Goal: Task Accomplishment & Management: Use online tool/utility

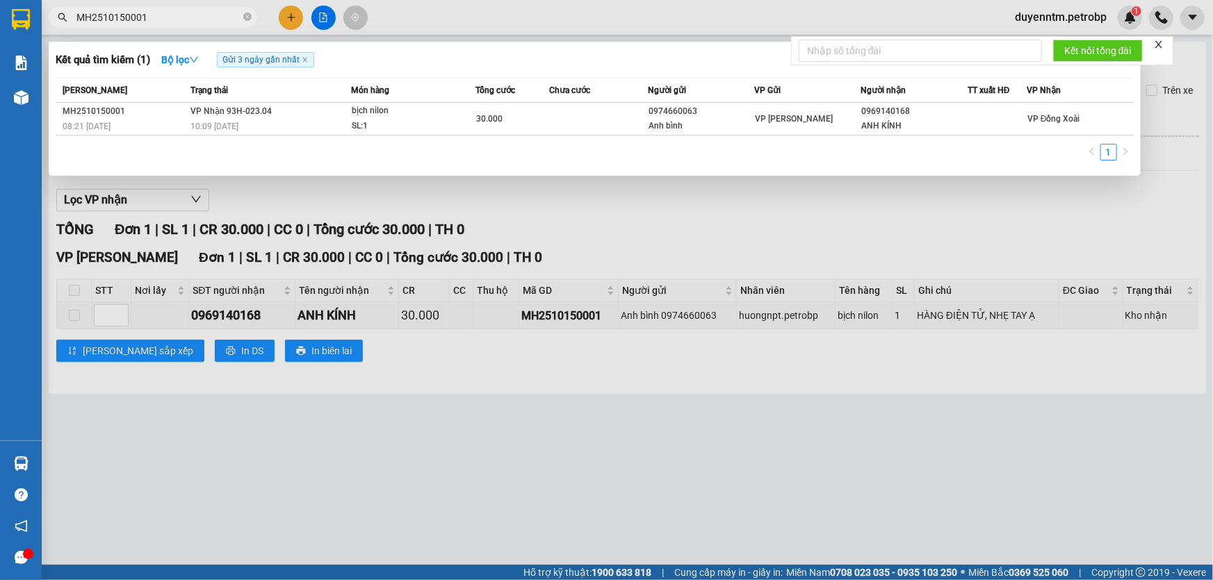
click at [348, 188] on div at bounding box center [606, 290] width 1213 height 580
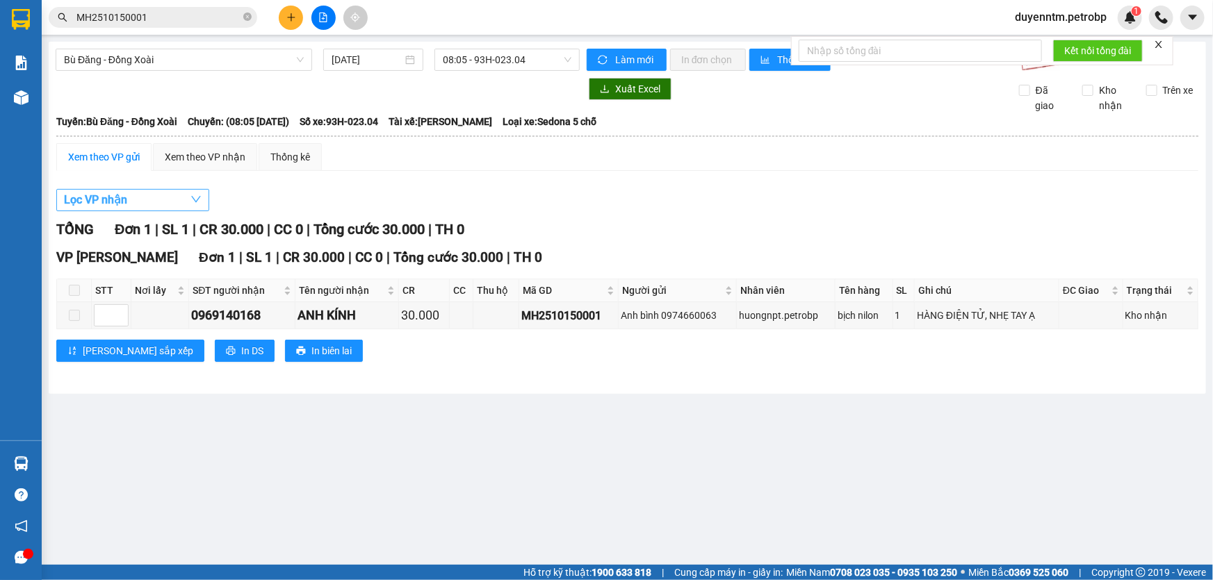
click at [157, 200] on button "Lọc VP nhận" at bounding box center [132, 200] width 153 height 22
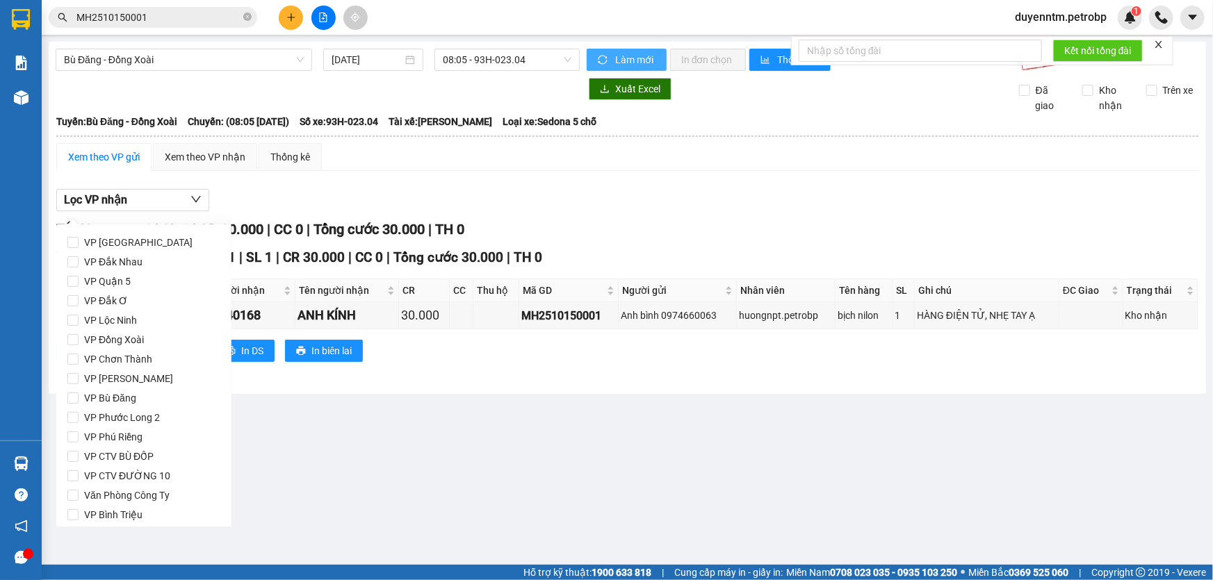
click at [637, 57] on span "Làm mới" at bounding box center [635, 59] width 40 height 15
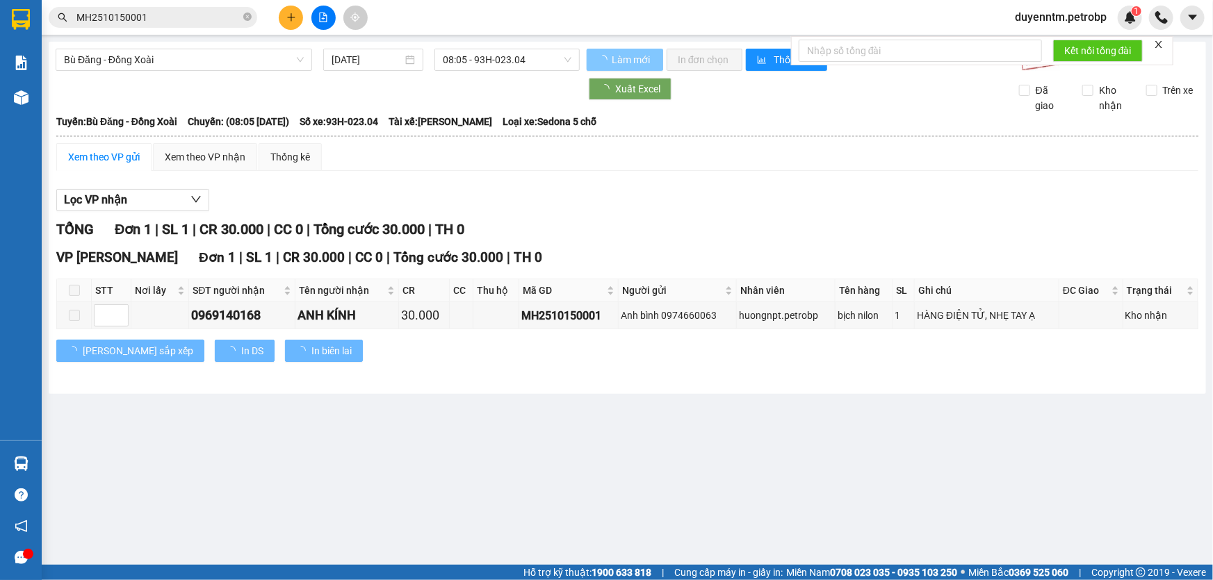
click at [637, 57] on span "Làm mới" at bounding box center [631, 59] width 40 height 15
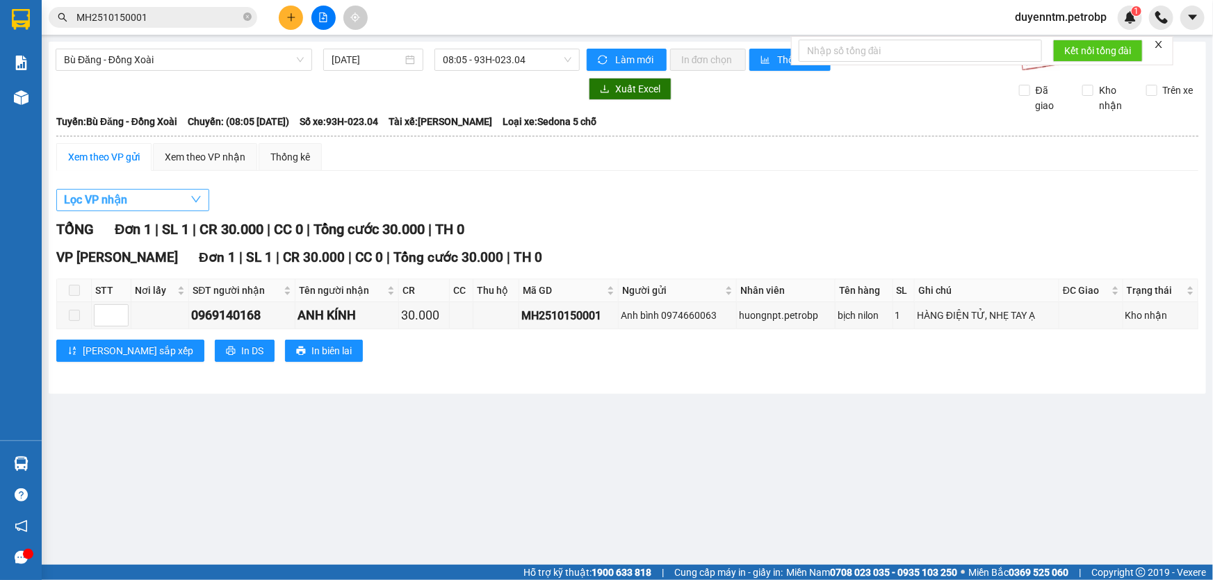
click at [179, 197] on button "Lọc VP nhận" at bounding box center [132, 200] width 153 height 22
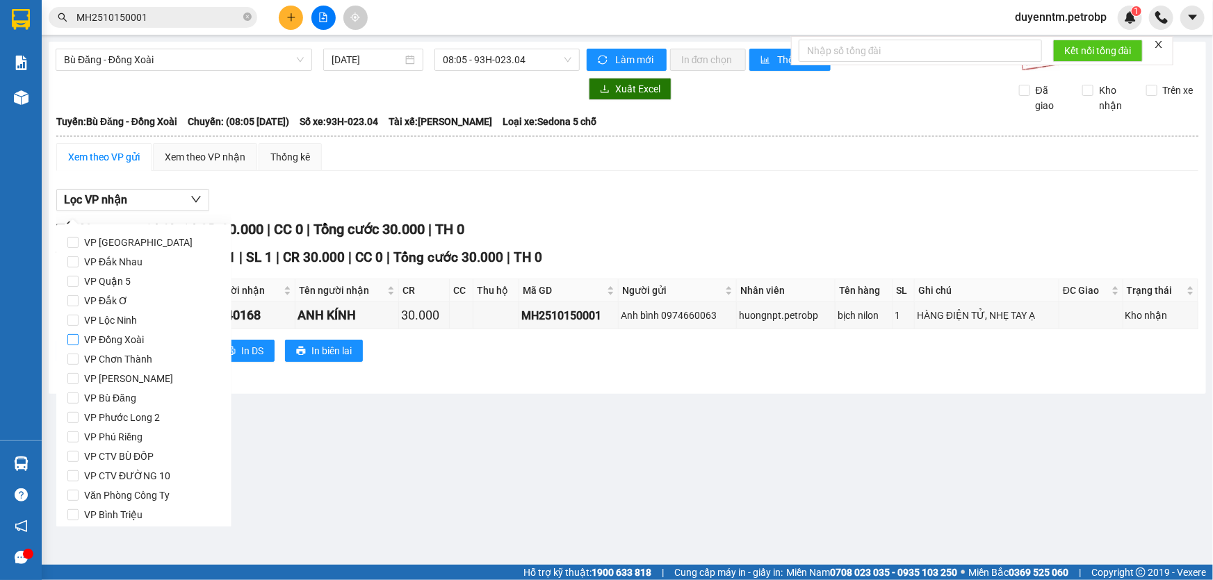
click at [79, 338] on span "VP Đồng Xoài" at bounding box center [114, 339] width 71 height 19
click at [79, 338] on input "VP Đồng Xoài" at bounding box center [72, 339] width 11 height 11
checkbox input "true"
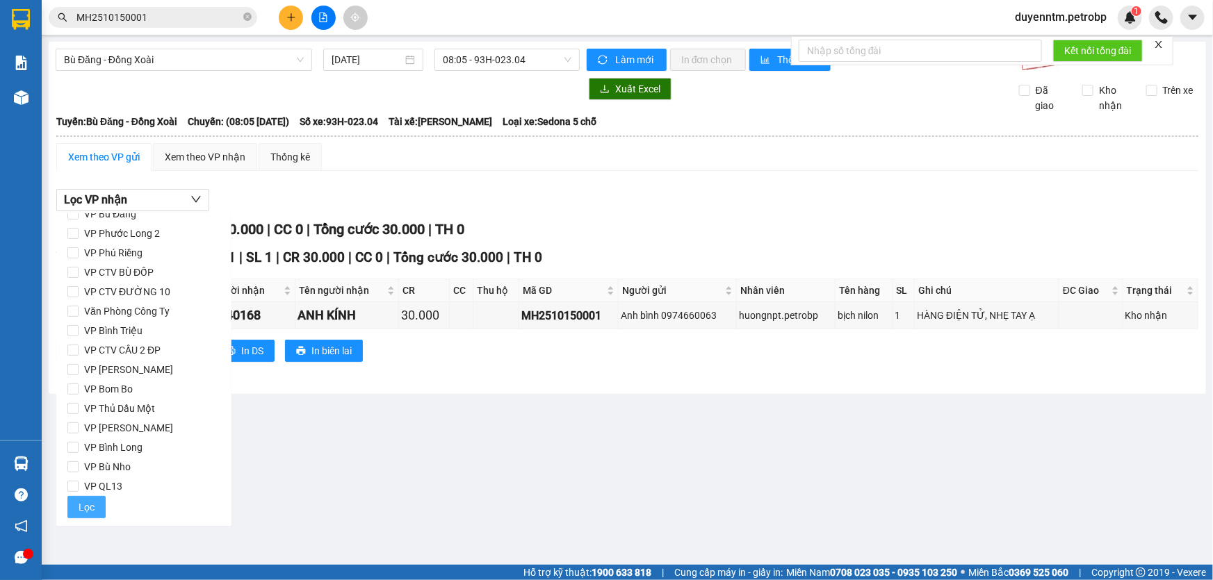
click at [76, 511] on button "Lọc" at bounding box center [86, 507] width 38 height 22
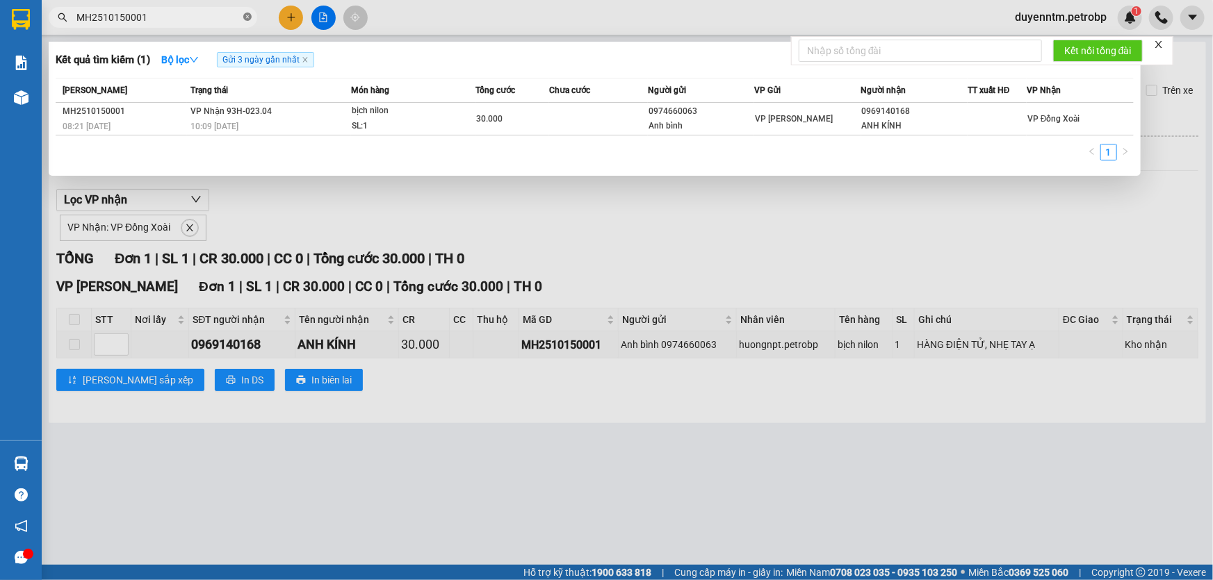
click at [248, 20] on icon "close-circle" at bounding box center [247, 17] width 8 height 8
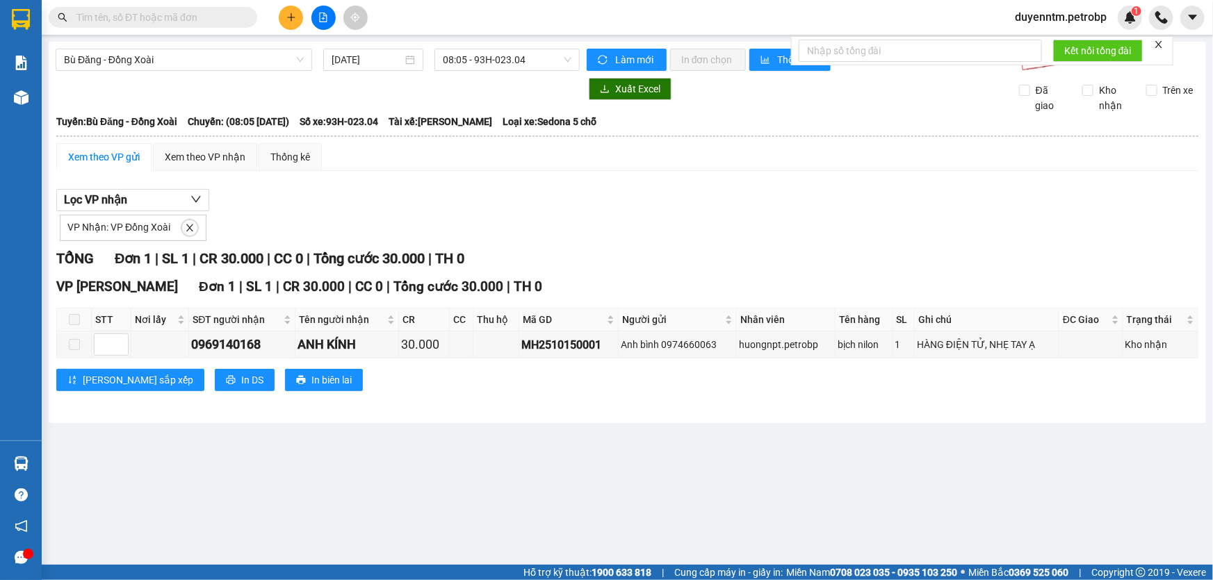
click at [174, 14] on input "text" at bounding box center [158, 17] width 164 height 15
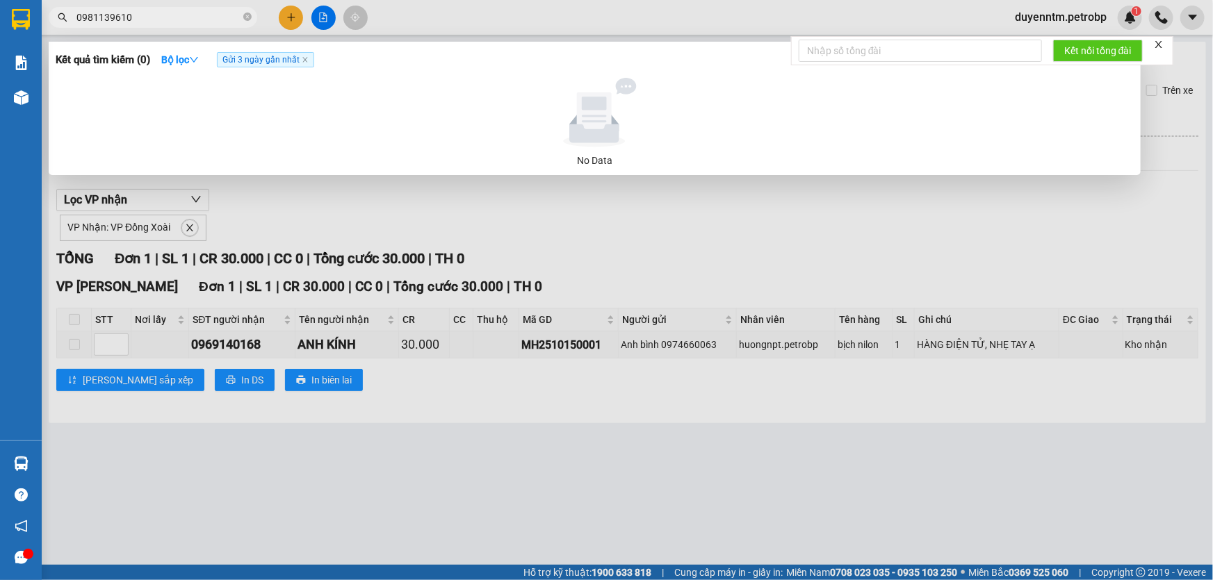
click at [101, 19] on input "0981139610" at bounding box center [158, 17] width 164 height 15
click at [112, 21] on input "0981139610" at bounding box center [158, 17] width 164 height 15
click at [91, 17] on input "0981139610" at bounding box center [158, 17] width 164 height 15
type input "0961139610"
click at [136, 17] on input "0961139610" at bounding box center [158, 17] width 164 height 15
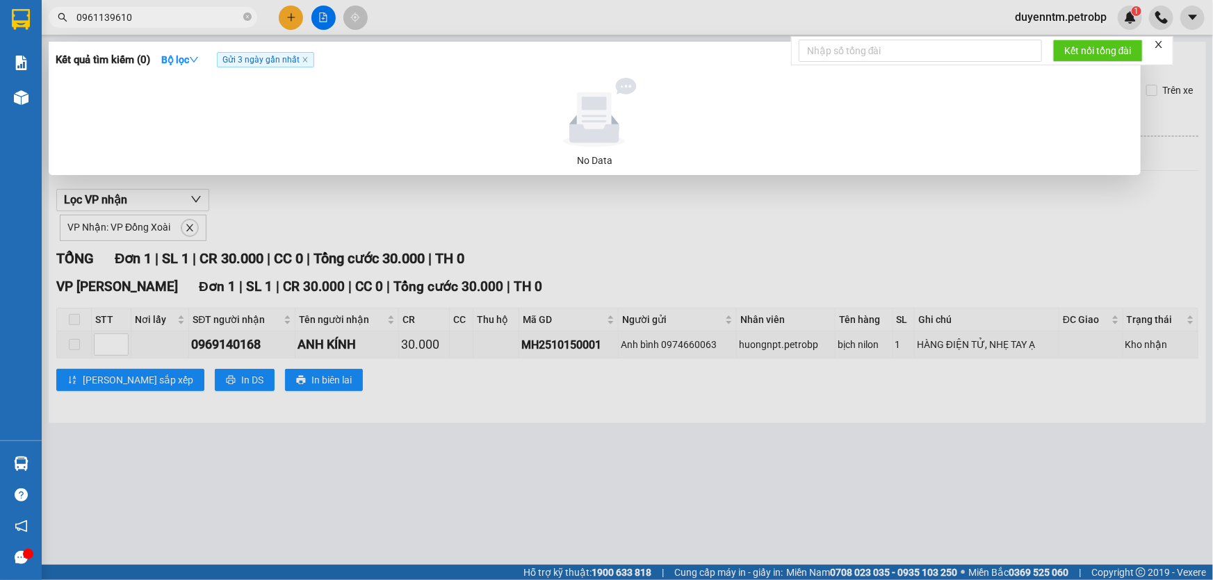
click at [101, 19] on input "0961139610" at bounding box center [158, 17] width 164 height 15
click at [138, 18] on input "0961139610" at bounding box center [158, 17] width 164 height 15
click at [92, 19] on input "0961139610" at bounding box center [158, 17] width 164 height 15
click at [88, 15] on input "0961139610" at bounding box center [158, 17] width 164 height 15
click at [97, 20] on input "0961139610" at bounding box center [158, 17] width 164 height 15
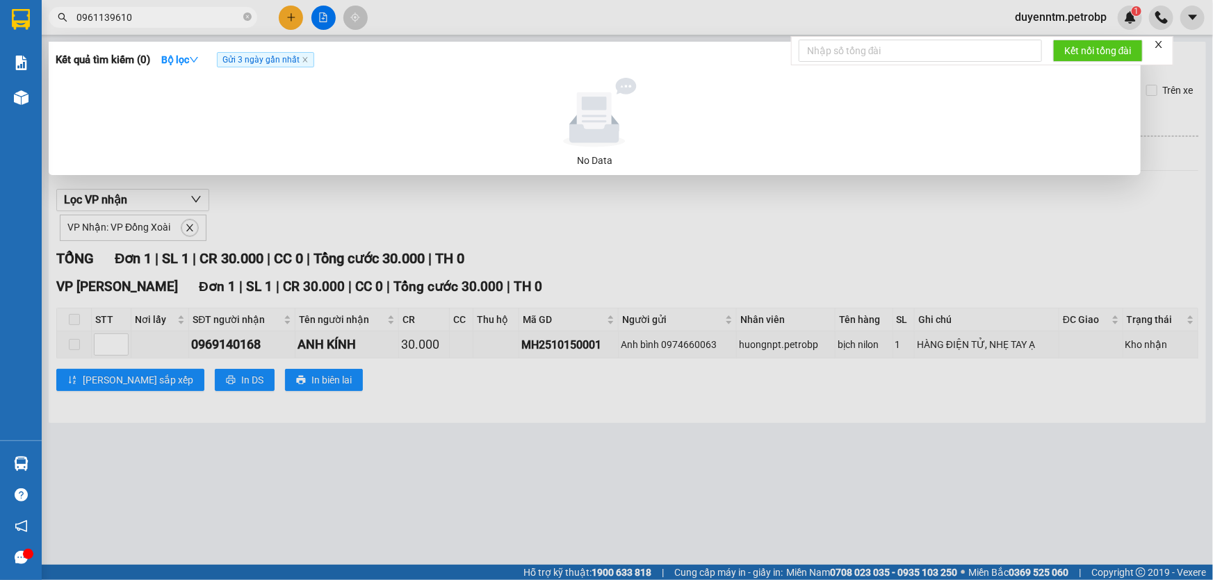
click at [110, 20] on input "0961139610" at bounding box center [158, 17] width 164 height 15
click at [120, 14] on input "0961139610" at bounding box center [158, 17] width 164 height 15
click at [132, 17] on input "0961139610" at bounding box center [158, 17] width 164 height 15
click at [85, 19] on input "0961139610" at bounding box center [158, 17] width 164 height 15
click at [95, 17] on input "0961139610" at bounding box center [158, 17] width 164 height 15
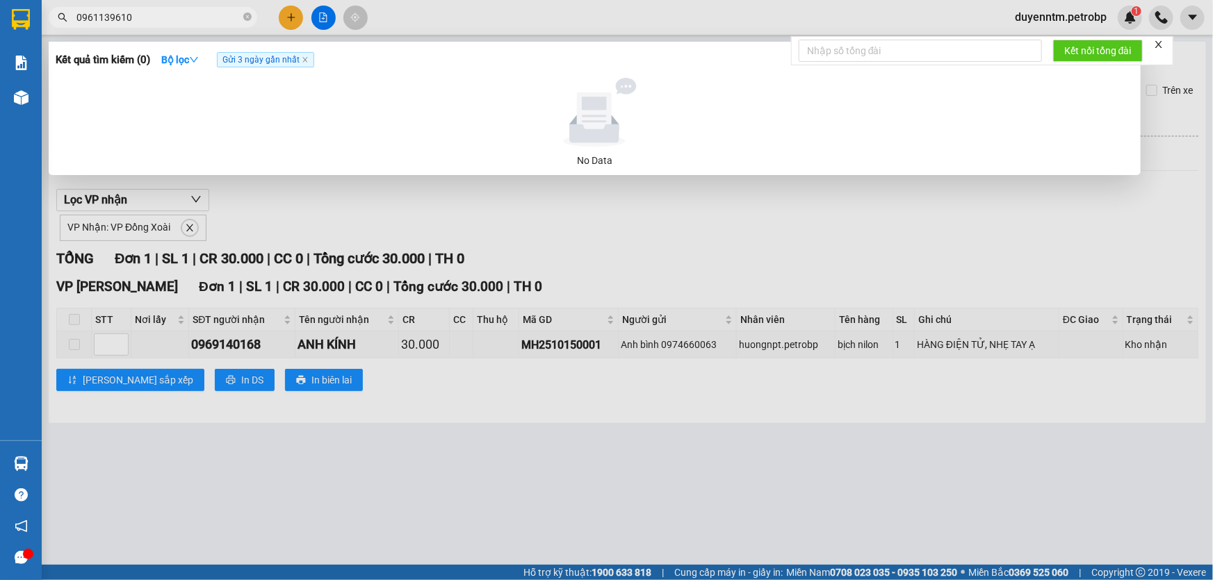
click at [106, 17] on input "0961139610" at bounding box center [158, 17] width 164 height 15
click at [117, 14] on input "0961139610" at bounding box center [158, 17] width 164 height 15
click at [132, 19] on input "0961139610" at bounding box center [158, 17] width 164 height 15
click at [96, 17] on input "0961139610" at bounding box center [158, 17] width 164 height 15
click at [140, 17] on input "0961139610" at bounding box center [158, 17] width 164 height 15
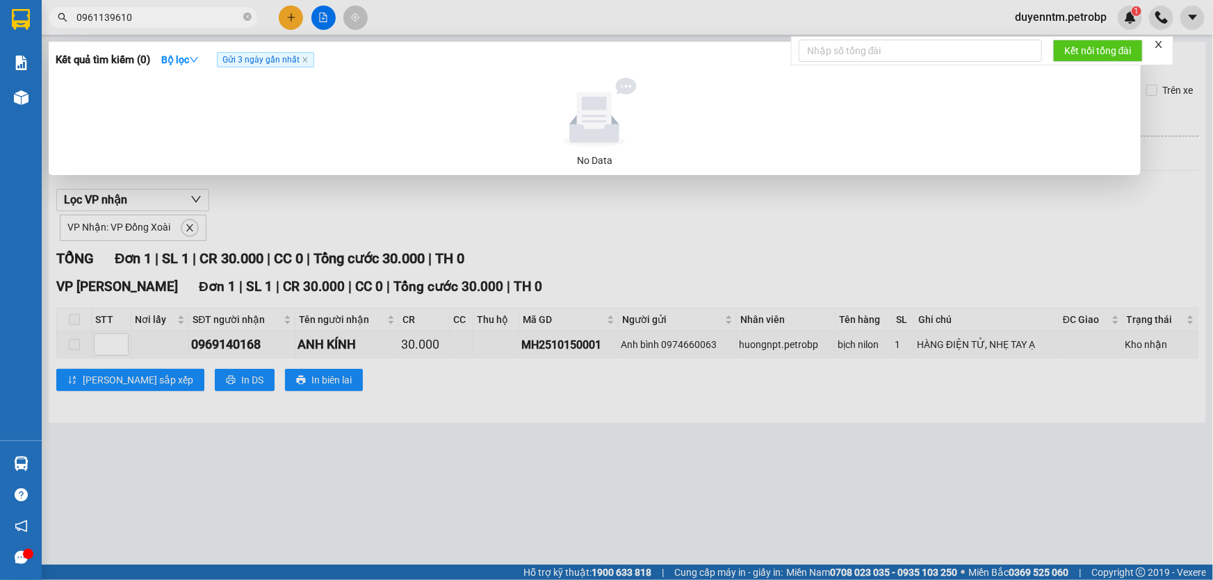
click at [140, 17] on input "0961139610" at bounding box center [158, 17] width 164 height 15
click at [98, 18] on input "0902767001" at bounding box center [158, 17] width 164 height 15
click at [110, 20] on input "0902767001" at bounding box center [158, 17] width 164 height 15
click at [132, 14] on input "0902767001" at bounding box center [158, 17] width 164 height 15
click at [142, 14] on input "0902767001" at bounding box center [158, 17] width 164 height 15
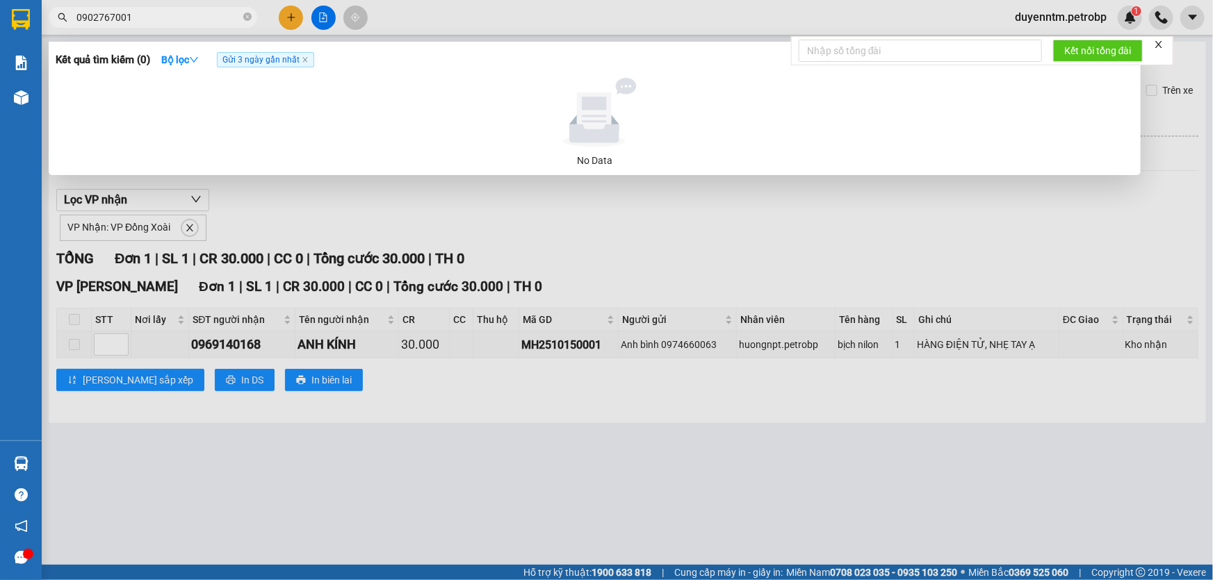
click at [142, 14] on input "0902767001" at bounding box center [158, 17] width 164 height 15
type input "0902767001"
click at [303, 62] on icon "close" at bounding box center [305, 59] width 7 height 7
click at [199, 21] on input "0902767001" at bounding box center [158, 17] width 164 height 15
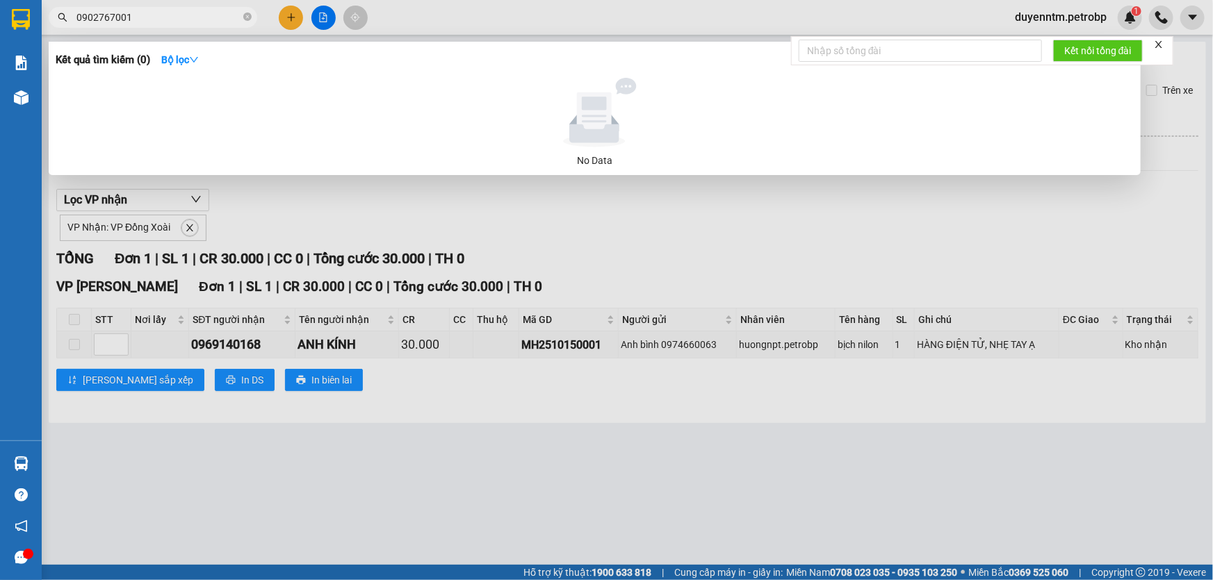
click at [170, 14] on input "0902767001" at bounding box center [158, 17] width 164 height 15
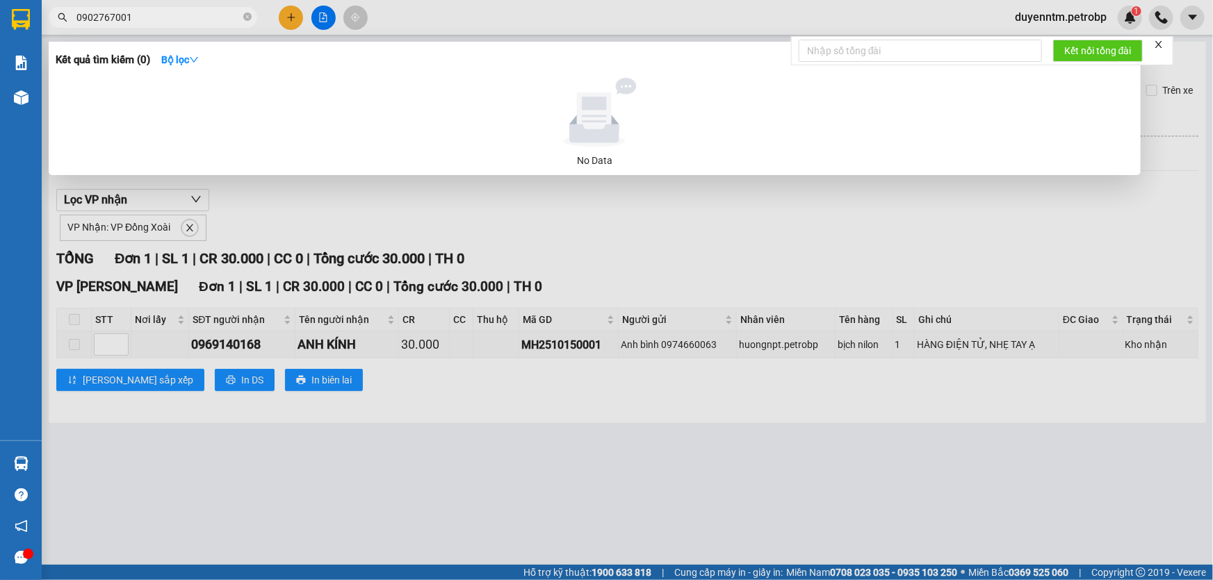
click at [170, 14] on input "0902767001" at bounding box center [158, 17] width 164 height 15
click at [327, 239] on div at bounding box center [606, 290] width 1213 height 580
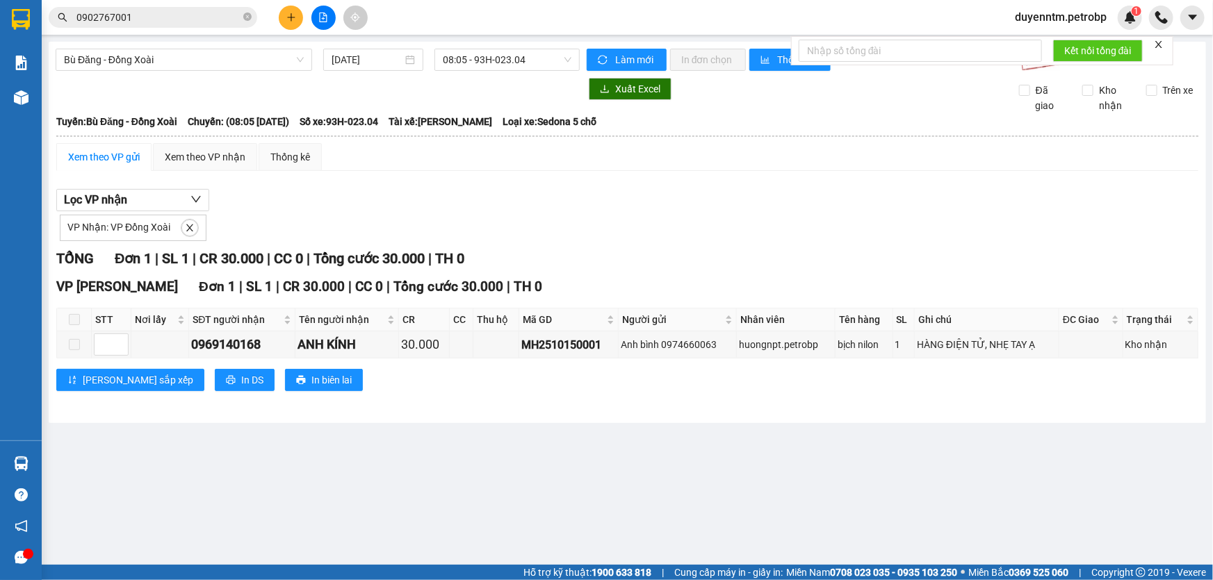
click at [247, 19] on icon "close-circle" at bounding box center [247, 17] width 8 height 8
click at [208, 20] on input "text" at bounding box center [158, 17] width 164 height 15
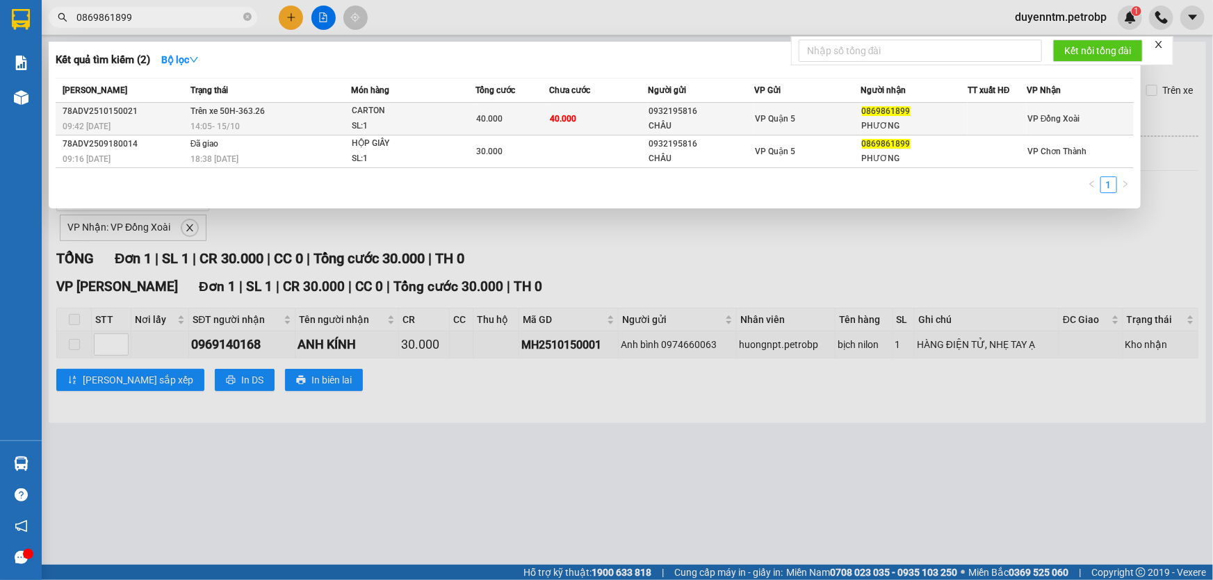
type input "0869861899"
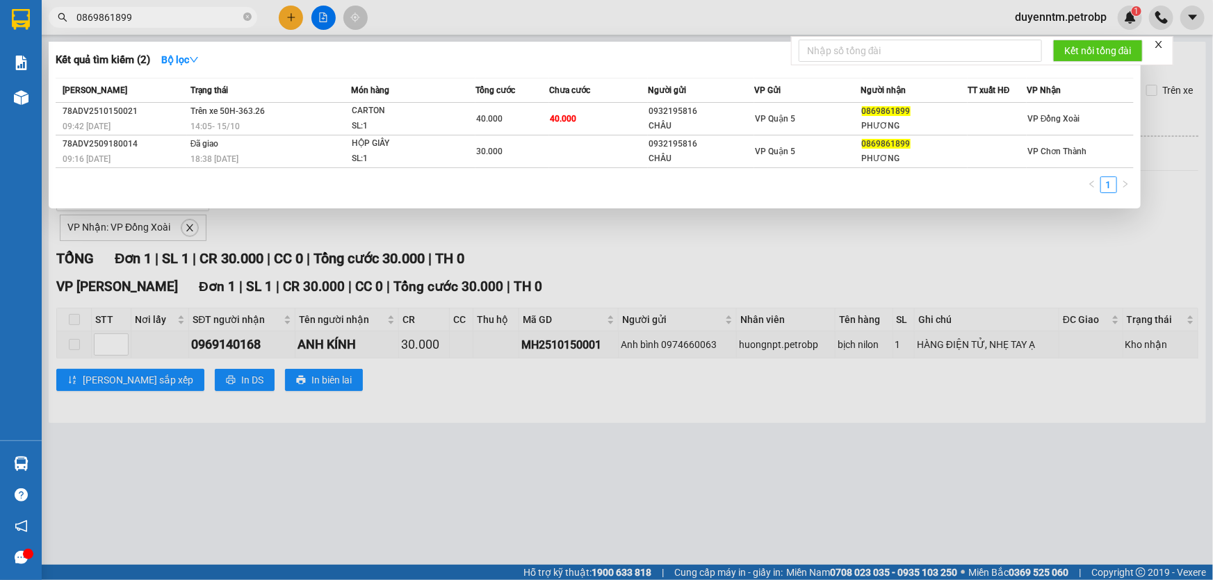
click at [368, 117] on div "CARTON" at bounding box center [404, 111] width 104 height 15
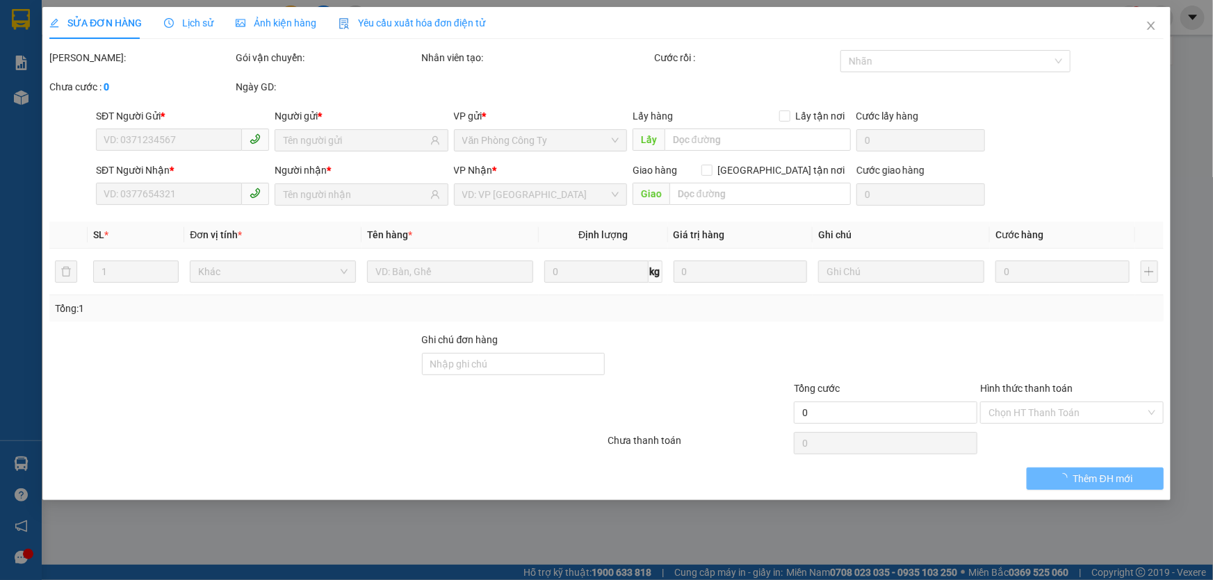
type input "0932195816"
type input "CHÂU"
type input "0869861899"
type input "PHƯƠNG"
type input "40.000"
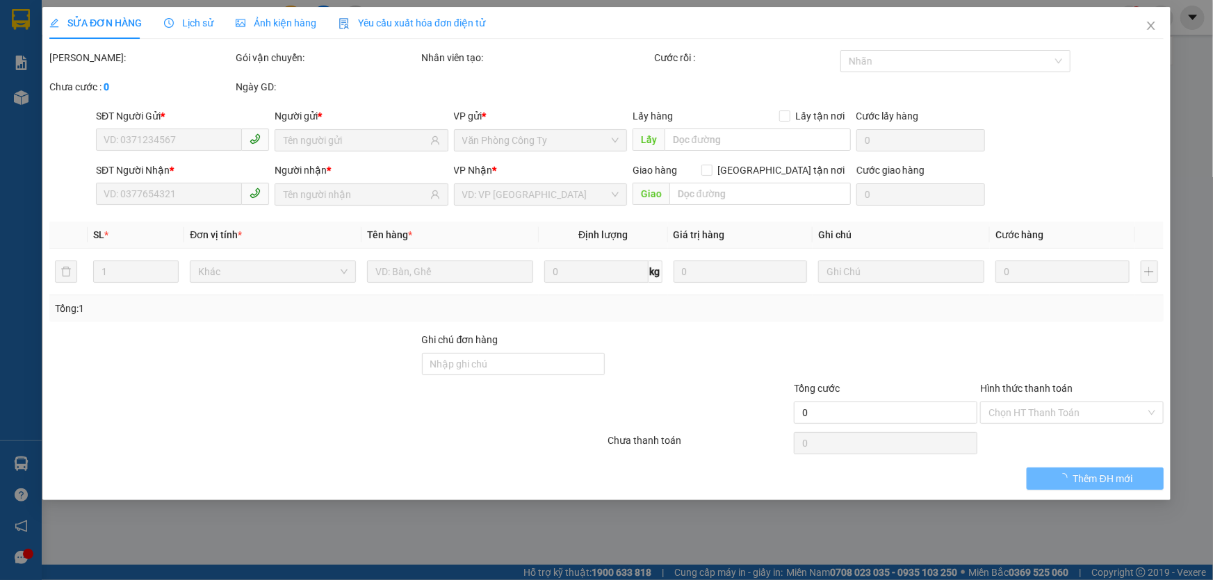
type input "40.000"
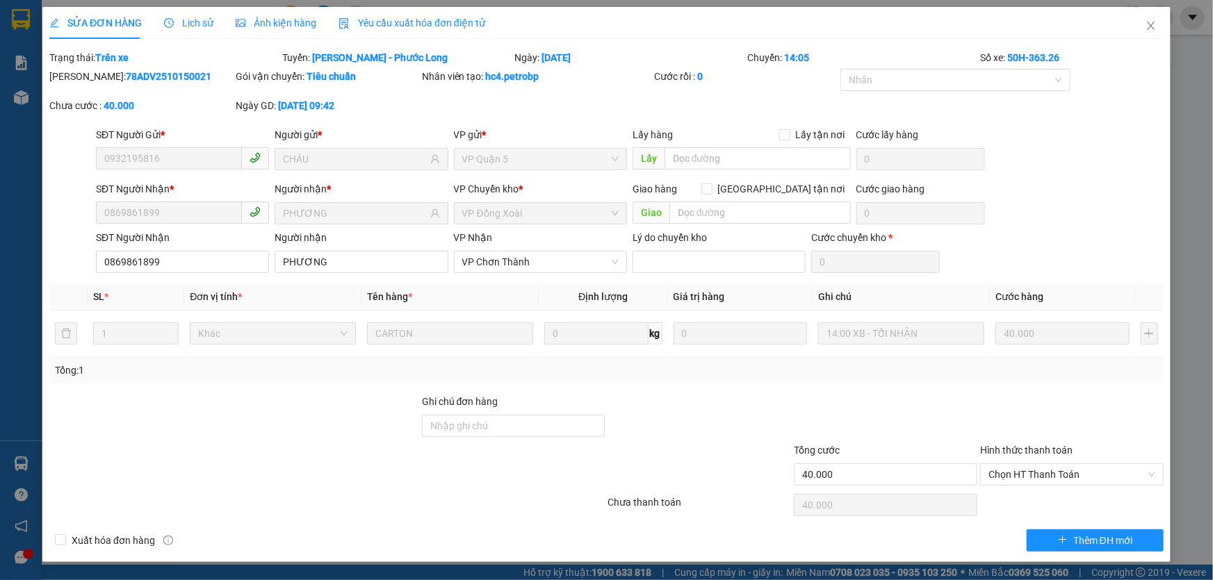
click at [200, 23] on span "Lịch sử" at bounding box center [188, 22] width 49 height 11
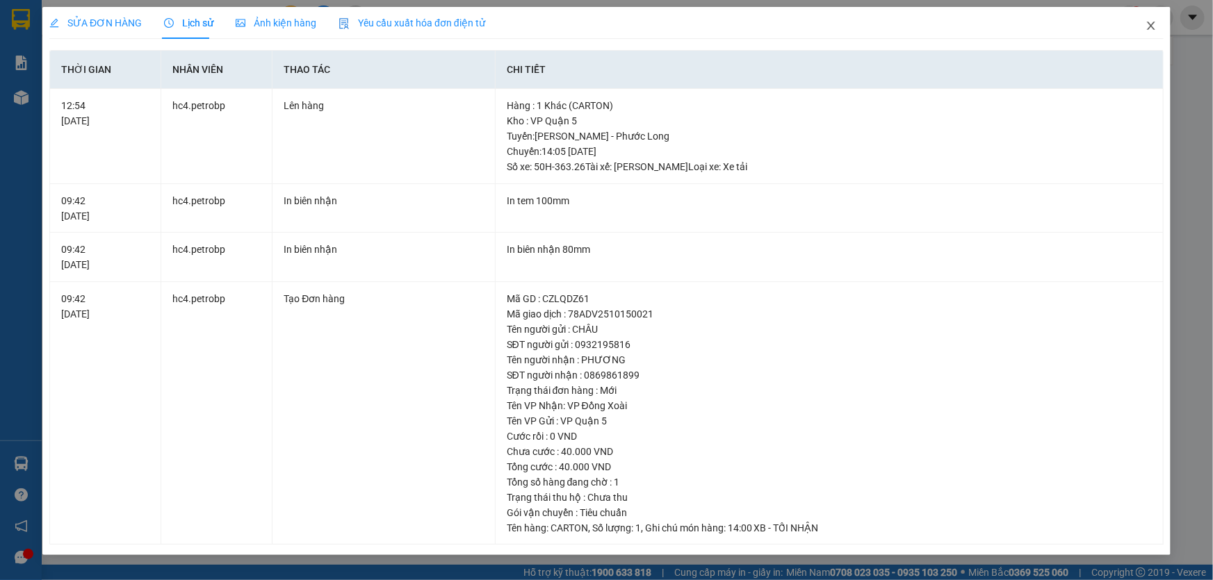
click at [1149, 31] on icon "close" at bounding box center [1150, 25] width 11 height 11
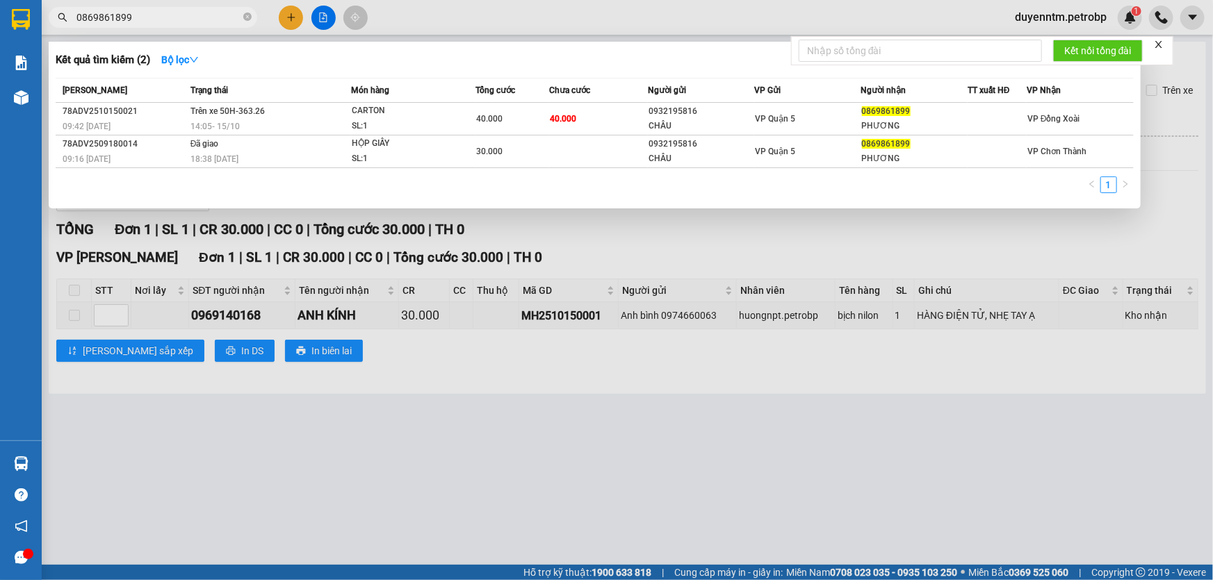
click at [195, 17] on input "0869861899" at bounding box center [158, 17] width 164 height 15
click at [247, 17] on icon "close-circle" at bounding box center [247, 17] width 8 height 8
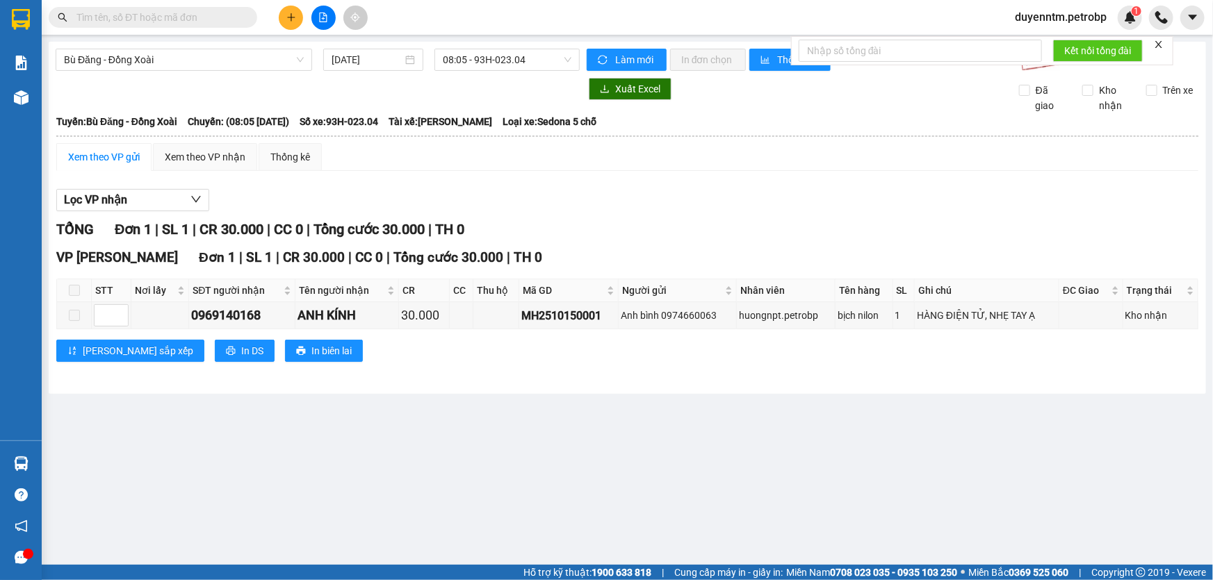
click at [192, 17] on input "text" at bounding box center [158, 17] width 164 height 15
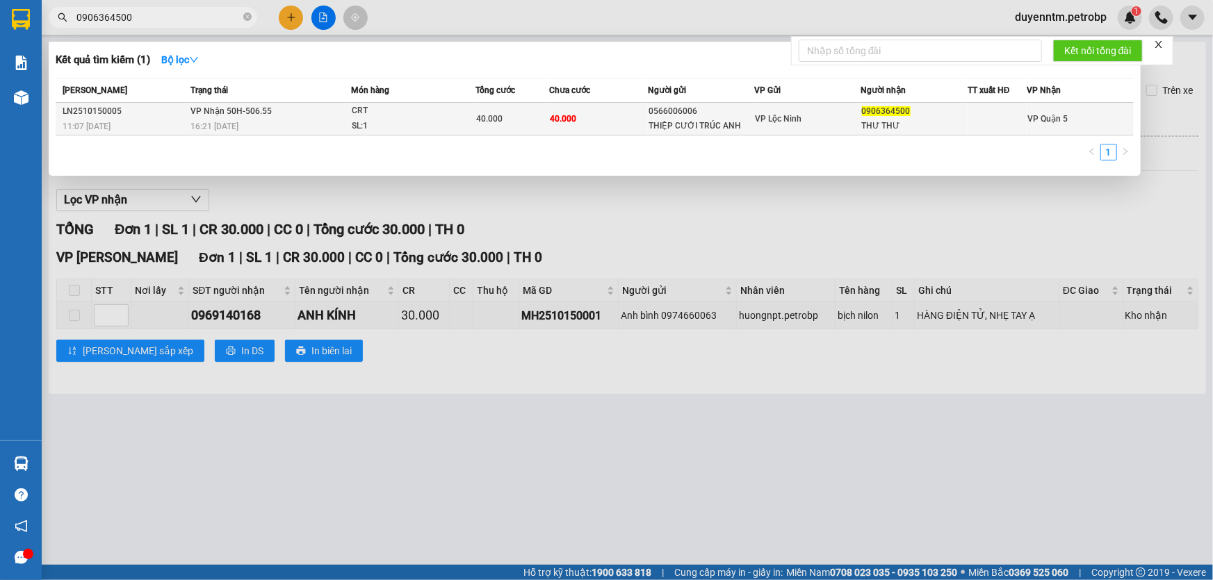
type input "0906364500"
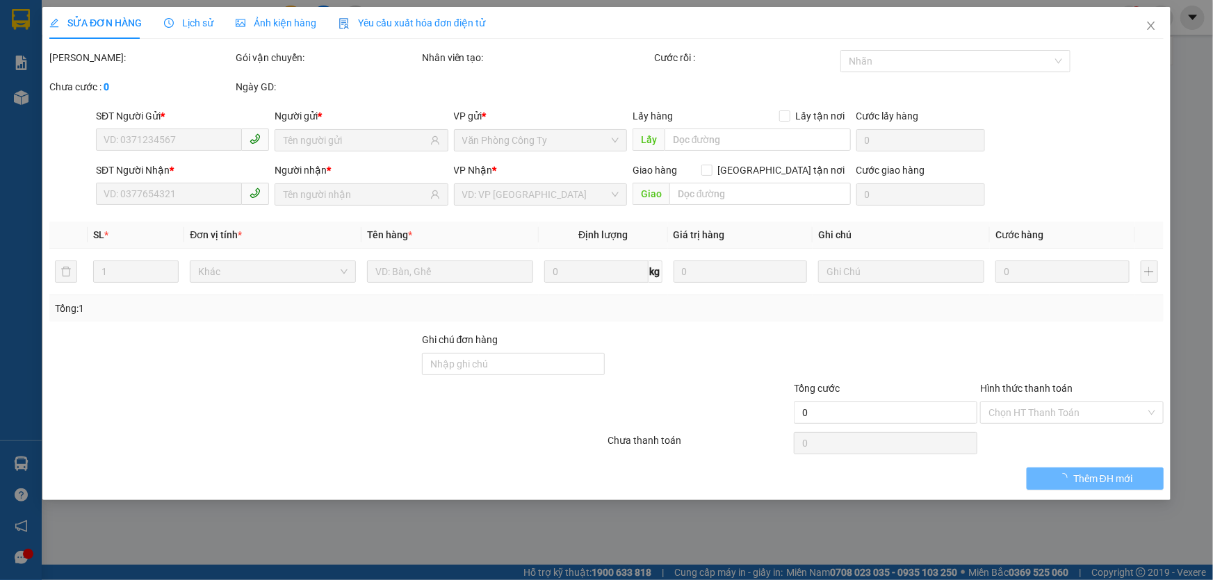
type input "0566006006"
type input "THIỆP CƯỚI TRÚC ANH"
type input "0906364500"
type input "THƯ THƯ"
type input "40.000"
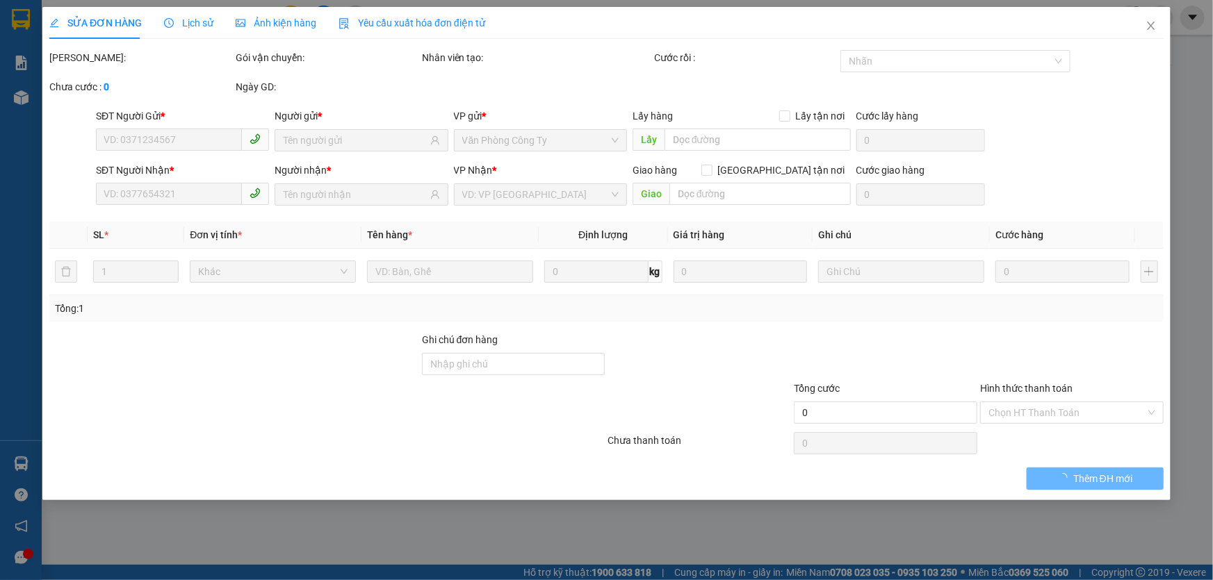
type input "40.000"
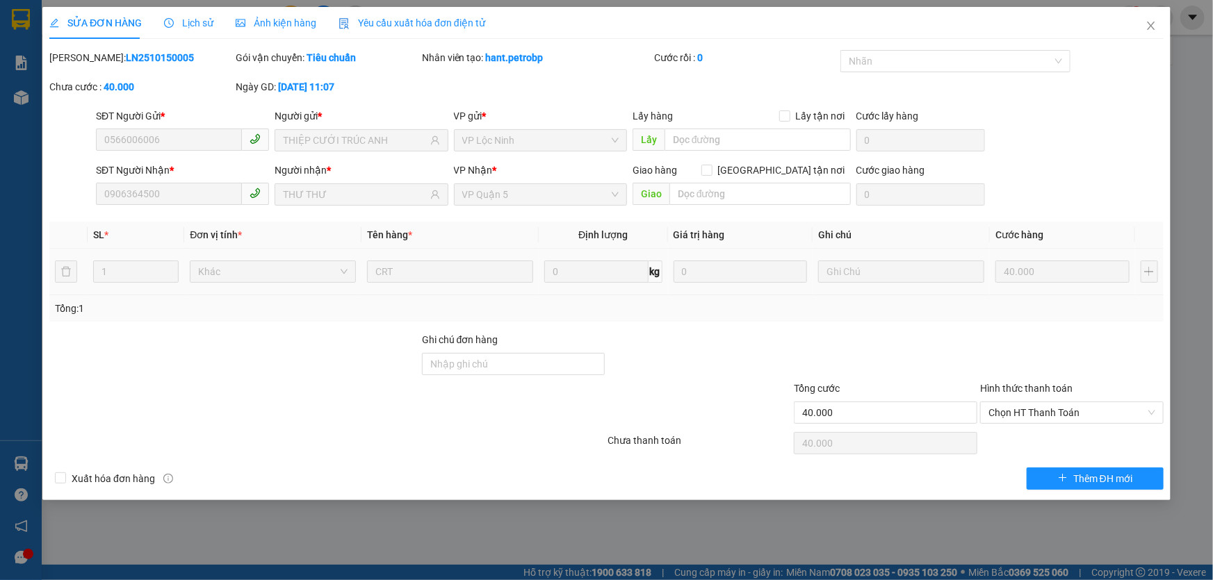
click at [183, 23] on span "Lịch sử" at bounding box center [188, 22] width 49 height 11
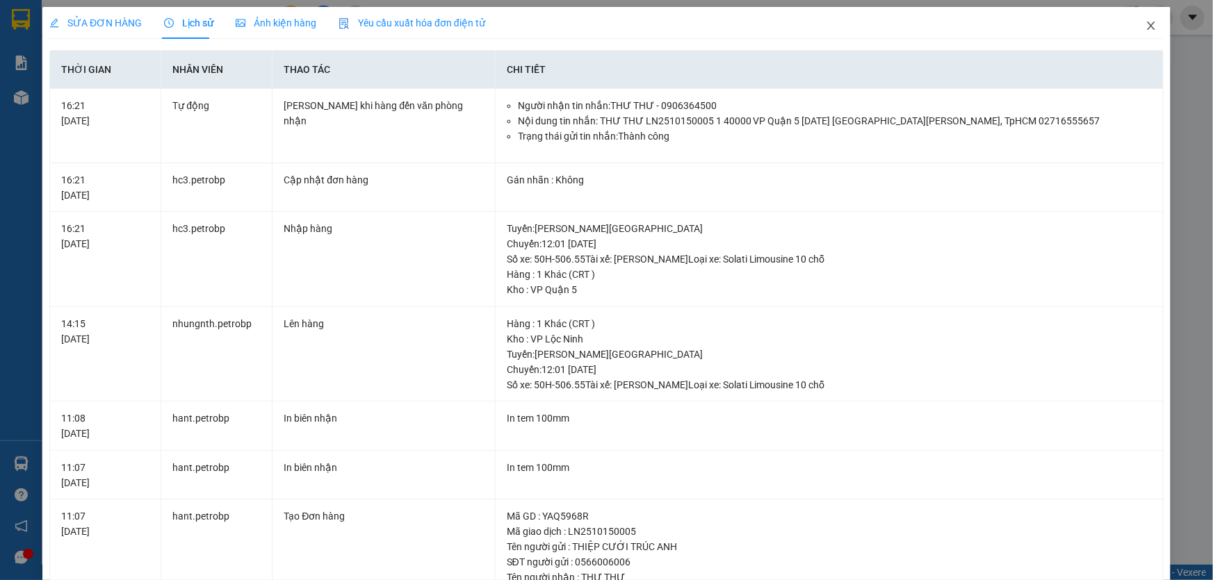
click at [1145, 31] on icon "close" at bounding box center [1150, 25] width 11 height 11
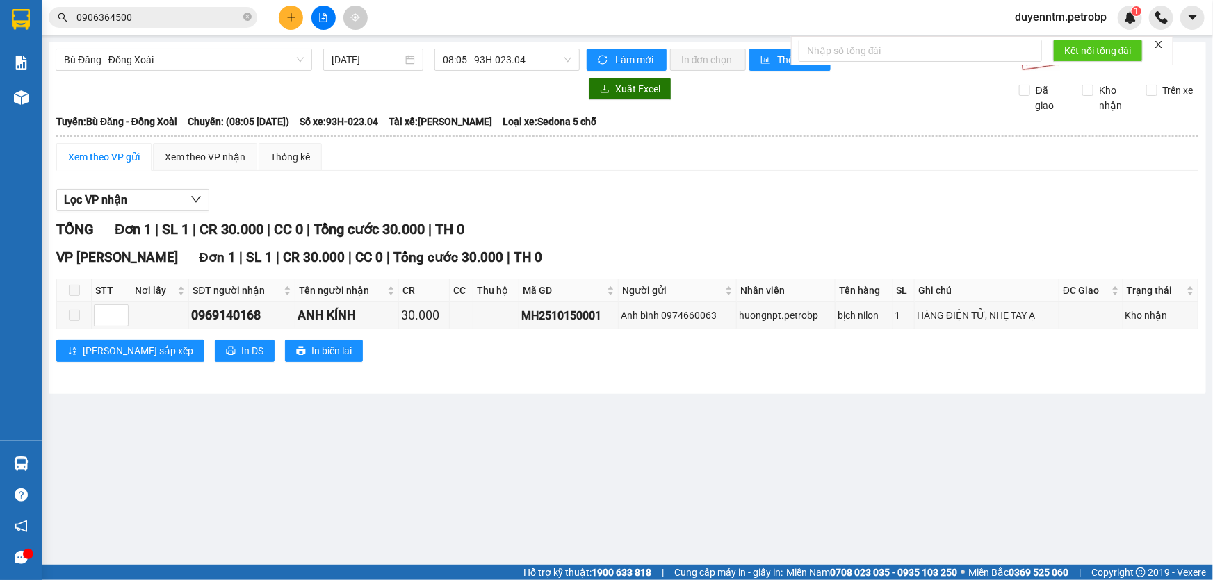
click at [173, 18] on input "0906364500" at bounding box center [158, 17] width 164 height 15
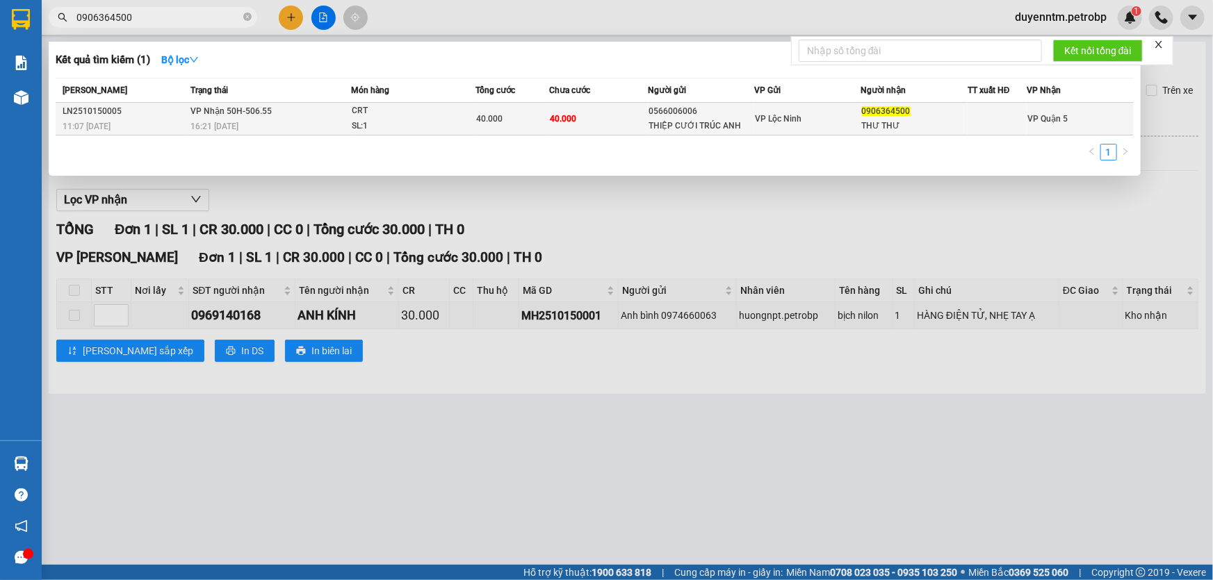
click at [504, 118] on div "40.000" at bounding box center [512, 118] width 72 height 15
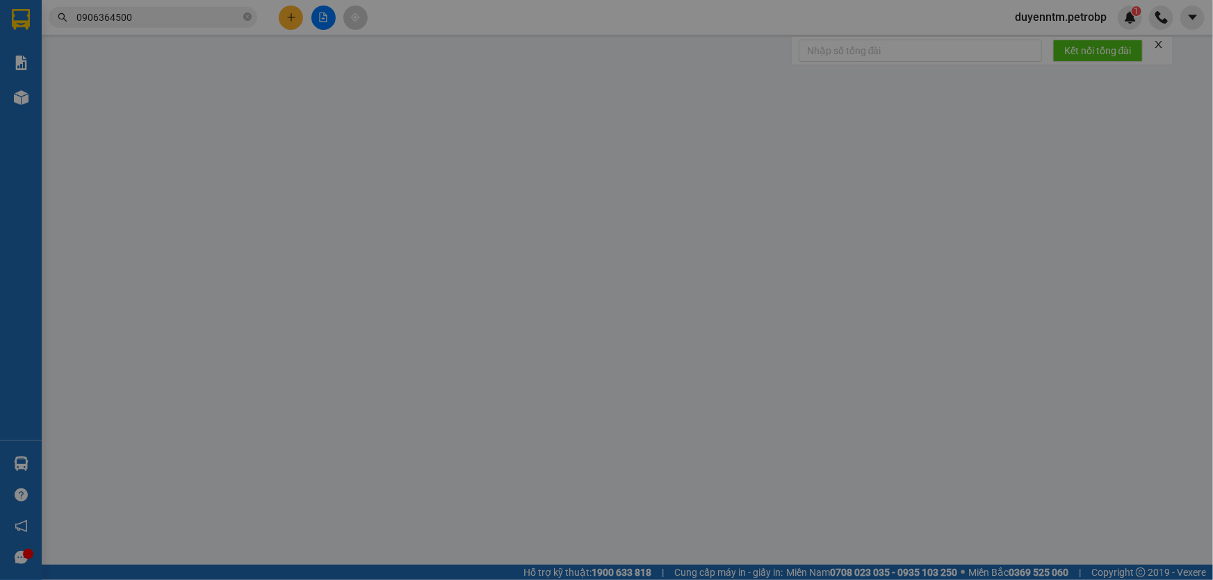
type input "0566006006"
type input "THIỆP CƯỚI TRÚC ANH"
type input "0906364500"
type input "THƯ THƯ"
type input "40.000"
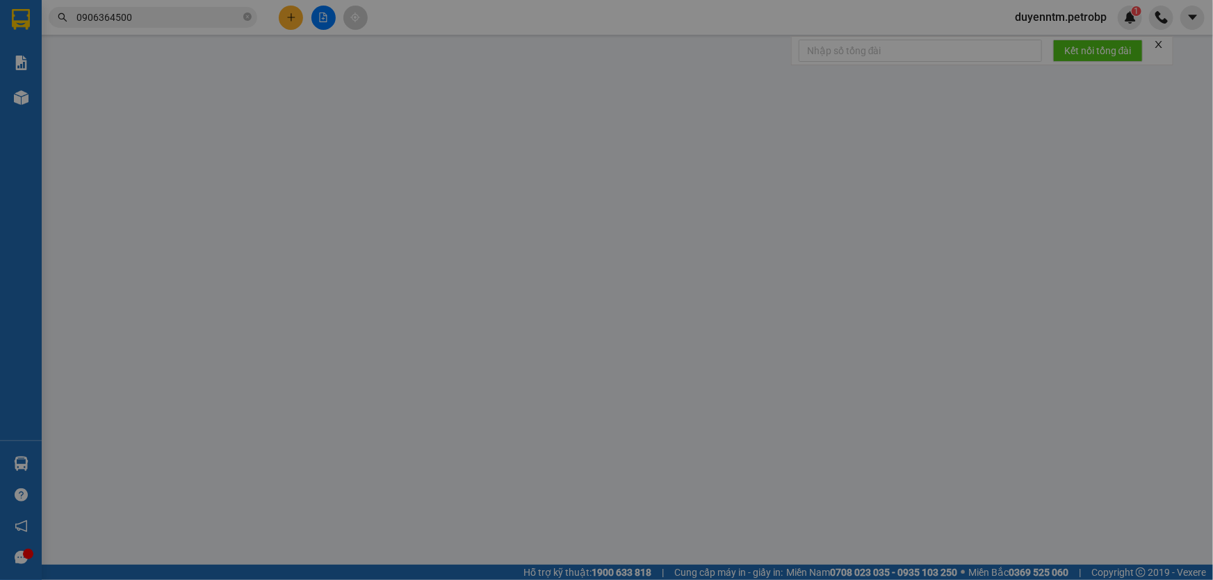
type input "40.000"
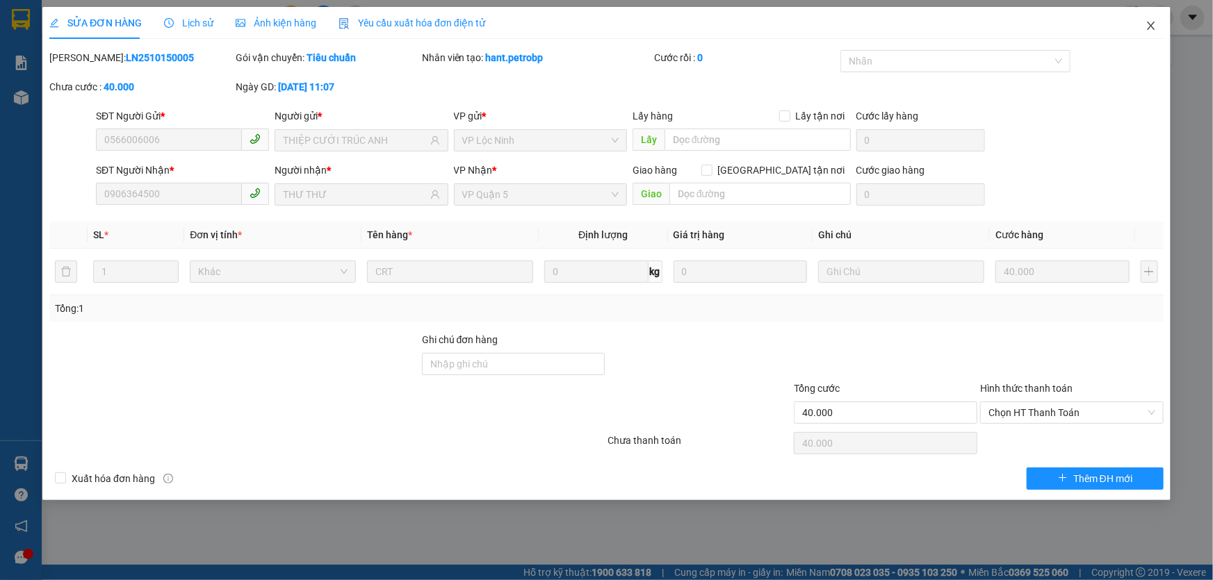
click at [1149, 33] on span "Close" at bounding box center [1150, 26] width 39 height 39
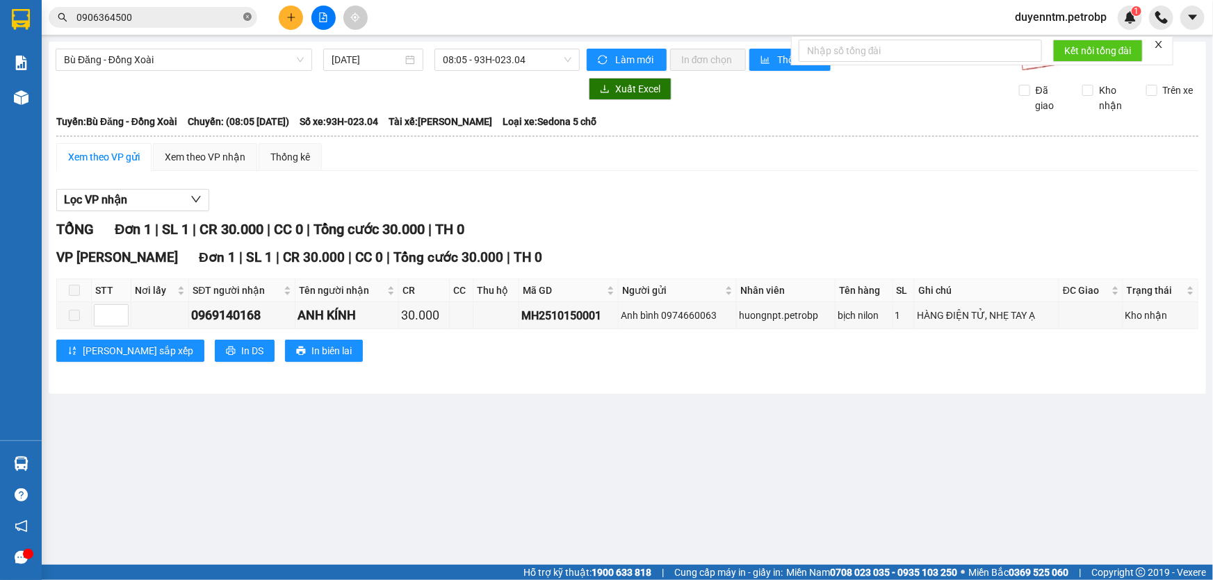
click at [248, 16] on icon "close-circle" at bounding box center [247, 17] width 8 height 8
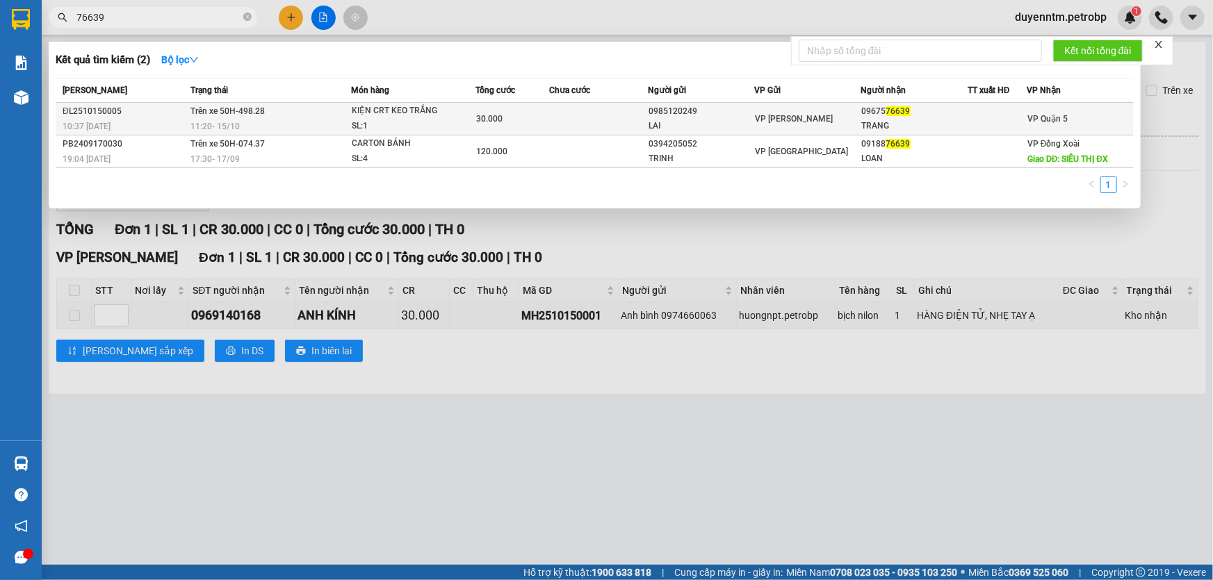
type input "76639"
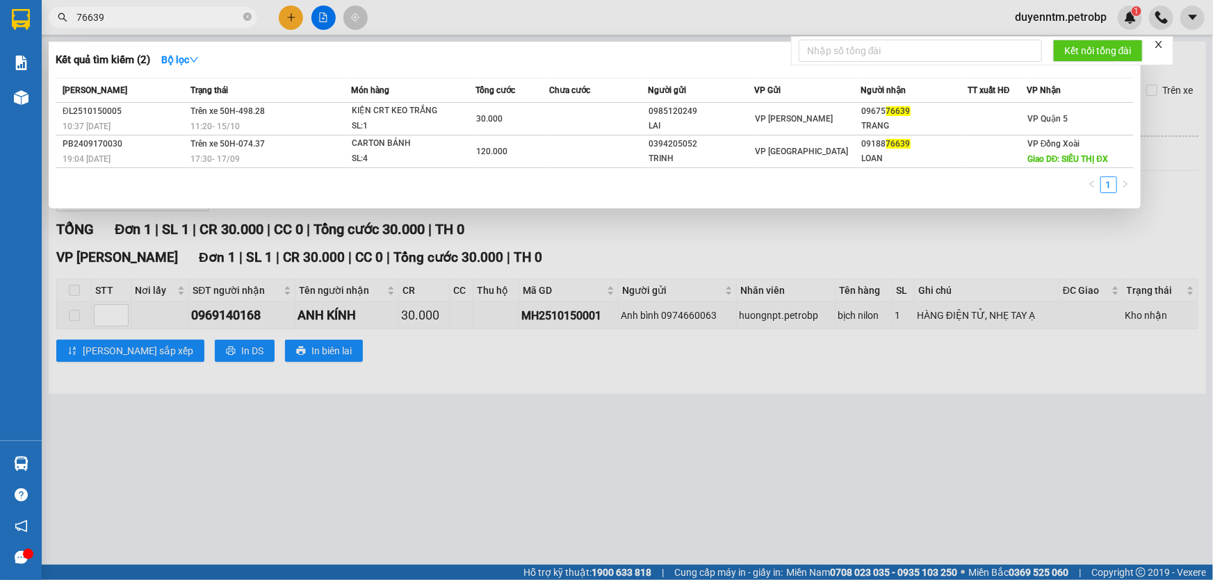
click at [332, 113] on td "Trên xe 50H-498.28 11:20 [DATE]" at bounding box center [269, 119] width 164 height 33
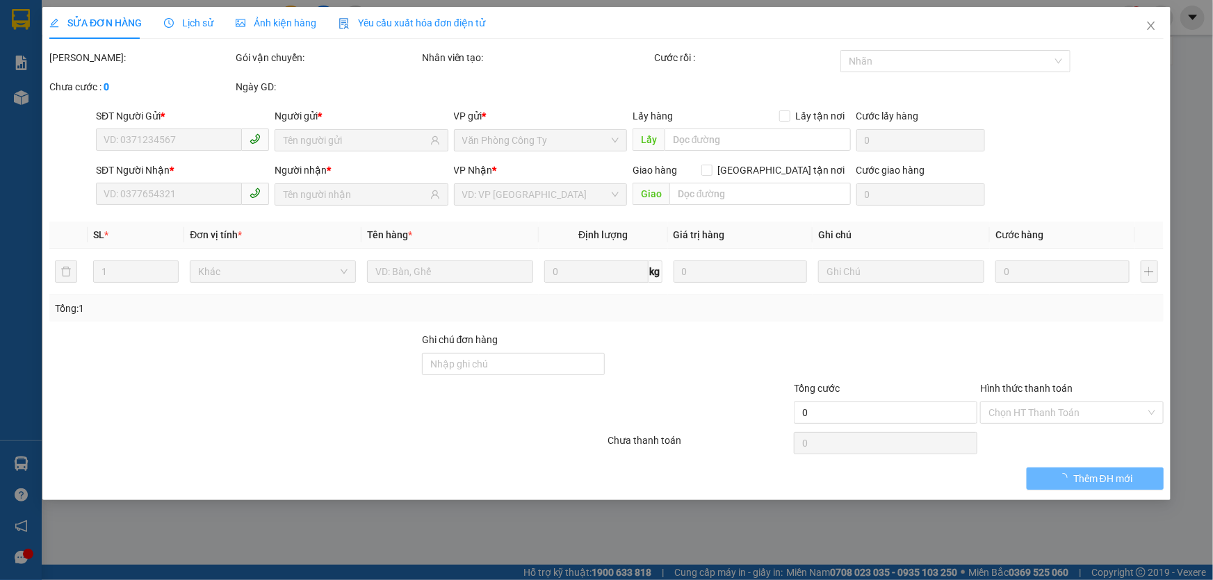
type input "0985120249"
type input "LAI"
type input "0967576639"
type input "TRANG"
type input "30.000"
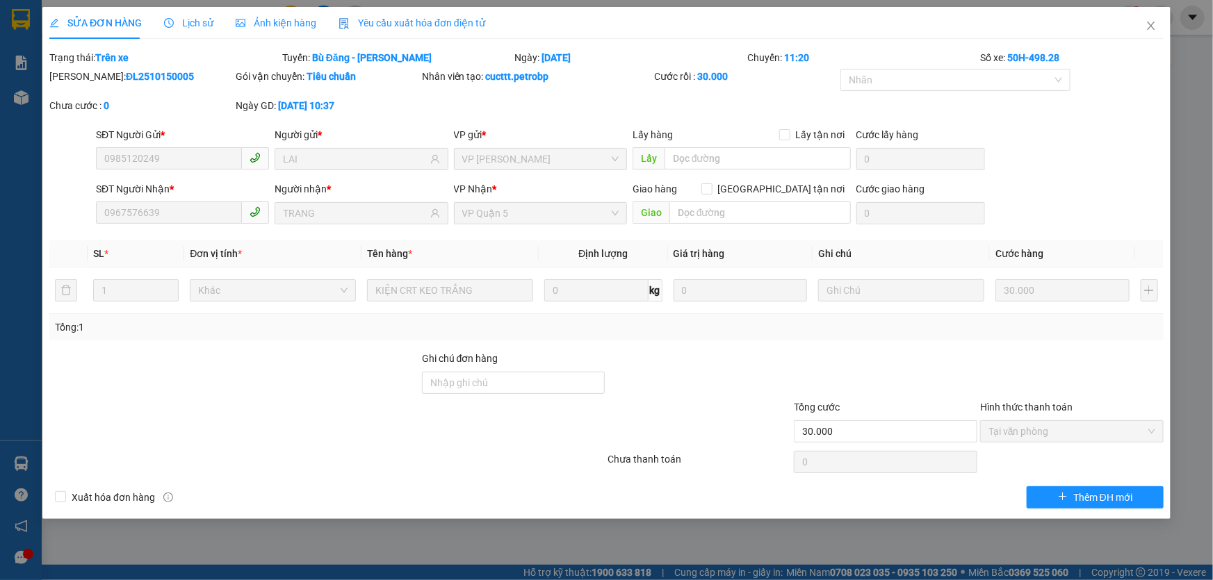
click at [198, 22] on span "Lịch sử" at bounding box center [188, 22] width 49 height 11
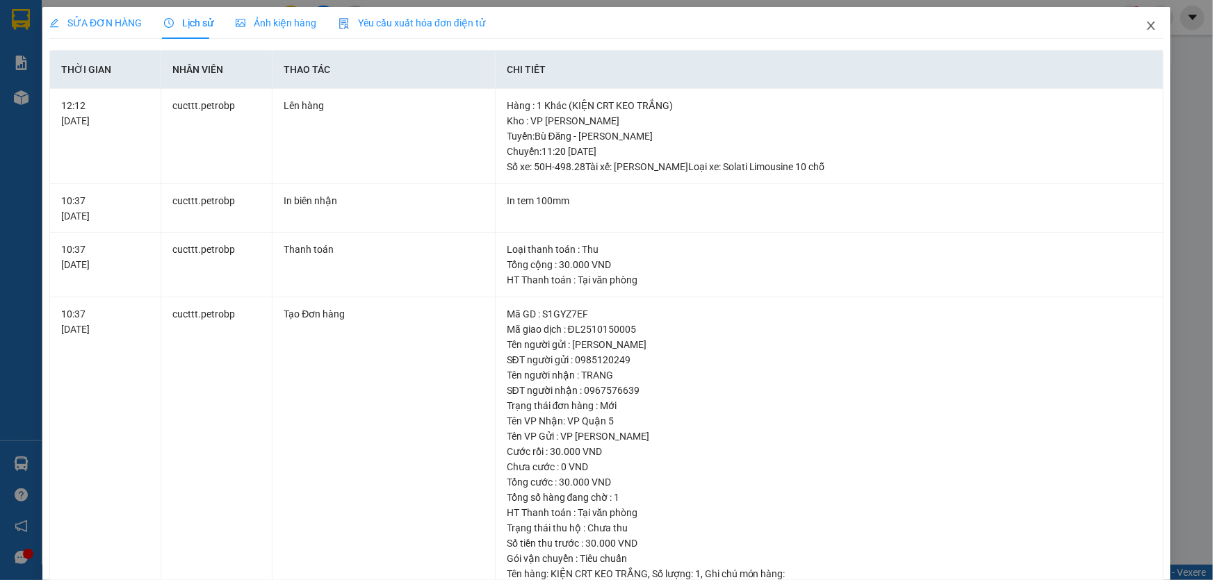
click at [1145, 24] on icon "close" at bounding box center [1150, 25] width 11 height 11
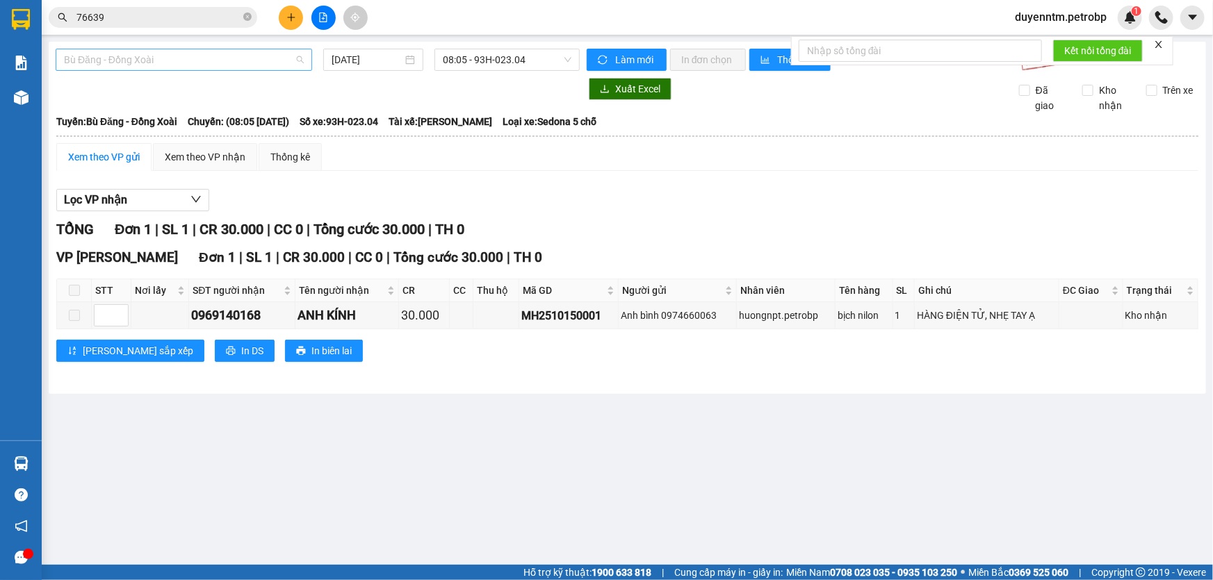
click at [234, 60] on span "Bù Đăng - Đồng Xoài" at bounding box center [184, 59] width 240 height 21
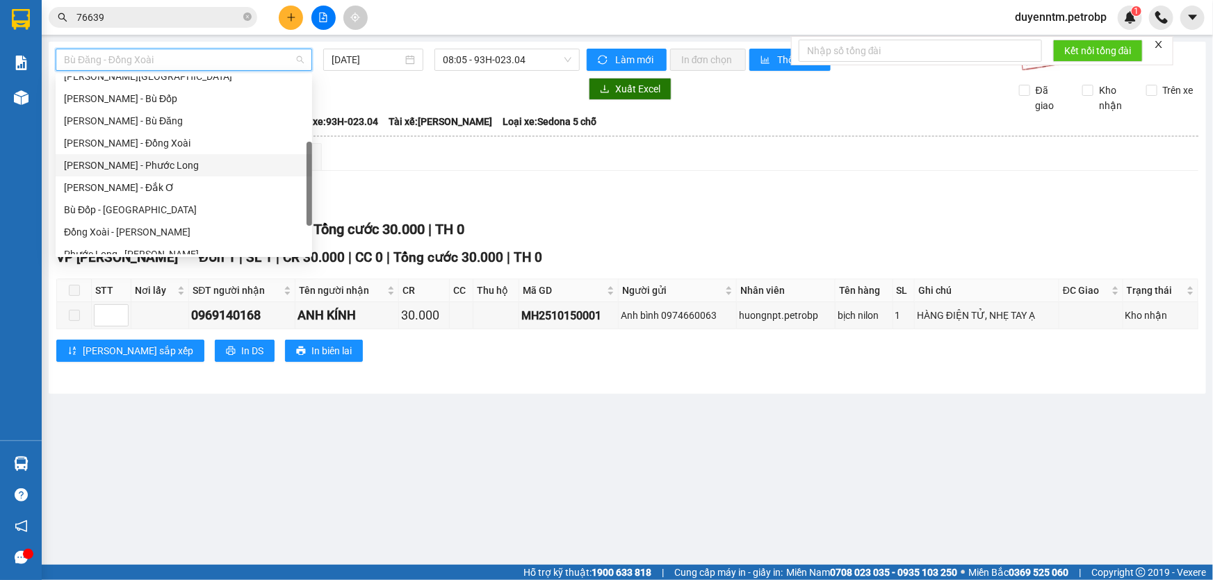
scroll to position [252, 0]
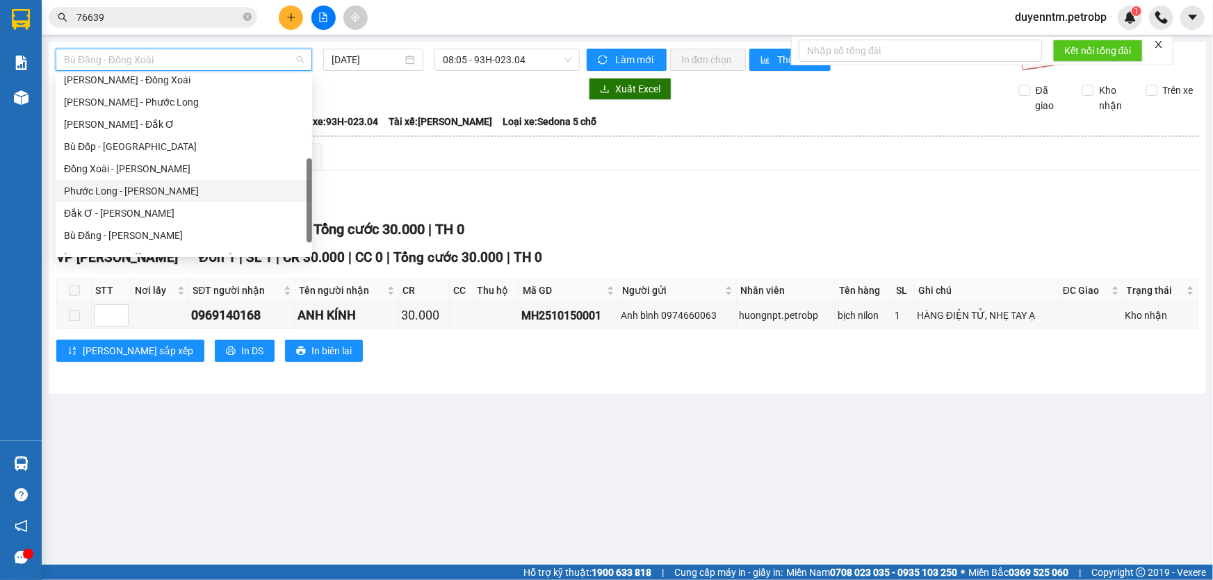
click at [163, 188] on div "Phước Long - [PERSON_NAME]" at bounding box center [184, 190] width 240 height 15
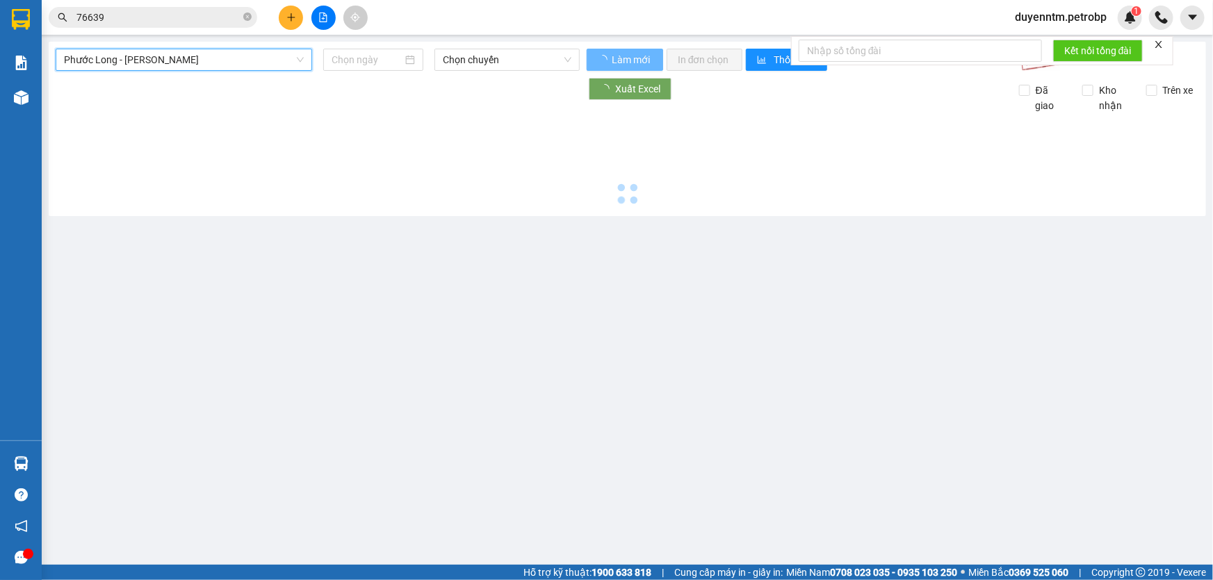
type input "[DATE]"
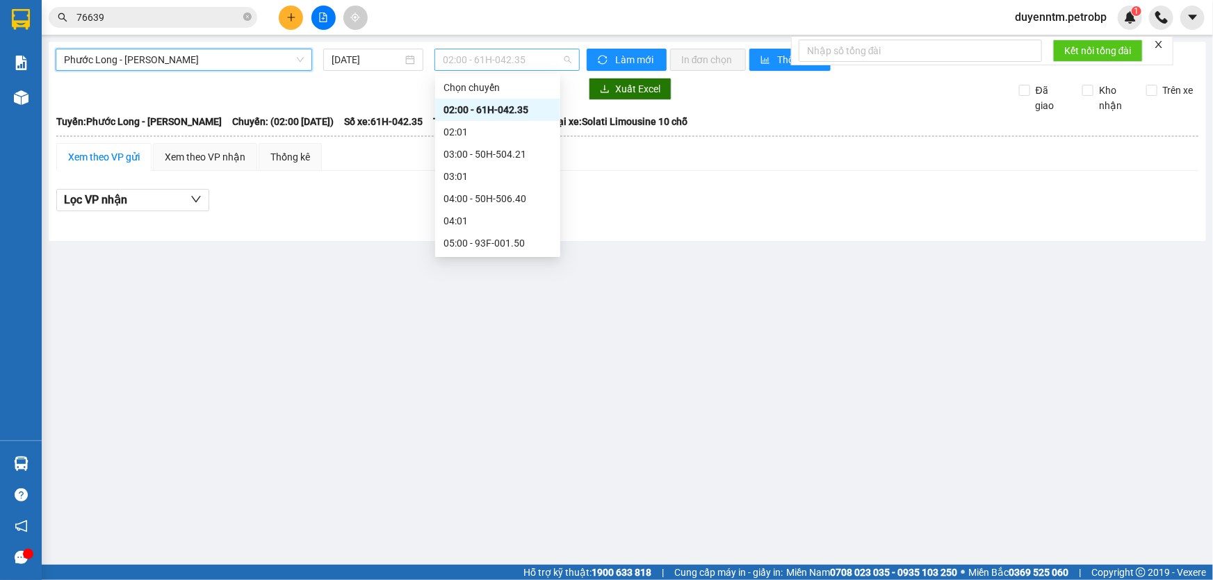
click at [473, 63] on span "02:00 - 61H-042.35" at bounding box center [507, 59] width 129 height 21
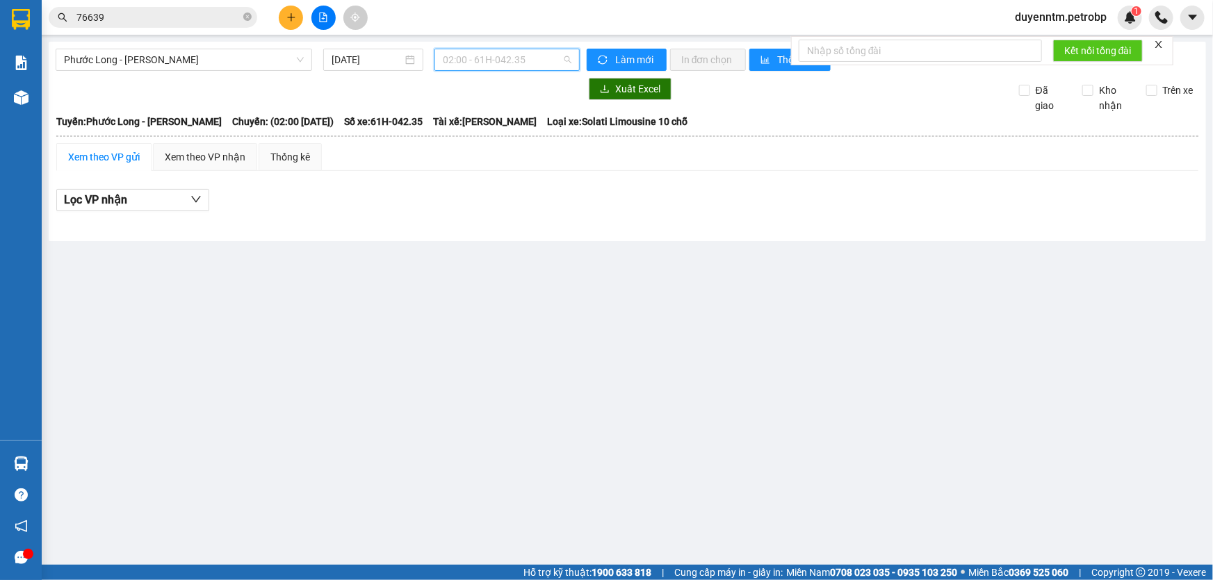
click at [508, 59] on span "02:00 - 61H-042.35" at bounding box center [507, 59] width 129 height 21
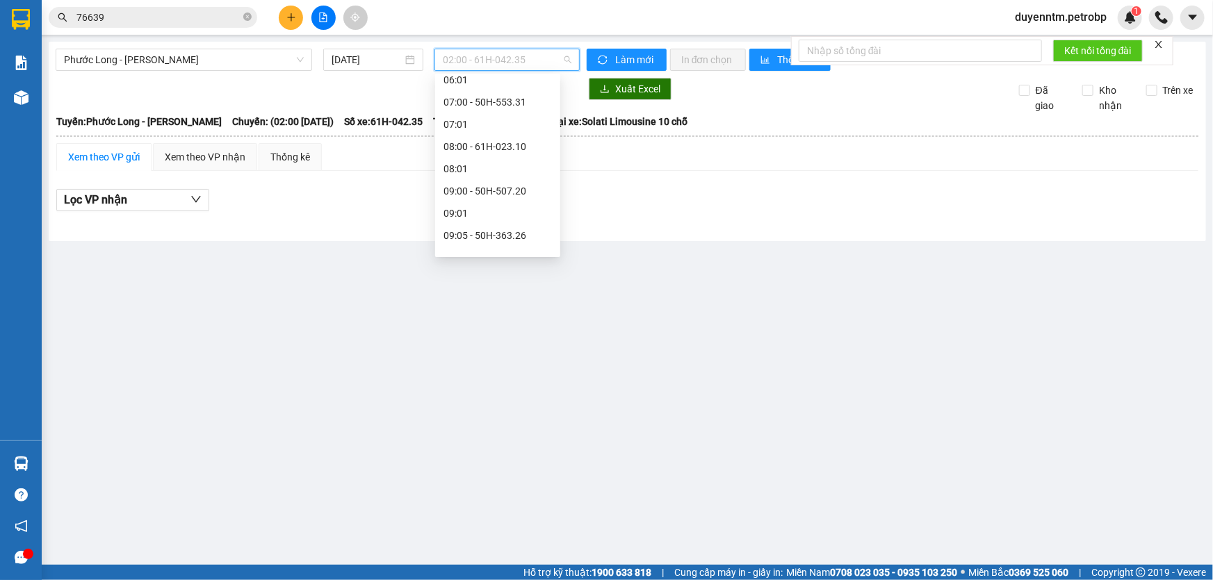
scroll to position [379, 0]
click at [498, 114] on div "09:05 - 50H-363.26" at bounding box center [497, 108] width 108 height 15
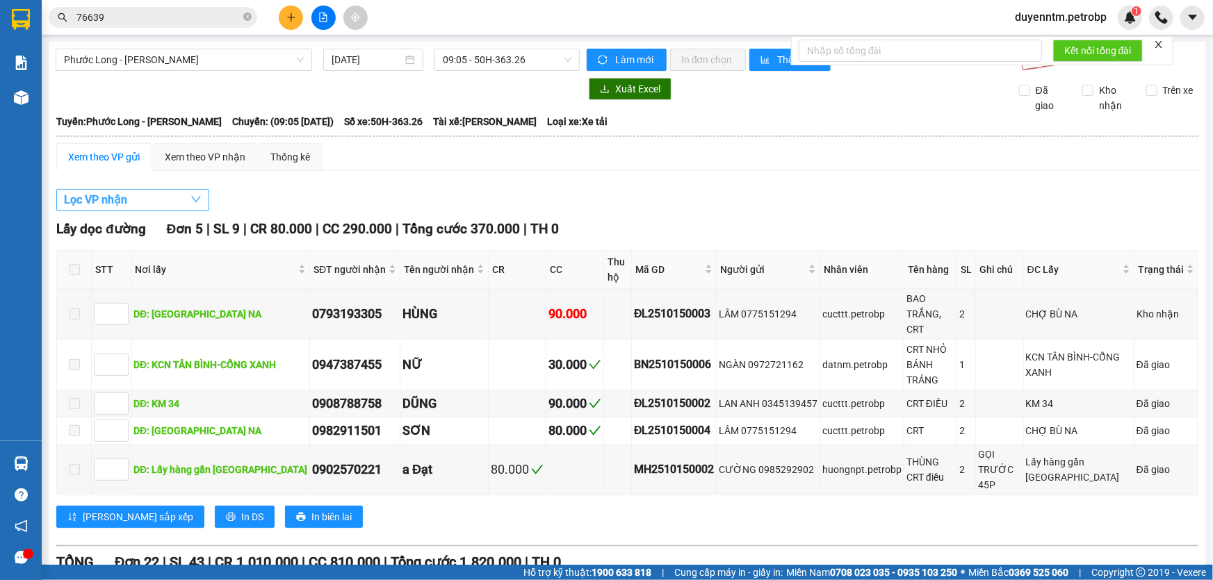
click at [160, 195] on button "Lọc VP nhận" at bounding box center [132, 200] width 153 height 22
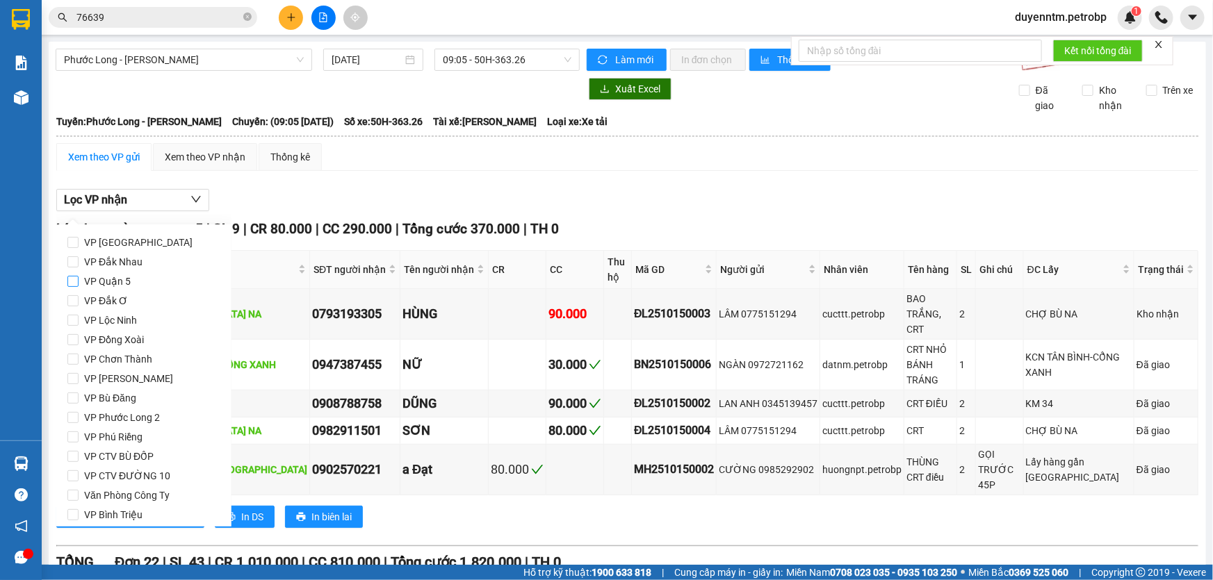
click at [135, 285] on label "VP Quận 5" at bounding box center [143, 281] width 153 height 19
click at [79, 285] on input "VP Quận 5" at bounding box center [72, 281] width 11 height 11
checkbox input "true"
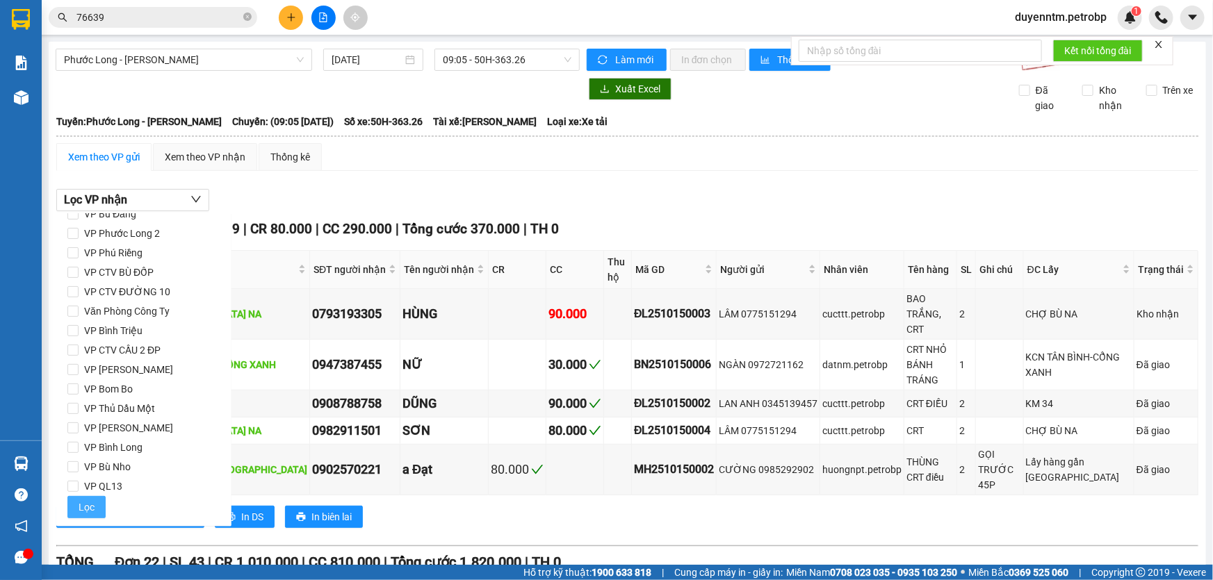
click at [92, 510] on span "Lọc" at bounding box center [87, 507] width 16 height 15
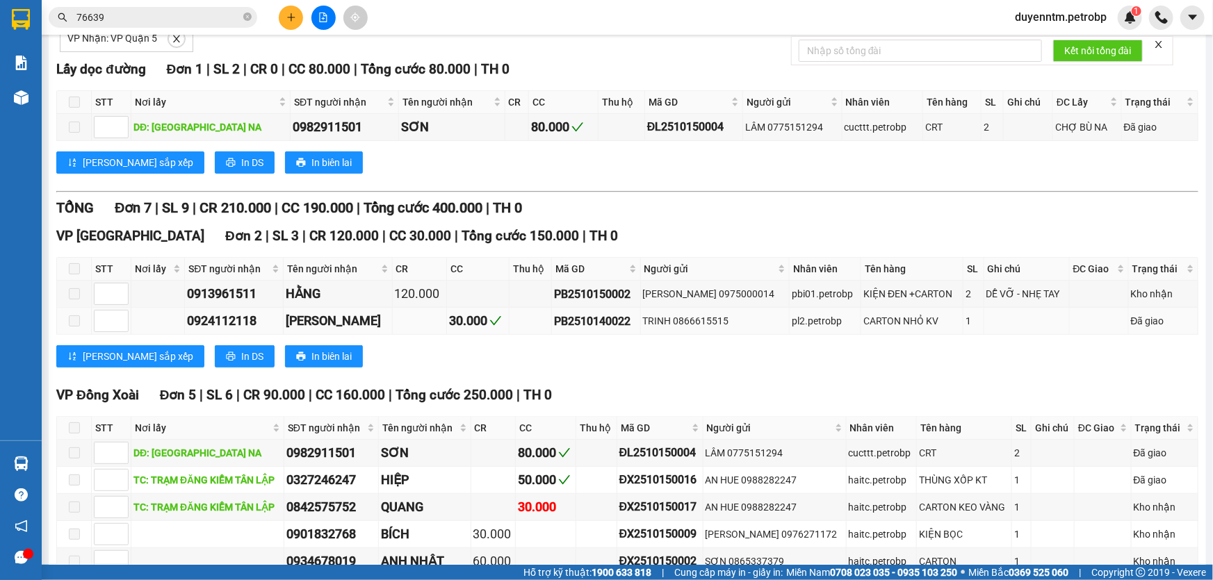
scroll to position [252, 0]
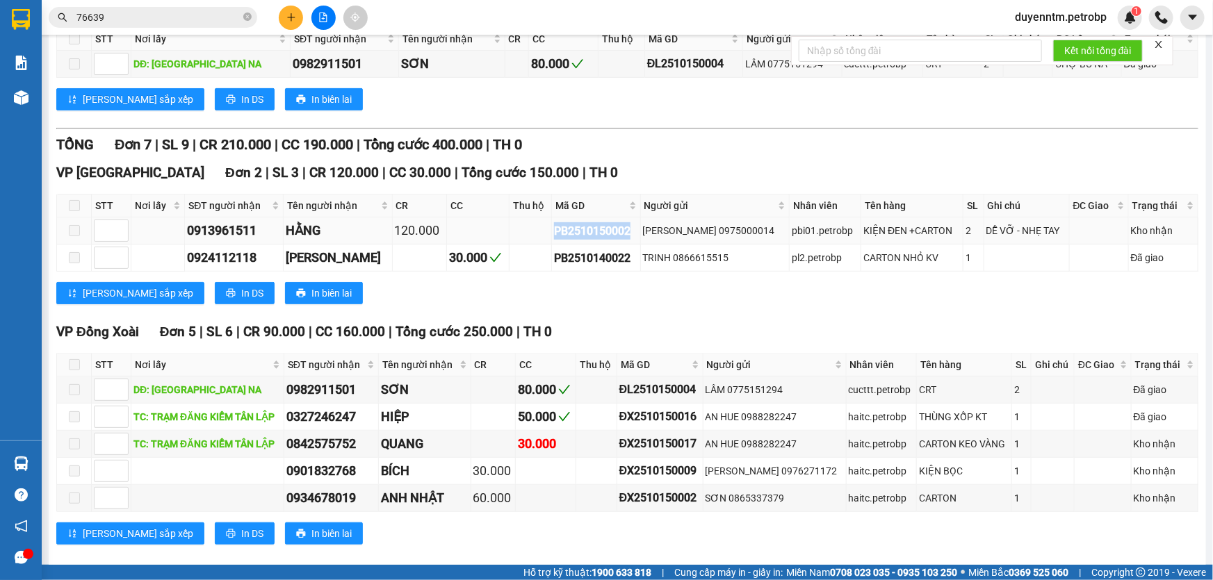
drag, startPoint x: 627, startPoint y: 234, endPoint x: 550, endPoint y: 236, distance: 77.1
click at [554, 236] on div "PB2510150002" at bounding box center [595, 230] width 83 height 17
copy div "PB2510150002"
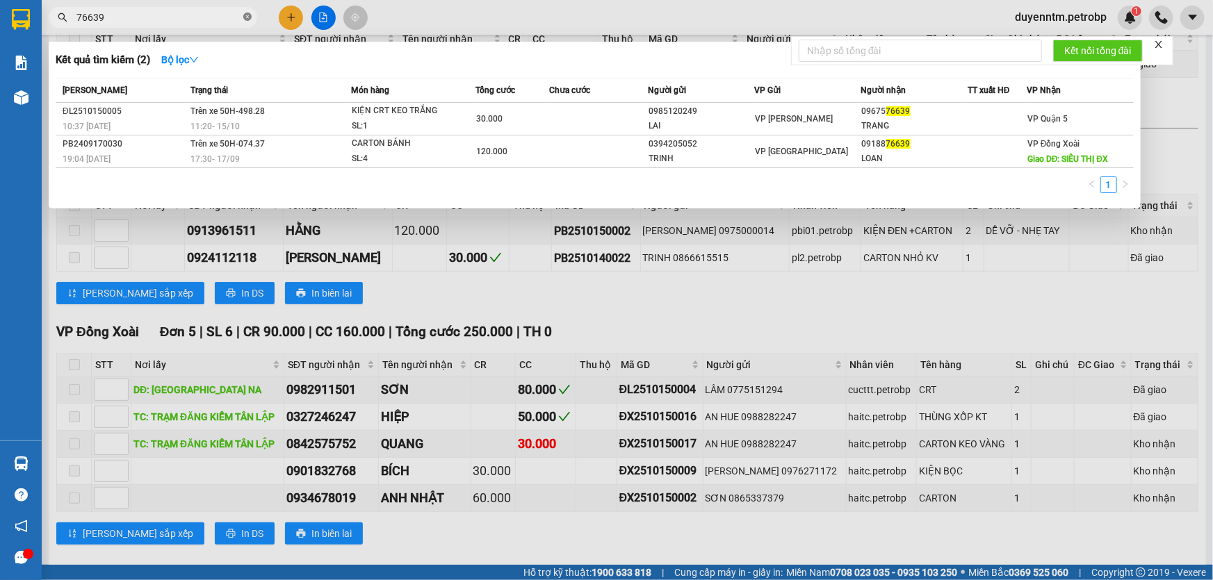
click at [244, 19] on icon "close-circle" at bounding box center [247, 17] width 8 height 8
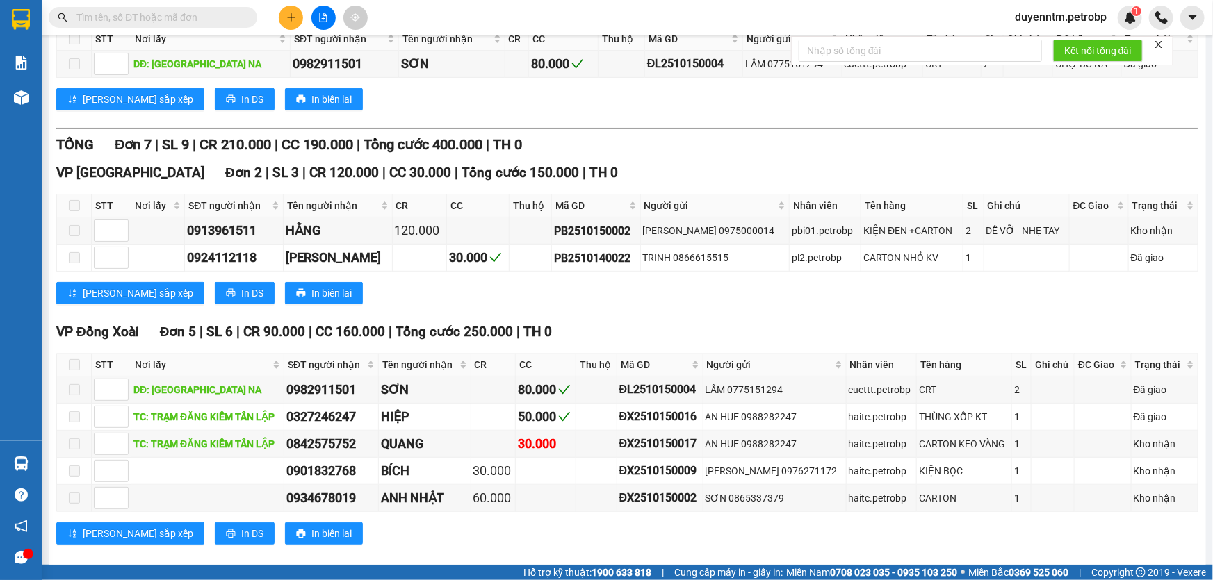
paste input "PB2510150002"
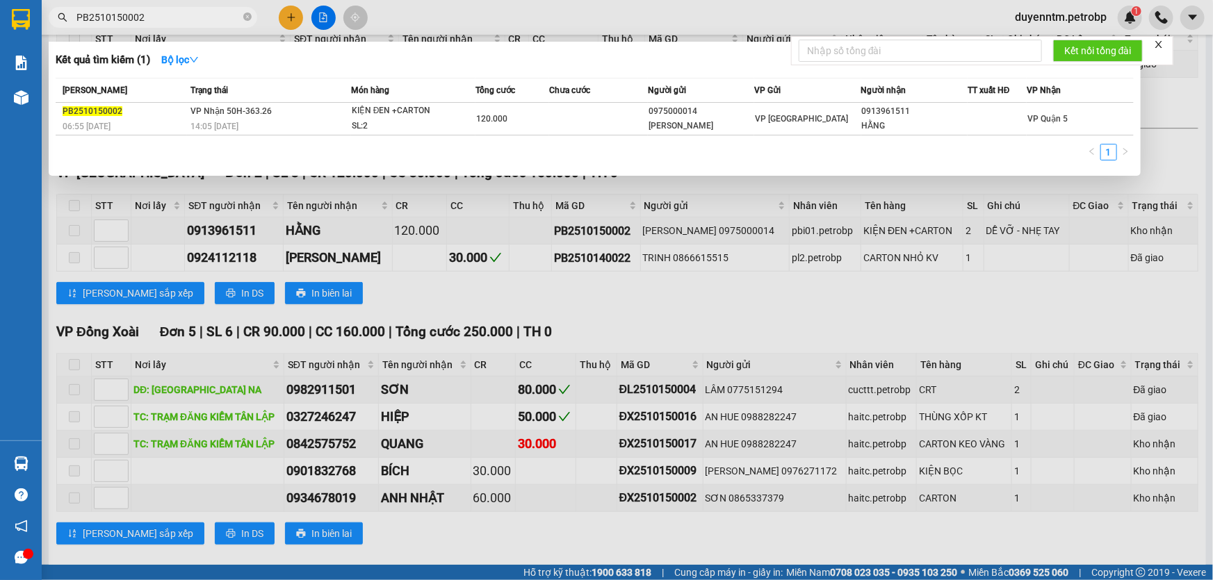
type input "PB2510150002"
click at [769, 302] on div at bounding box center [606, 290] width 1213 height 580
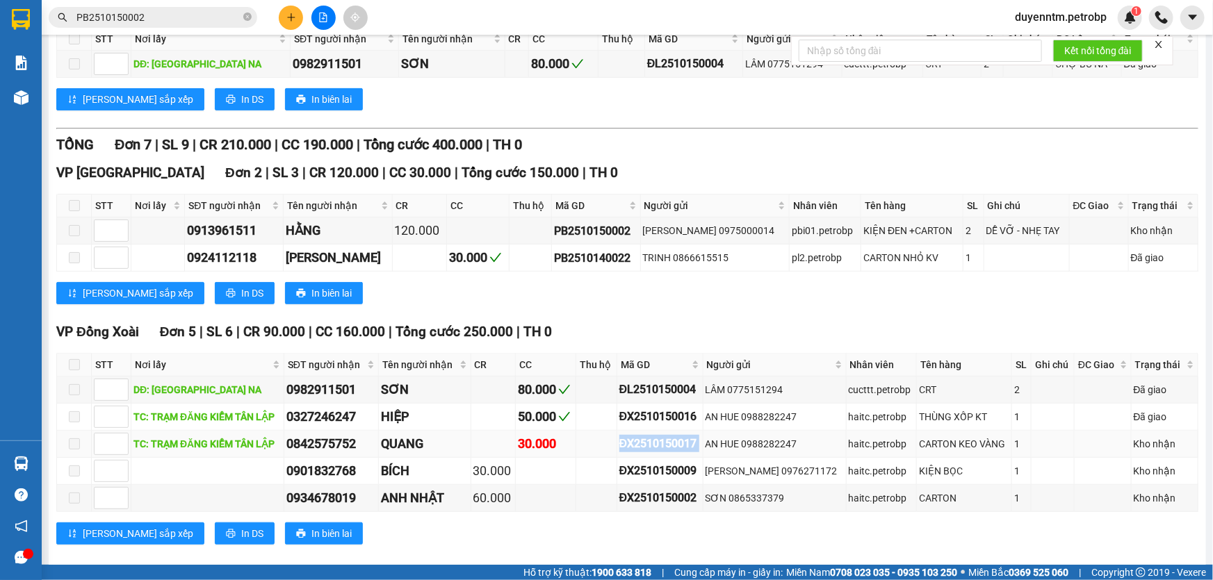
drag, startPoint x: 691, startPoint y: 444, endPoint x: 604, endPoint y: 448, distance: 86.9
click at [604, 448] on tr "TC: TRẠM ĐĂNG KIỂM TÂN LẬP 0842575752 QUANG 30.000 ĐX2510150017 AN HUE 09882822…" at bounding box center [627, 444] width 1141 height 27
copy div "ĐX2510150017"
click at [245, 17] on icon "close-circle" at bounding box center [247, 17] width 8 height 8
paste input "ĐX2510150017"
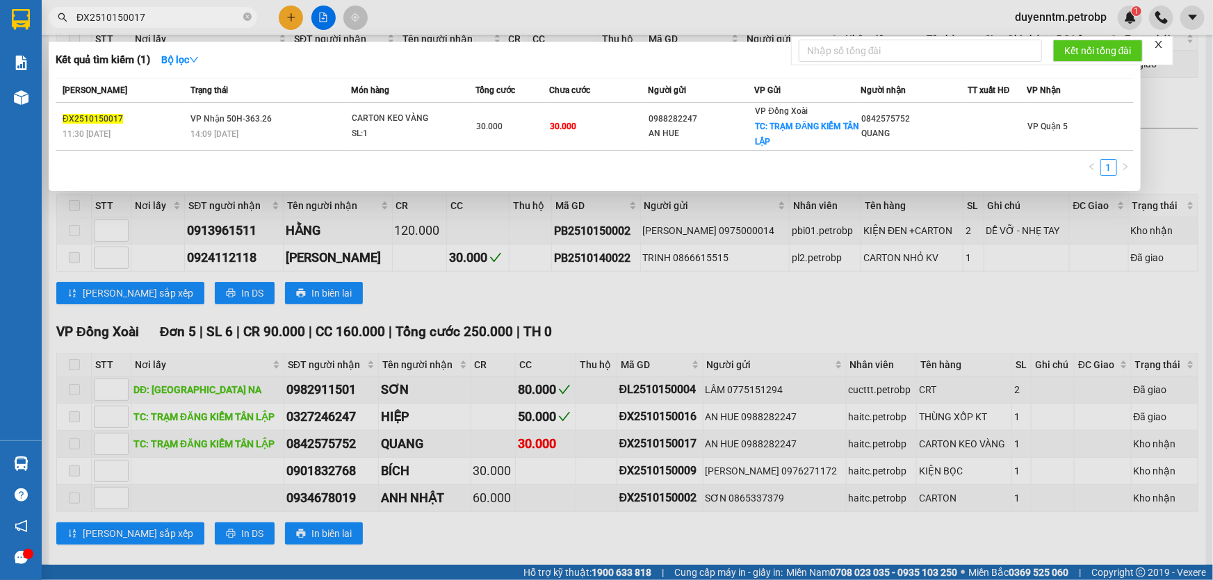
type input "ĐX2510150017"
click at [761, 301] on div at bounding box center [606, 290] width 1213 height 580
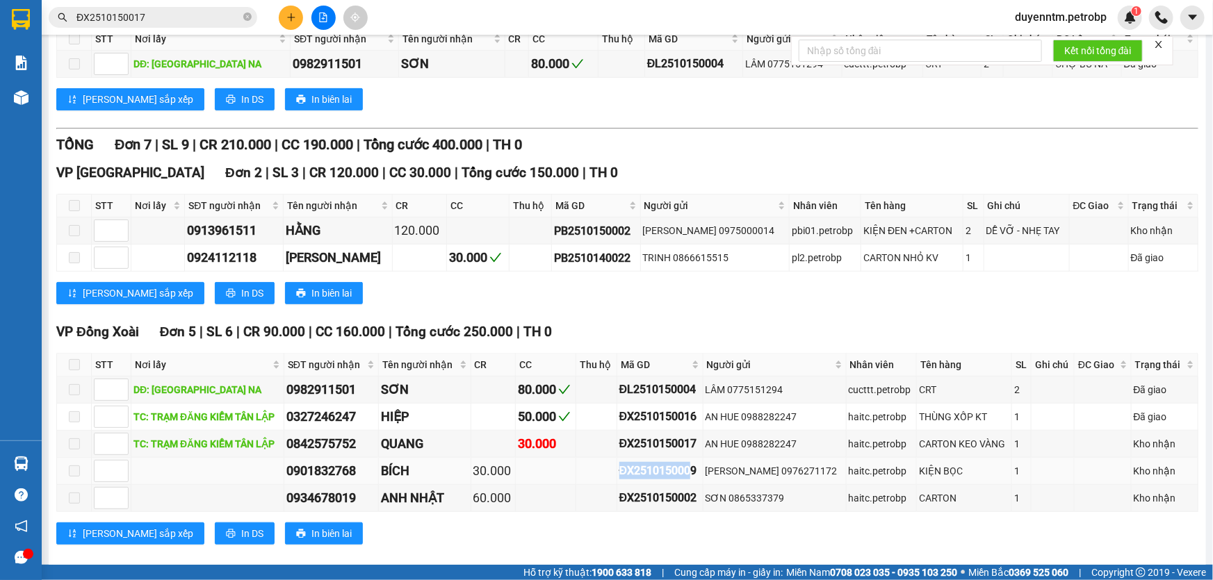
drag, startPoint x: 680, startPoint y: 464, endPoint x: 602, endPoint y: 468, distance: 78.6
click at [602, 468] on tr "0901832768 BÍCH 30.000 ĐX2510150009 [PERSON_NAME] 0976271172 haitc.petrobp KIỆN…" at bounding box center [627, 471] width 1141 height 27
drag, startPoint x: 687, startPoint y: 469, endPoint x: 605, endPoint y: 471, distance: 81.3
click at [617, 471] on td "ĐX2510150009" at bounding box center [660, 471] width 86 height 27
copy div "ĐX2510150009"
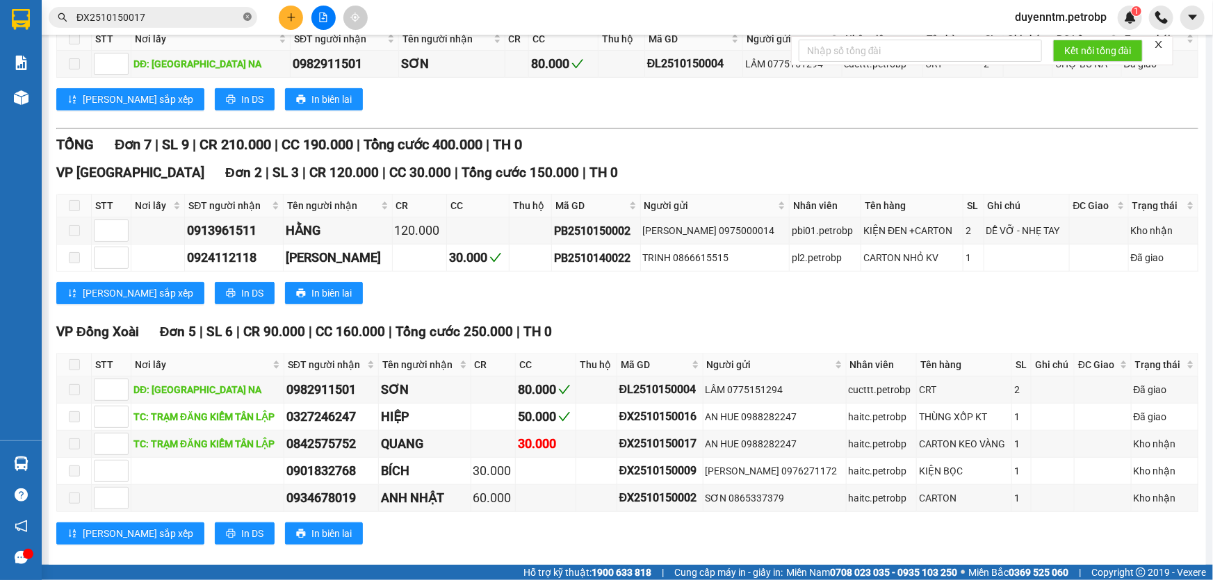
click at [245, 18] on icon "close-circle" at bounding box center [247, 17] width 8 height 8
paste input "ĐX2510150009"
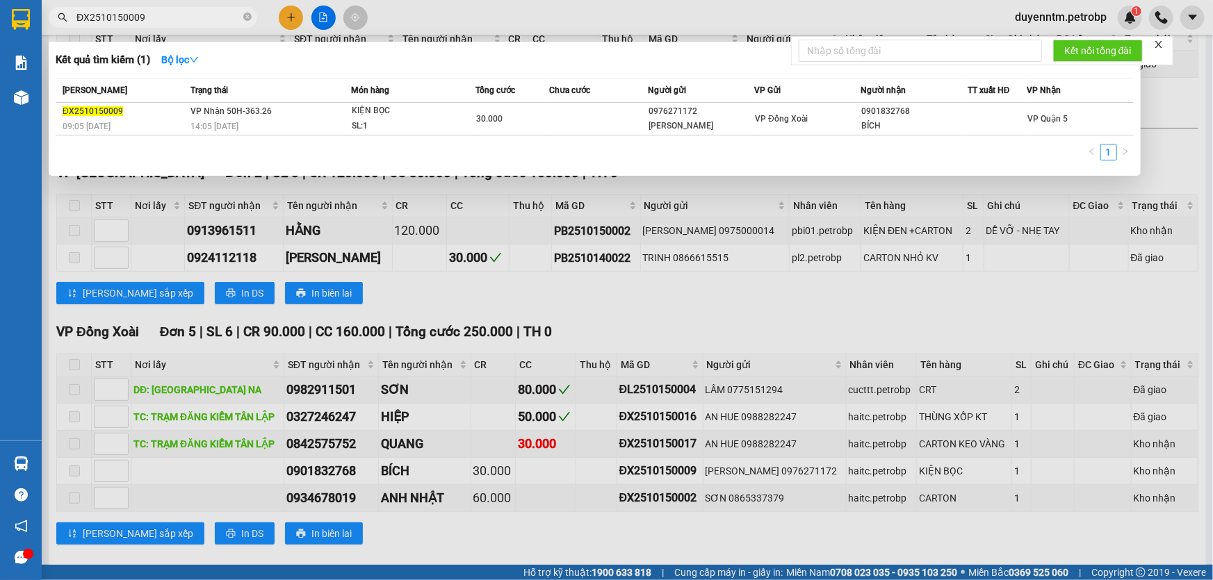
type input "ĐX2510150009"
click at [791, 322] on div at bounding box center [606, 290] width 1213 height 580
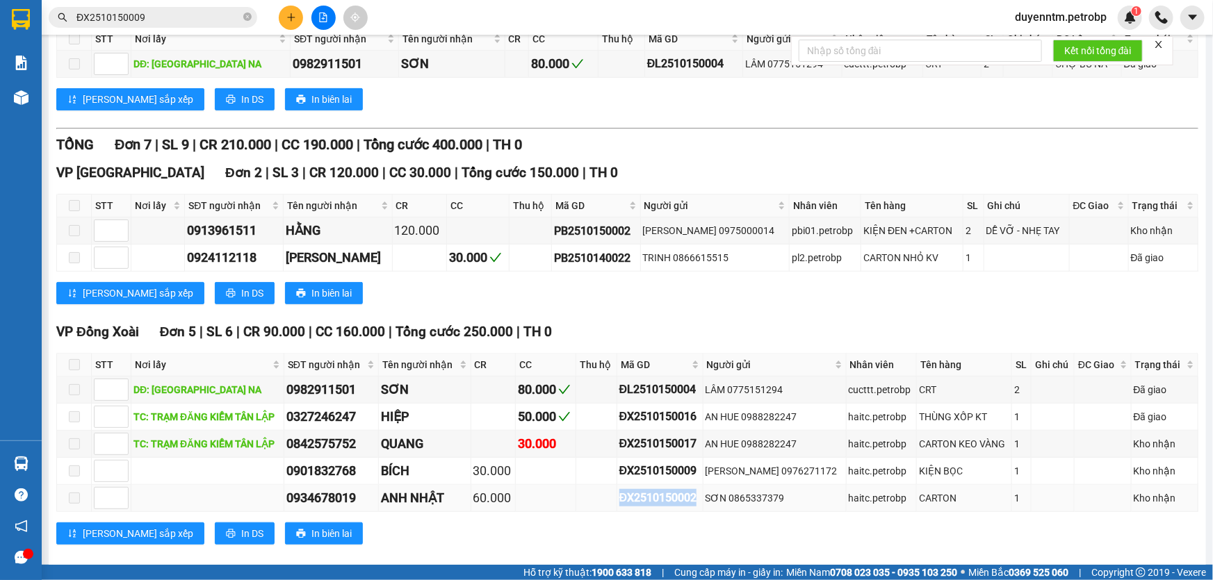
drag, startPoint x: 683, startPoint y: 500, endPoint x: 604, endPoint y: 507, distance: 79.5
click at [617, 507] on td "ĐX2510150002" at bounding box center [660, 498] width 86 height 27
copy div "ĐX2510150002"
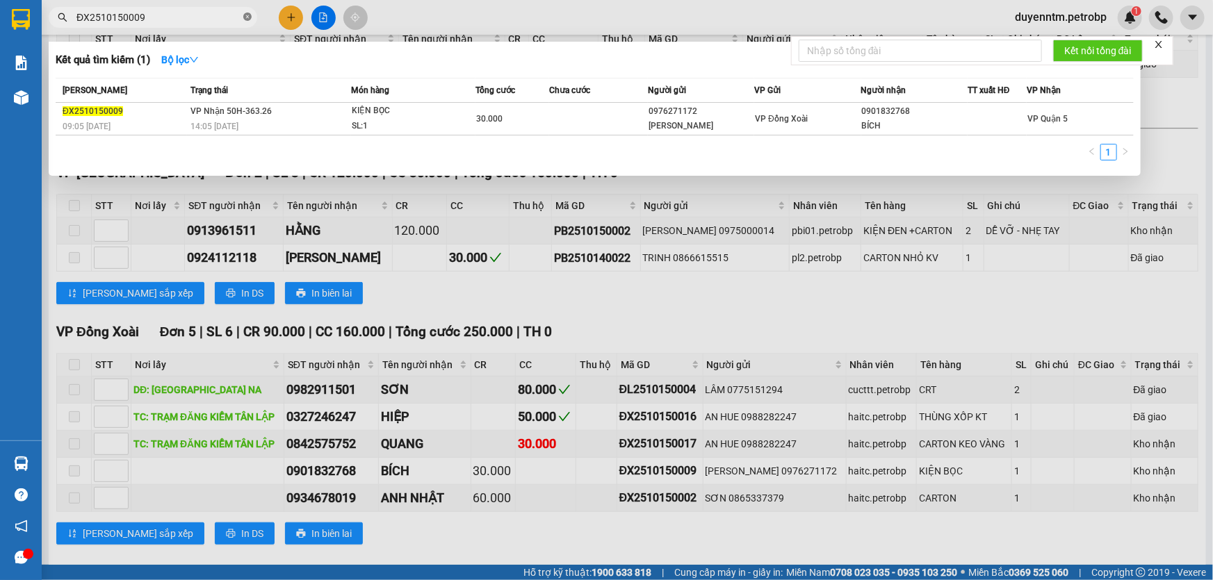
drag, startPoint x: 245, startPoint y: 16, endPoint x: 222, endPoint y: 17, distance: 23.6
click at [245, 17] on icon "close-circle" at bounding box center [247, 17] width 8 height 8
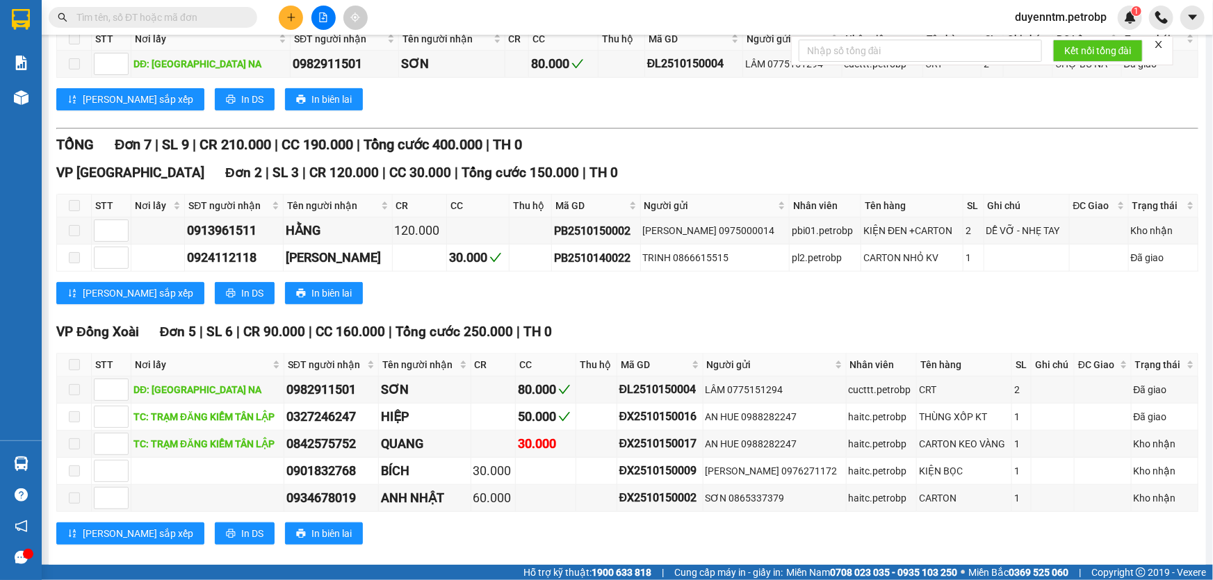
paste input "ĐX2510150002"
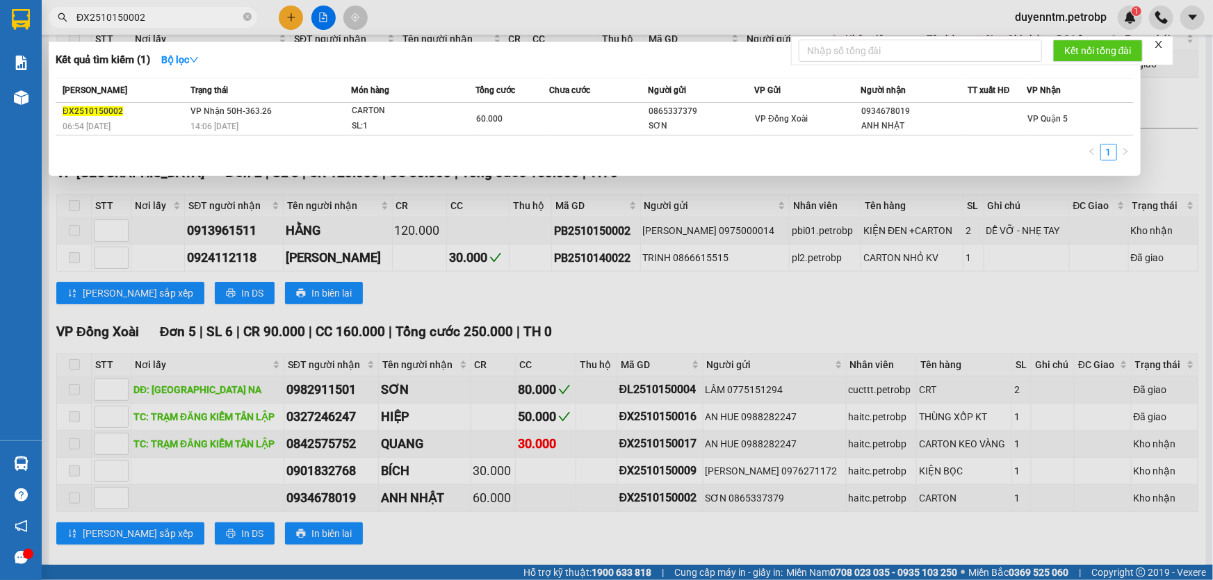
type input "ĐX2510150002"
click at [801, 304] on div at bounding box center [606, 290] width 1213 height 580
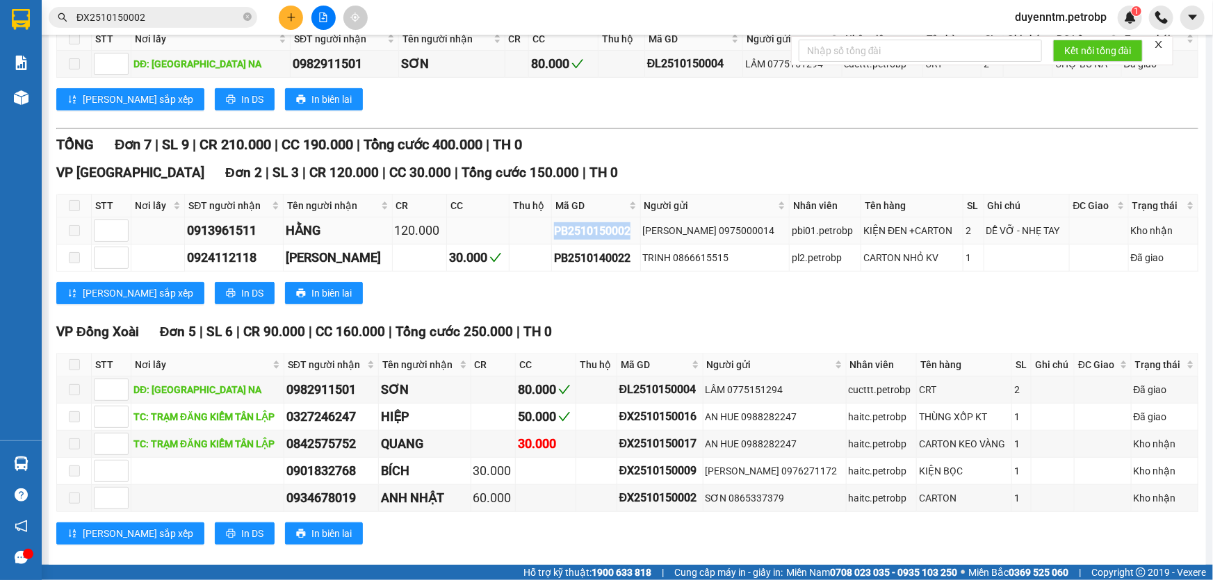
drag, startPoint x: 626, startPoint y: 233, endPoint x: 541, endPoint y: 237, distance: 85.6
click at [541, 237] on tr "0913961511 HẰNG 120.000 PB2510150002 HOÀNG QUANG 0975000014 pbi01.petrobp KIỆN …" at bounding box center [627, 230] width 1141 height 27
copy div "PB2510150002"
click at [245, 15] on icon "close-circle" at bounding box center [247, 17] width 8 height 8
paste input "PB2510150002"
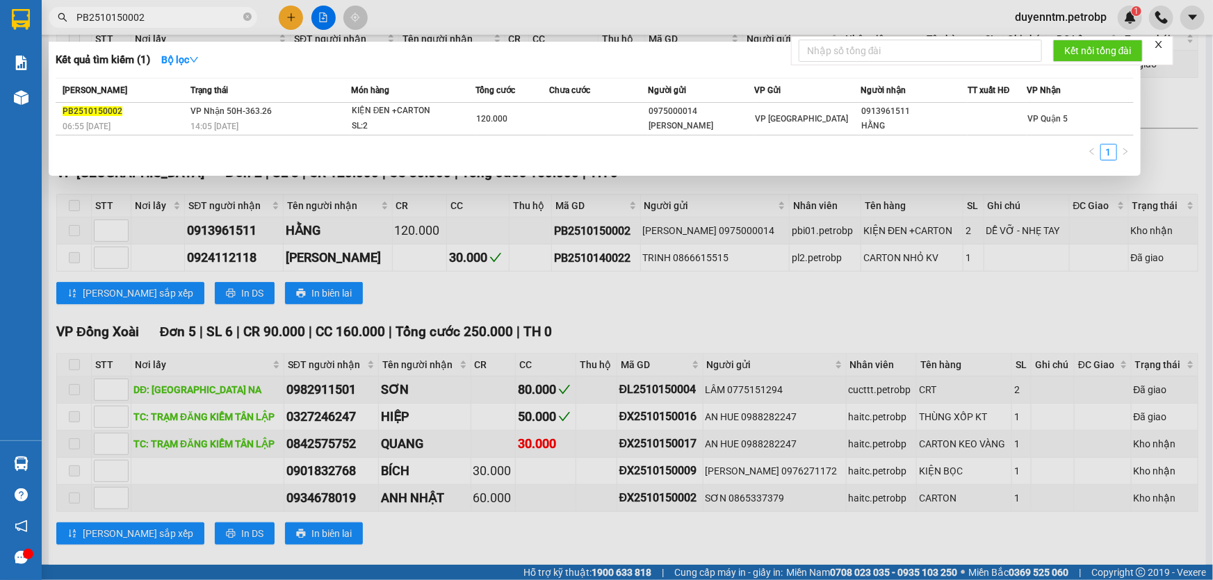
type input "PB2510150002"
click at [723, 309] on div at bounding box center [606, 290] width 1213 height 580
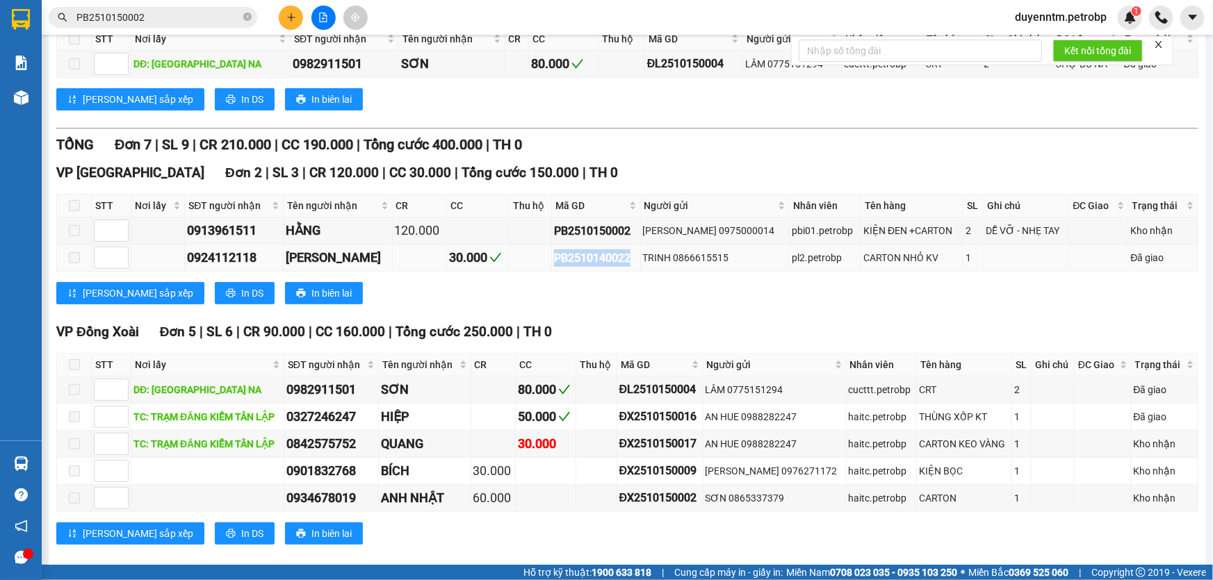
drag, startPoint x: 625, startPoint y: 258, endPoint x: 539, endPoint y: 258, distance: 85.5
click at [539, 258] on tr "0924112118 NAM PHƯƠNG 30.000 PB2510140022 TRINH 0866615515 pl2.petrobp CARTON N…" at bounding box center [627, 258] width 1141 height 27
copy div "PB2510140022"
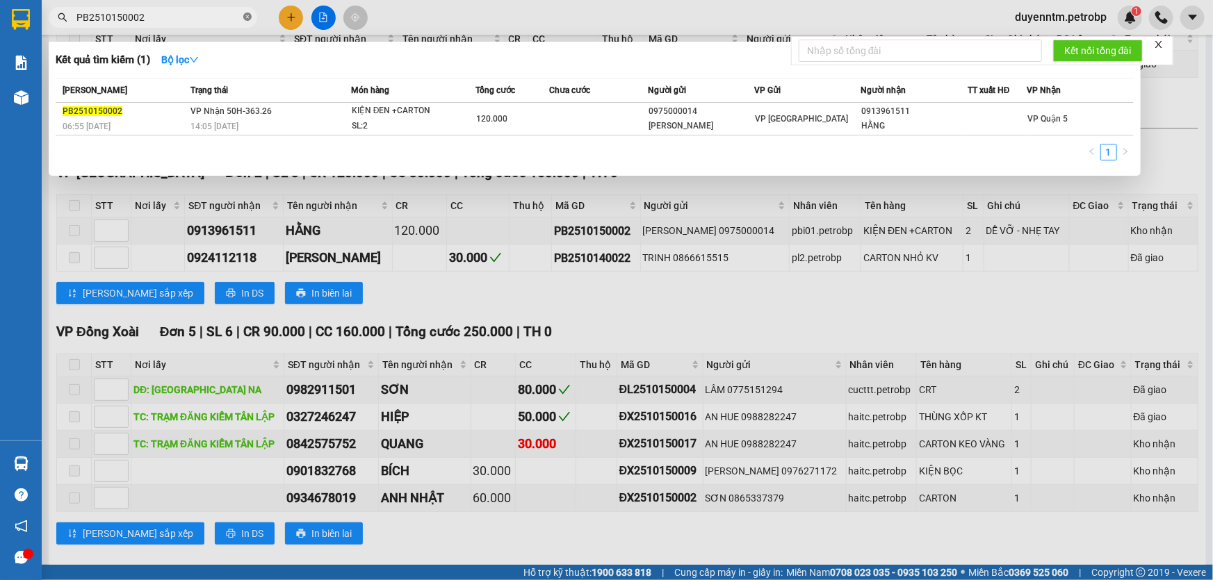
click at [245, 16] on icon "close-circle" at bounding box center [247, 17] width 8 height 8
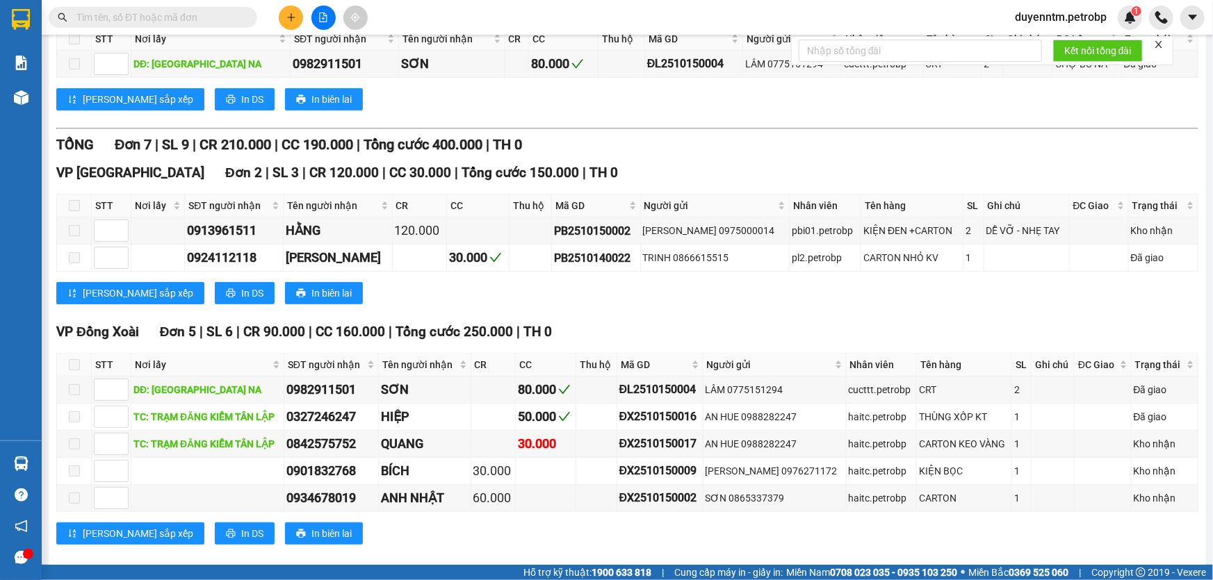
paste input "PB2510140022"
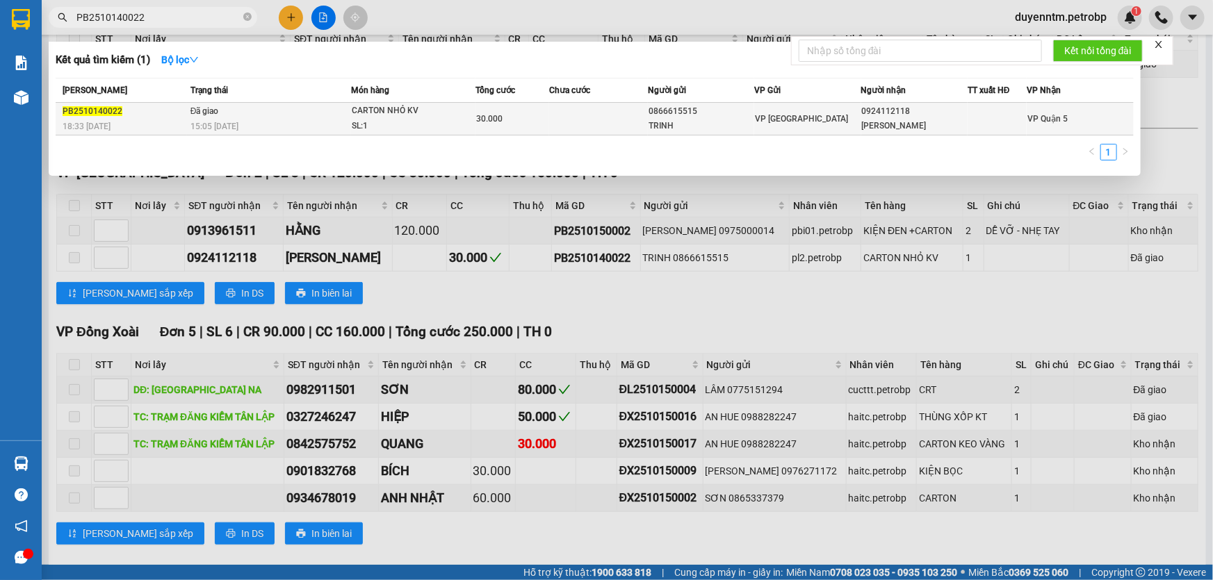
type input "PB2510140022"
click at [251, 119] on div "15:05 [DATE]" at bounding box center [270, 126] width 160 height 15
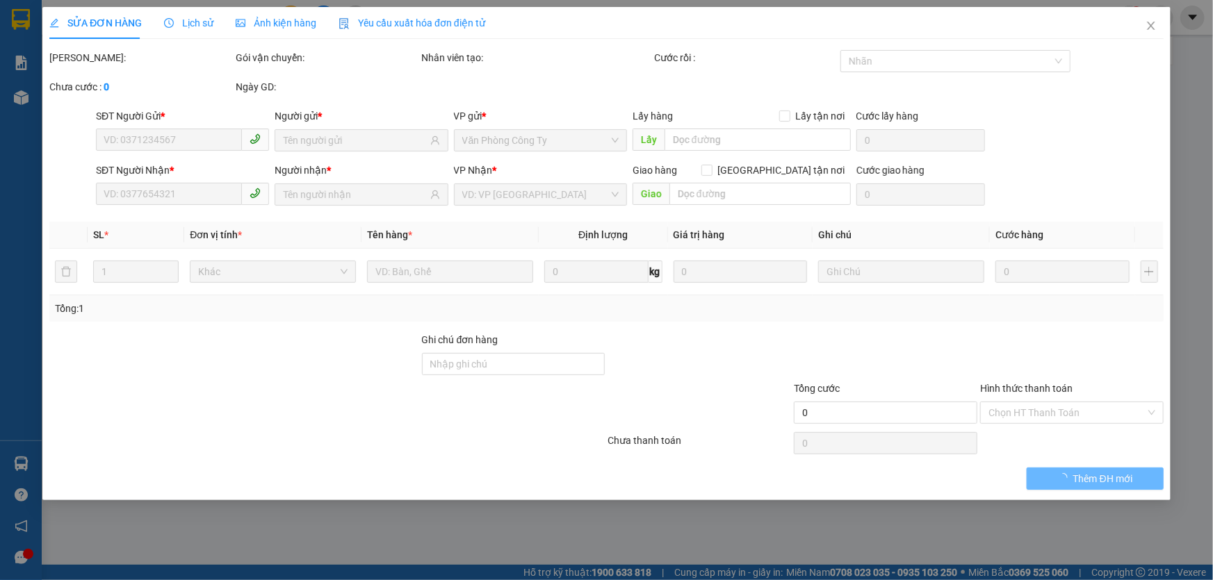
type input "0866615515"
type input "TRINH"
type input "0924112118"
type input "[PERSON_NAME]"
type input "30.000"
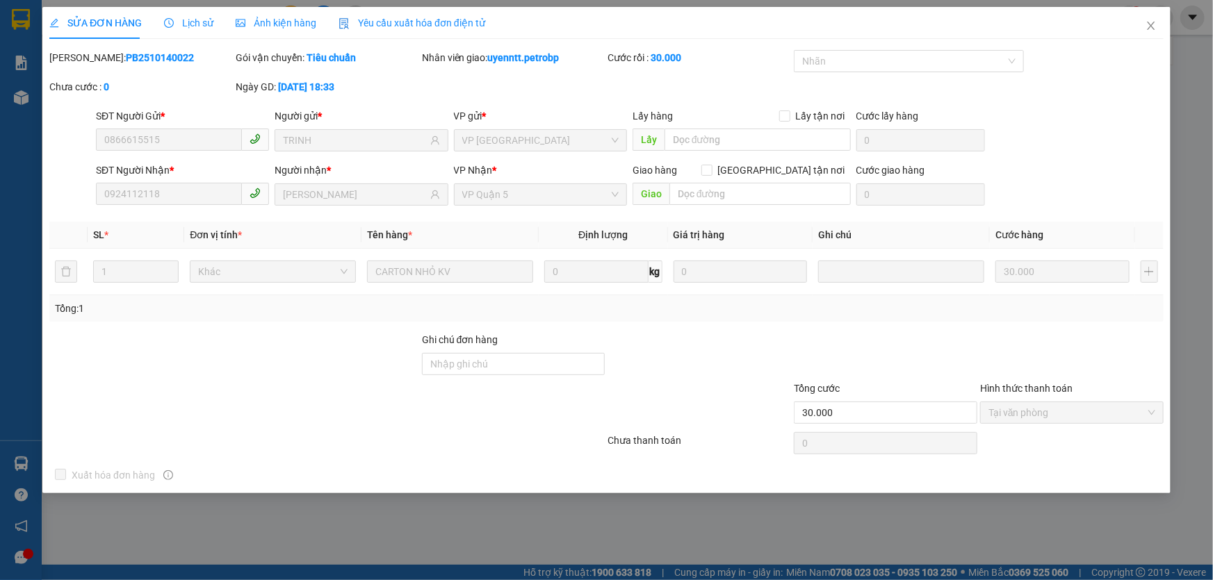
click at [199, 18] on span "Lịch sử" at bounding box center [188, 22] width 49 height 11
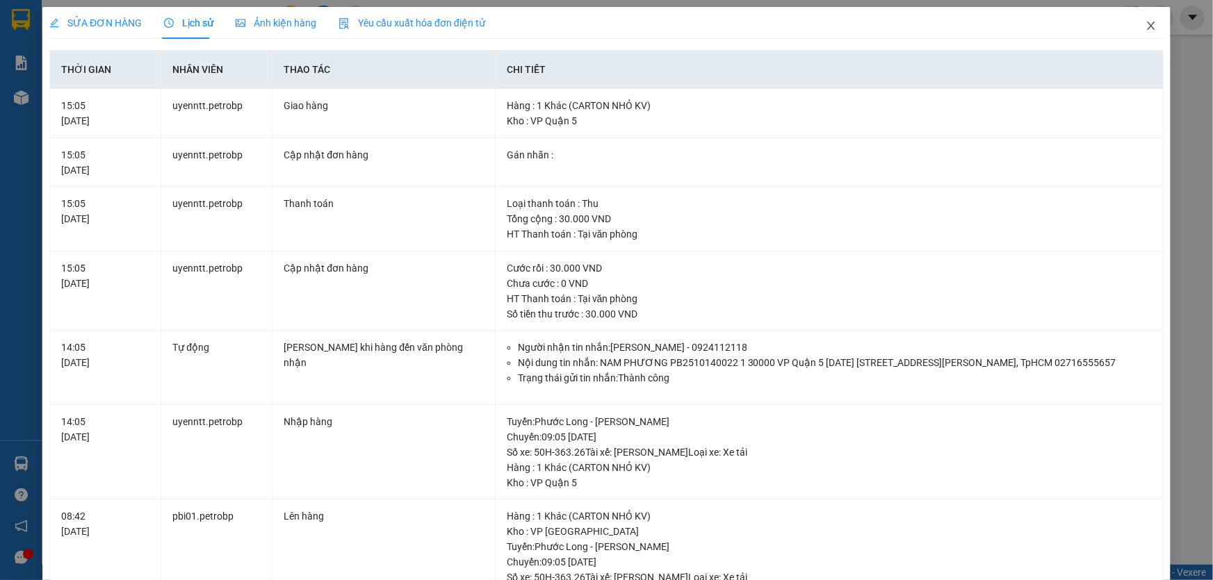
click at [1145, 28] on icon "close" at bounding box center [1150, 25] width 11 height 11
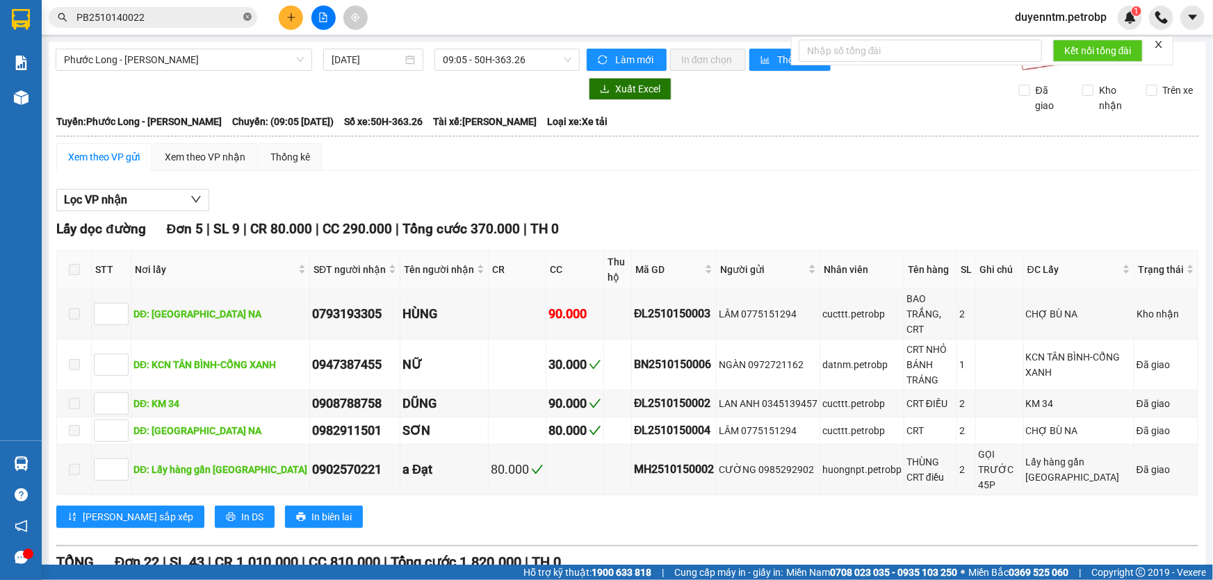
click at [250, 20] on icon "close-circle" at bounding box center [247, 17] width 8 height 8
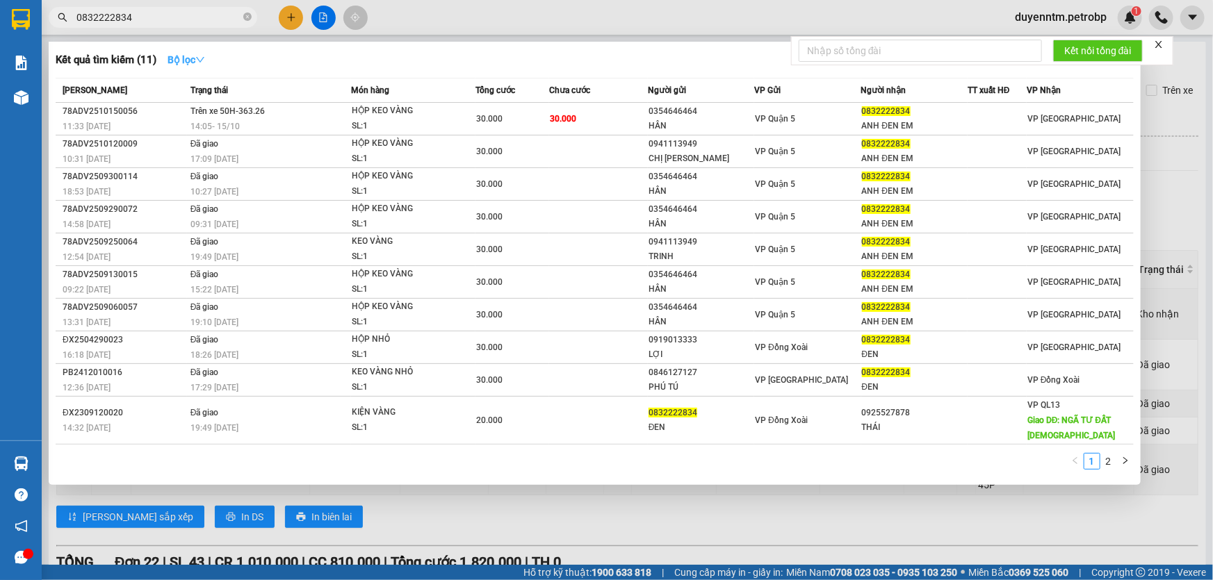
type input "0832222834"
click at [200, 57] on icon "down" at bounding box center [200, 60] width 10 height 10
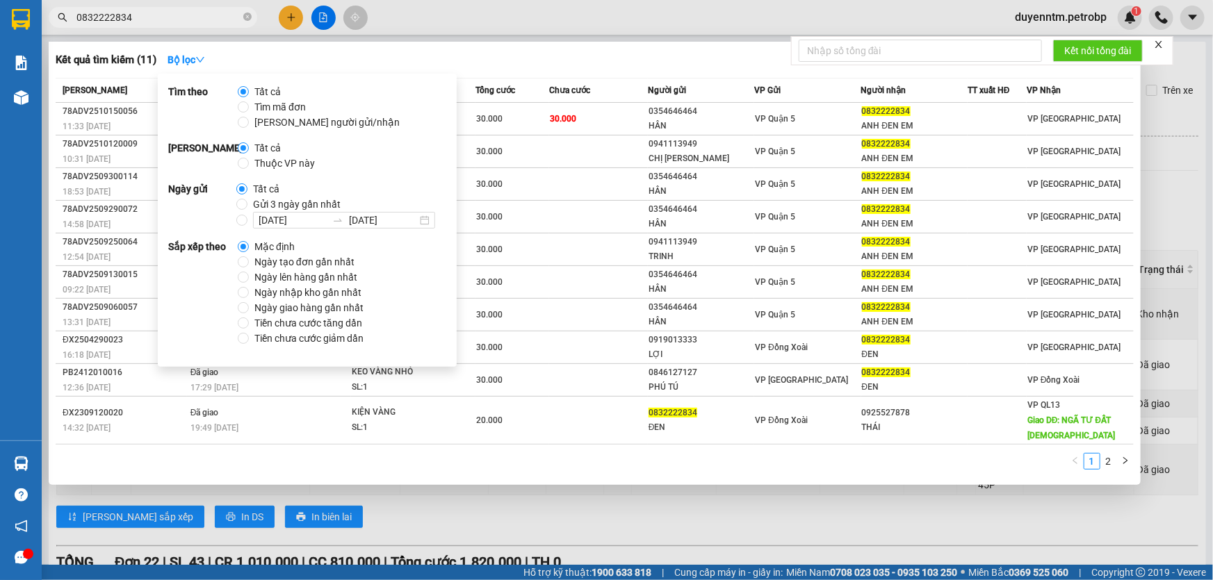
click at [267, 207] on span "Gửi 3 ngày gần nhất" at bounding box center [296, 204] width 99 height 15
click at [238, 200] on input "Gửi 3 ngày gần nhất" at bounding box center [241, 204] width 11 height 11
radio input "true"
radio input "false"
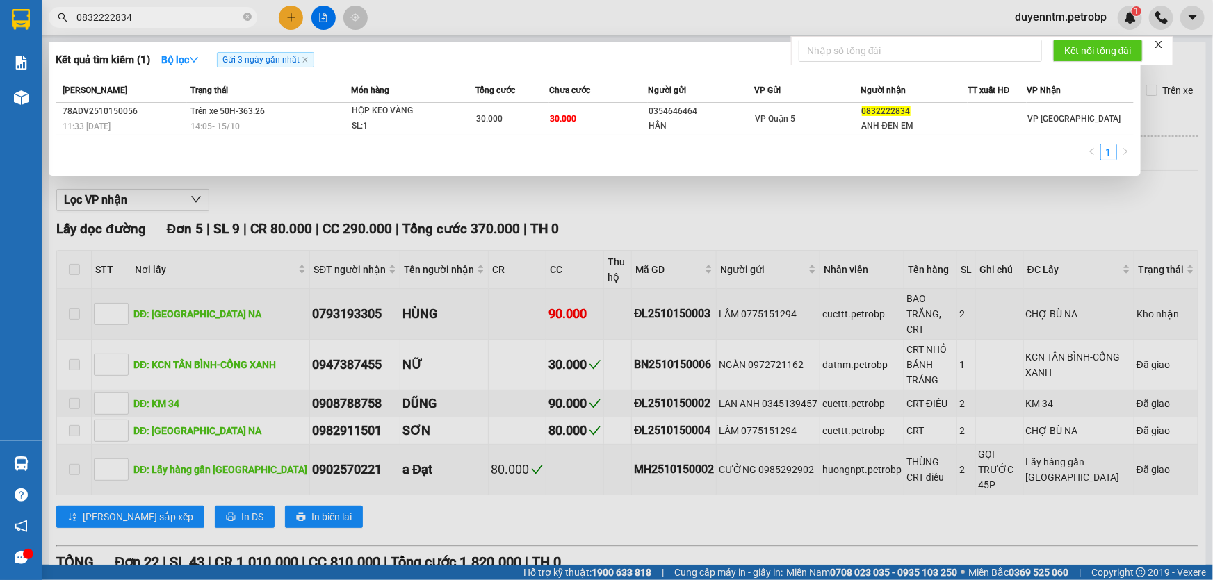
click at [500, 149] on div "1" at bounding box center [595, 156] width 1078 height 25
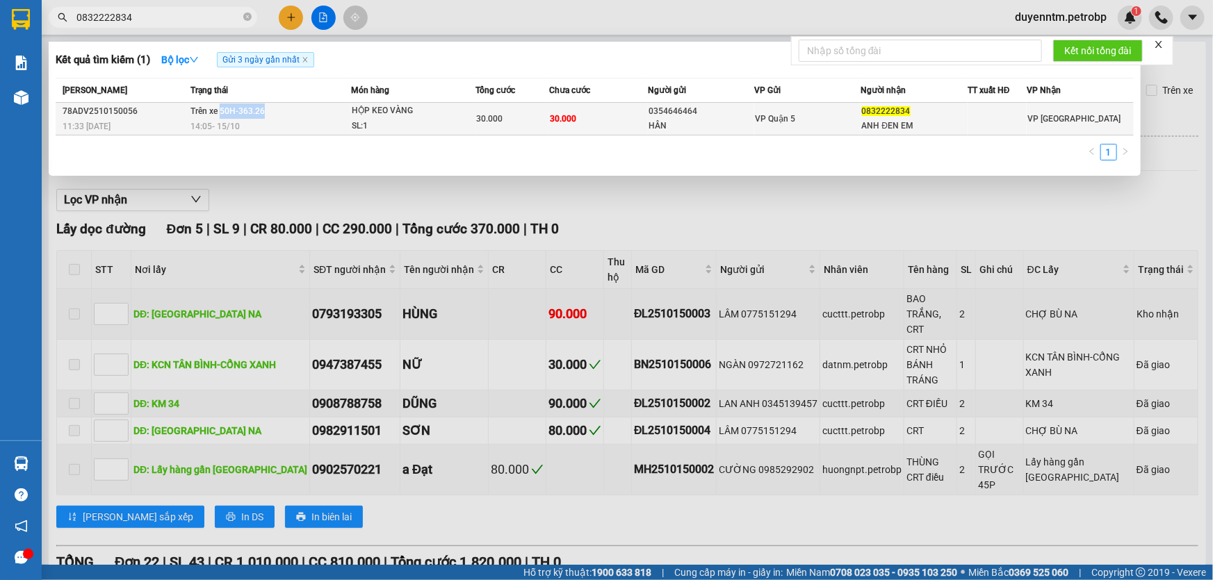
drag, startPoint x: 266, startPoint y: 112, endPoint x: 220, endPoint y: 113, distance: 46.6
click at [220, 113] on td "Trên xe 50H-363.26 14:05 [DATE]" at bounding box center [269, 119] width 164 height 33
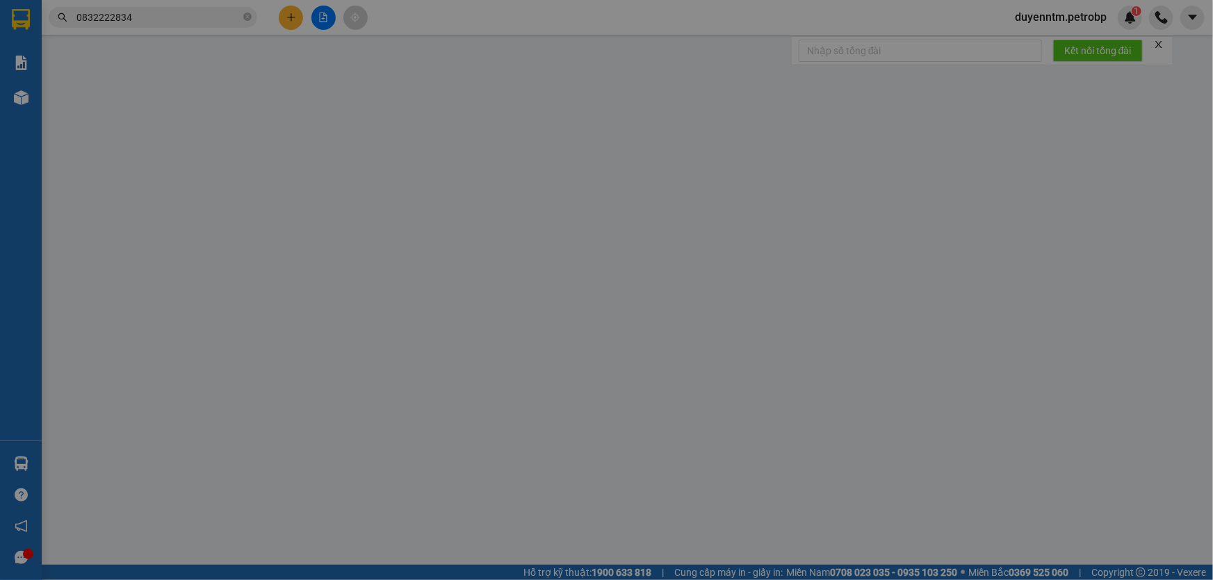
type input "0354646464"
type input "HÂN"
type input "0832222834"
type input "ANH ĐEN EM"
type input "30.000"
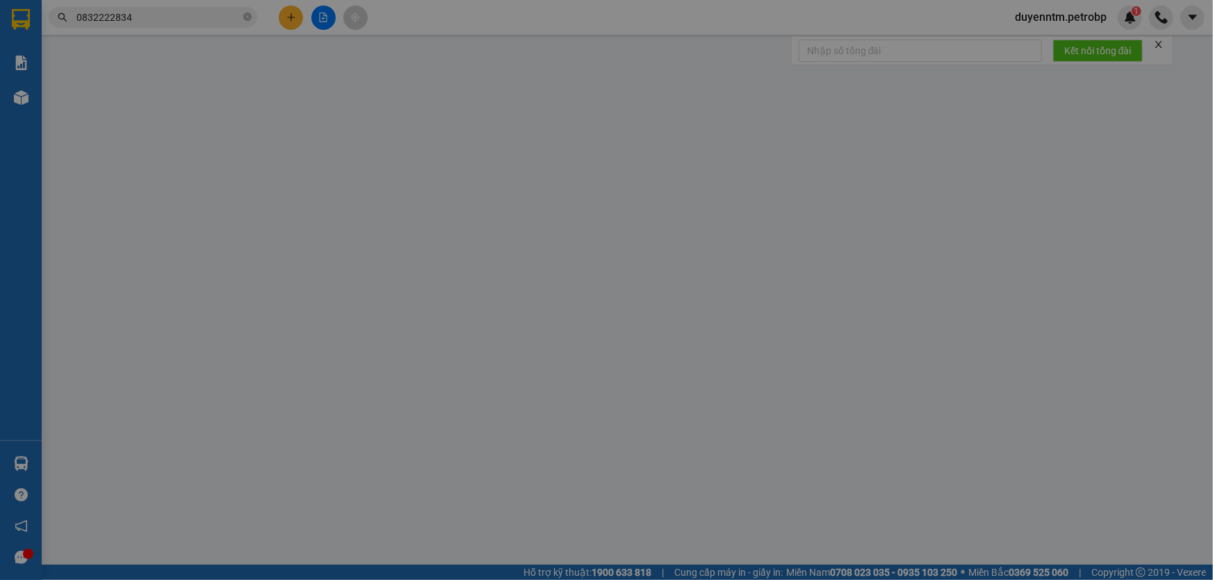
type input "30.000"
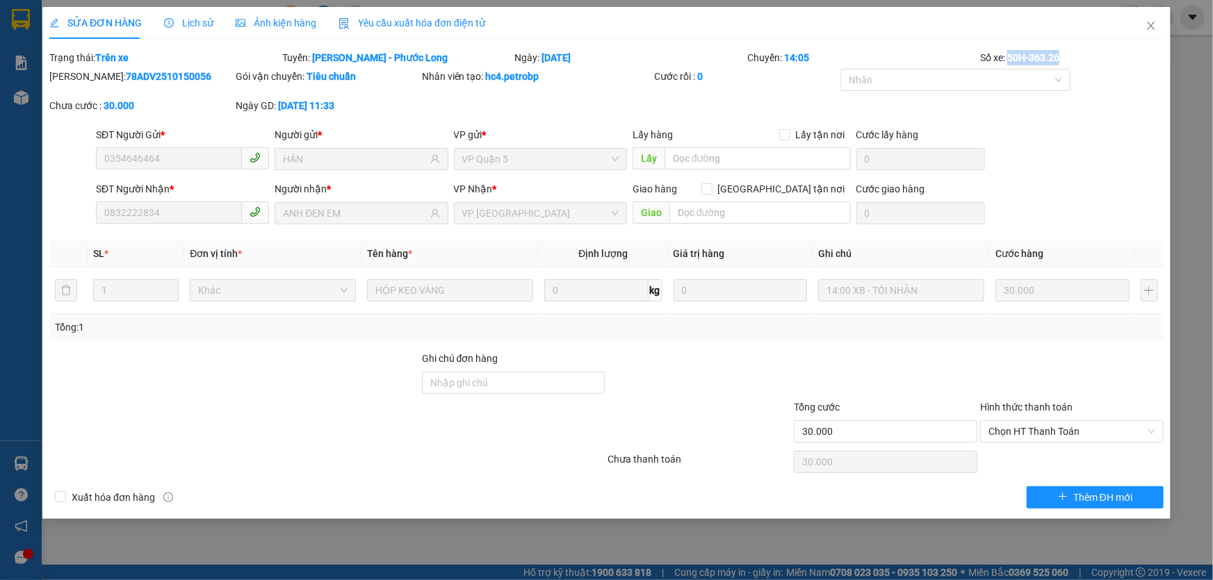
drag, startPoint x: 1007, startPoint y: 59, endPoint x: 1069, endPoint y: 56, distance: 62.6
click at [1069, 56] on div "Số xe: 50H-363.26" at bounding box center [1071, 57] width 186 height 15
copy b "50H-363.26"
click at [1154, 27] on icon "close" at bounding box center [1150, 25] width 11 height 11
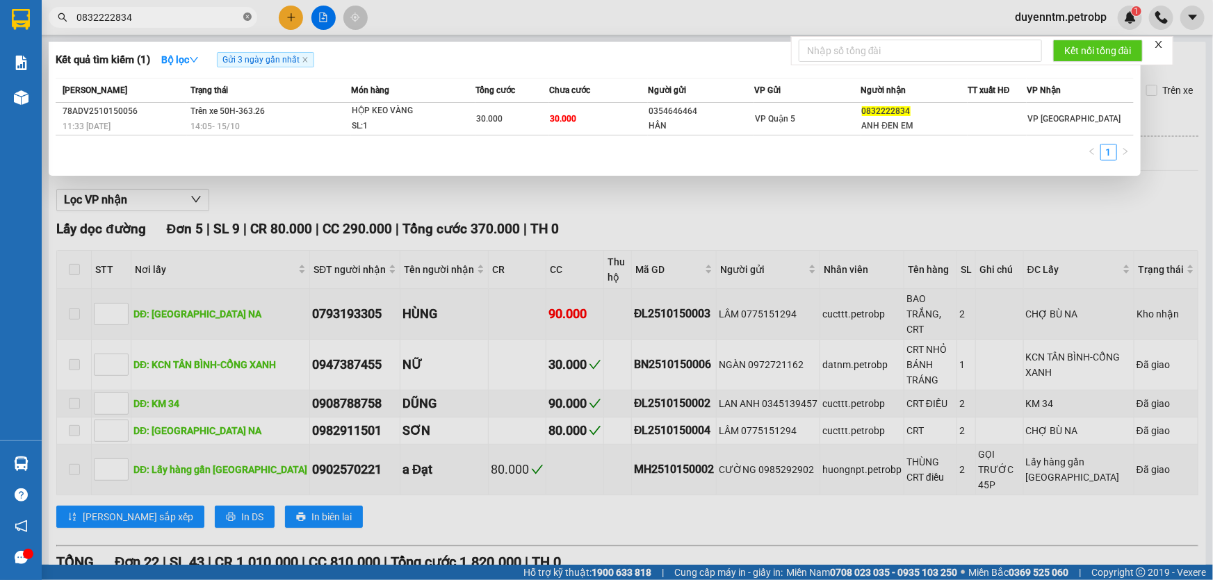
click at [250, 17] on icon "close-circle" at bounding box center [247, 17] width 8 height 8
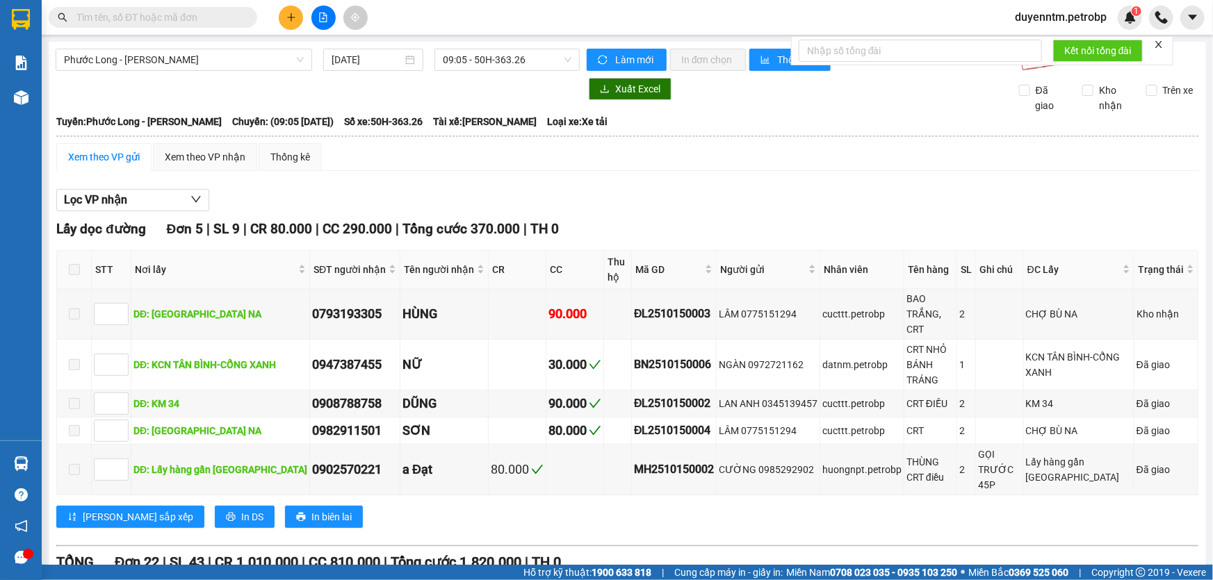
paste input "ĐL2510150002"
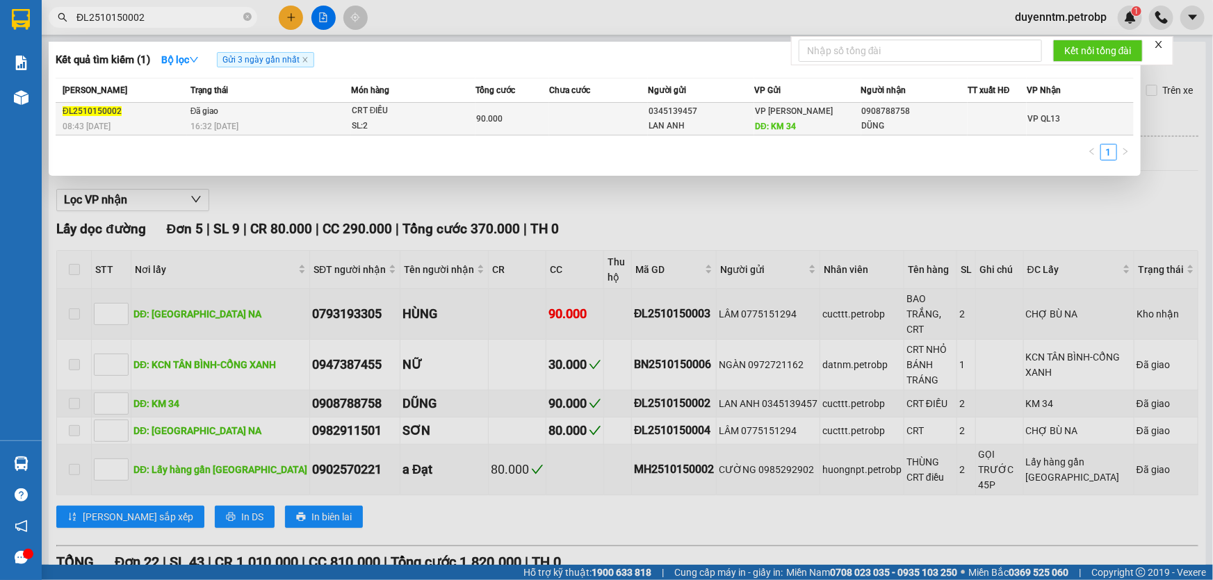
type input "ĐL2510150002"
click at [217, 110] on span "Đã giao" at bounding box center [204, 111] width 28 height 10
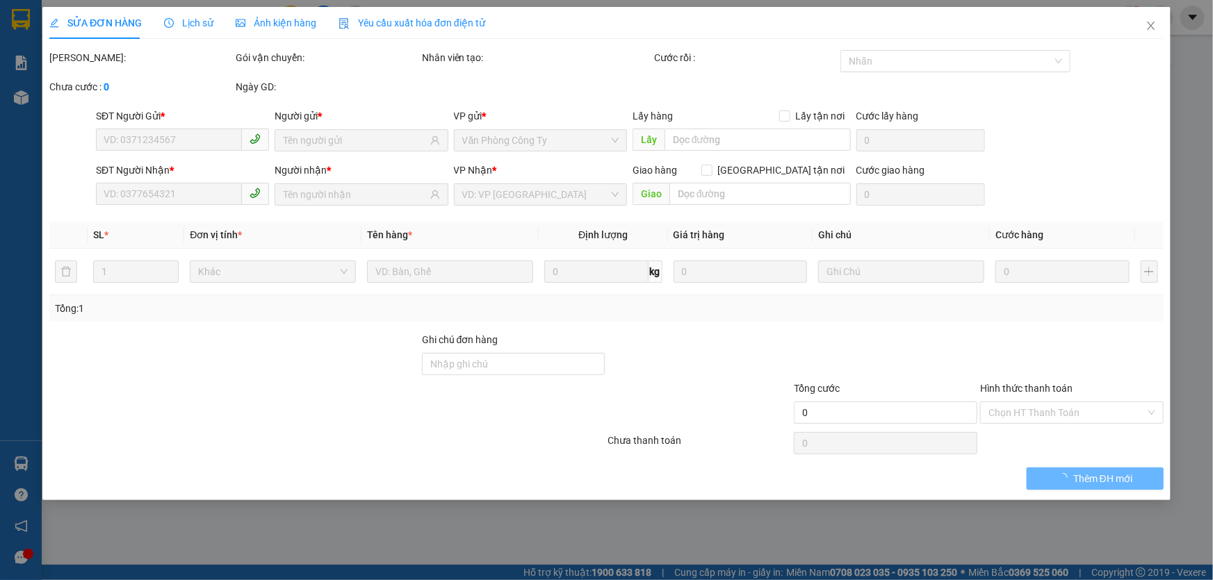
type input "0345139457"
type input "LAN ANH"
type input "KM 34"
type input "0908788758"
type input "DŨNG"
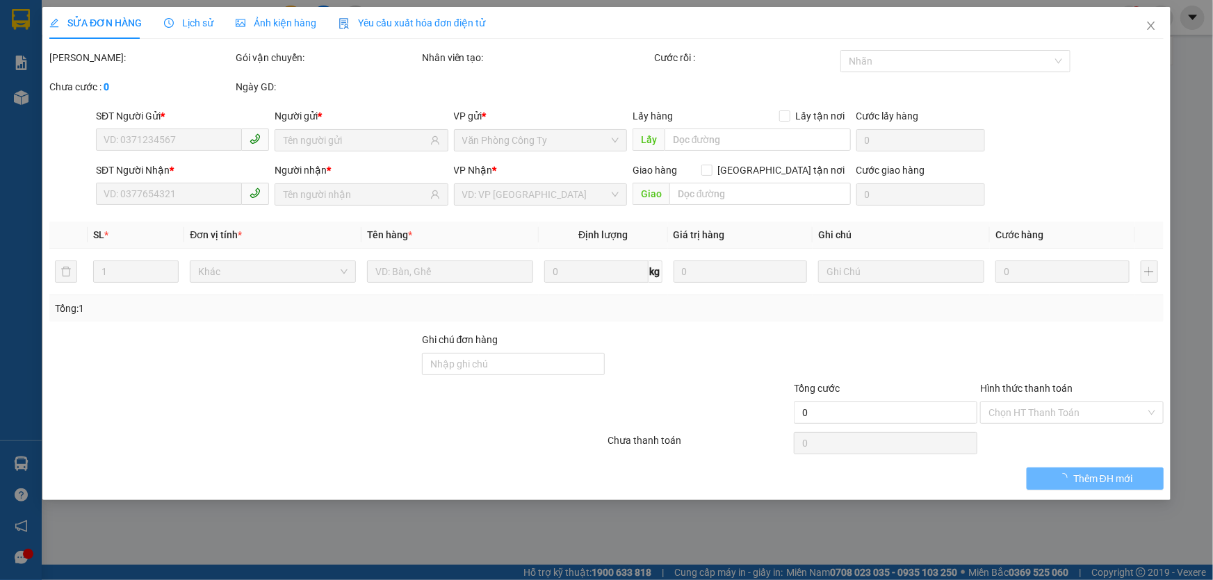
type input "NHẸ TAY"
type input "90.000"
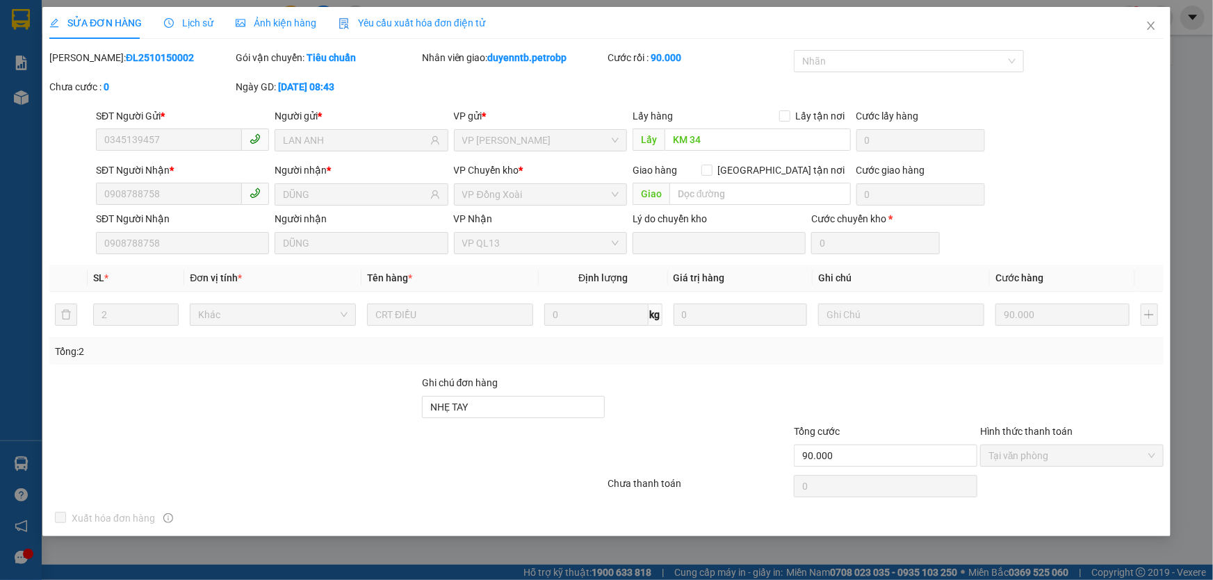
click at [199, 24] on span "Lịch sử" at bounding box center [188, 22] width 49 height 11
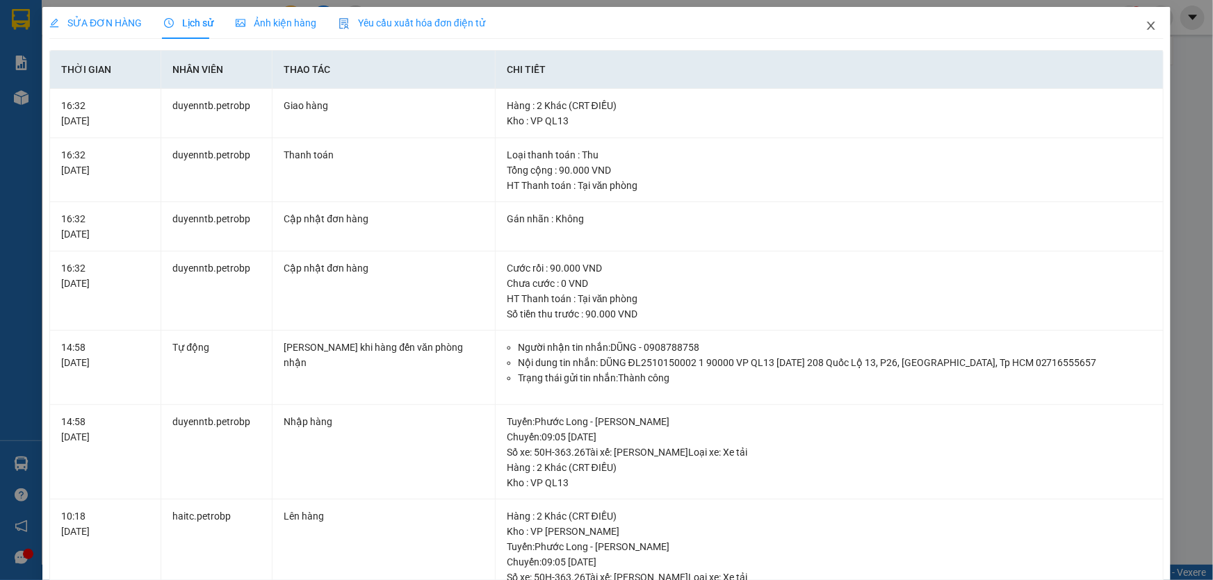
click at [1145, 30] on icon "close" at bounding box center [1150, 25] width 11 height 11
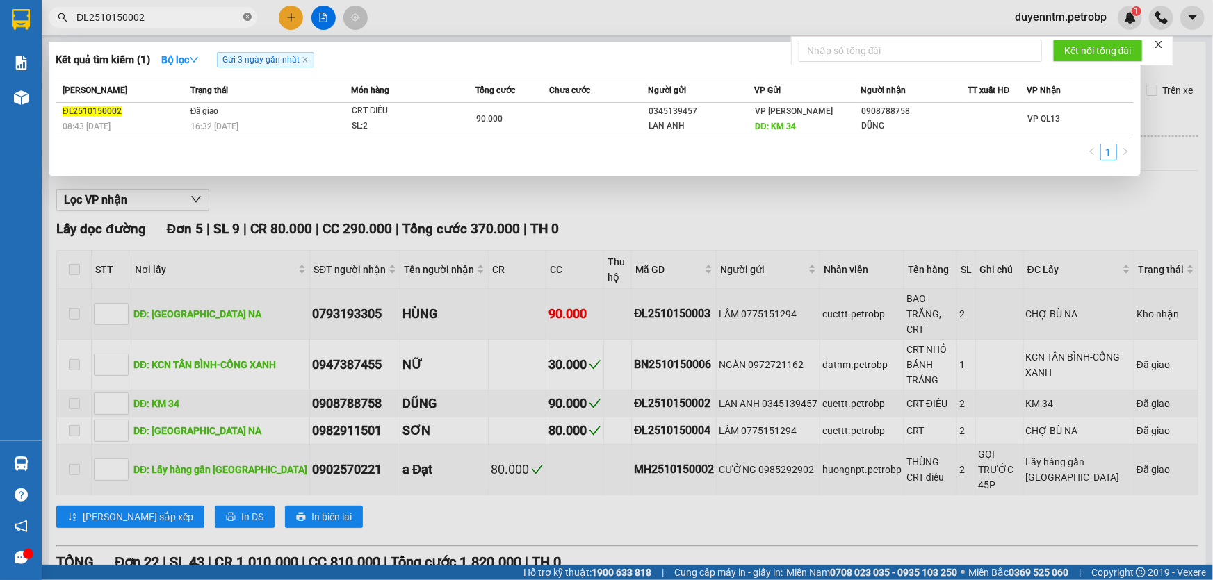
click at [243, 19] on icon "close-circle" at bounding box center [247, 17] width 8 height 8
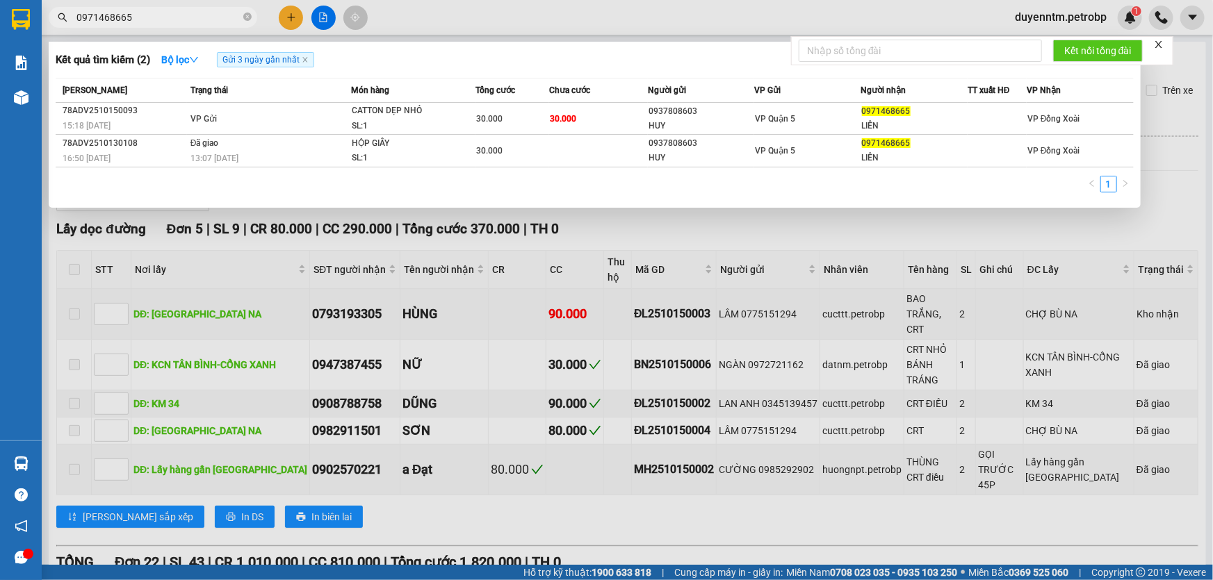
type input "0971468665"
click at [693, 220] on div at bounding box center [606, 290] width 1213 height 580
click at [247, 17] on icon "close-circle" at bounding box center [247, 17] width 8 height 8
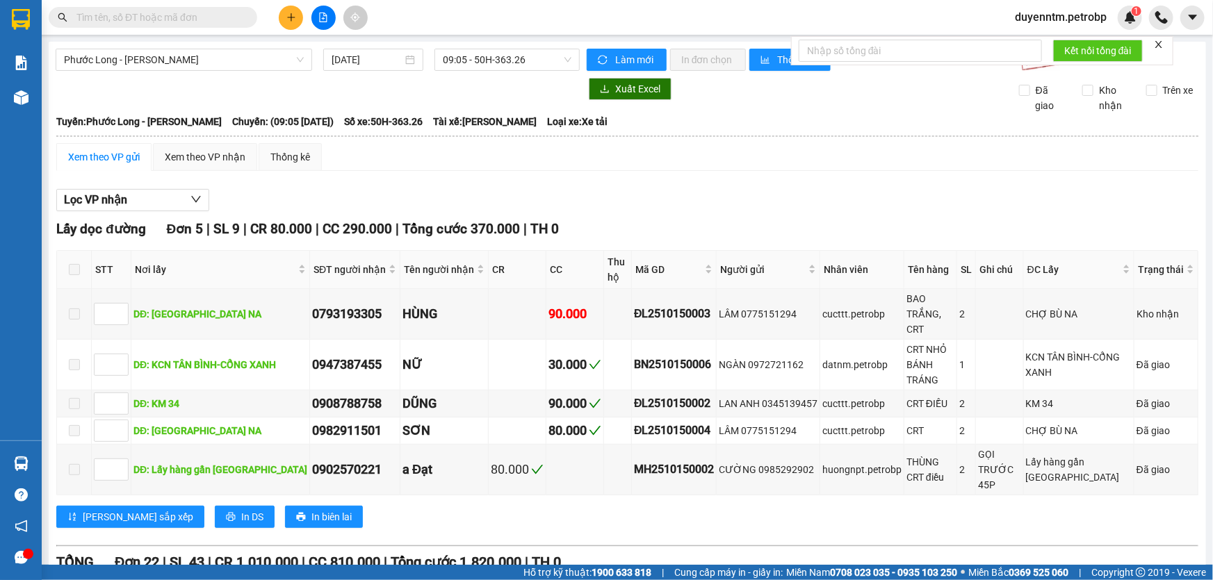
click at [200, 17] on input "text" at bounding box center [158, 17] width 164 height 15
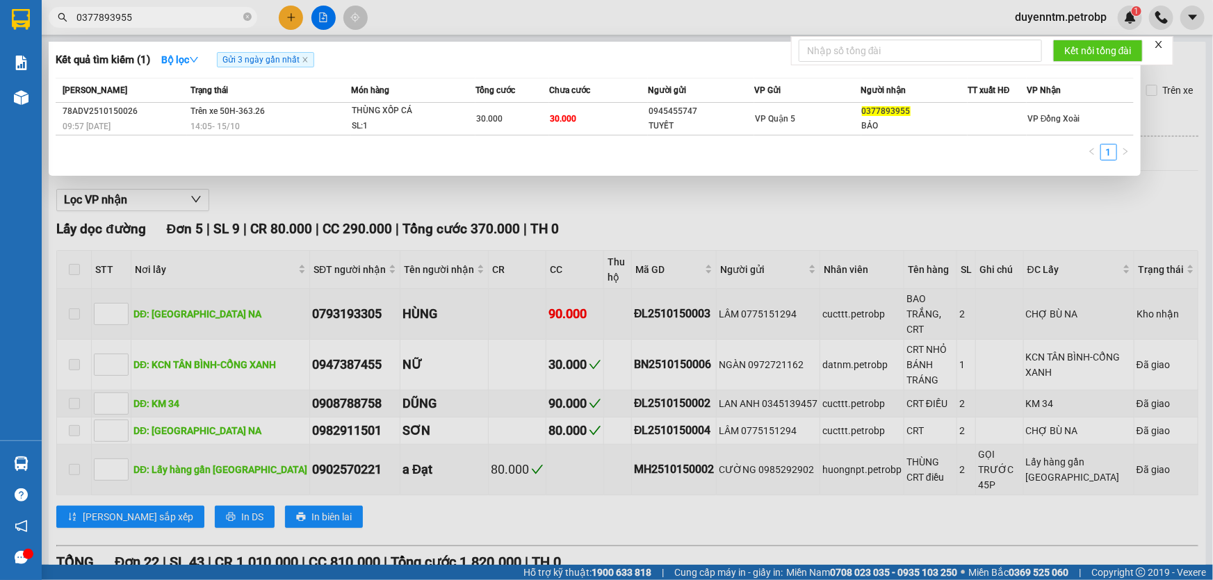
type input "0377893955"
click at [608, 202] on div at bounding box center [606, 290] width 1213 height 580
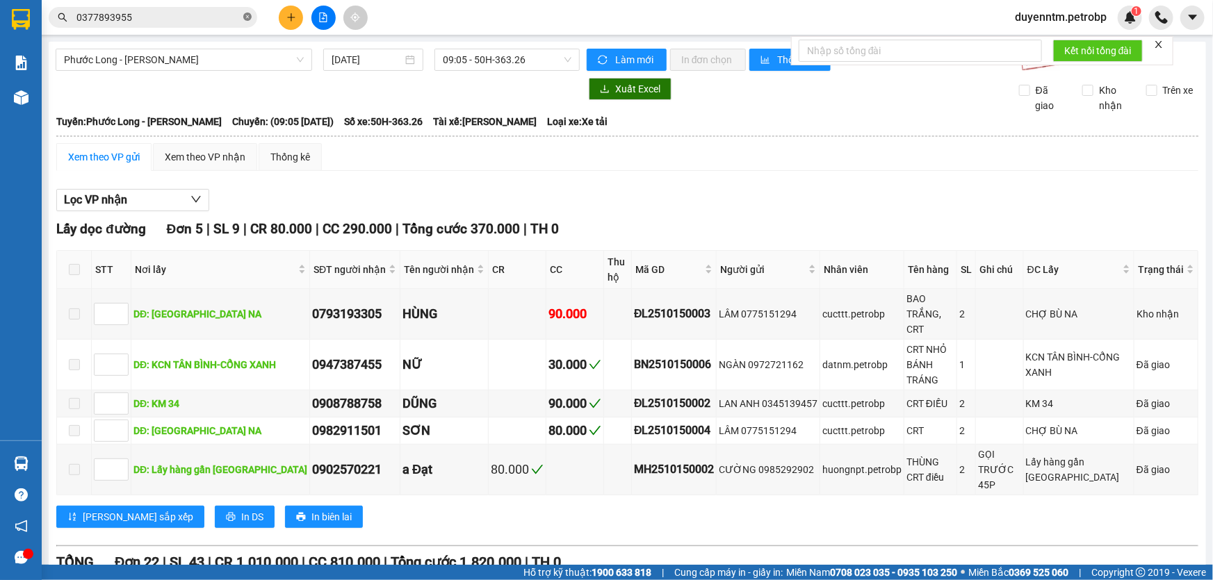
click at [247, 17] on icon "close-circle" at bounding box center [247, 17] width 8 height 8
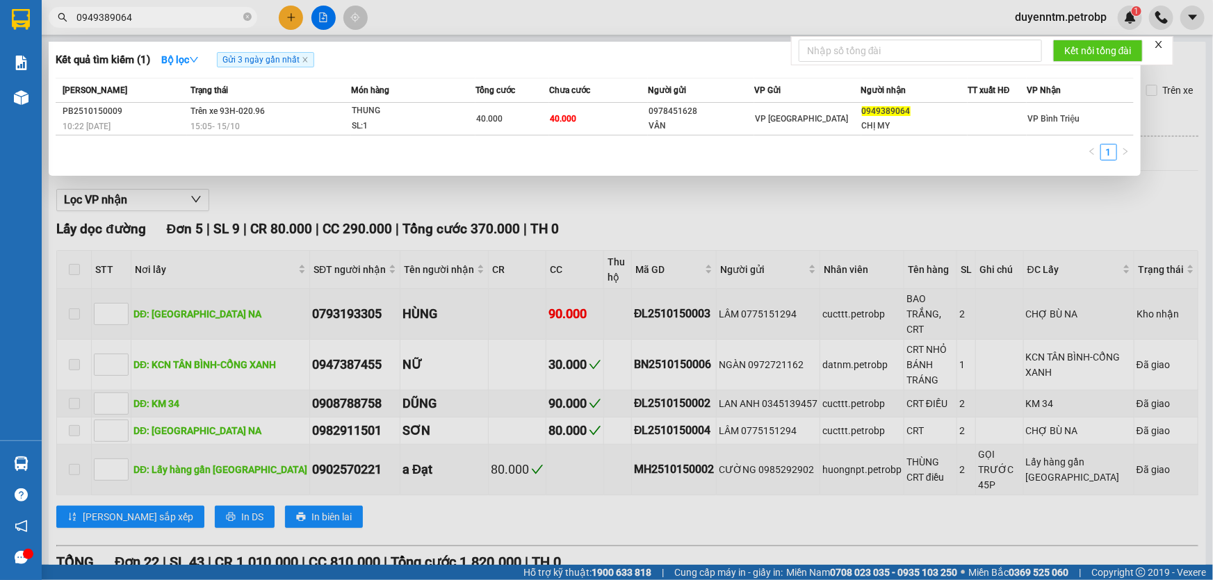
type input "0949389064"
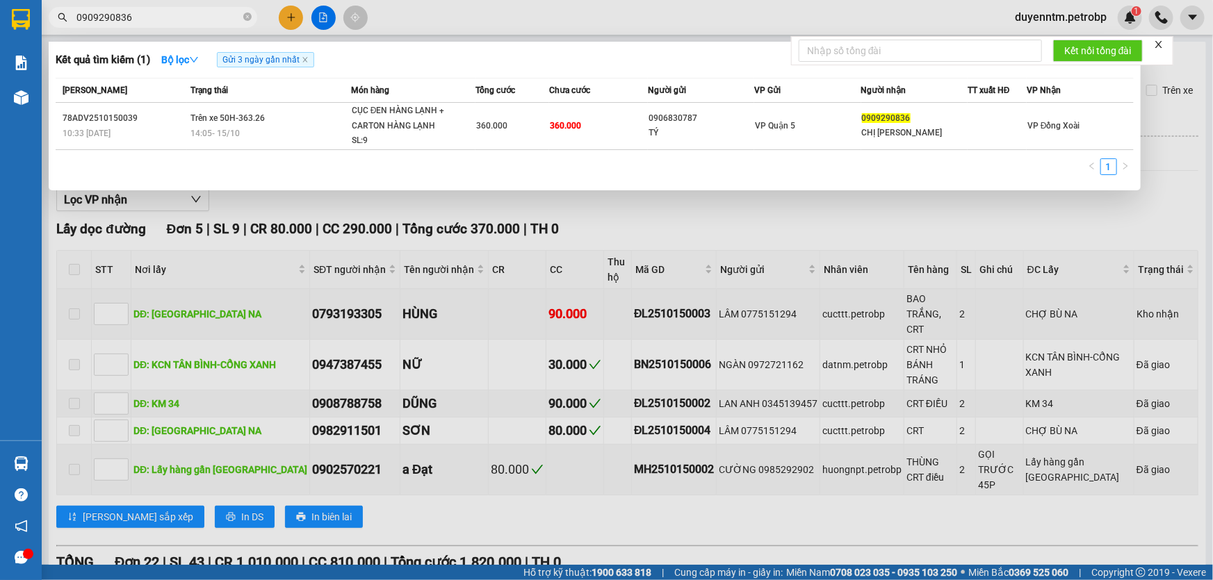
type input "0909290836"
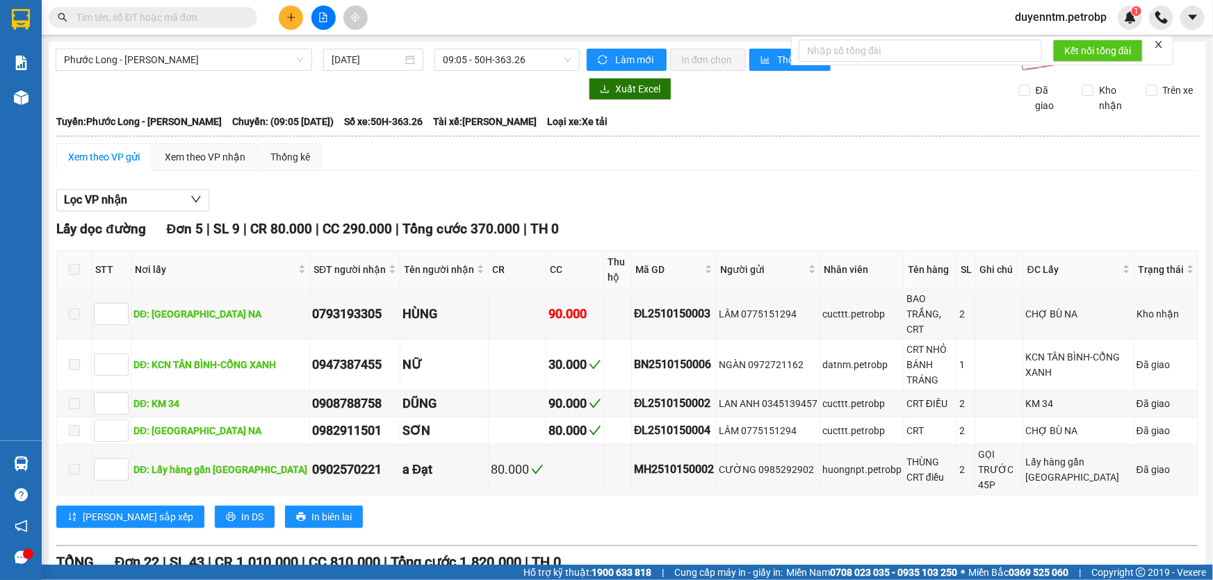
paste input "78ADV2510140135"
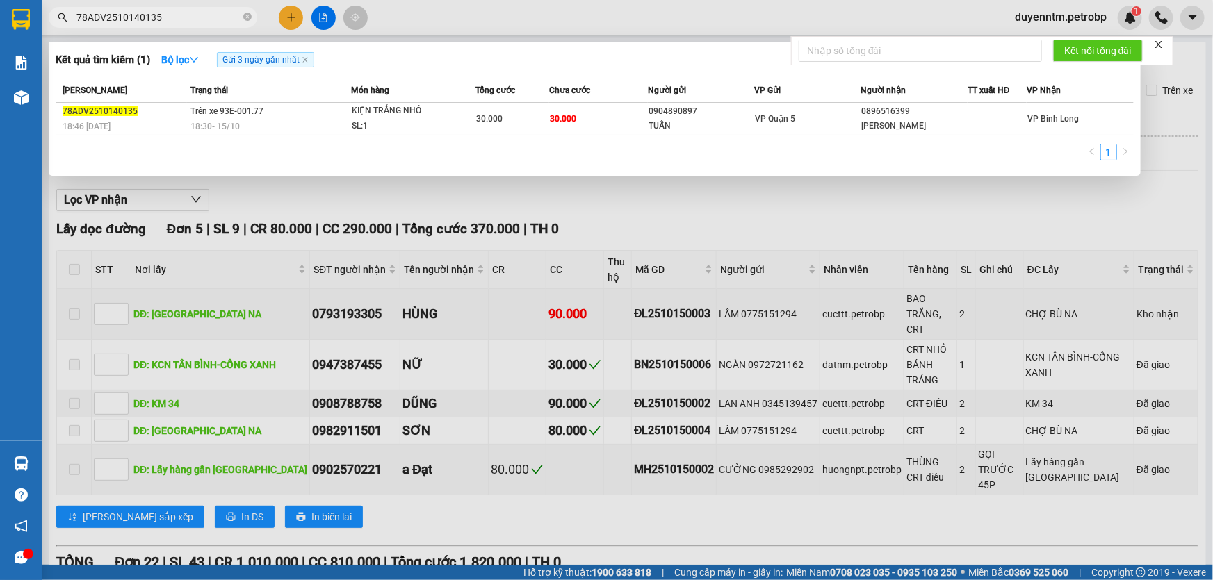
click at [196, 20] on input "78ADV2510140135" at bounding box center [158, 17] width 164 height 15
paste input "BT2510140064"
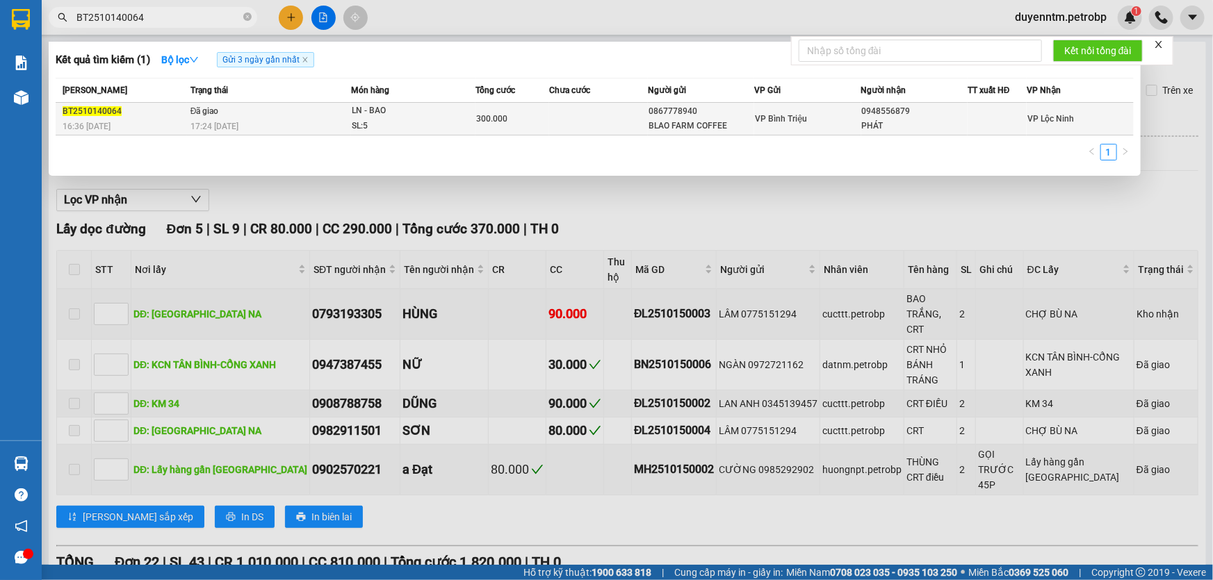
type input "BT2510140064"
click at [265, 120] on div "17:24 [DATE]" at bounding box center [270, 126] width 160 height 15
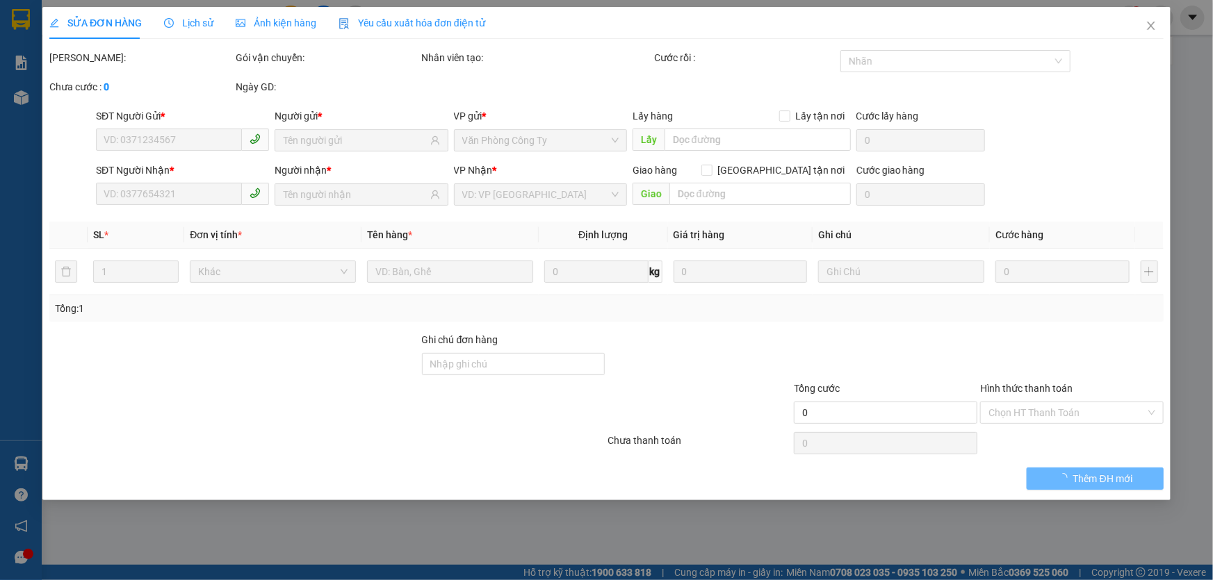
type input "0867778940"
type input "BLAO FARM COFFEE"
type input "0948556879"
type input "PHÁT"
type input "300.000"
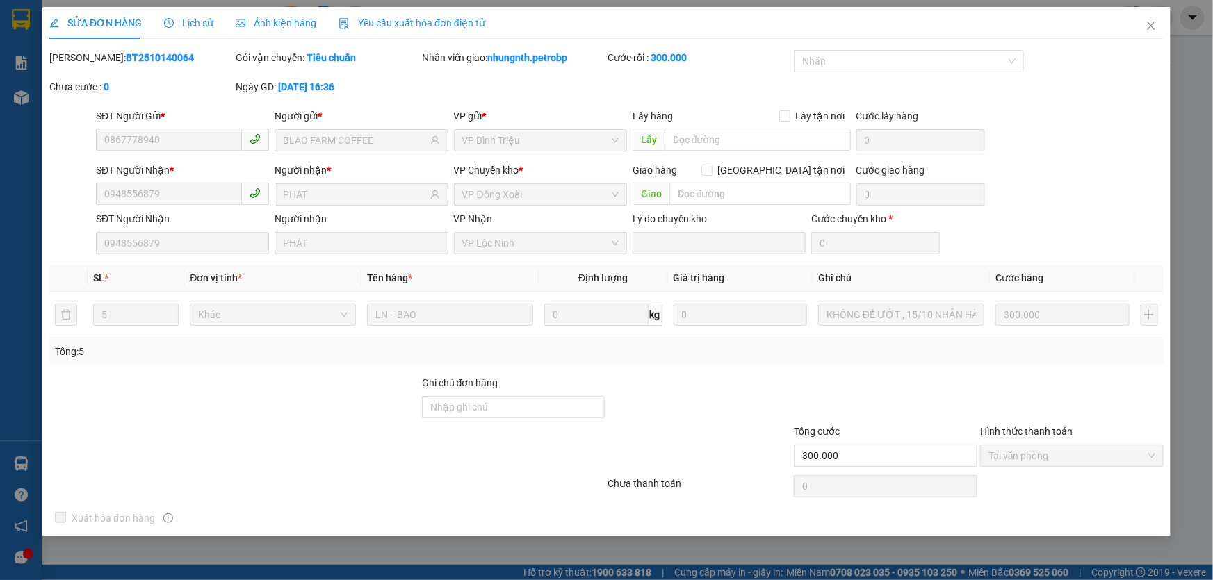
click at [201, 25] on span "Lịch sử" at bounding box center [188, 22] width 49 height 11
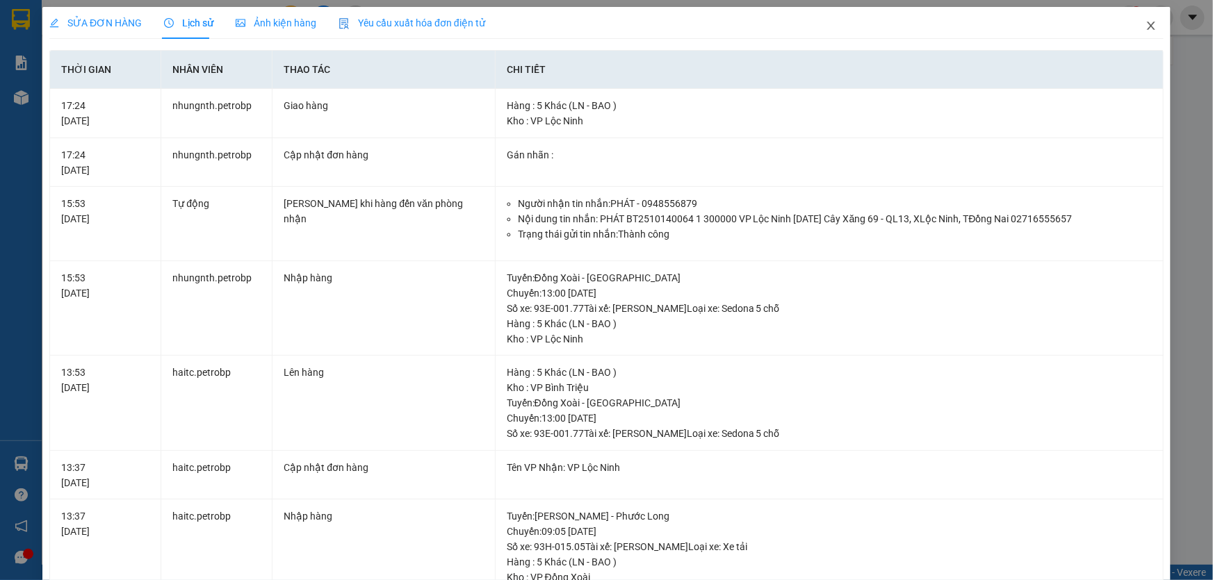
click at [1145, 27] on icon "close" at bounding box center [1150, 25] width 11 height 11
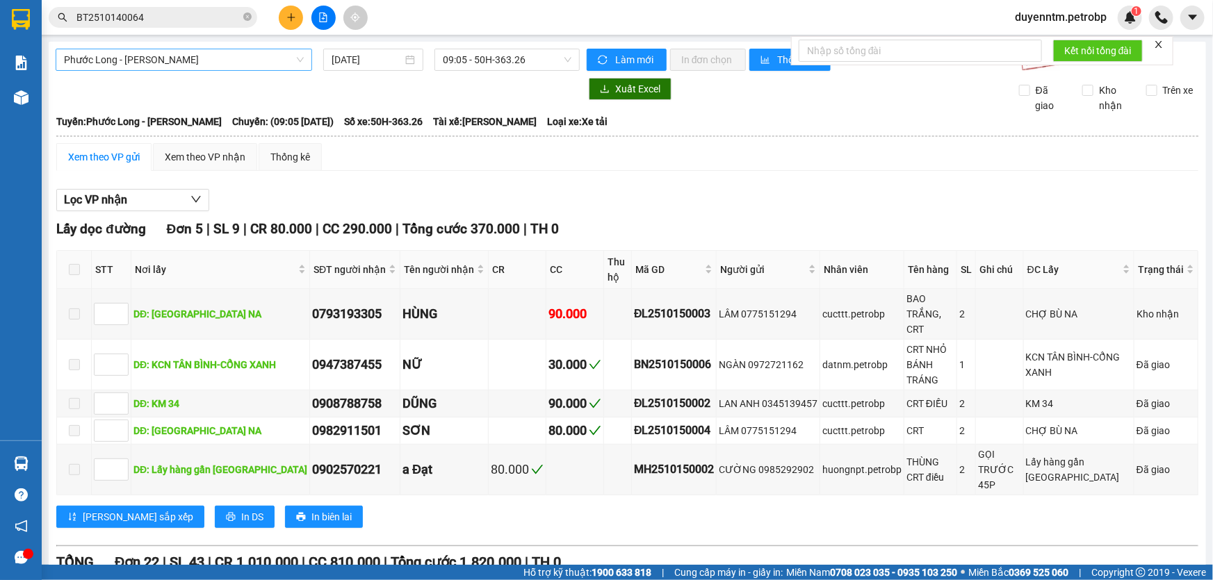
click at [181, 63] on span "Phước Long - [PERSON_NAME]" at bounding box center [184, 59] width 240 height 21
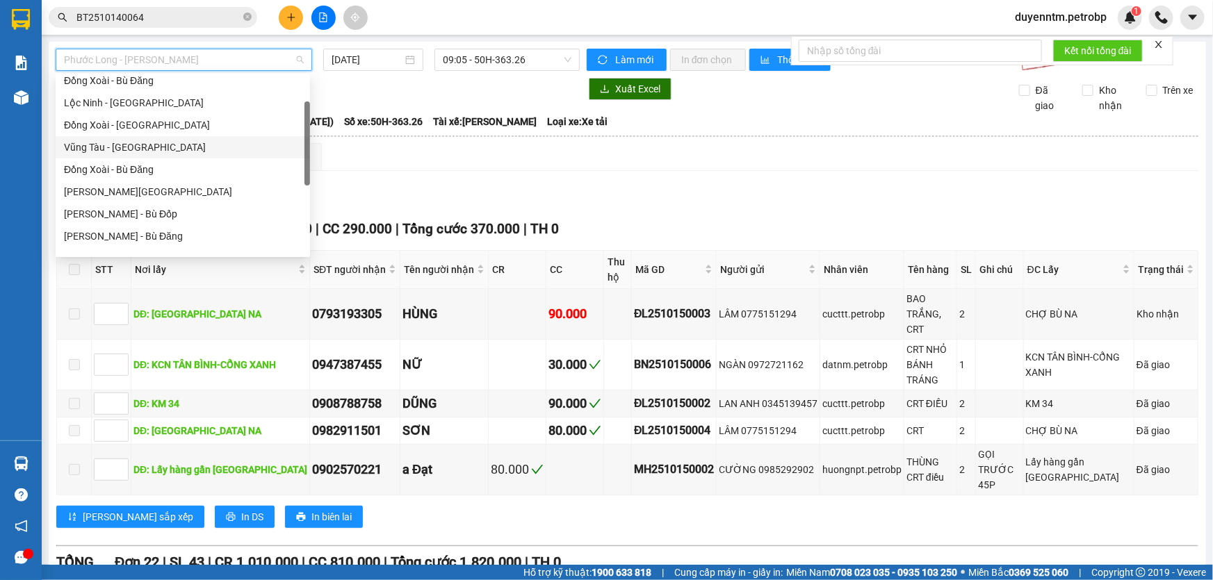
scroll to position [10, 0]
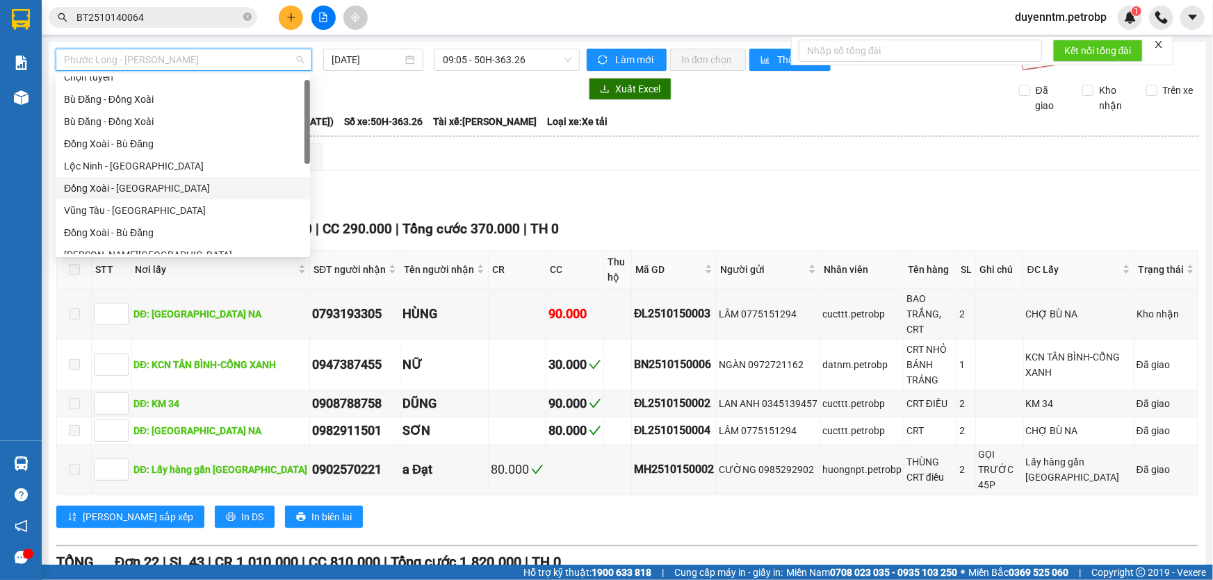
click at [163, 190] on div "Đồng Xoài - [GEOGRAPHIC_DATA]" at bounding box center [183, 188] width 238 height 15
type input "[DATE]"
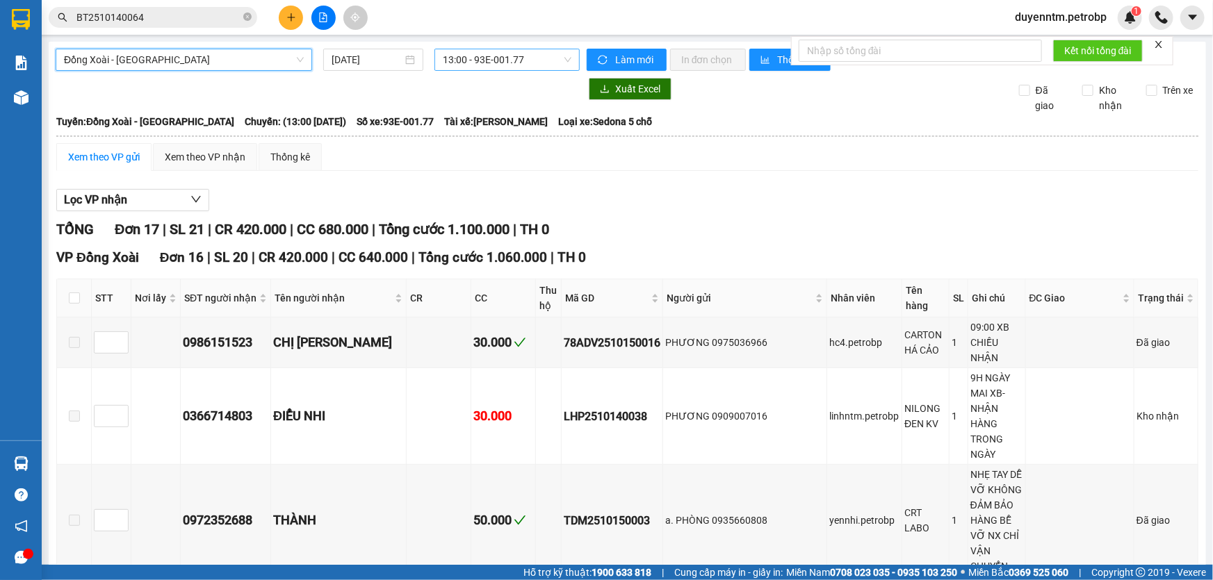
click at [484, 63] on span "13:00 - 93E-001.77" at bounding box center [507, 59] width 129 height 21
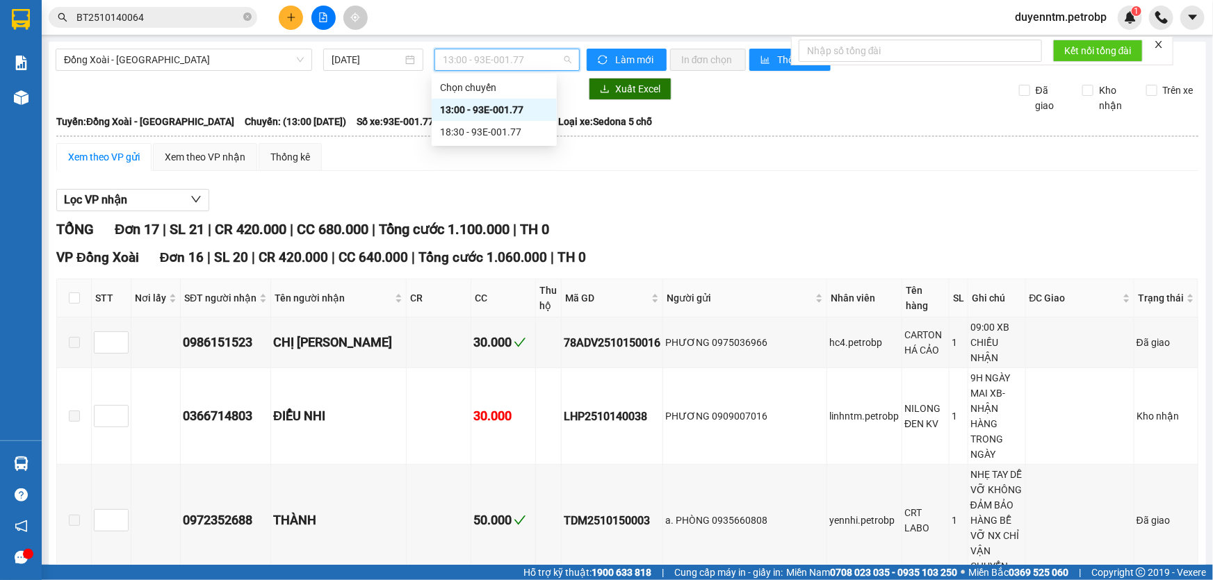
click at [498, 106] on div "13:00 - 93E-001.77" at bounding box center [494, 109] width 108 height 15
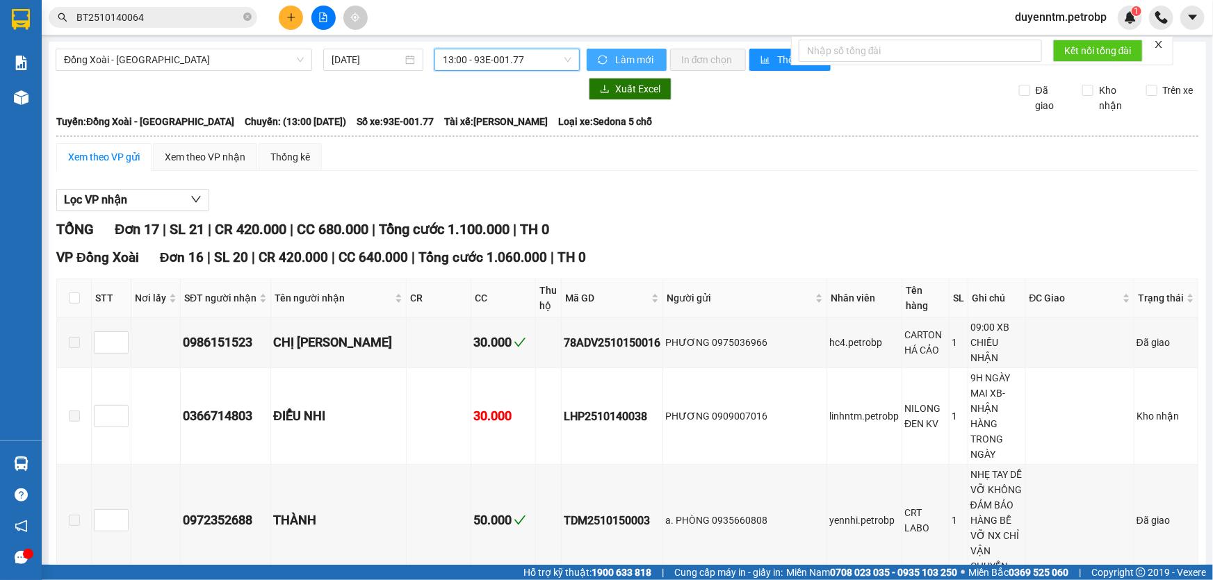
click at [604, 62] on span "sync" at bounding box center [604, 60] width 12 height 11
click at [146, 199] on button "Lọc VP nhận" at bounding box center [132, 200] width 153 height 22
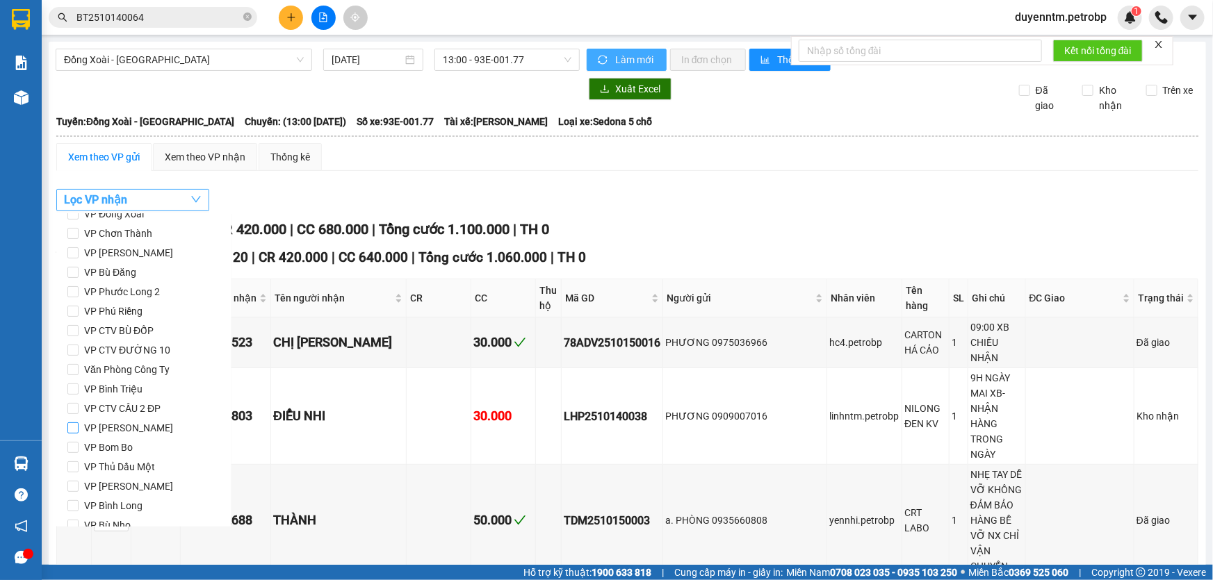
scroll to position [184, 0]
click at [123, 448] on span "VP Bình Long" at bounding box center [113, 447] width 69 height 19
click at [79, 448] on input "VP Bình Long" at bounding box center [72, 447] width 11 height 11
checkbox input "true"
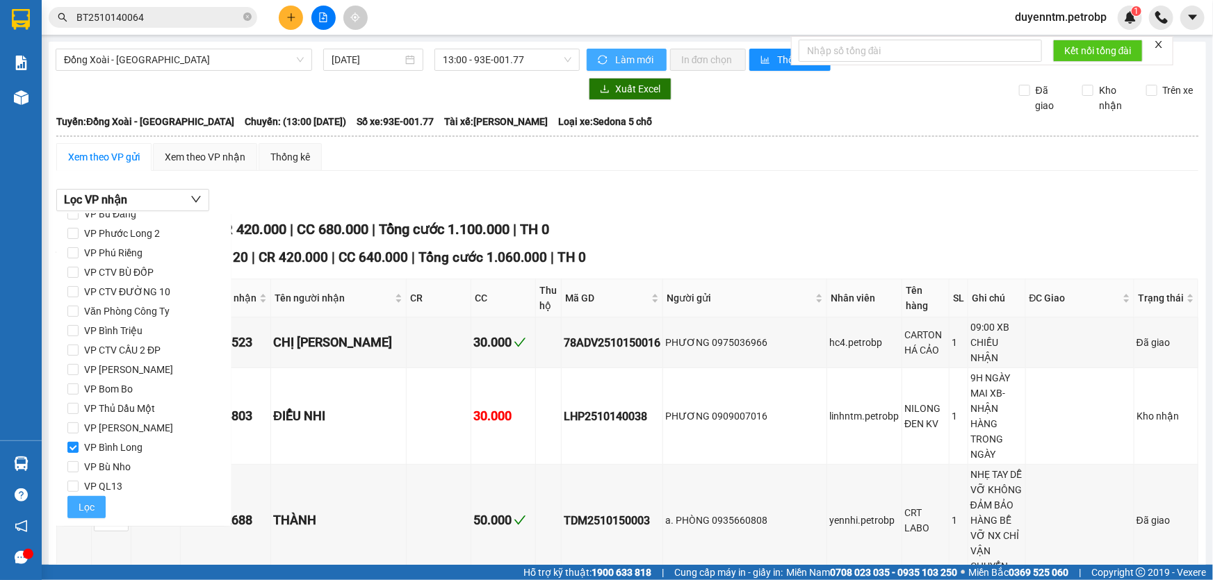
click at [84, 497] on button "Lọc" at bounding box center [86, 507] width 38 height 22
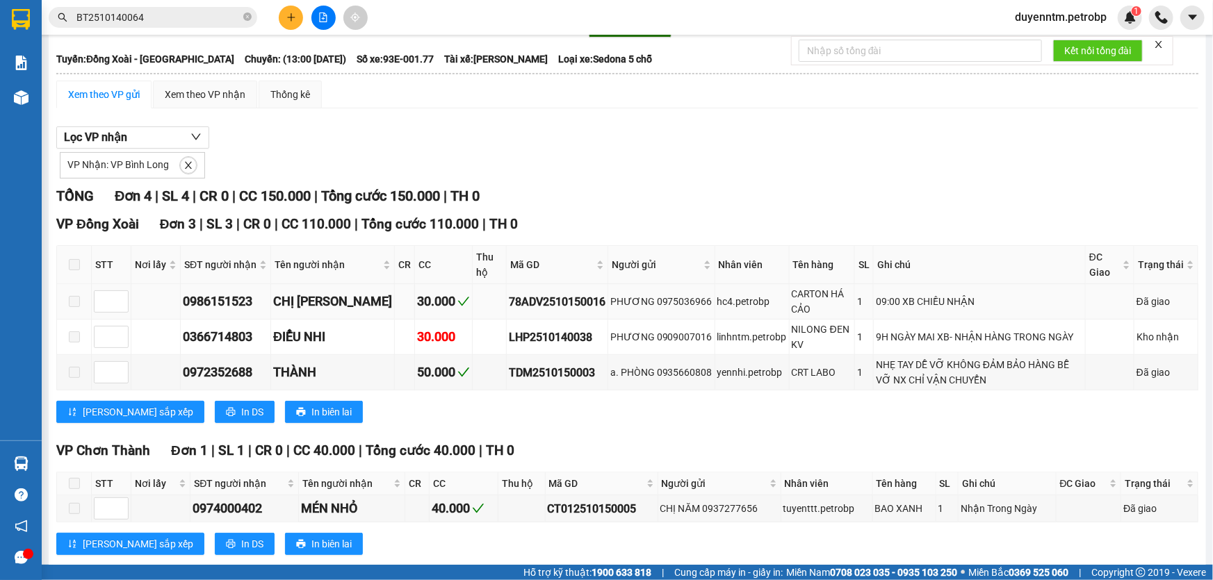
scroll to position [90, 0]
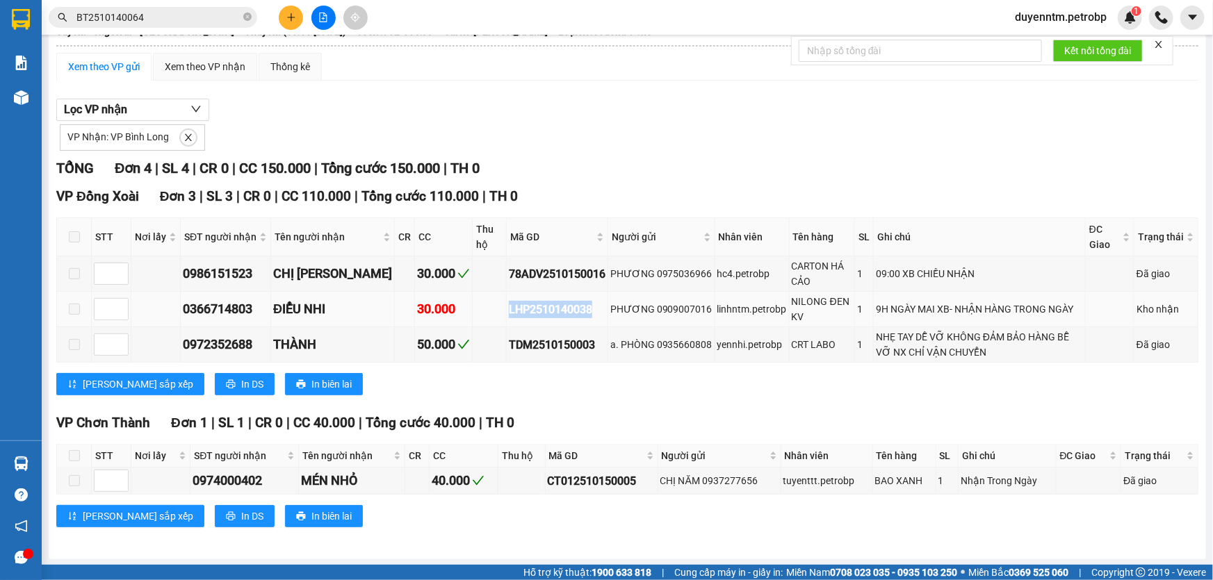
drag, startPoint x: 557, startPoint y: 311, endPoint x: 471, endPoint y: 313, distance: 85.5
click at [509, 313] on div "LHP2510140038" at bounding box center [557, 309] width 97 height 17
copy div "LHP2510140038"
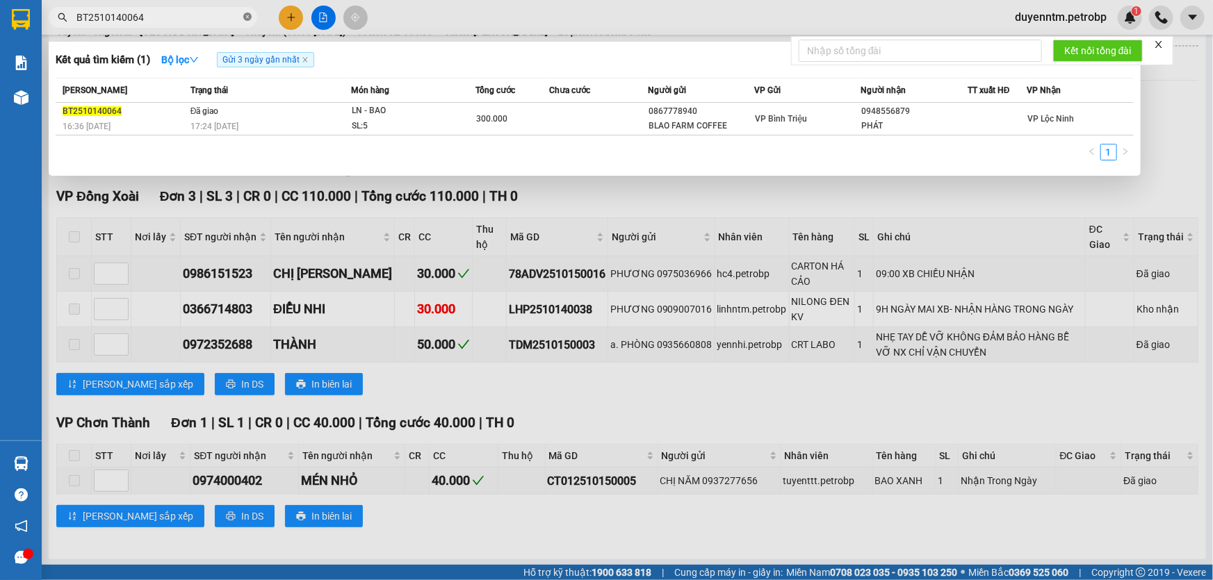
click at [247, 15] on icon "close-circle" at bounding box center [247, 17] width 8 height 8
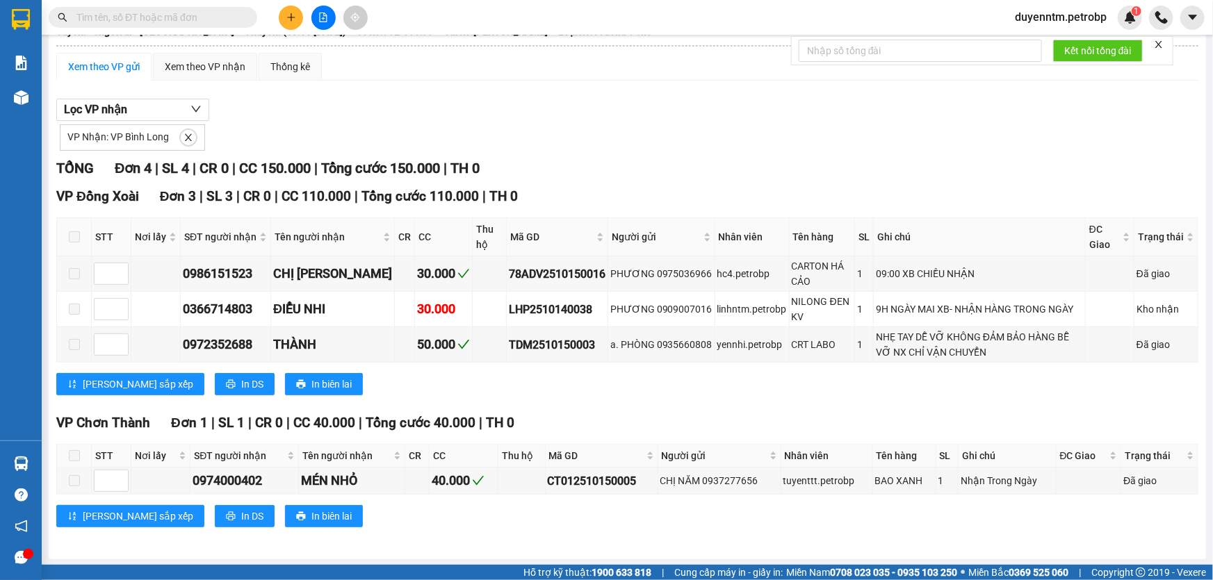
paste input "LHP2510140038"
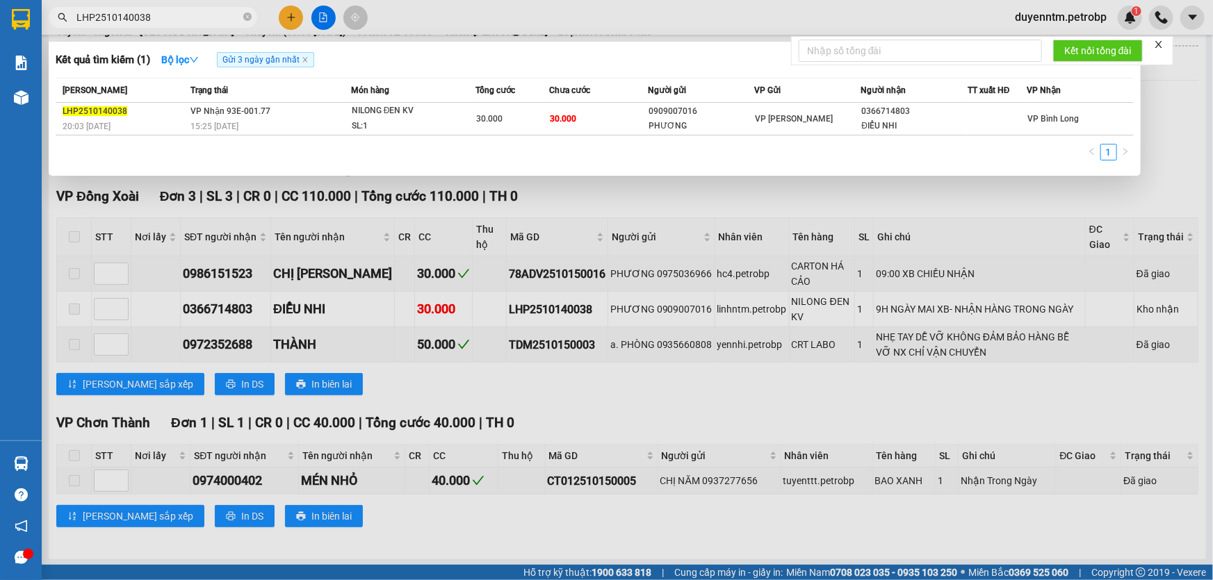
type input "LHP2510140038"
click at [720, 187] on div at bounding box center [606, 290] width 1213 height 580
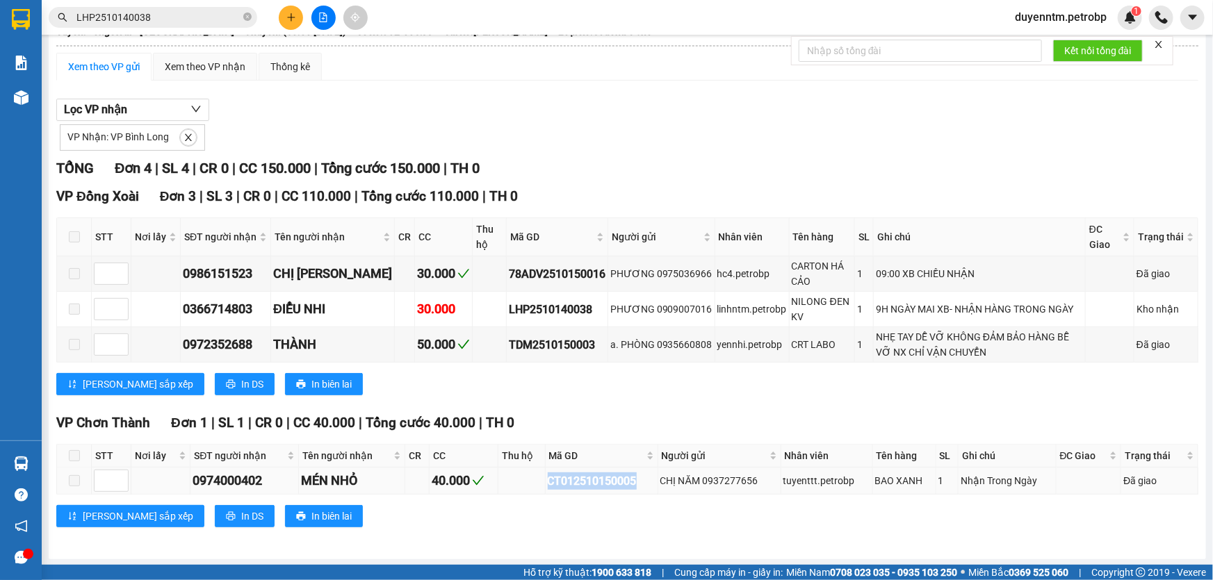
drag, startPoint x: 637, startPoint y: 482, endPoint x: 541, endPoint y: 493, distance: 96.5
click at [541, 493] on tr "0974000402 MÉN NHỎ 40.000 CT012510150005 CHỊ NĂM 0937277656 tuyenttt.petrobp BA…" at bounding box center [627, 481] width 1141 height 27
copy div "CT012510150005"
click at [249, 18] on icon "close-circle" at bounding box center [247, 17] width 8 height 8
paste input "CT012510150005"
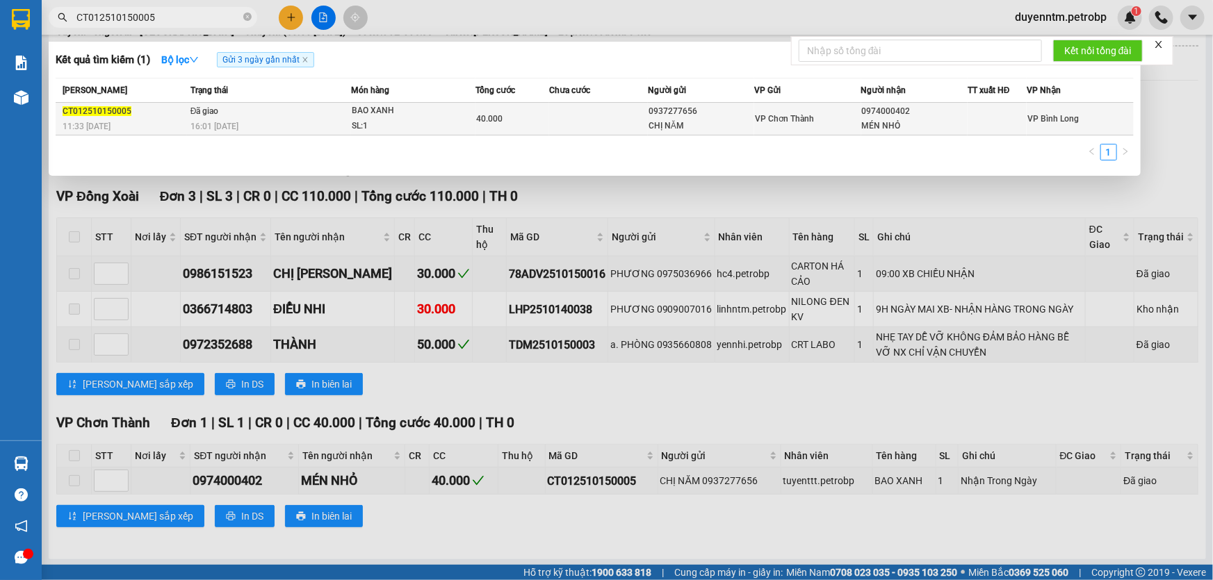
type input "CT012510150005"
click at [206, 122] on span "16:01 [DATE]" at bounding box center [214, 127] width 48 height 10
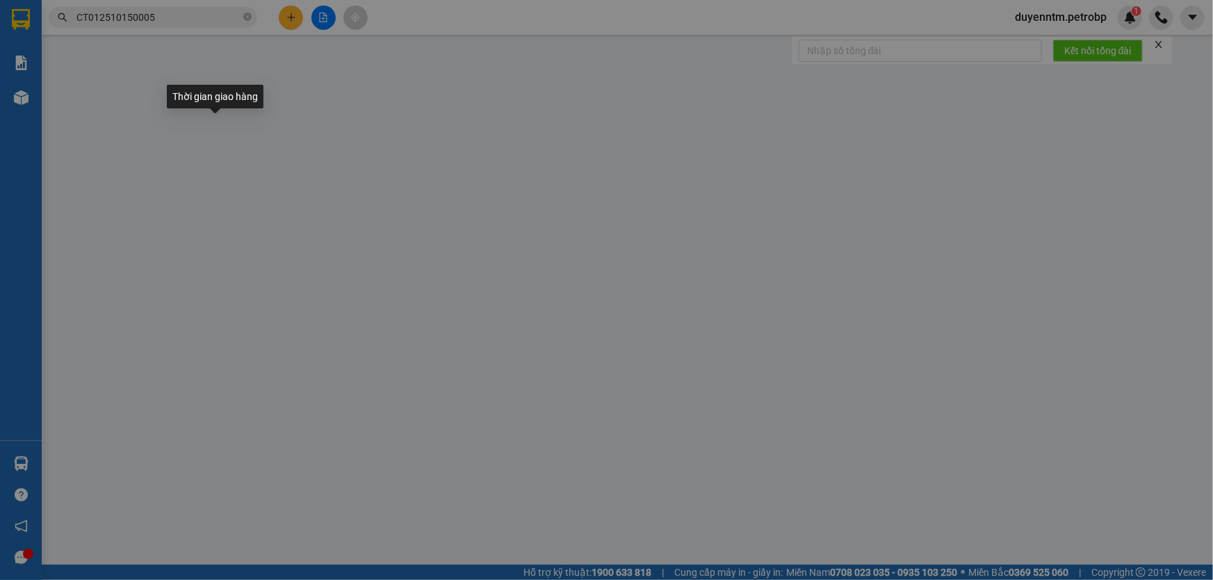
type input "0937277656"
type input "CHỊ NĂM"
type input "0974000402"
type input "MÉN NHỎ"
type input "40.000"
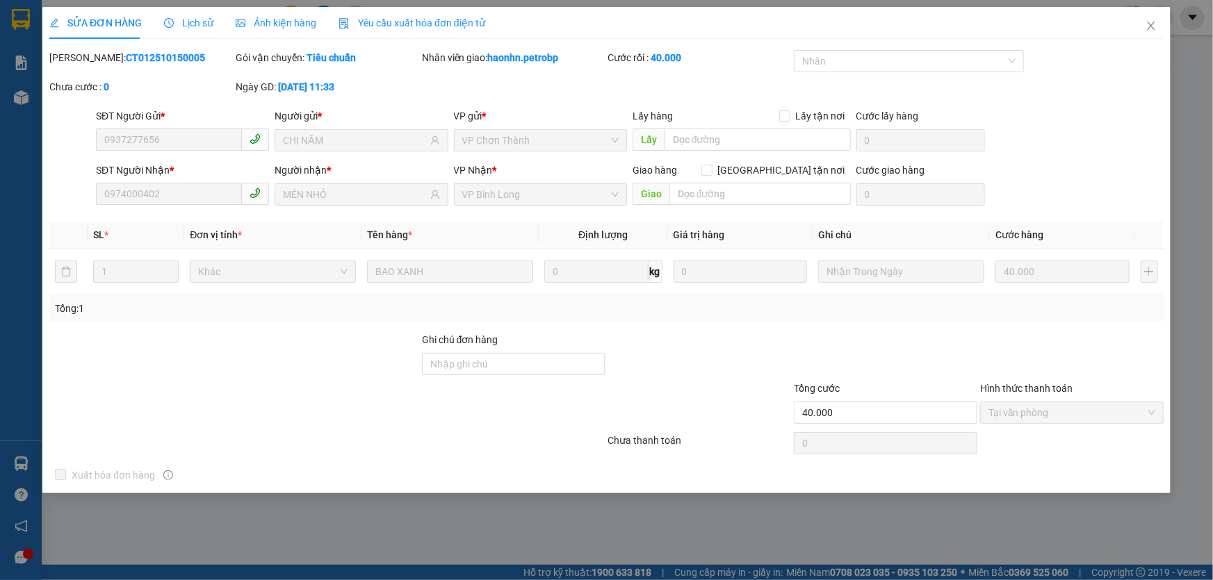
click at [192, 22] on span "Lịch sử" at bounding box center [188, 22] width 49 height 11
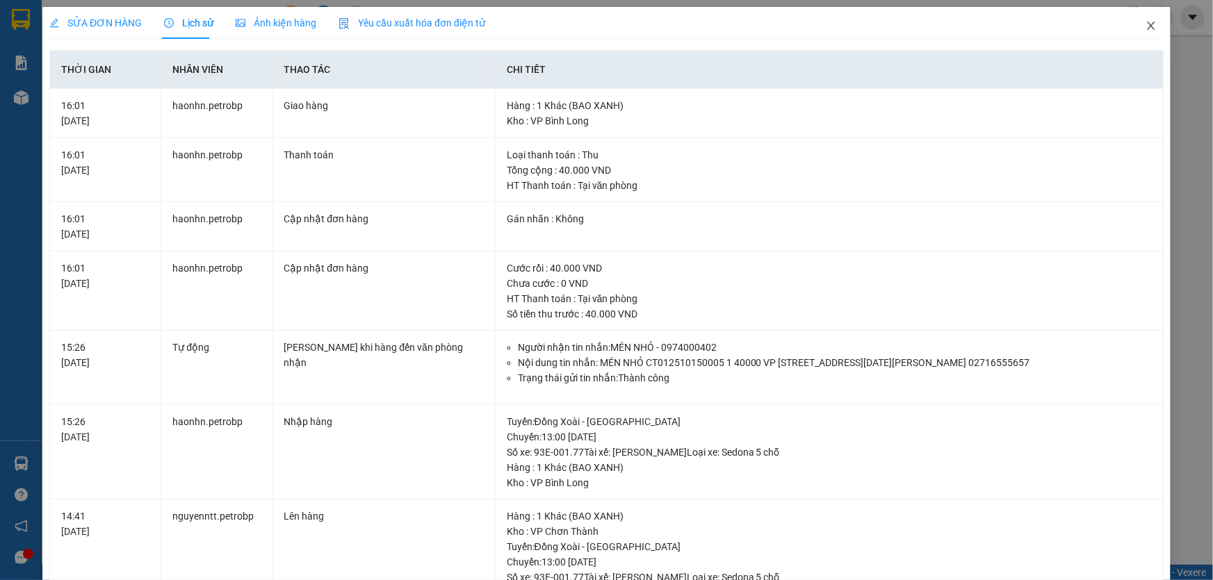
click at [1145, 25] on icon "close" at bounding box center [1150, 25] width 11 height 11
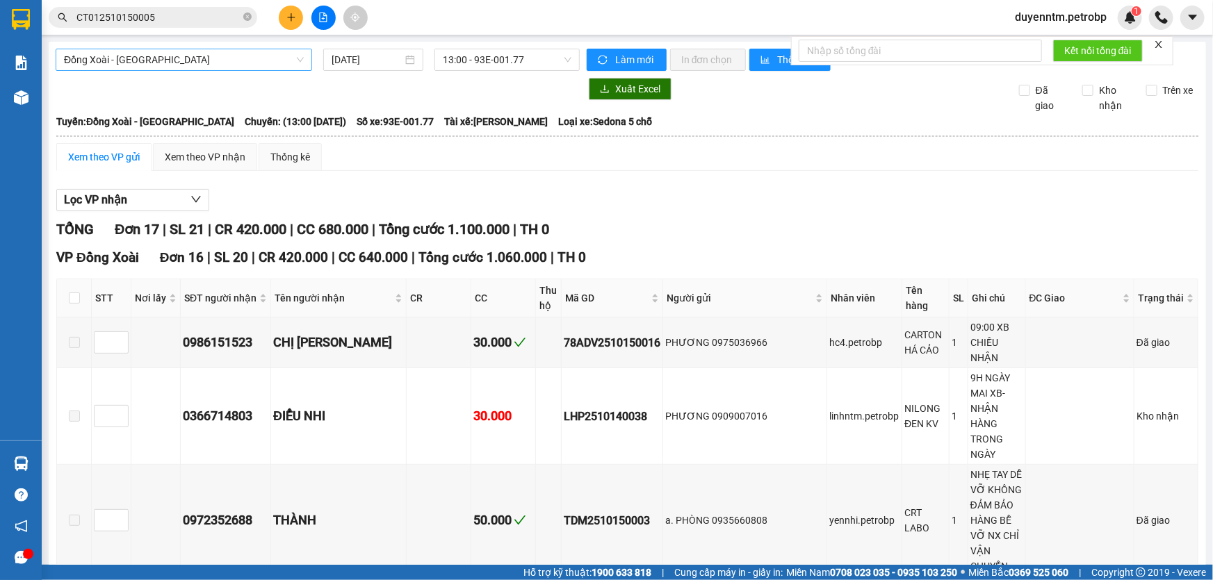
click at [212, 67] on span "Đồng Xoài - [GEOGRAPHIC_DATA]" at bounding box center [184, 59] width 240 height 21
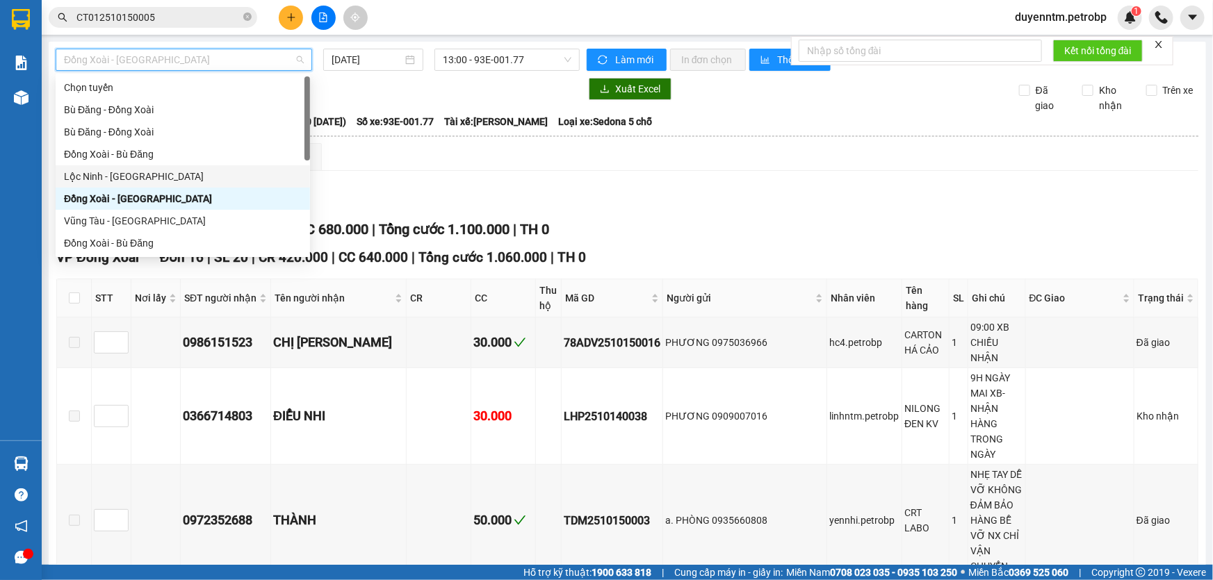
click at [131, 172] on div "Lộc Ninh - [GEOGRAPHIC_DATA]" at bounding box center [183, 176] width 238 height 15
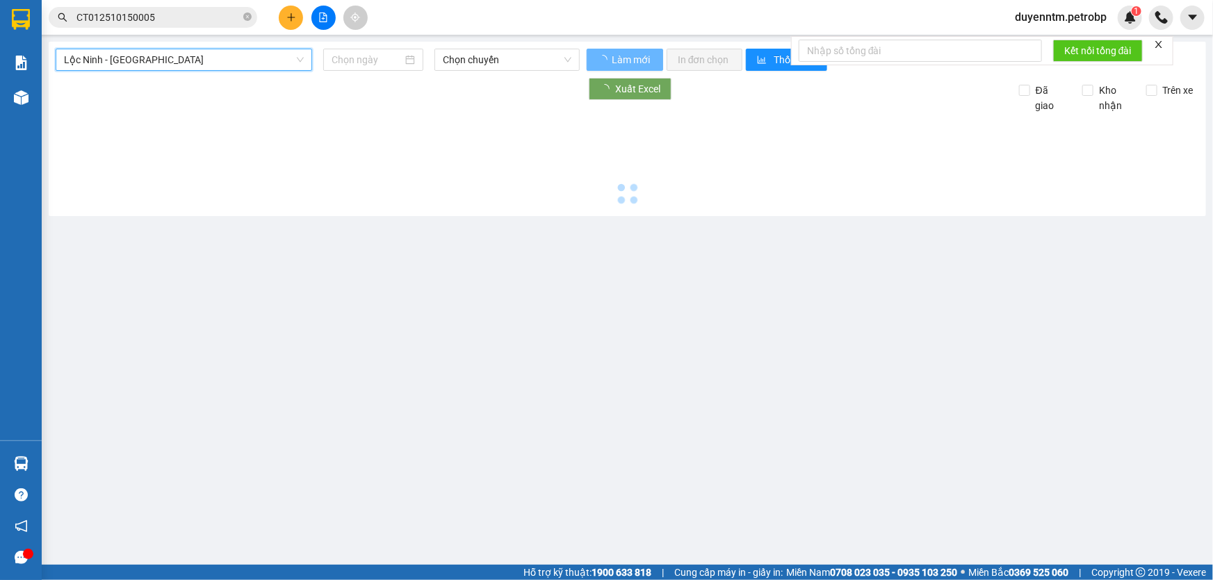
type input "[DATE]"
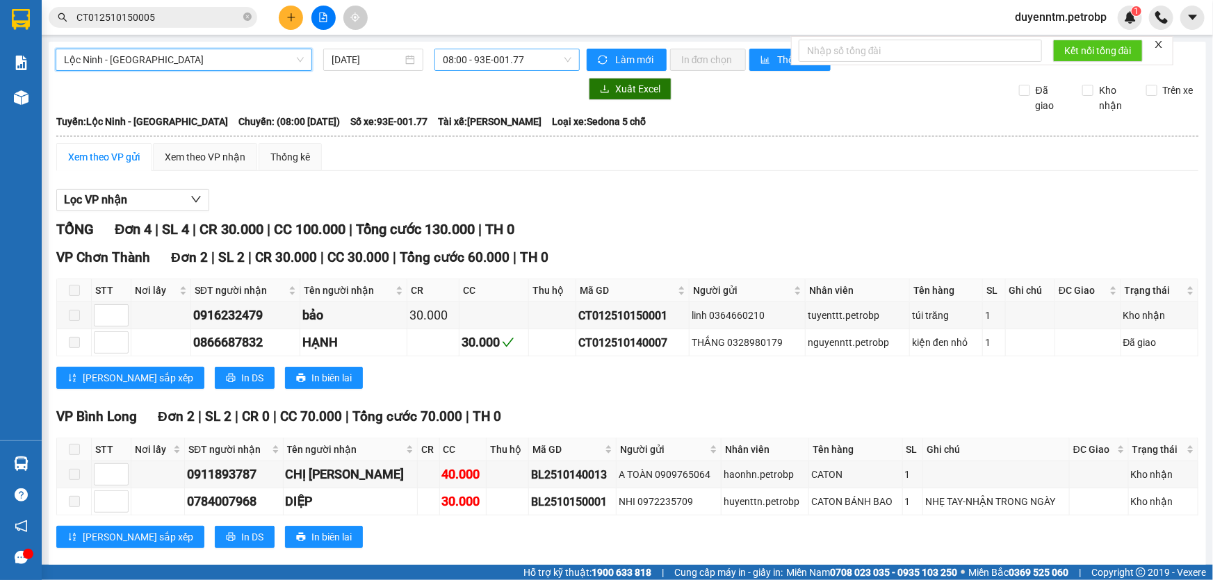
click at [468, 58] on span "08:00 - 93E-001.77" at bounding box center [507, 59] width 129 height 21
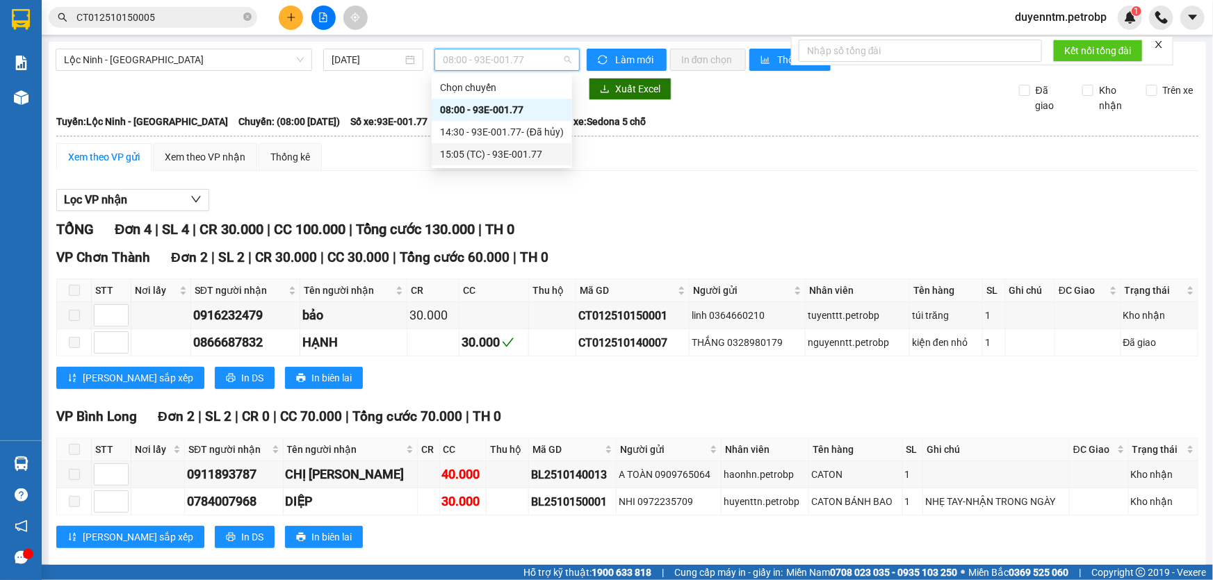
click at [475, 152] on div "15:05 (TC) - 93E-001.77" at bounding box center [502, 154] width 124 height 15
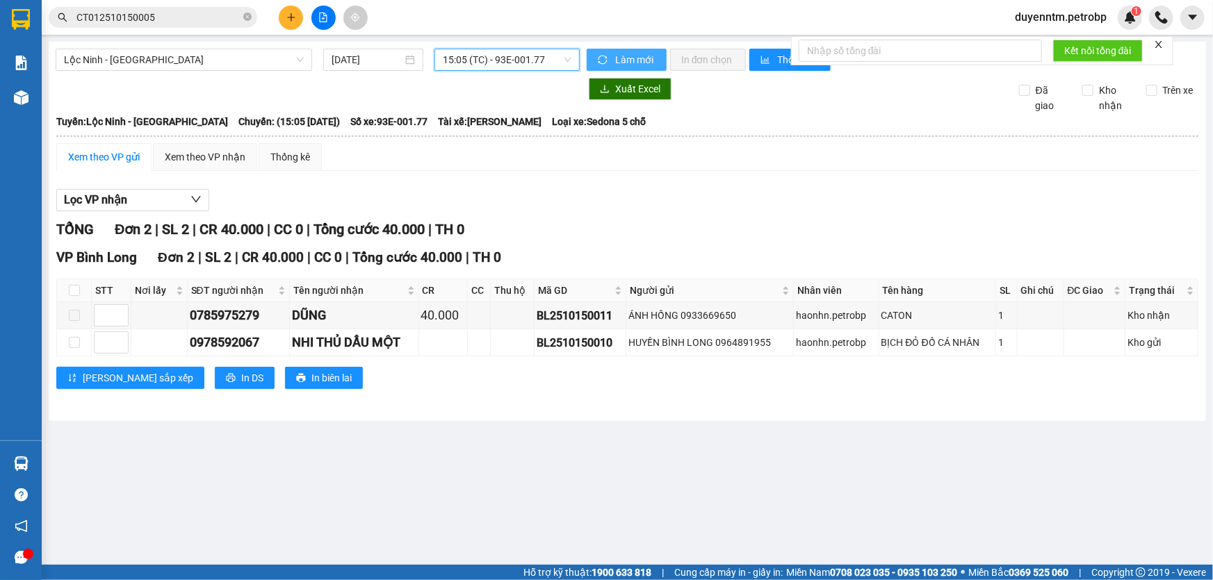
click at [598, 58] on icon "sync" at bounding box center [602, 59] width 9 height 9
click at [147, 198] on button "Lọc VP nhận" at bounding box center [132, 200] width 153 height 22
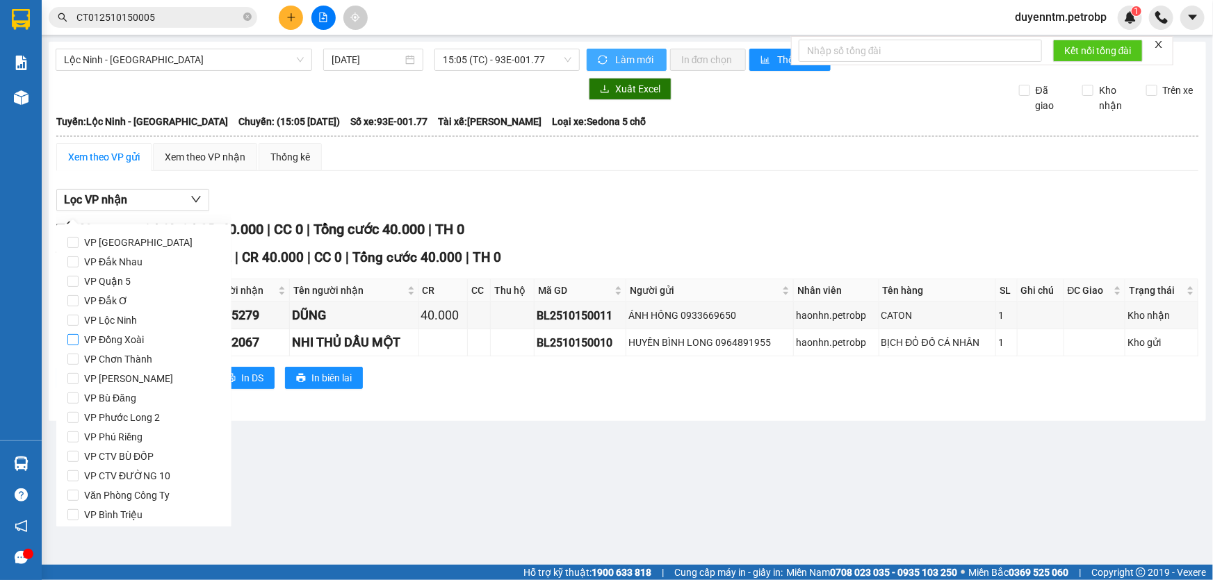
click at [117, 345] on span "VP Đồng Xoài" at bounding box center [114, 339] width 71 height 19
click at [79, 345] on input "VP Đồng Xoài" at bounding box center [72, 339] width 11 height 11
checkbox input "true"
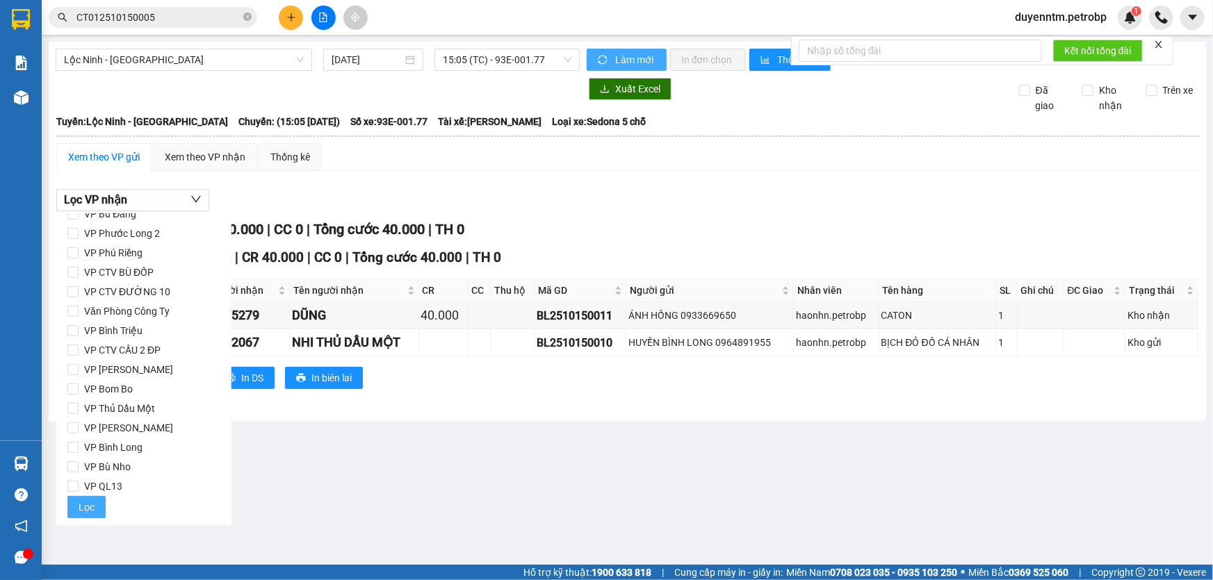
click at [79, 507] on span "Lọc" at bounding box center [87, 507] width 16 height 15
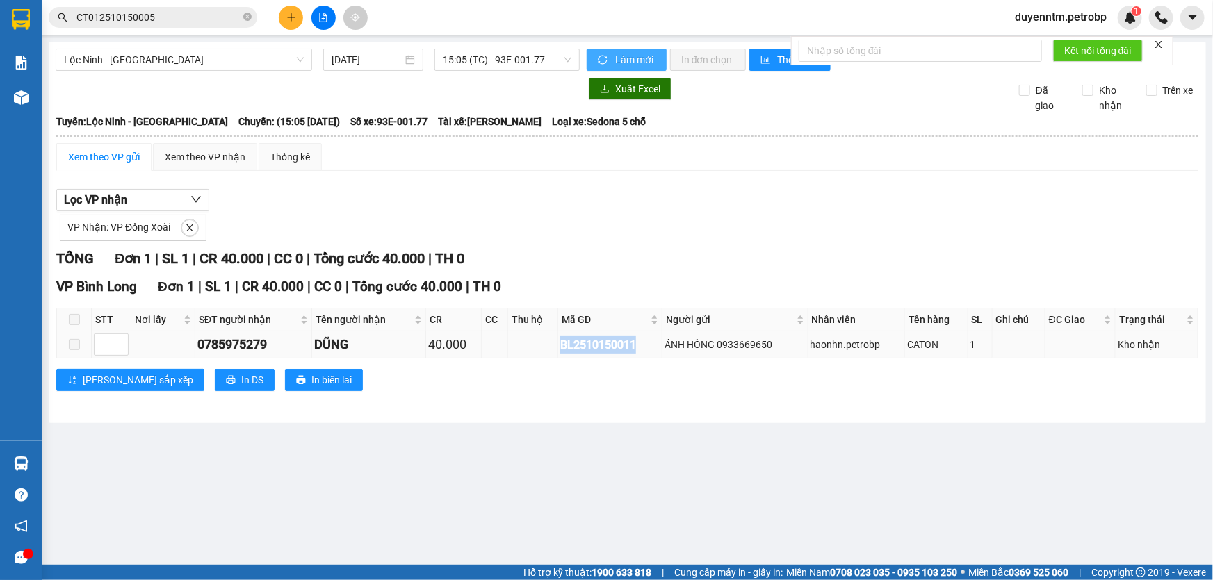
drag, startPoint x: 639, startPoint y: 347, endPoint x: 560, endPoint y: 350, distance: 78.6
click at [560, 350] on div "BL2510150011" at bounding box center [609, 344] width 99 height 17
copy div "BL2510150011"
click at [249, 18] on icon "close-circle" at bounding box center [247, 17] width 8 height 8
paste input "BL2510150011"
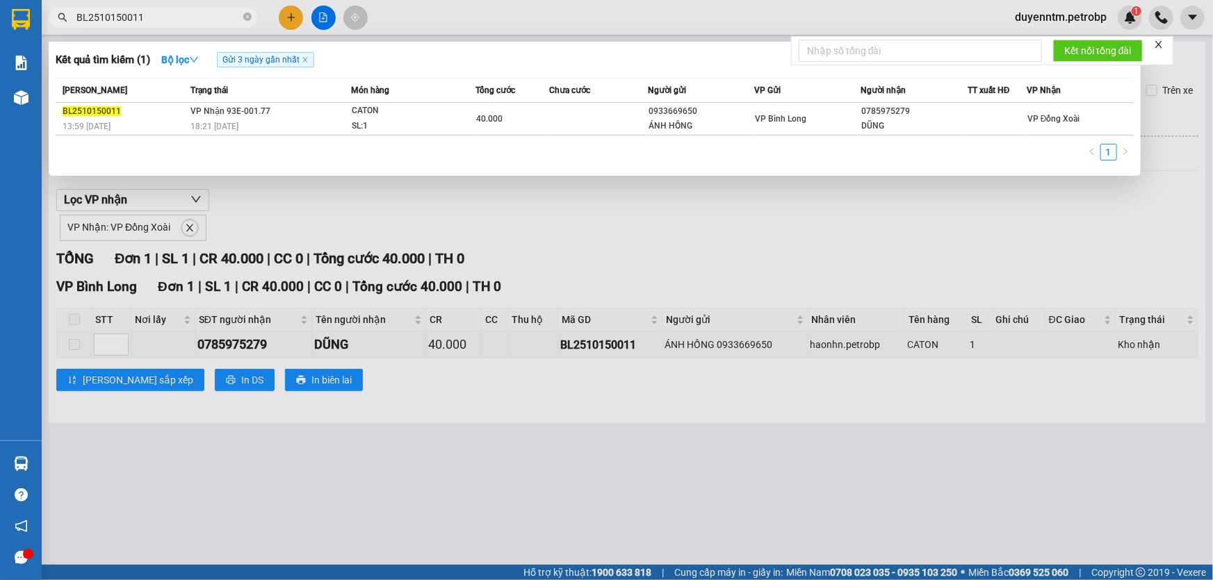
type input "BL2510150011"
click at [377, 204] on div at bounding box center [606, 290] width 1213 height 580
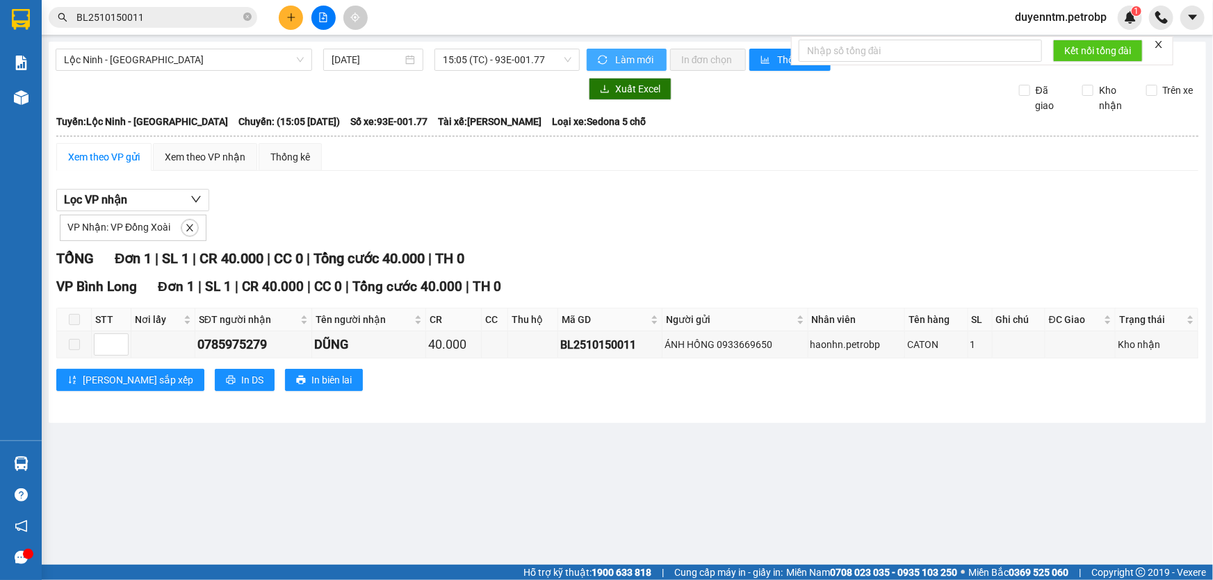
click at [617, 56] on span "Làm mới" at bounding box center [635, 59] width 40 height 15
drag, startPoint x: 632, startPoint y: 344, endPoint x: 540, endPoint y: 347, distance: 91.8
click at [540, 347] on tr "0785975279 DŨNG 40.000 BL2510150011 ÁNH HỒNG 0933669650 haonhn.petrobp CATON 1 …" at bounding box center [627, 344] width 1141 height 27
click at [247, 17] on icon "close-circle" at bounding box center [247, 17] width 8 height 8
paste input "BL2510150011"
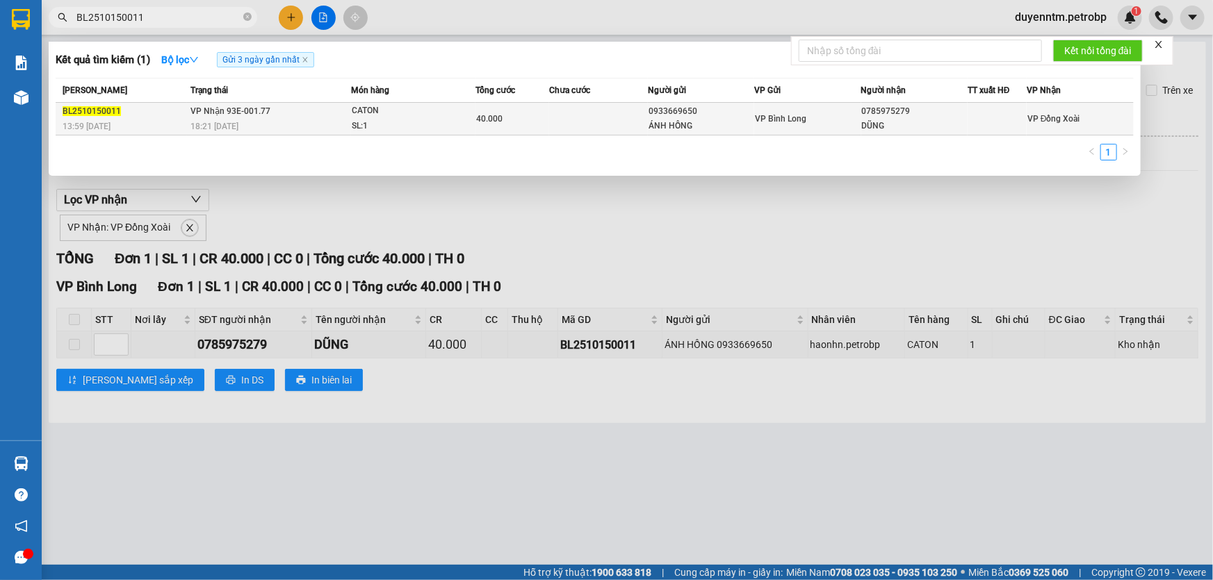
type input "BL2510150011"
click at [295, 124] on div "18:21 [DATE]" at bounding box center [270, 126] width 160 height 15
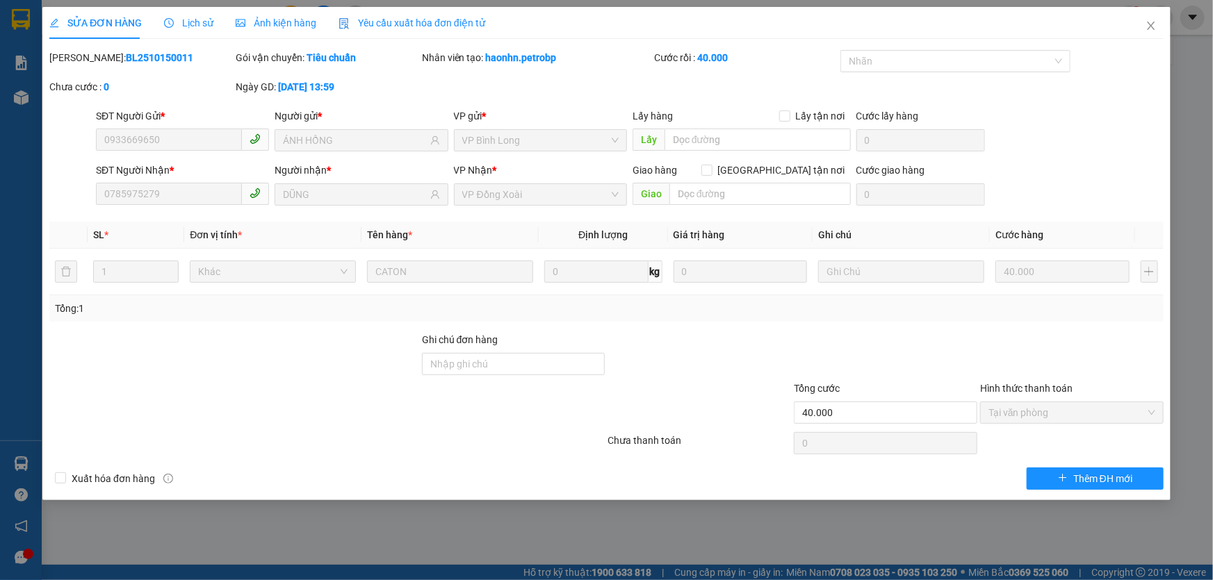
click at [197, 22] on span "Lịch sử" at bounding box center [188, 22] width 49 height 11
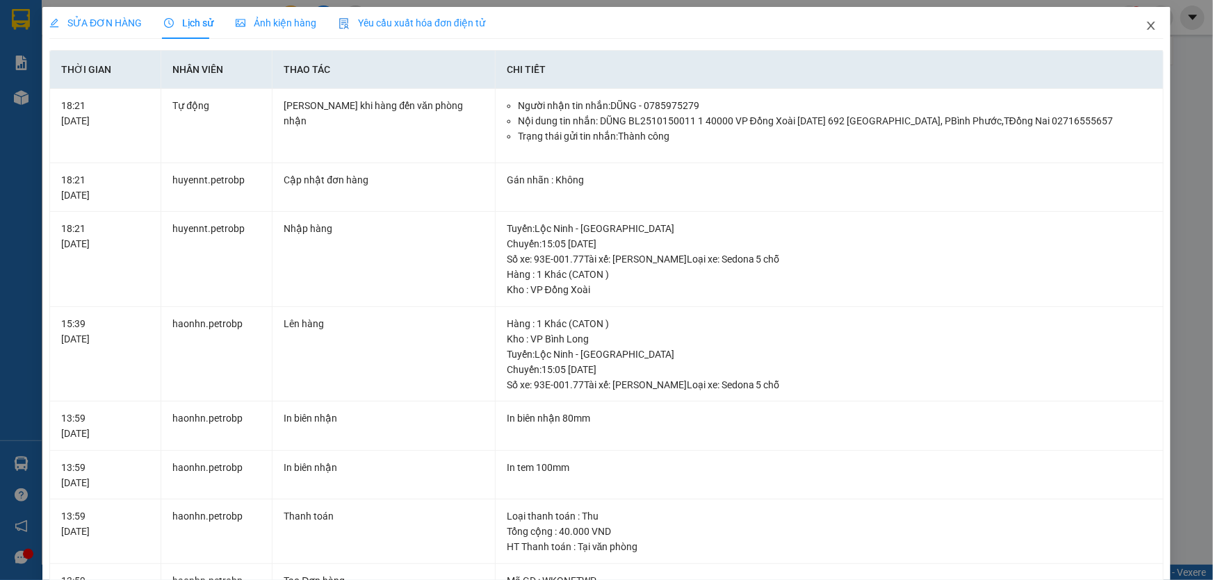
click at [1145, 26] on icon "close" at bounding box center [1150, 25] width 11 height 11
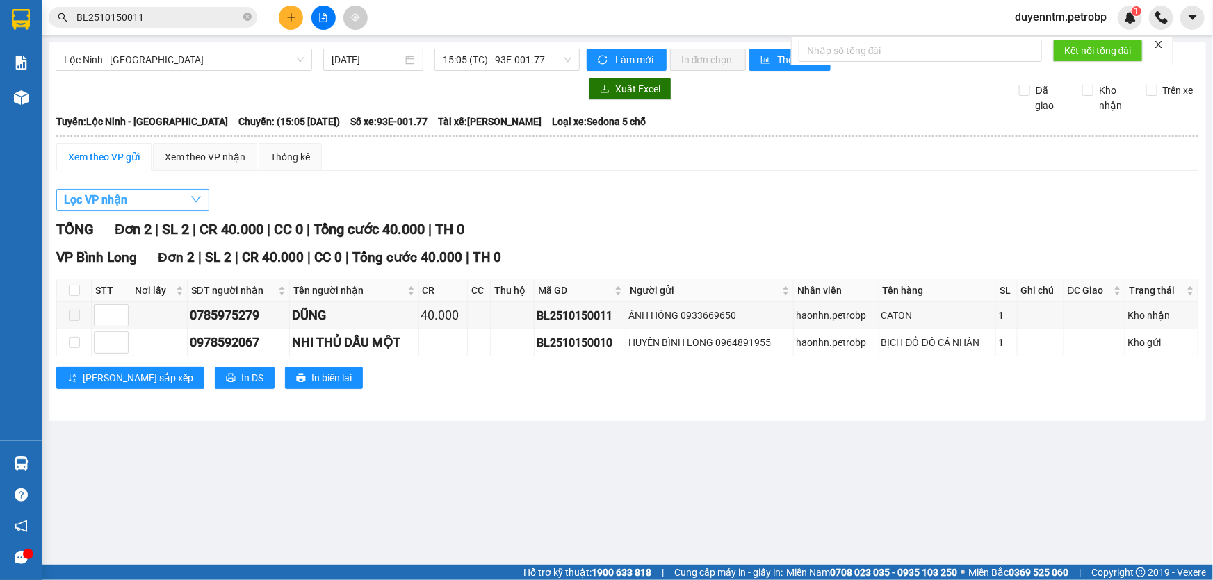
click at [188, 199] on button "Lọc VP nhận" at bounding box center [132, 200] width 153 height 22
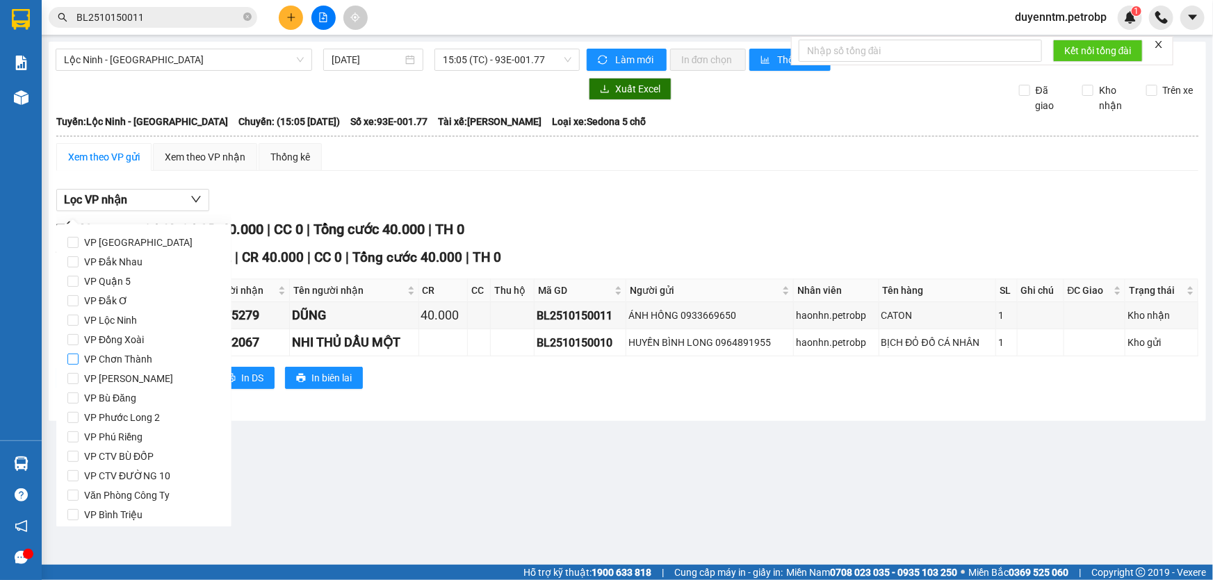
click at [102, 359] on span "VP Chơn Thành" at bounding box center [118, 359] width 79 height 19
click at [79, 359] on input "VP Chơn Thành" at bounding box center [72, 359] width 11 height 11
checkbox input "true"
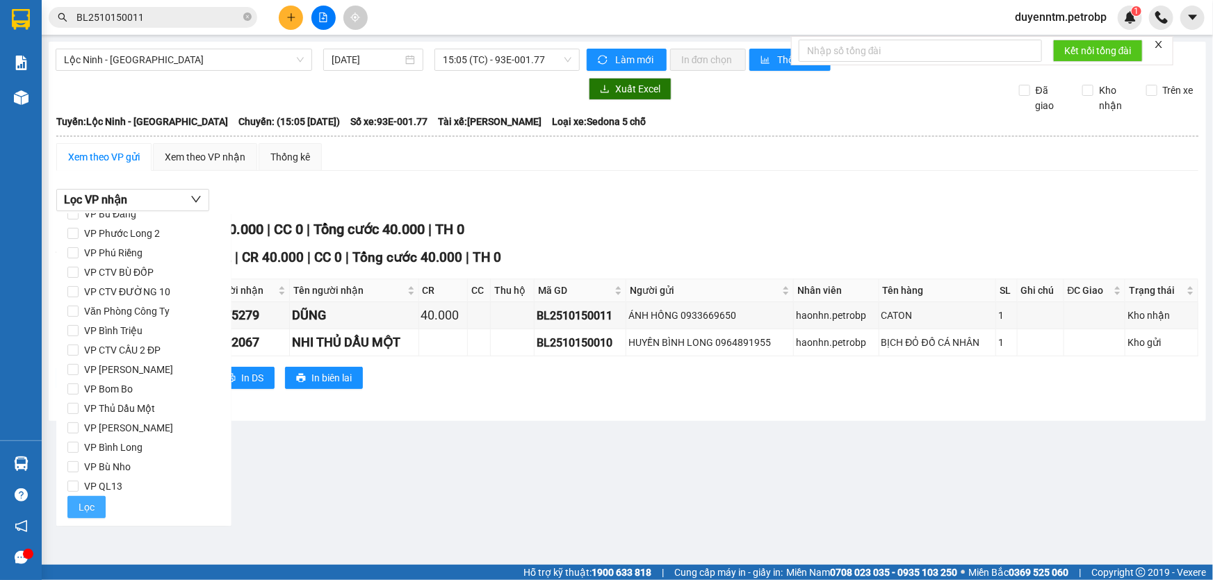
click at [85, 502] on span "Lọc" at bounding box center [87, 507] width 16 height 15
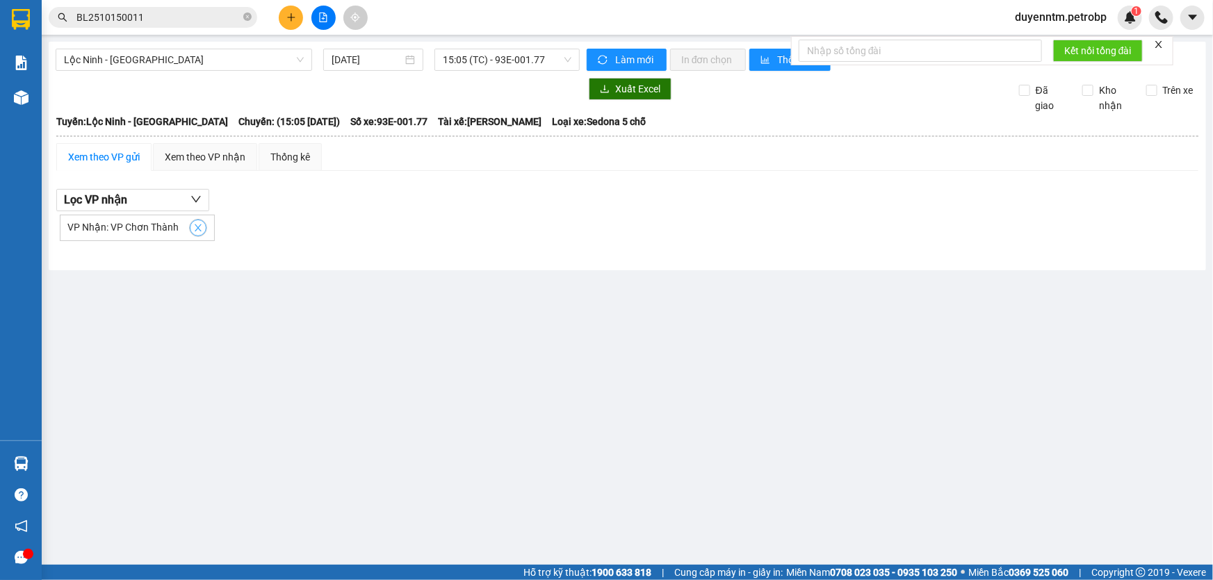
click at [199, 230] on icon "close" at bounding box center [198, 228] width 10 height 10
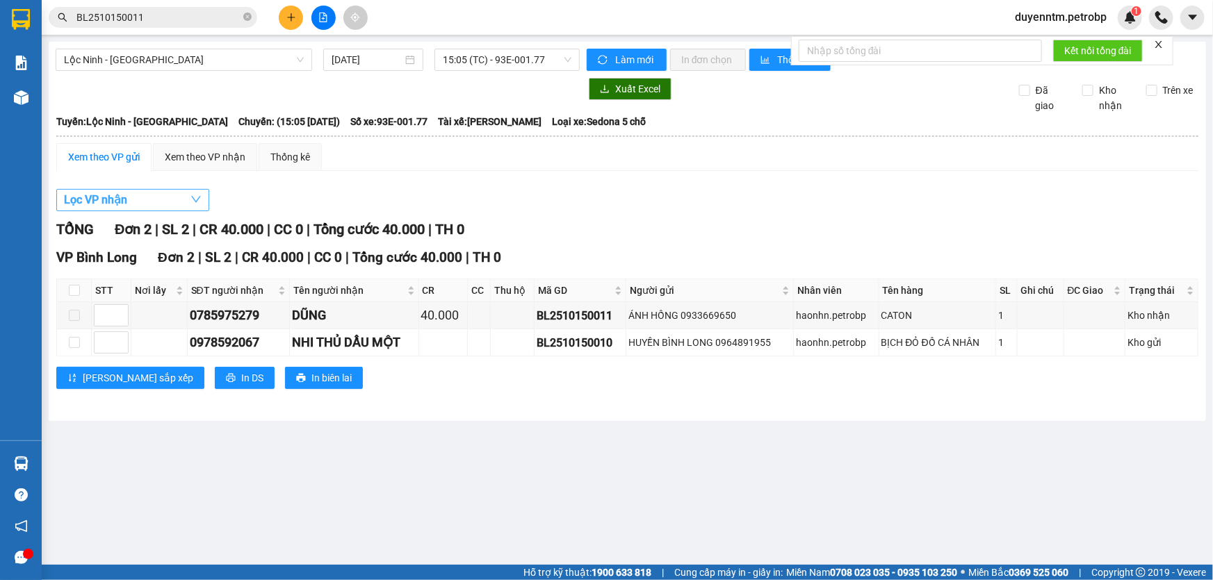
click at [181, 201] on button "Lọc VP nhận" at bounding box center [132, 200] width 153 height 22
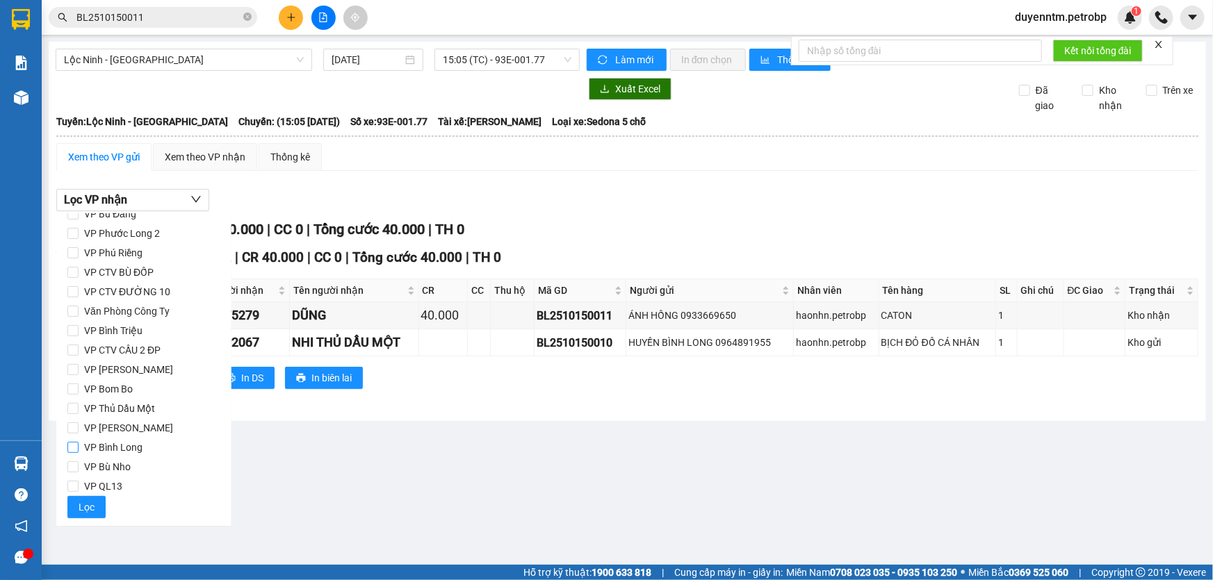
click at [115, 447] on span "VP Bình Long" at bounding box center [113, 447] width 69 height 19
click at [79, 447] on input "VP Bình Long" at bounding box center [72, 447] width 11 height 11
checkbox input "true"
click at [87, 503] on span "Lọc" at bounding box center [87, 507] width 16 height 15
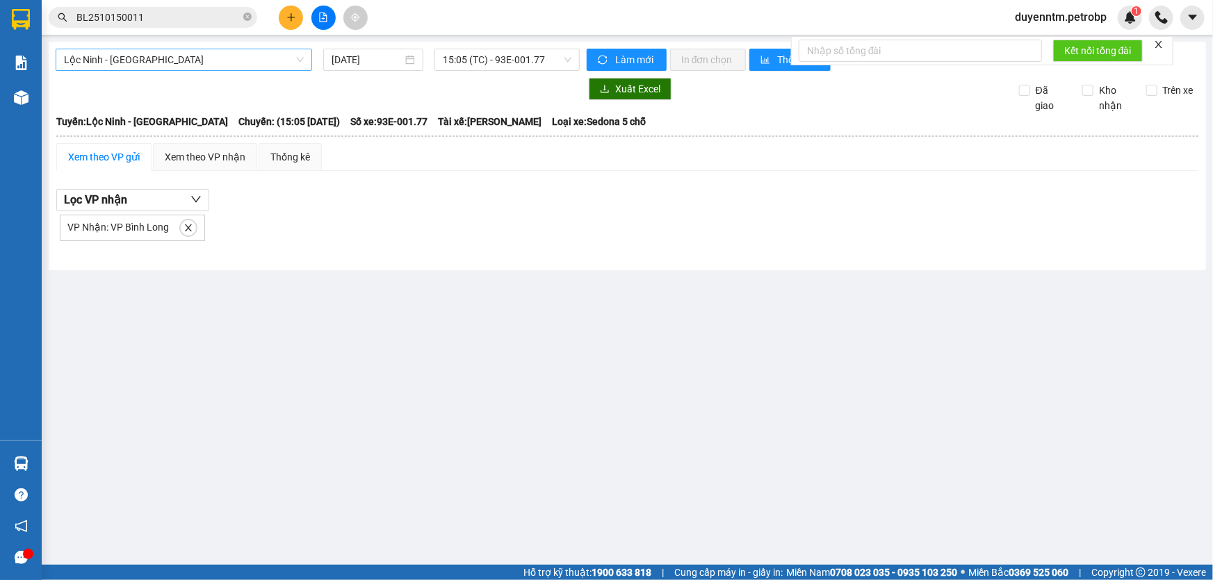
click at [214, 58] on span "Lộc Ninh - [GEOGRAPHIC_DATA]" at bounding box center [184, 59] width 240 height 21
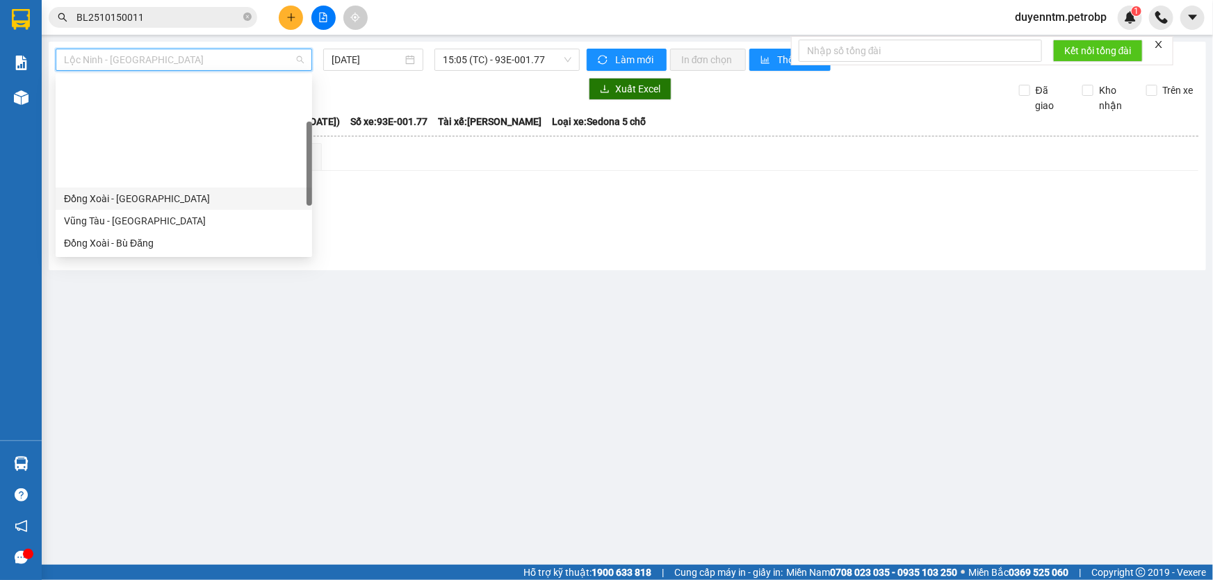
scroll to position [126, 0]
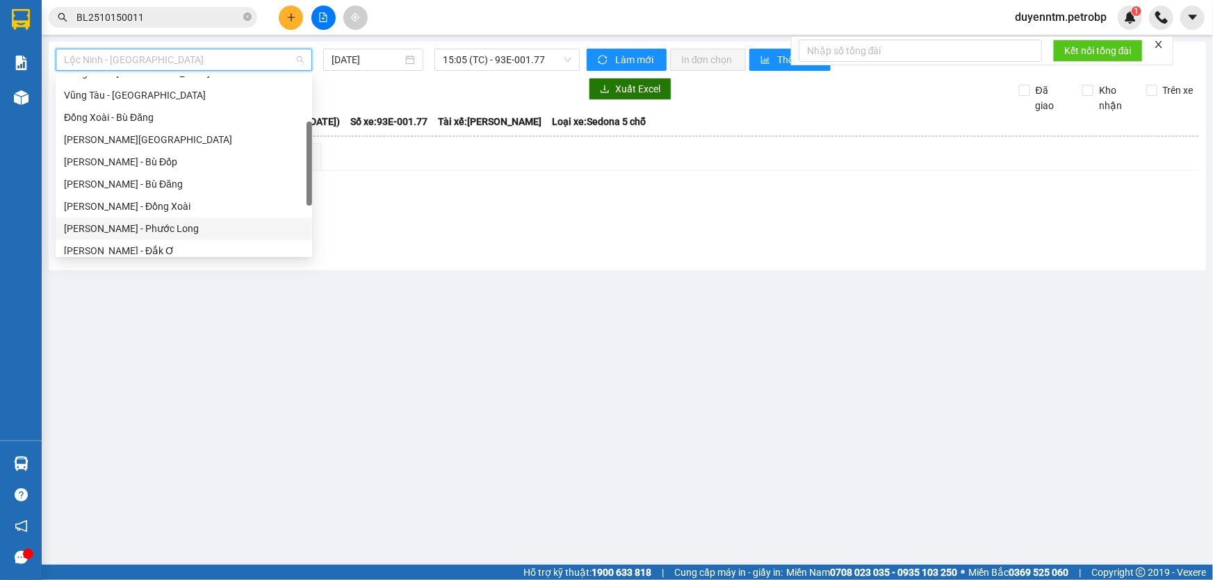
click at [194, 232] on div "[PERSON_NAME] - Phước Long" at bounding box center [184, 228] width 240 height 15
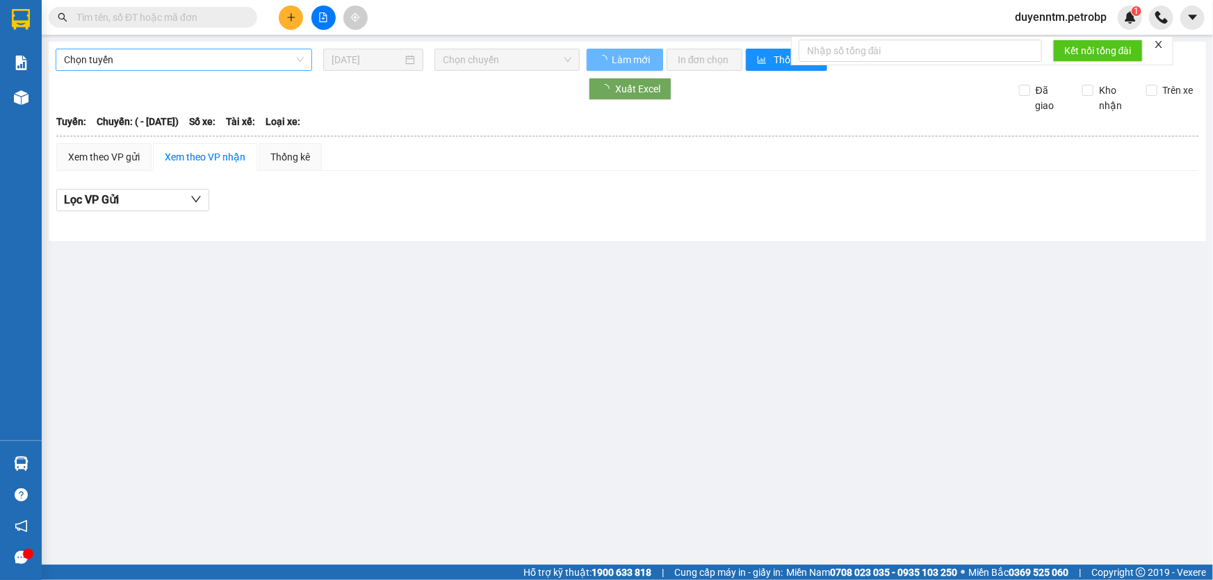
type input "[DATE]"
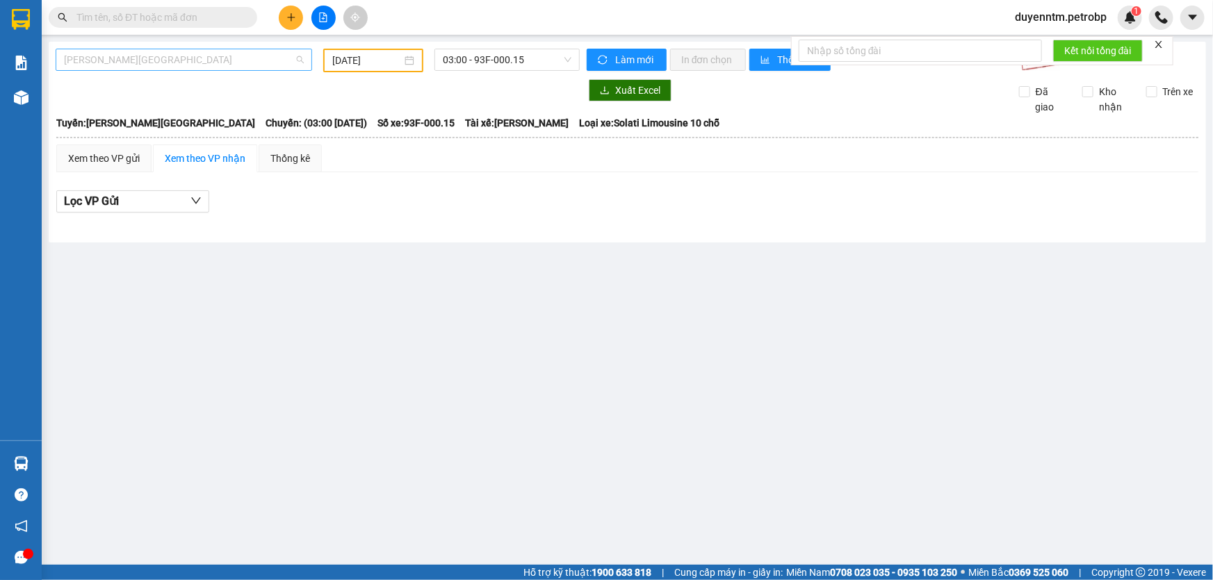
click at [127, 60] on span "[PERSON_NAME][GEOGRAPHIC_DATA]" at bounding box center [184, 59] width 240 height 21
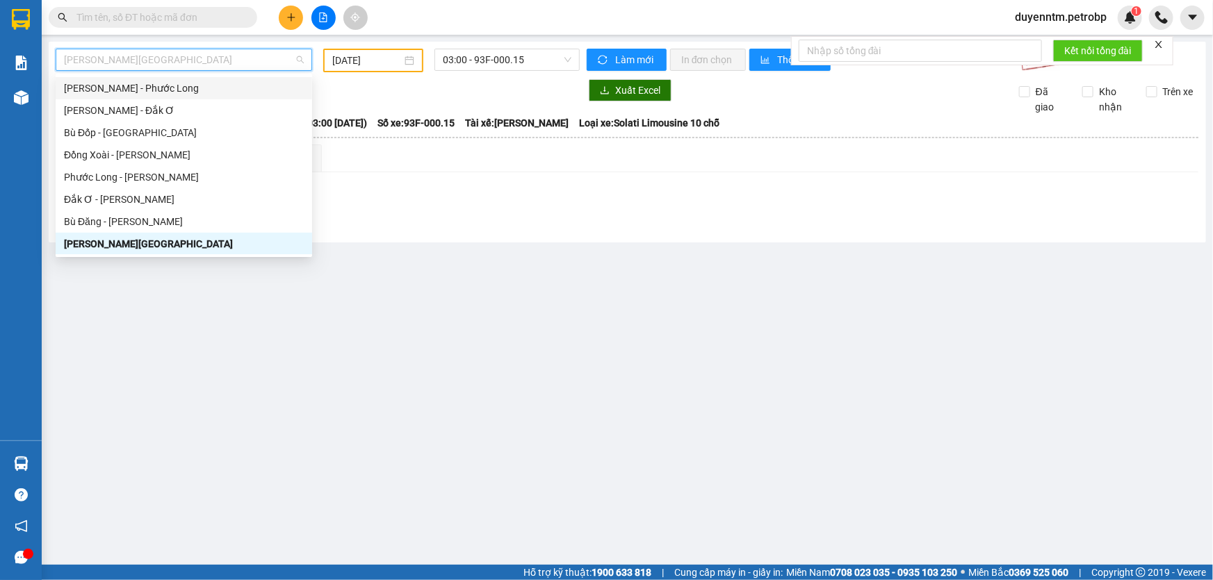
click at [173, 84] on div "[PERSON_NAME] - Phước Long" at bounding box center [184, 88] width 240 height 15
type input "[DATE]"
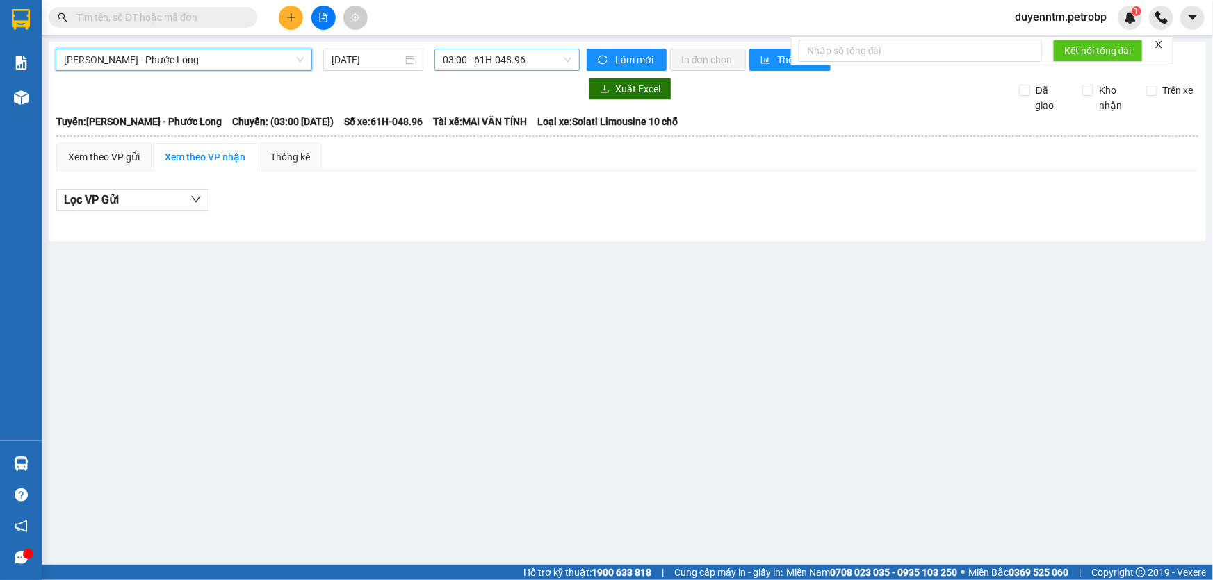
click at [527, 65] on span "03:00 - 61H-048.96" at bounding box center [507, 59] width 129 height 21
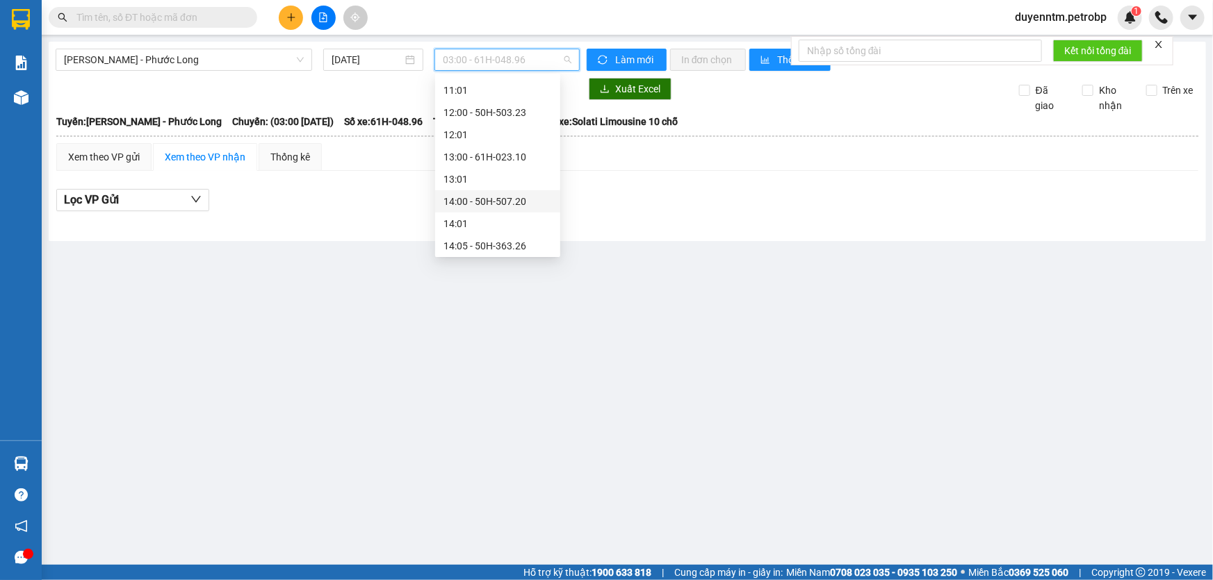
scroll to position [505, 0]
click at [514, 181] on div "14:05 - 50H-363.26" at bounding box center [497, 182] width 108 height 15
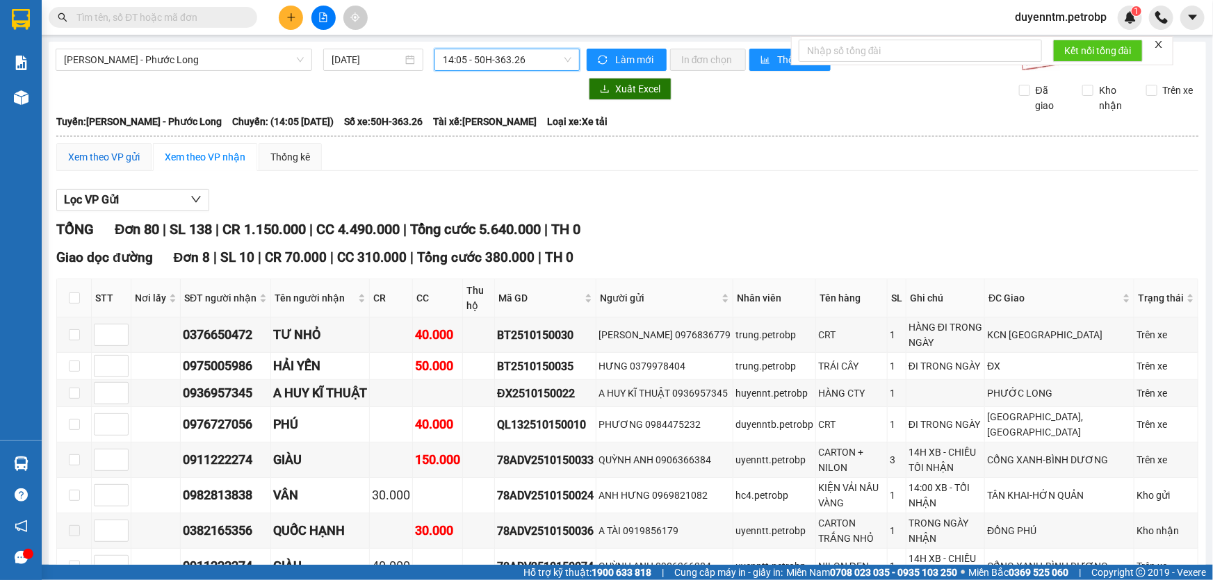
click at [119, 155] on div "Xem theo VP gửi" at bounding box center [104, 156] width 72 height 15
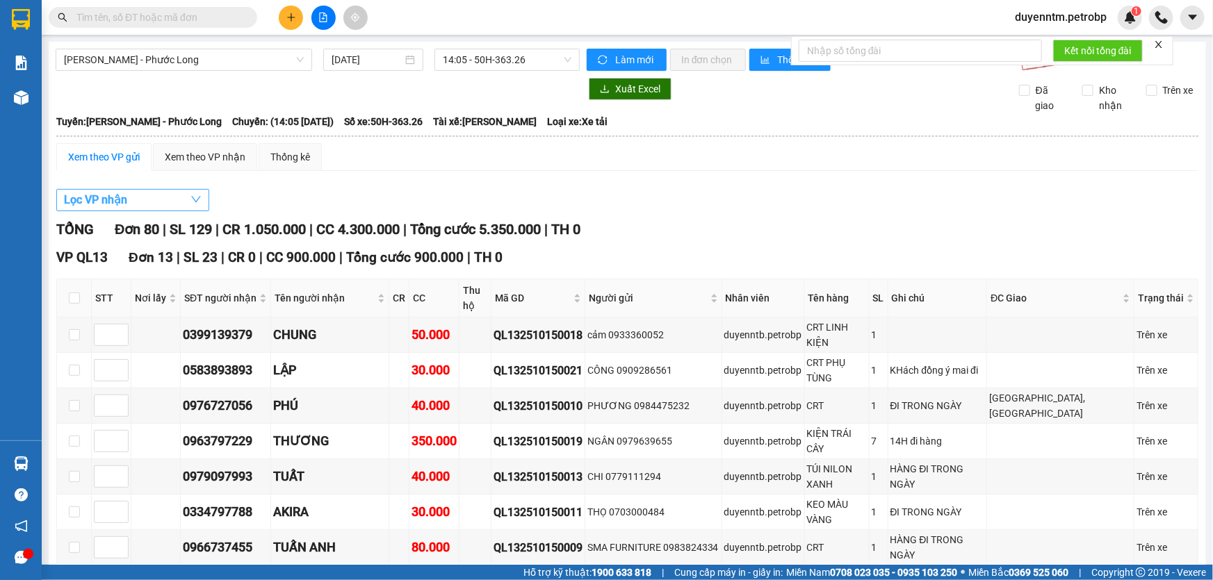
click at [172, 199] on button "Lọc VP nhận" at bounding box center [132, 200] width 153 height 22
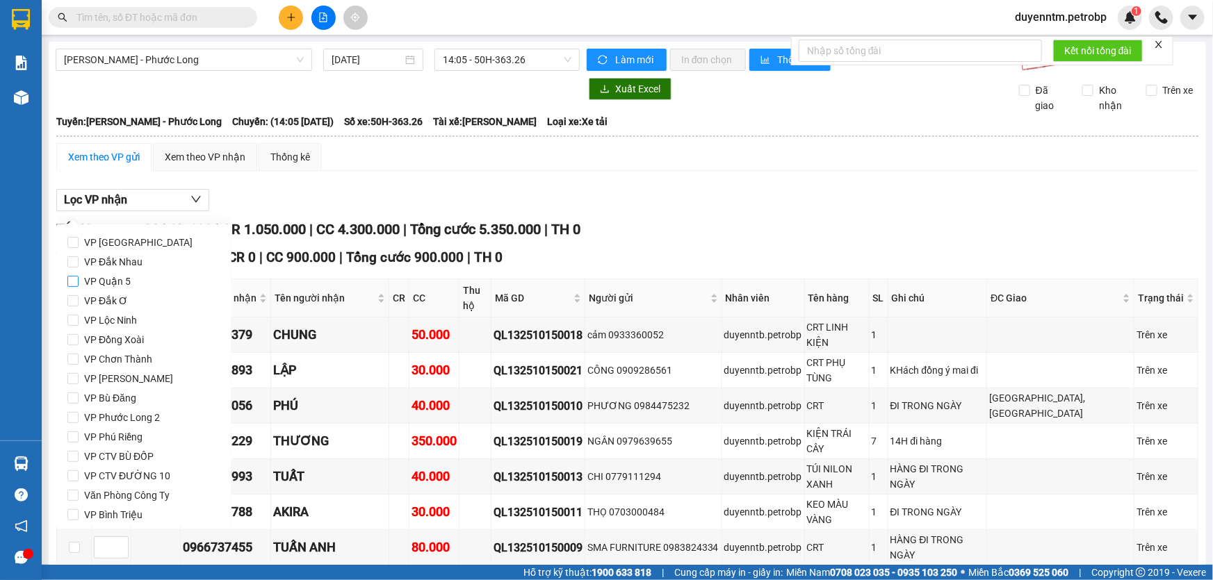
click at [125, 278] on span "VP Quận 5" at bounding box center [108, 281] width 58 height 19
click at [79, 278] on input "VP Quận 5" at bounding box center [72, 281] width 11 height 11
checkbox input "true"
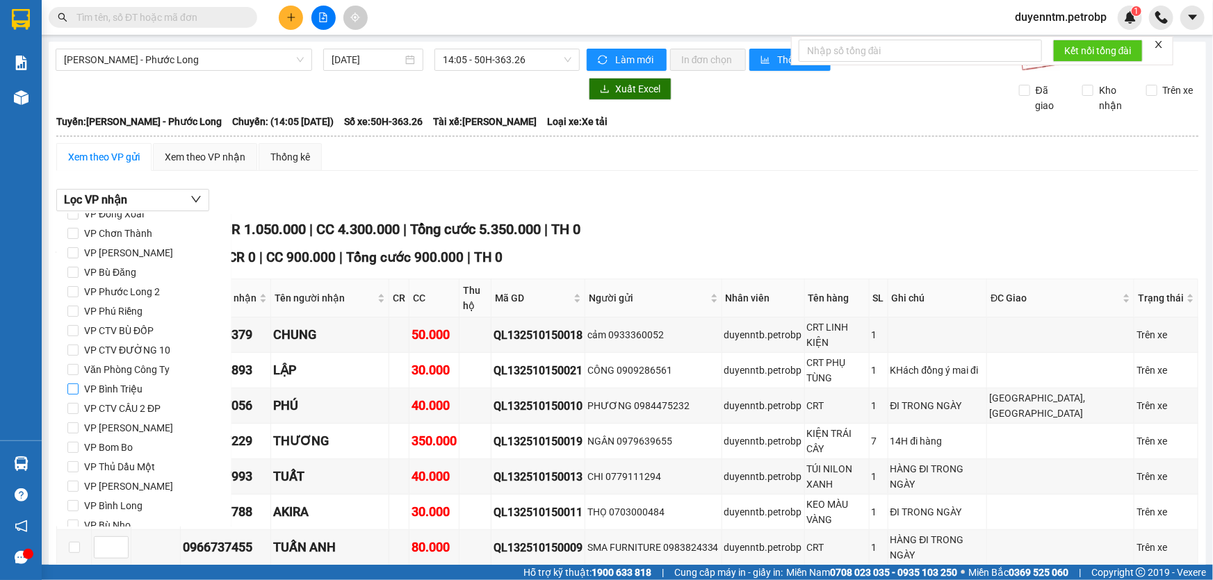
click at [113, 387] on span "VP Bình Triệu" at bounding box center [113, 388] width 69 height 19
click at [79, 387] on input "VP Bình Triệu" at bounding box center [72, 389] width 11 height 11
checkbox input "true"
click at [138, 427] on span "VP [PERSON_NAME]" at bounding box center [129, 427] width 100 height 19
click at [79, 427] on input "VP [PERSON_NAME]" at bounding box center [72, 427] width 11 height 11
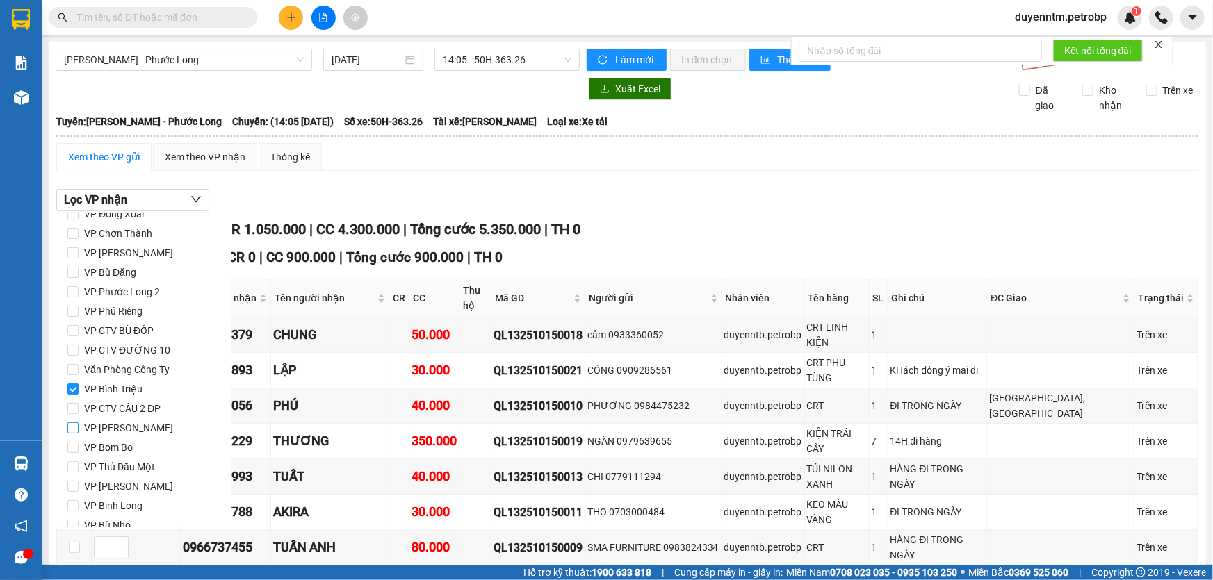
checkbox input "true"
click at [99, 477] on span "VP QL13" at bounding box center [103, 486] width 49 height 19
click at [79, 481] on input "VP QL13" at bounding box center [72, 486] width 11 height 11
checkbox input "true"
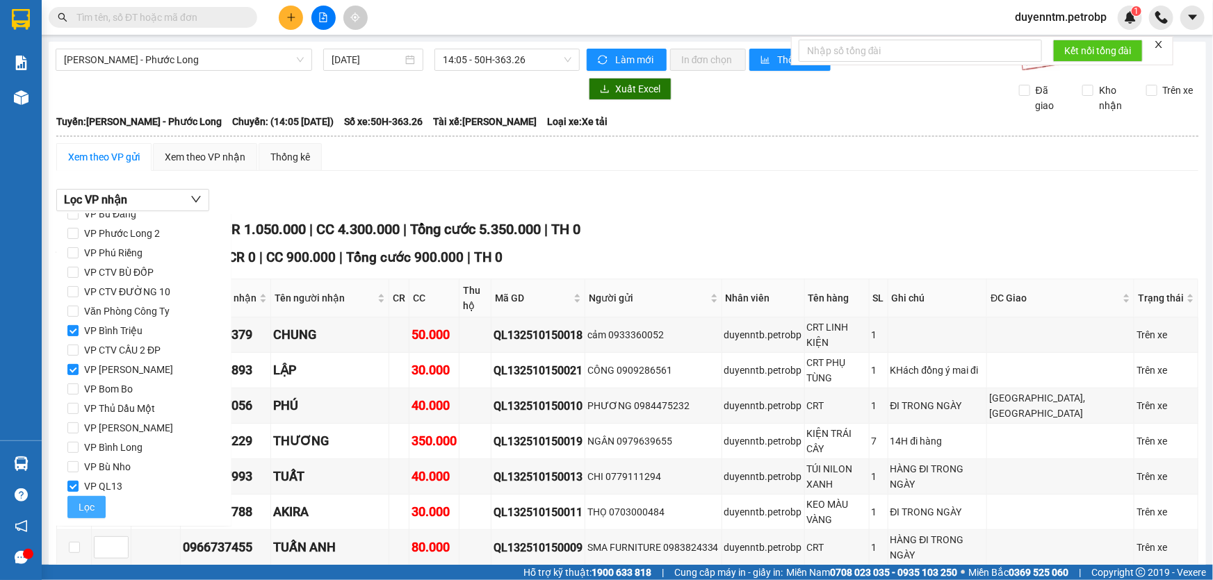
click at [91, 503] on span "Lọc" at bounding box center [87, 507] width 16 height 15
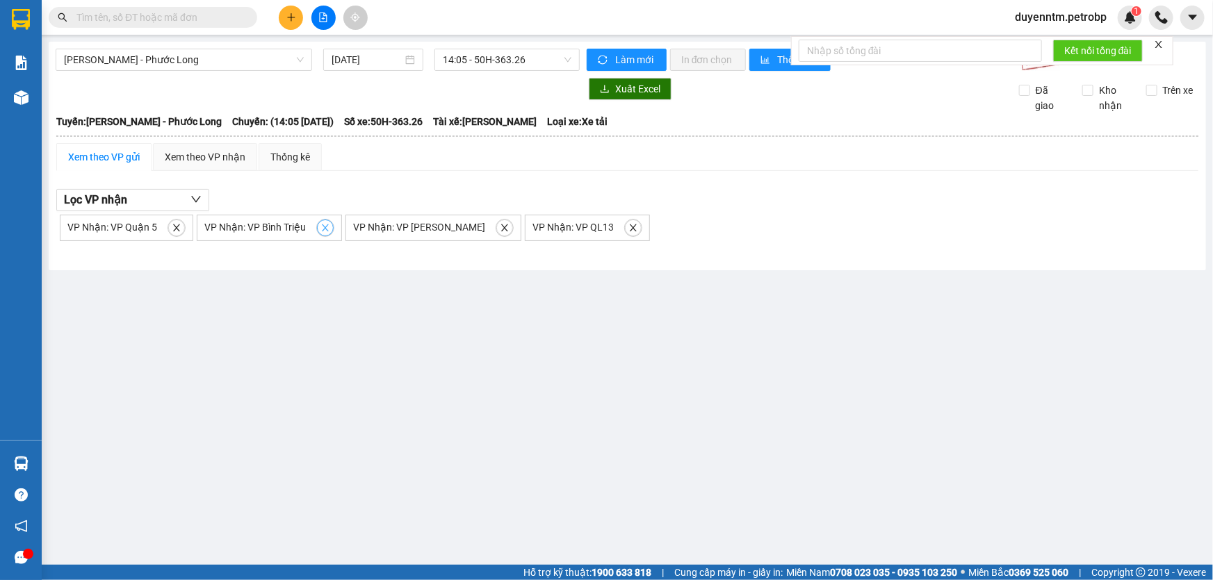
click at [320, 226] on icon "close" at bounding box center [325, 228] width 10 height 10
checkbox input "false"
click at [172, 227] on icon "close" at bounding box center [177, 228] width 10 height 10
checkbox input "false"
click at [214, 225] on icon "close" at bounding box center [219, 228] width 10 height 10
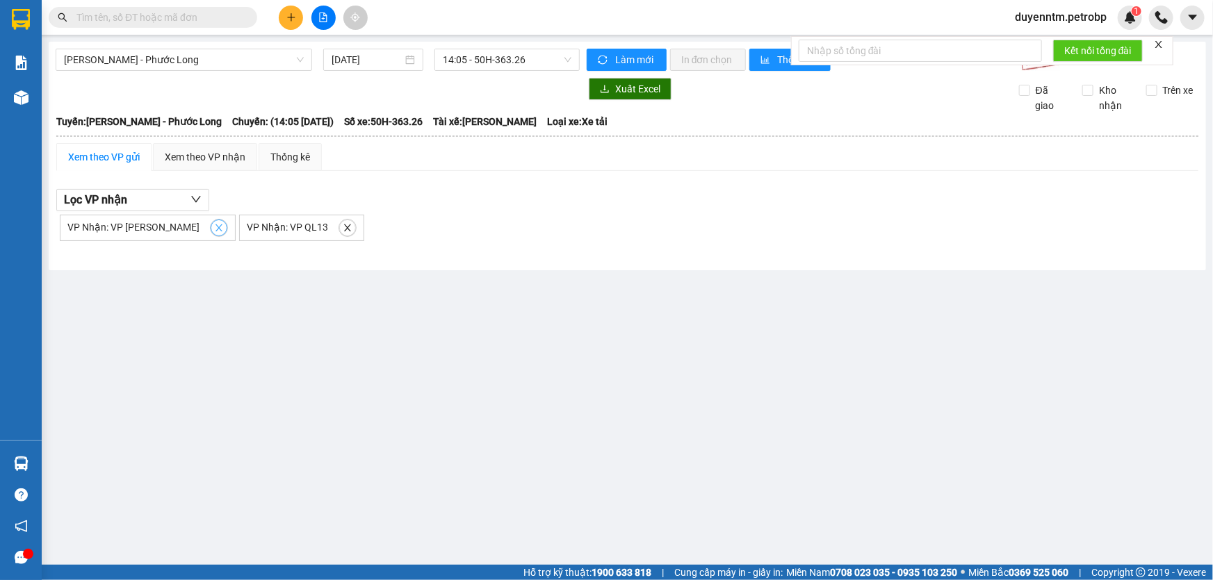
checkbox input "false"
click at [170, 231] on icon "close" at bounding box center [168, 228] width 10 height 10
click at [181, 198] on button "Lọc VP nhận" at bounding box center [132, 200] width 153 height 22
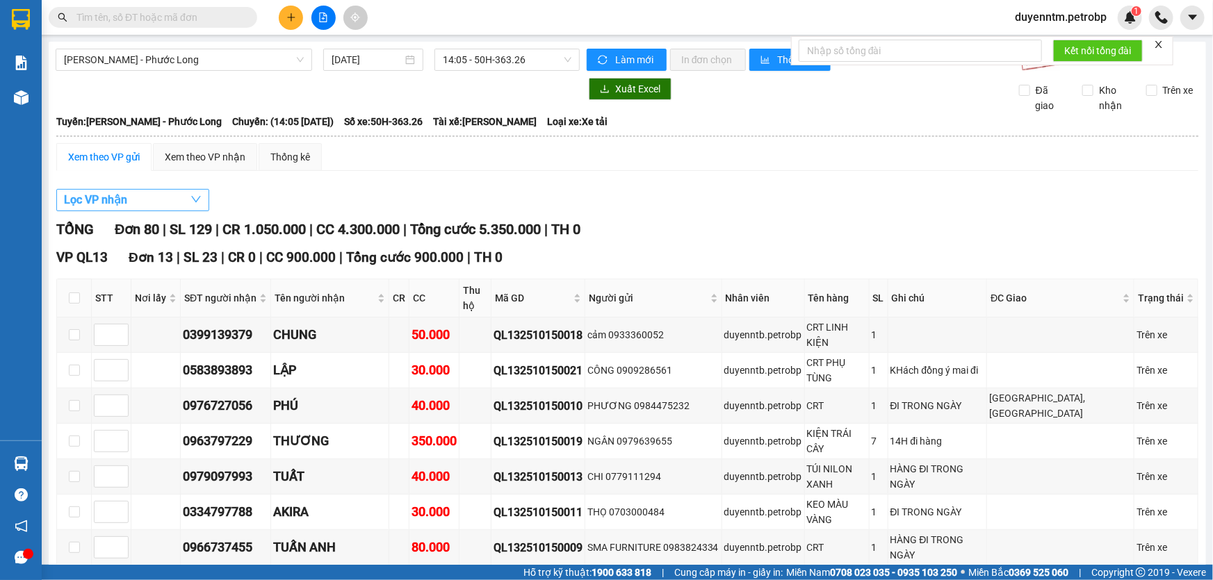
checkbox input "false"
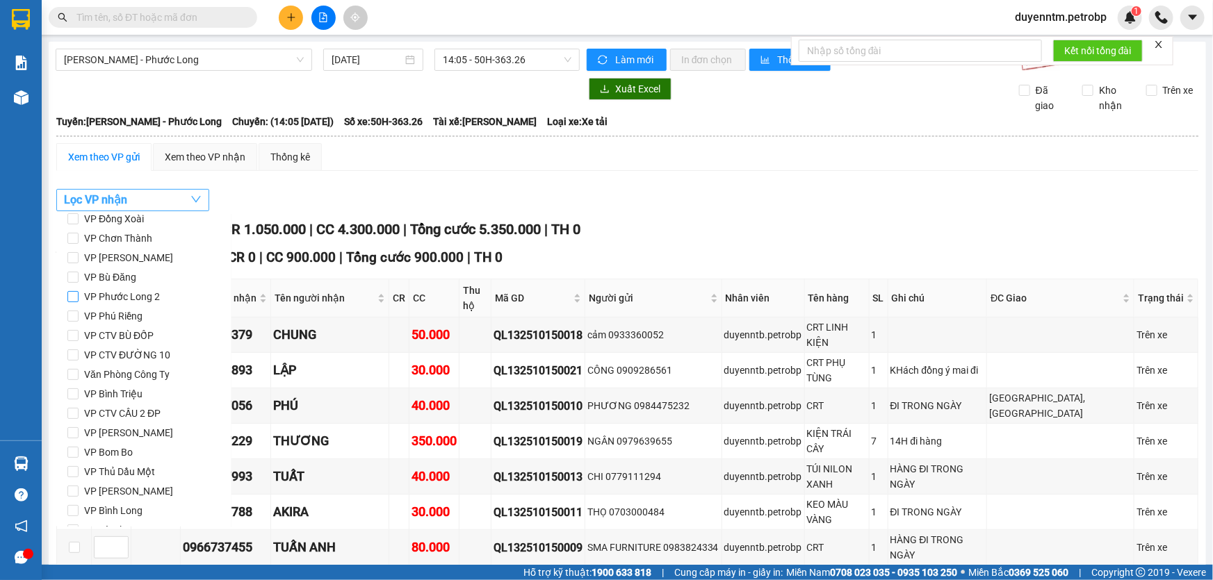
scroll to position [58, 0]
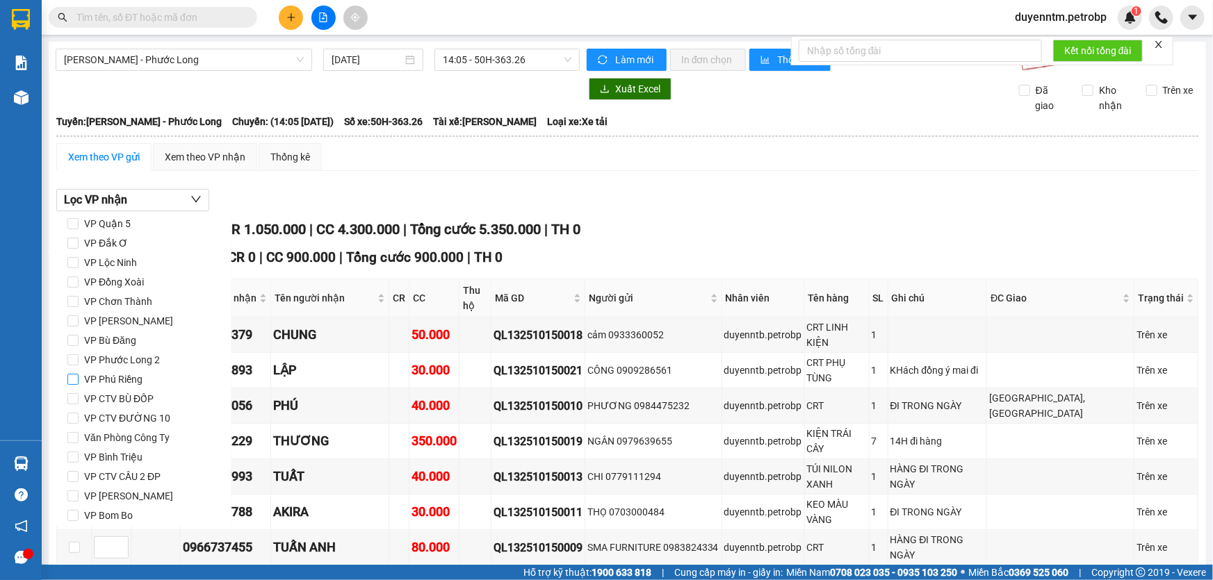
drag, startPoint x: 106, startPoint y: 284, endPoint x: 122, endPoint y: 371, distance: 88.3
click at [106, 284] on span "VP Đồng Xoài" at bounding box center [114, 281] width 71 height 19
click at [79, 284] on input "VP Đồng Xoài" at bounding box center [72, 282] width 11 height 11
checkbox input "true"
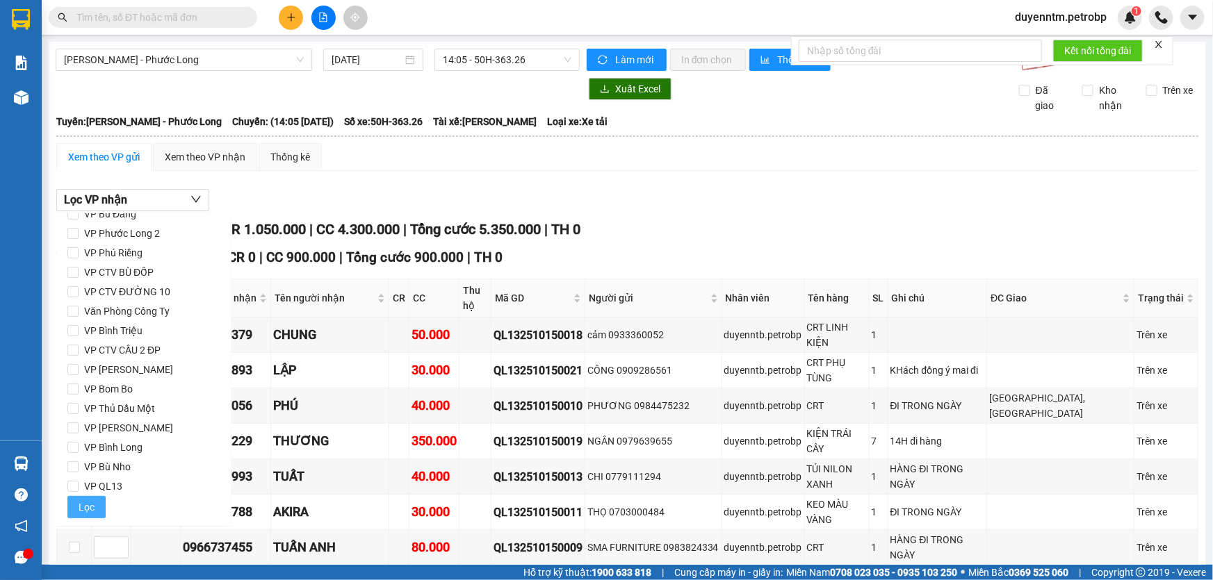
click at [83, 505] on span "Lọc" at bounding box center [87, 507] width 16 height 15
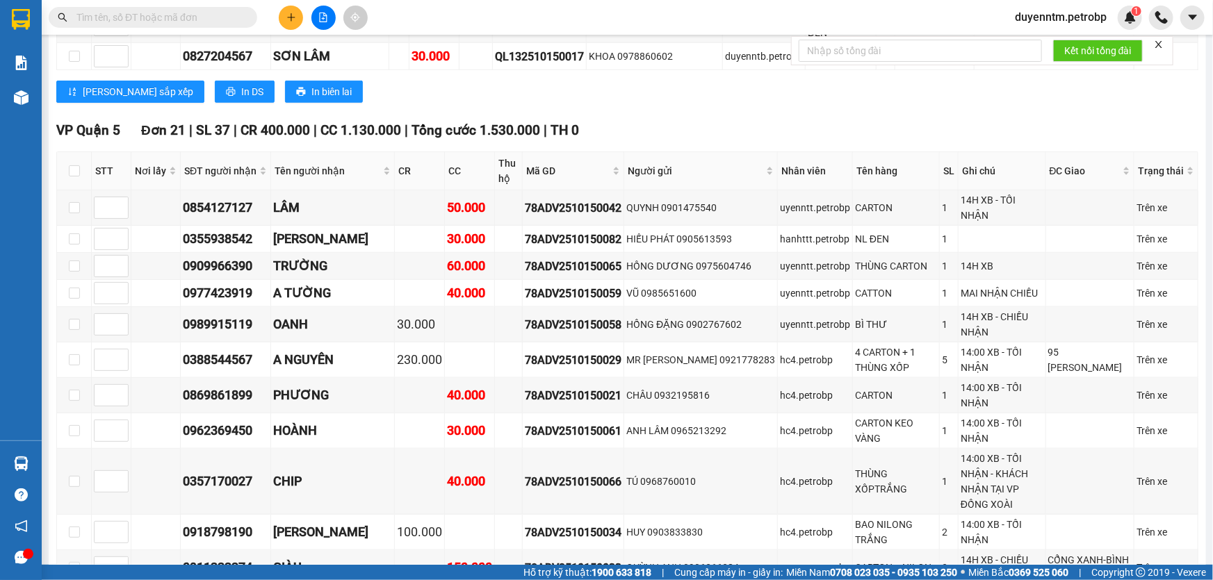
scroll to position [291, 0]
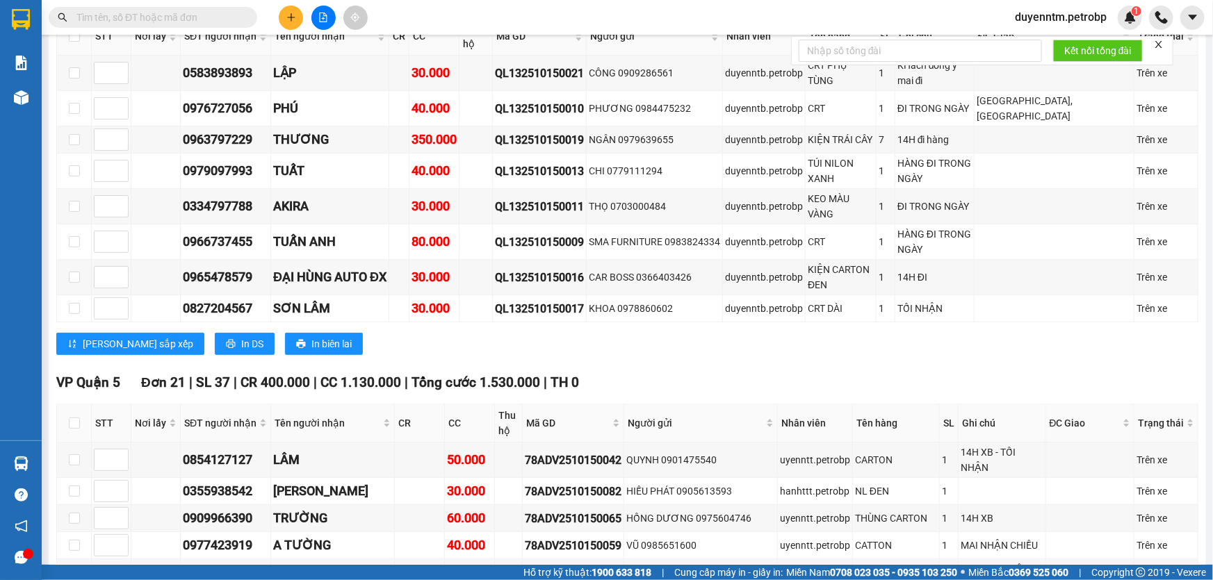
click at [224, 17] on input "text" at bounding box center [158, 17] width 164 height 15
paste input "78ADV2510140085"
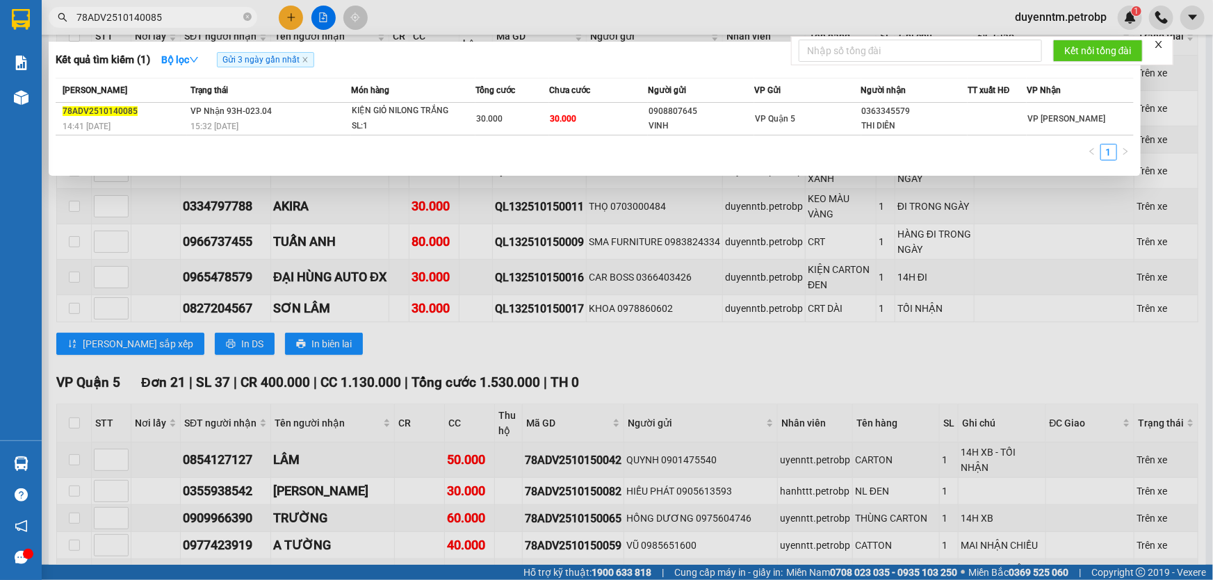
type input "78ADV2510140085"
drag, startPoint x: 245, startPoint y: 16, endPoint x: 173, endPoint y: 16, distance: 72.3
click at [245, 17] on icon "close-circle" at bounding box center [247, 17] width 8 height 8
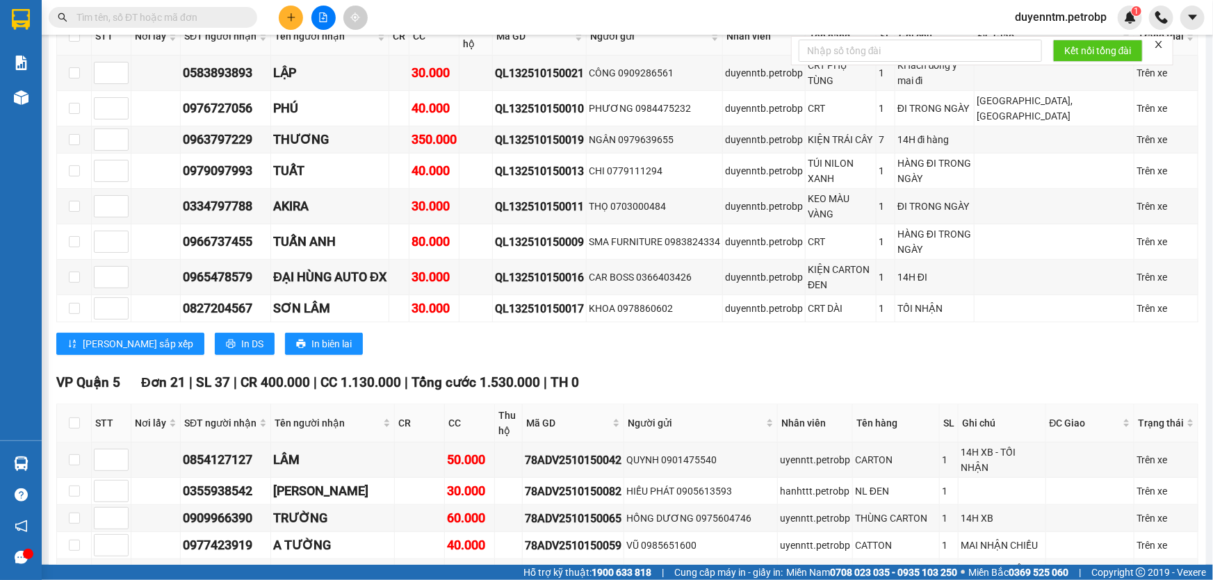
paste input "ĐX2510150005"
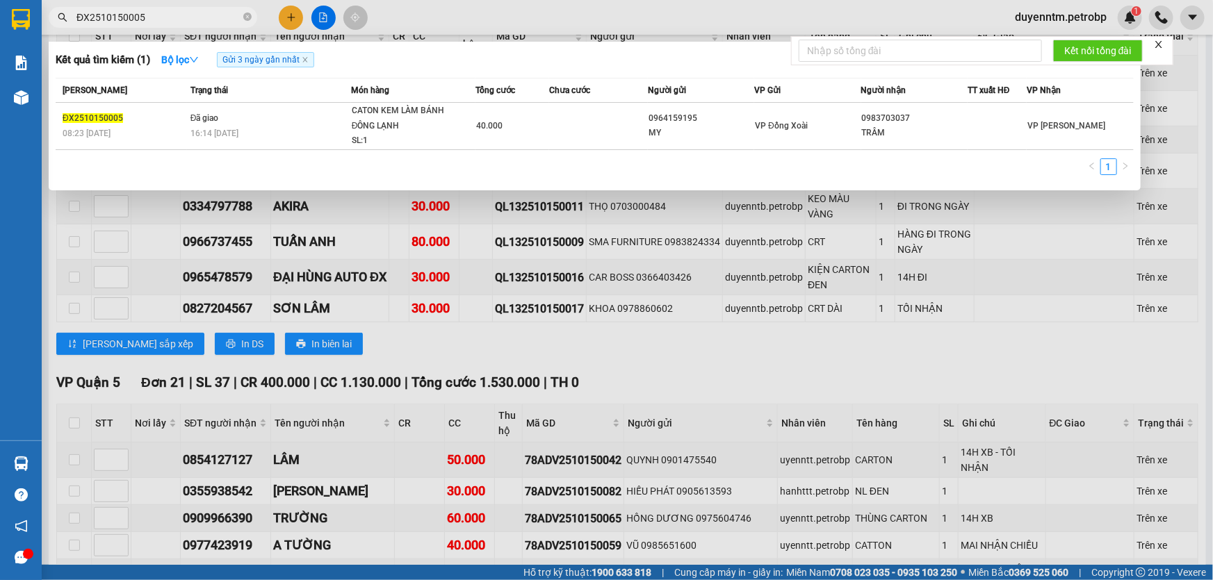
type input "ĐX2510150005"
click at [245, 15] on icon "close-circle" at bounding box center [247, 17] width 8 height 8
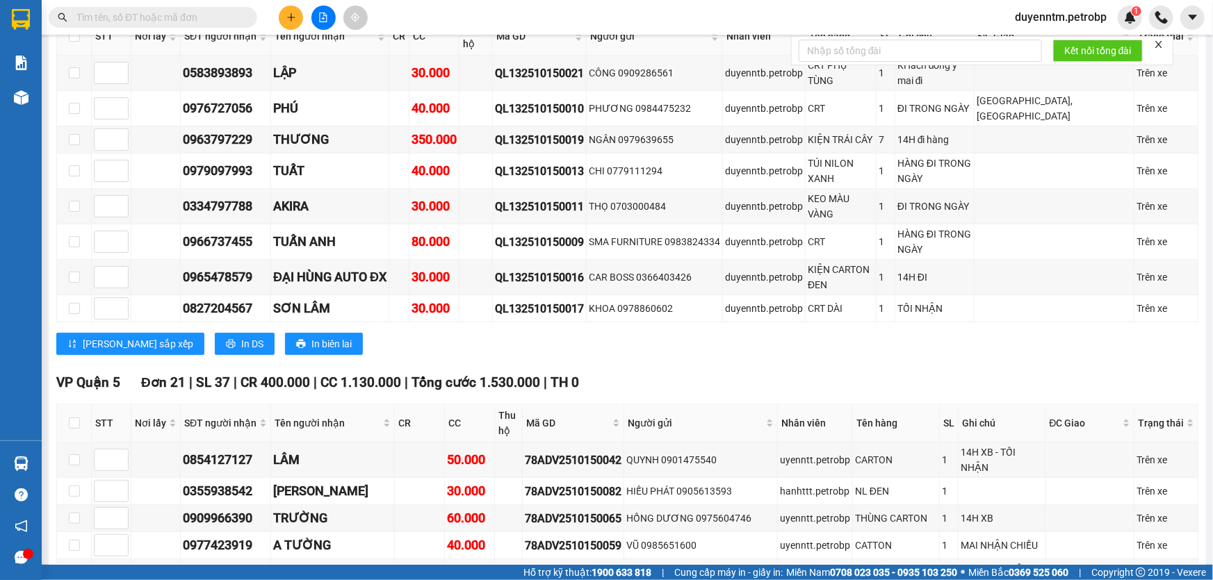
paste input "LHP2510140041"
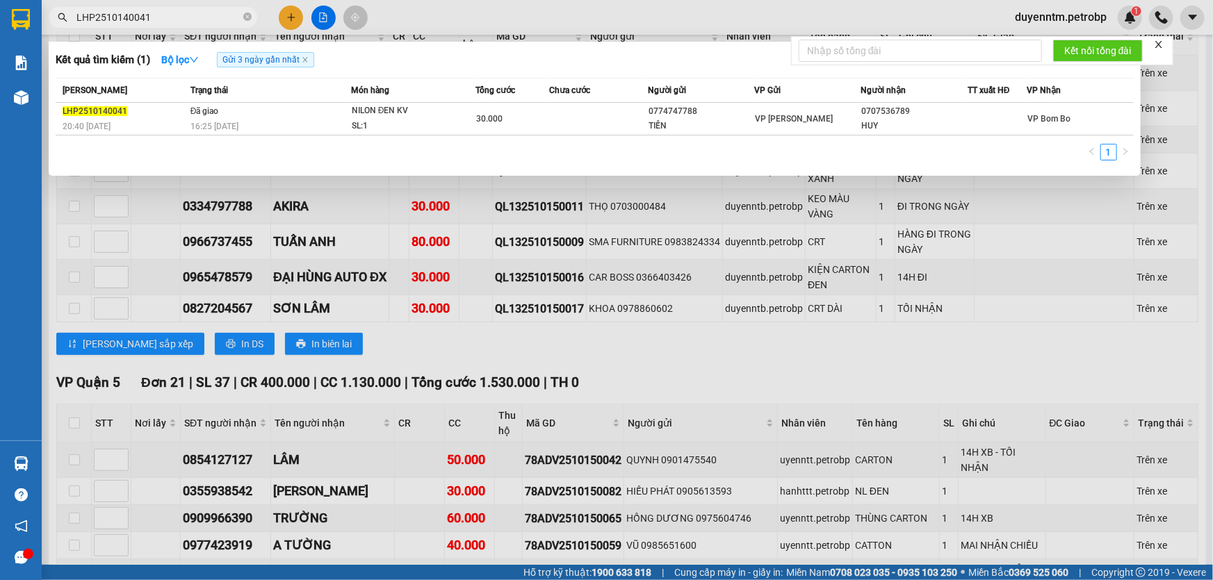
type input "LHP2510140041"
click at [245, 17] on icon "close-circle" at bounding box center [247, 17] width 8 height 8
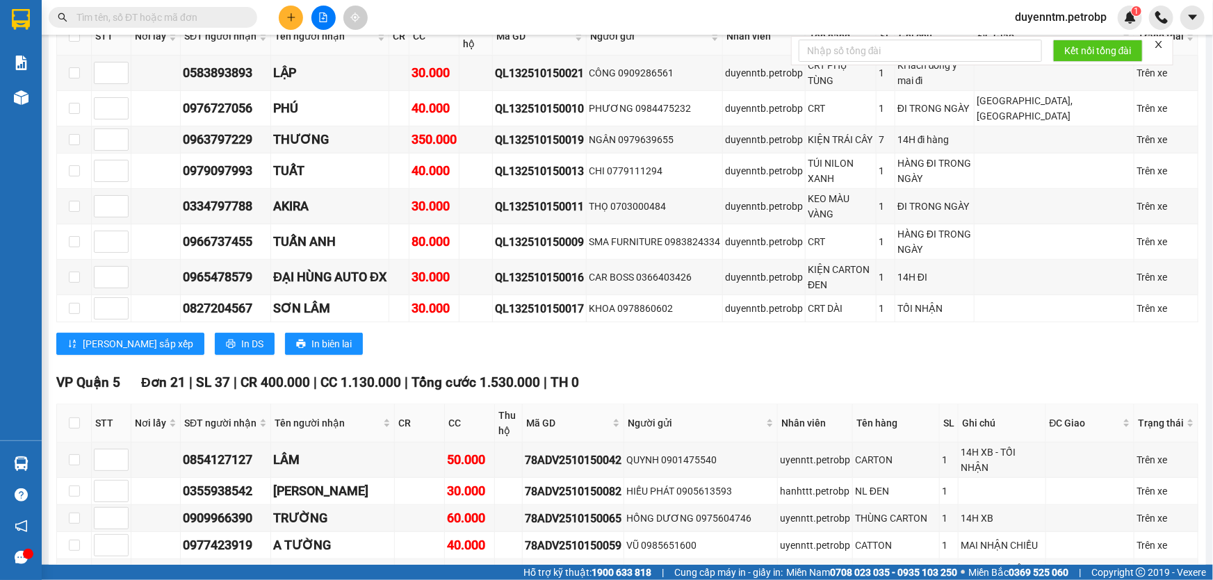
paste input "QL132510140021"
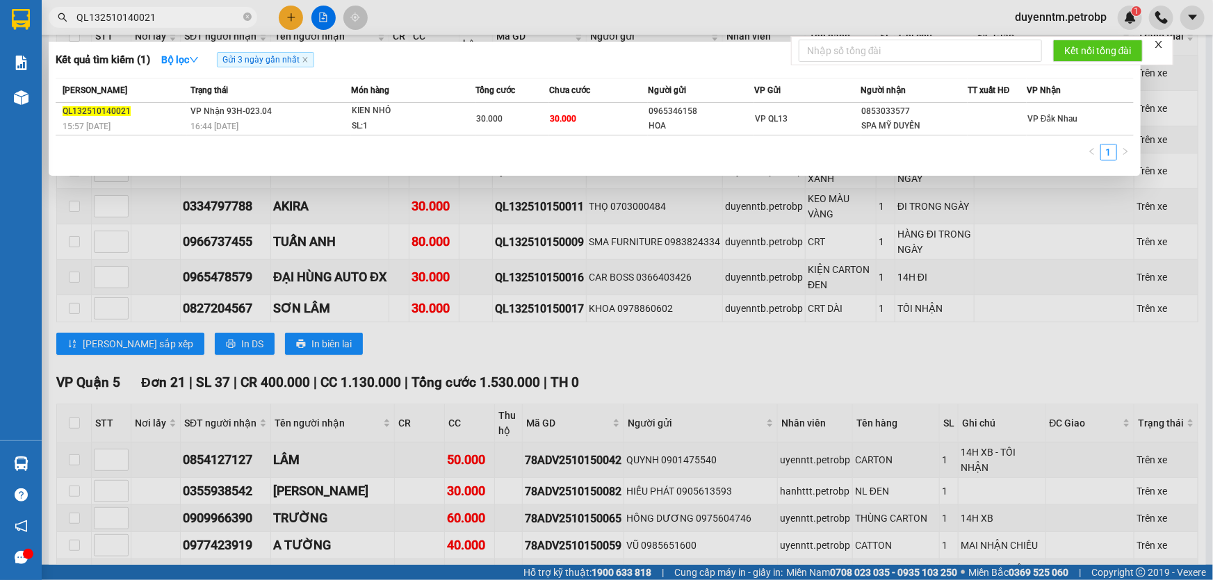
type input "QL132510140021"
click at [247, 15] on icon "close-circle" at bounding box center [247, 17] width 8 height 8
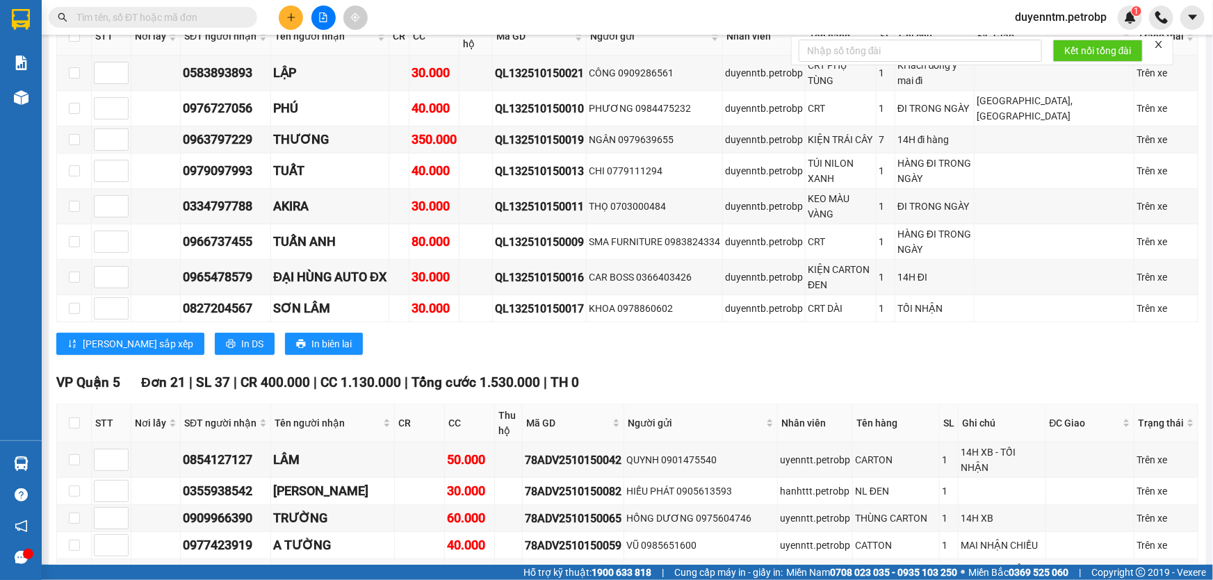
paste input "LHP2510140041"
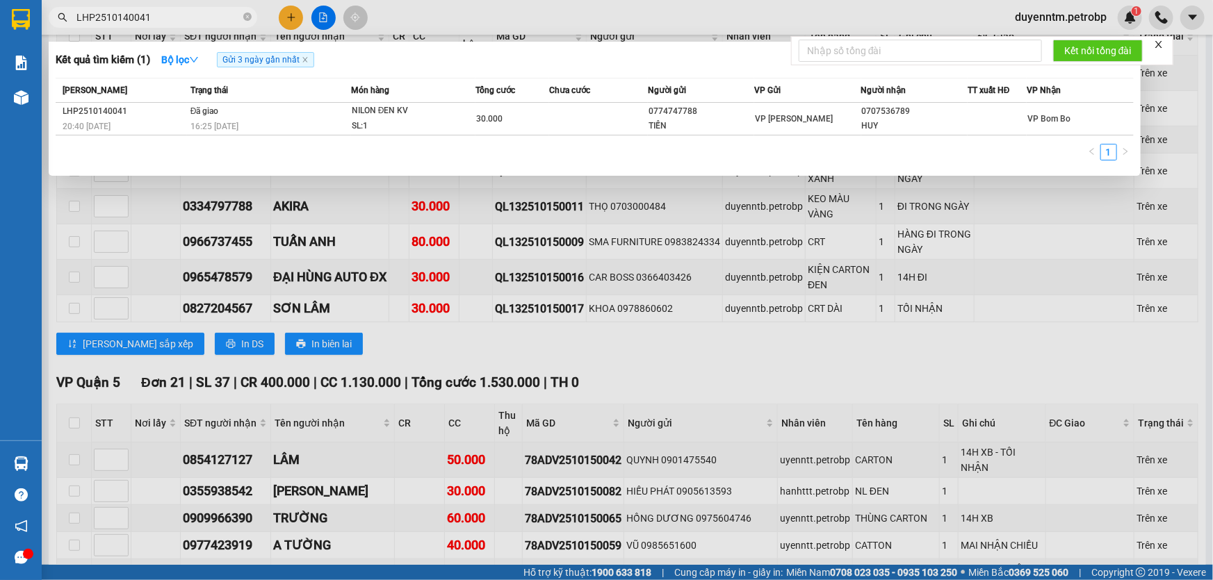
click at [79, 19] on input "LHP2510140041" at bounding box center [158, 17] width 164 height 15
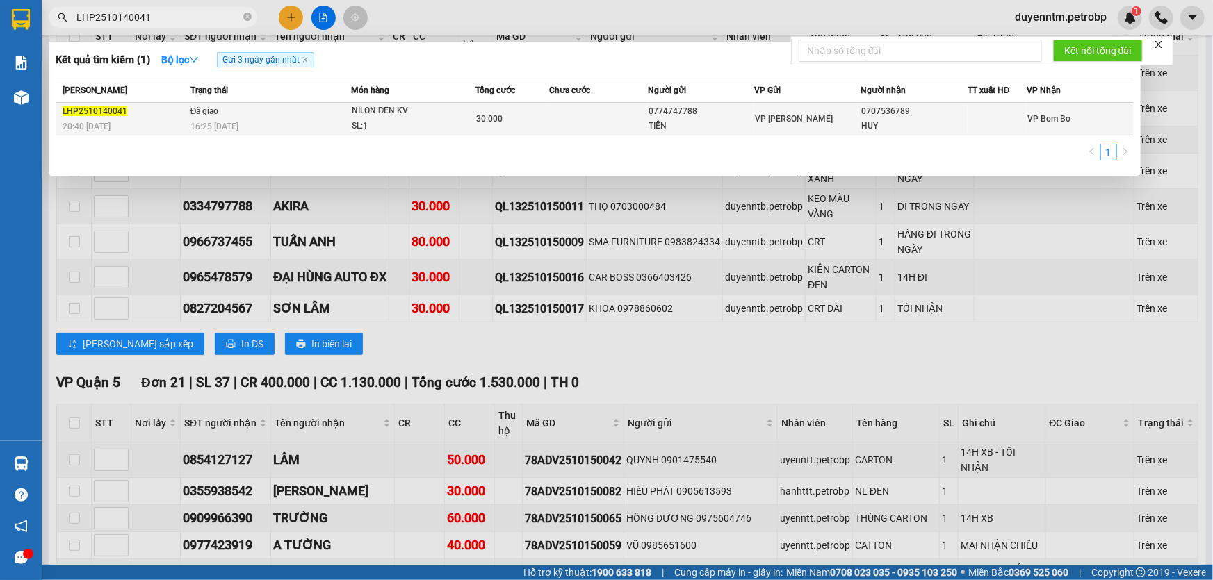
type input "LHP2510140041"
click at [231, 119] on div "16:25 - 15/10" at bounding box center [270, 126] width 160 height 15
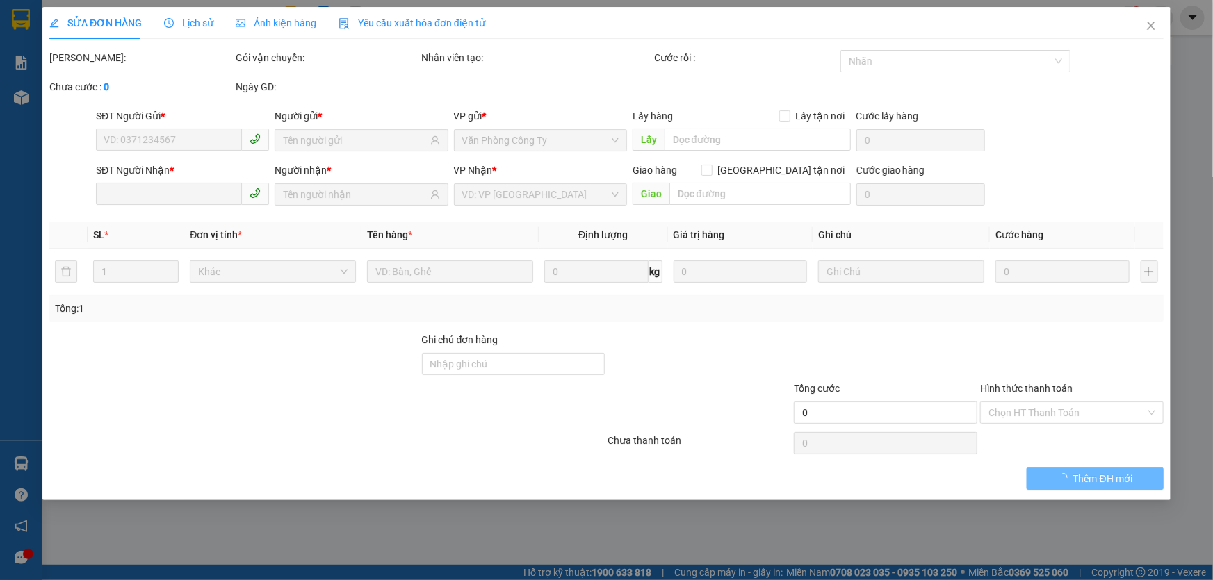
type input "0774747788"
type input "TIẾN"
type input "0707536789"
type input "HUY"
type input "30.000"
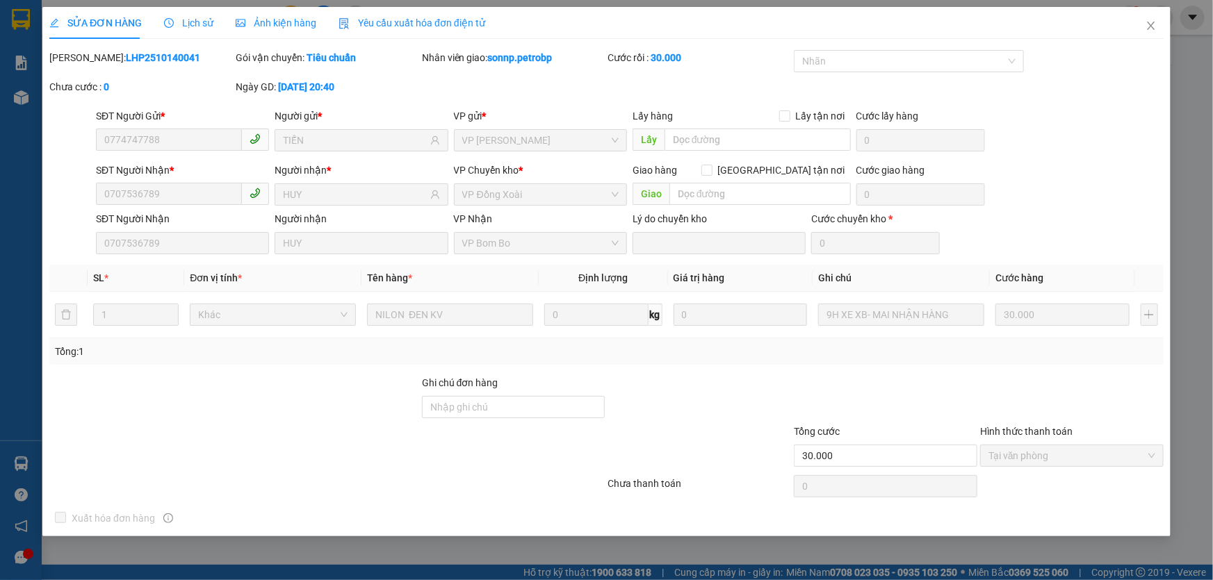
click at [195, 17] on span "Lịch sử" at bounding box center [188, 22] width 49 height 11
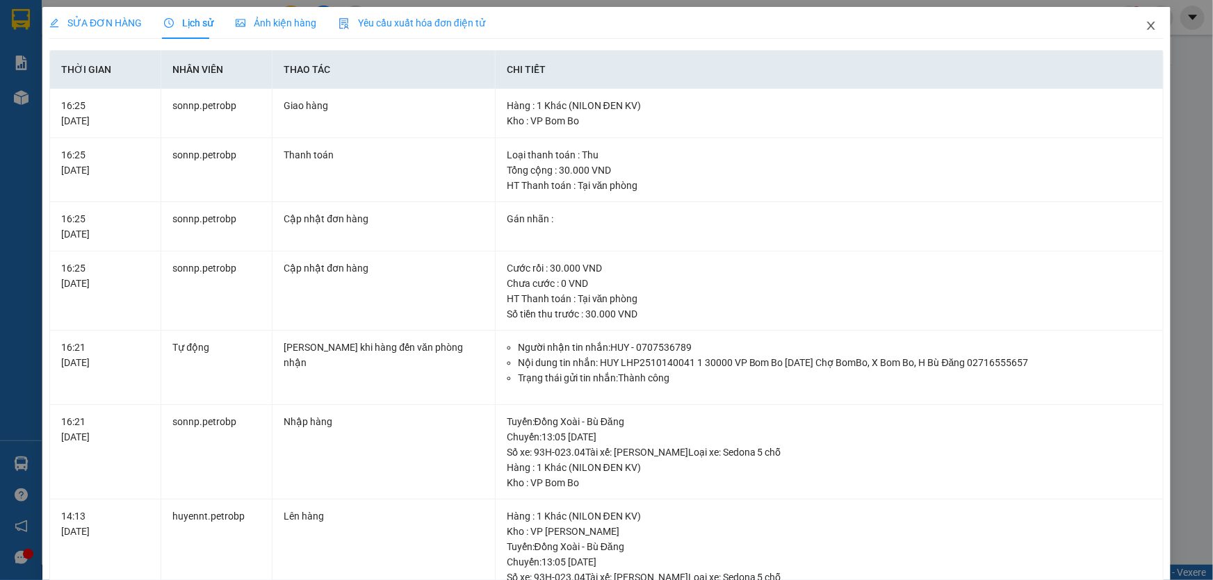
click at [1147, 26] on icon "close" at bounding box center [1151, 26] width 8 height 8
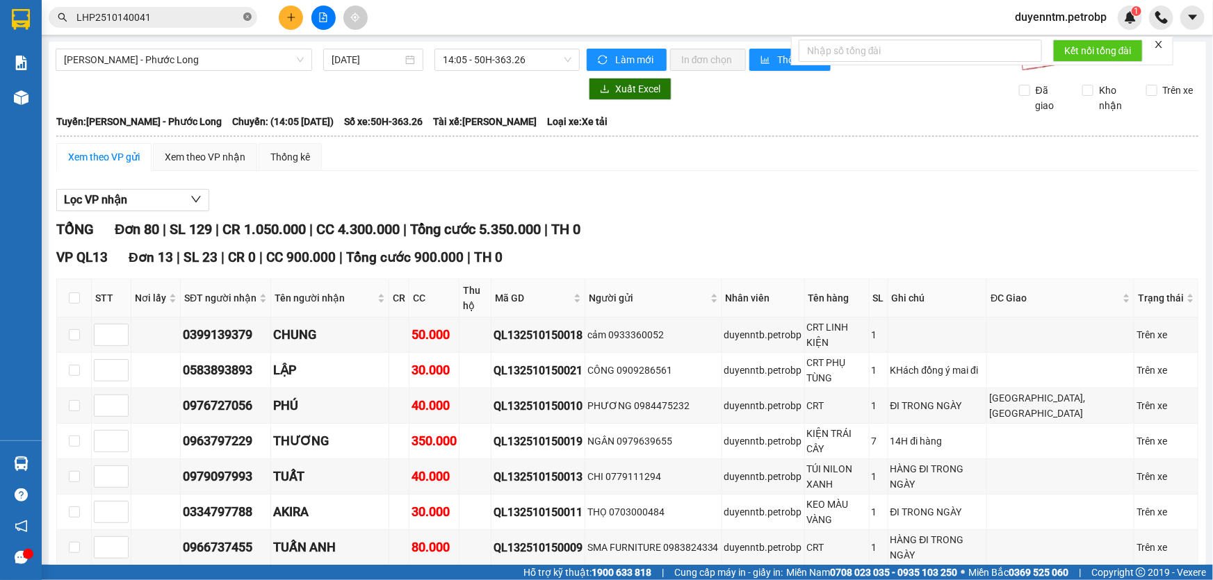
click at [246, 17] on icon "close-circle" at bounding box center [247, 17] width 8 height 8
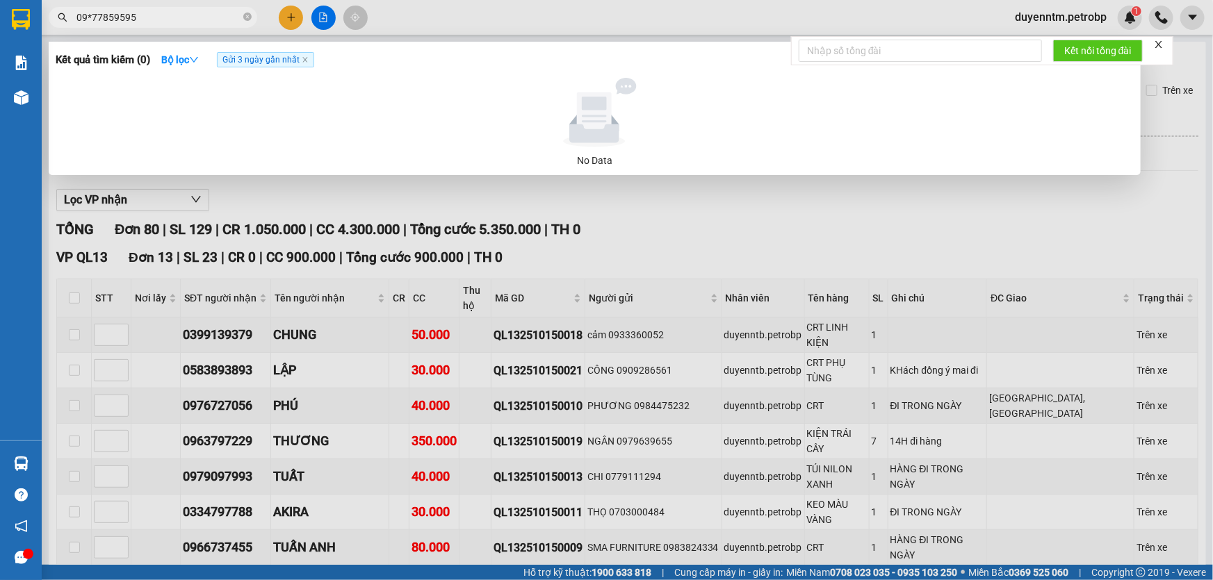
click at [90, 16] on input "09*77859595" at bounding box center [158, 17] width 164 height 15
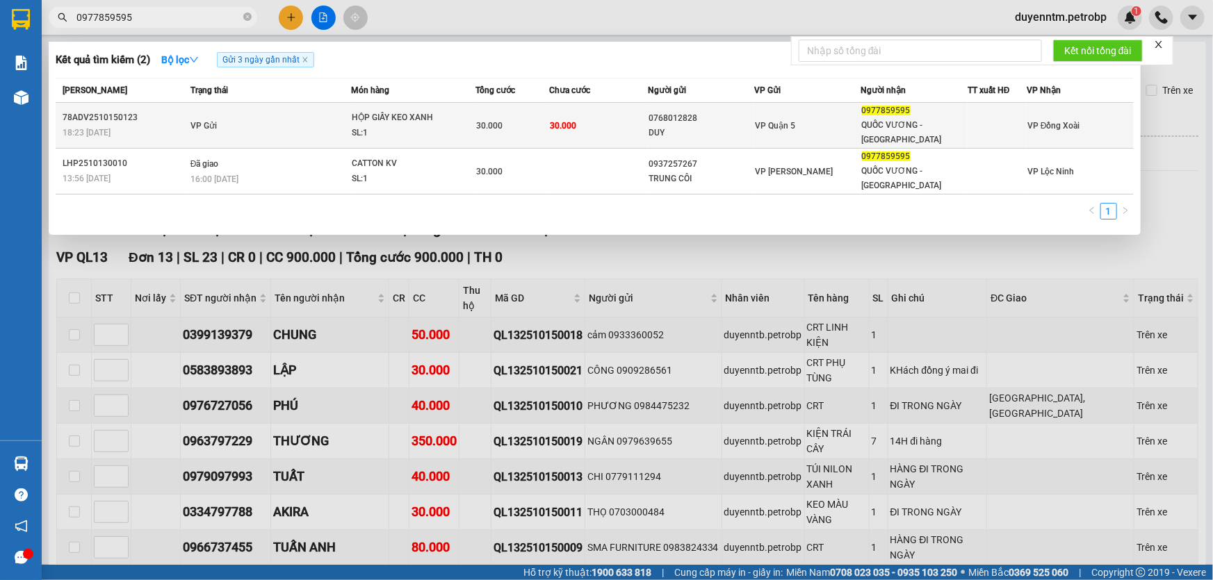
type input "0977859595"
click at [379, 126] on div "SL: 1" at bounding box center [404, 133] width 104 height 15
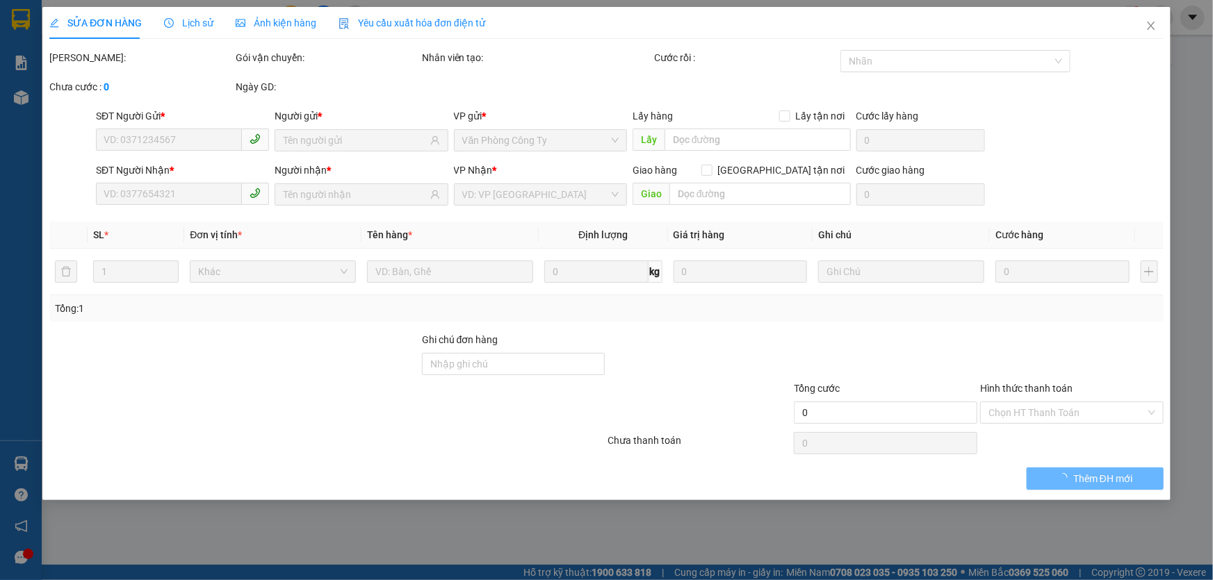
type input "0768012828"
type input "DUY"
type input "0977859595"
type input "QUỐC VƯƠNG - MINH ĐÔ"
type input "30.000"
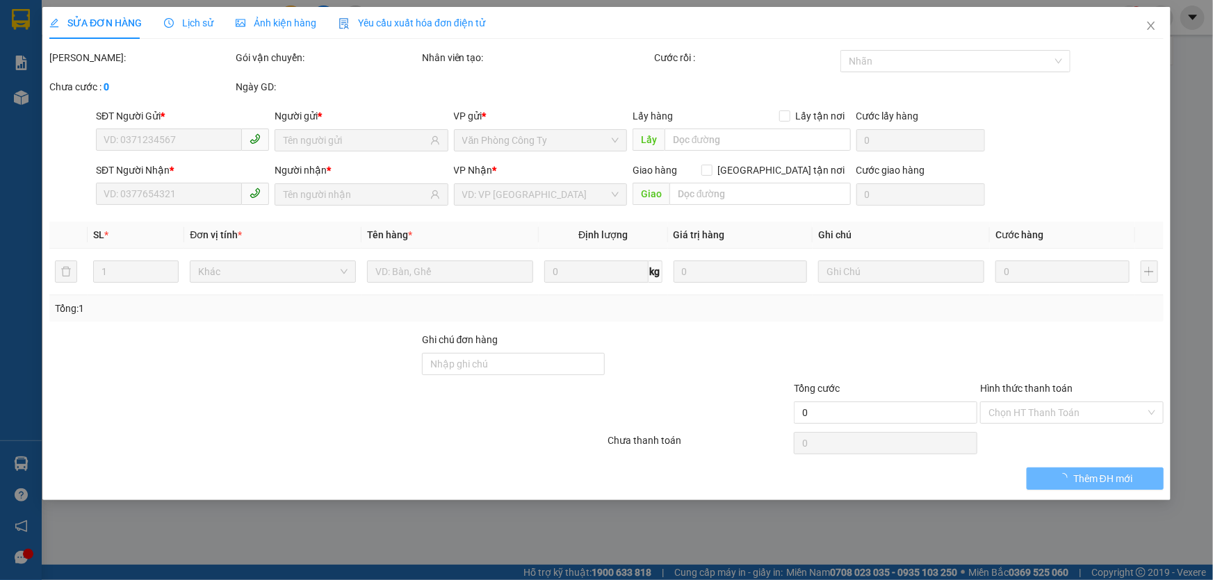
type input "30.000"
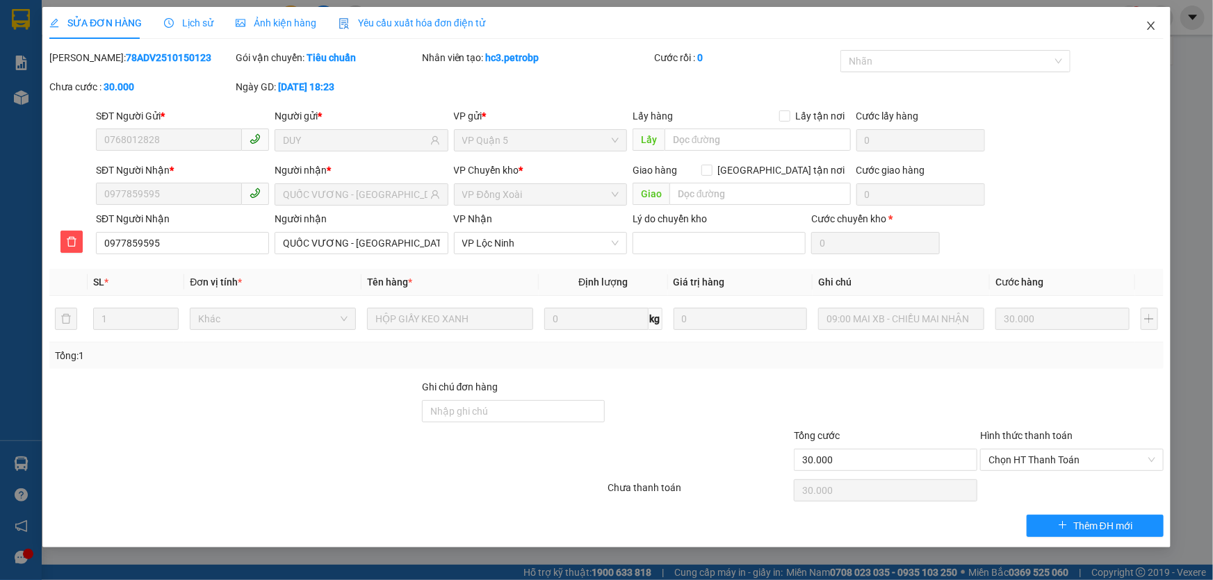
click at [1150, 26] on icon "close" at bounding box center [1151, 26] width 8 height 8
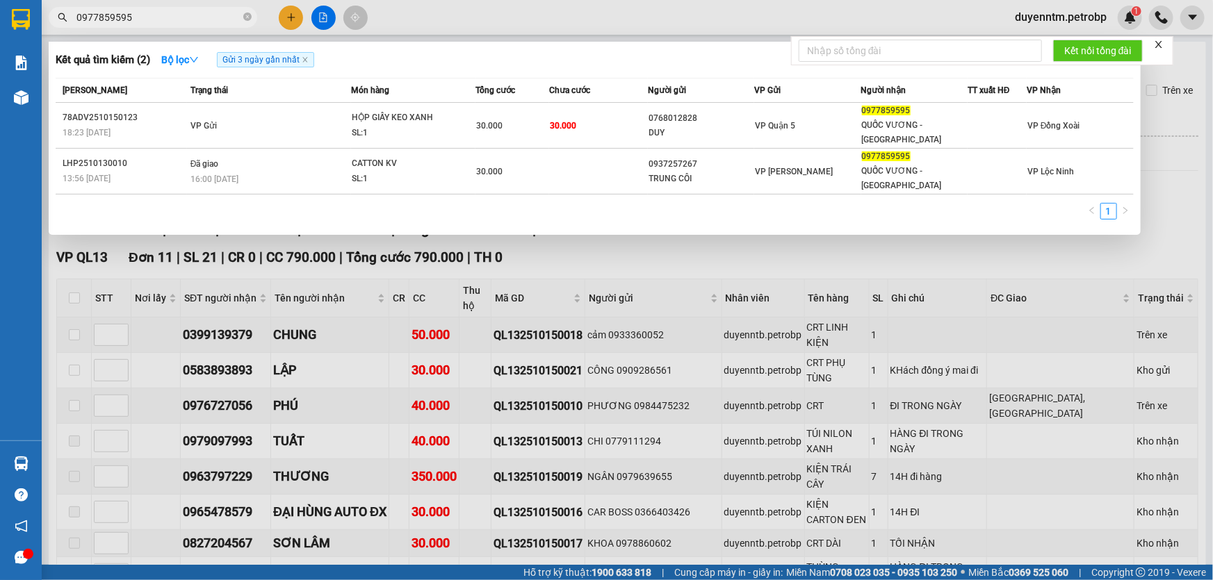
click at [189, 18] on input "0977859595" at bounding box center [158, 17] width 164 height 15
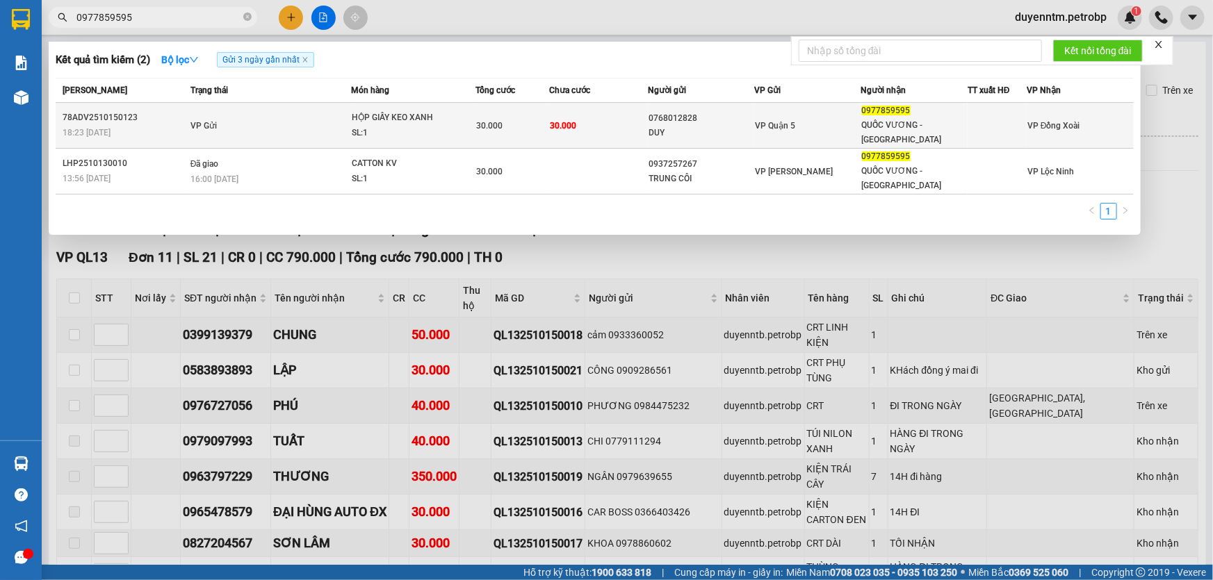
click at [222, 117] on td "VP Gửi" at bounding box center [269, 126] width 164 height 46
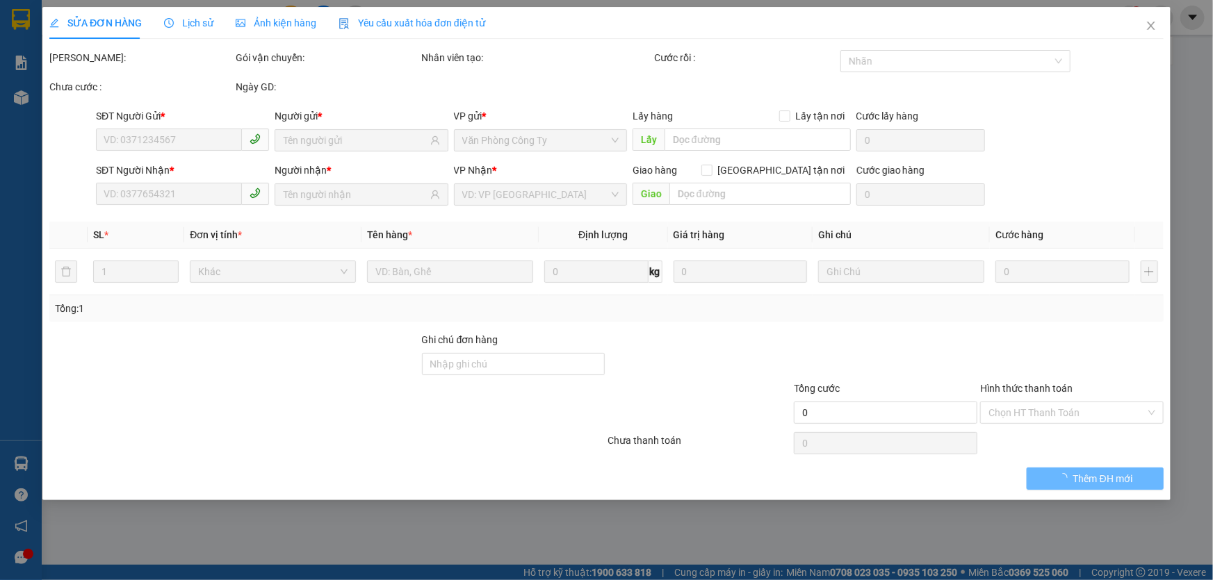
type input "0768012828"
type input "DUY"
type input "0977859595"
type input "QUỐC VƯƠNG - MINH ĐÔ"
type input "30.000"
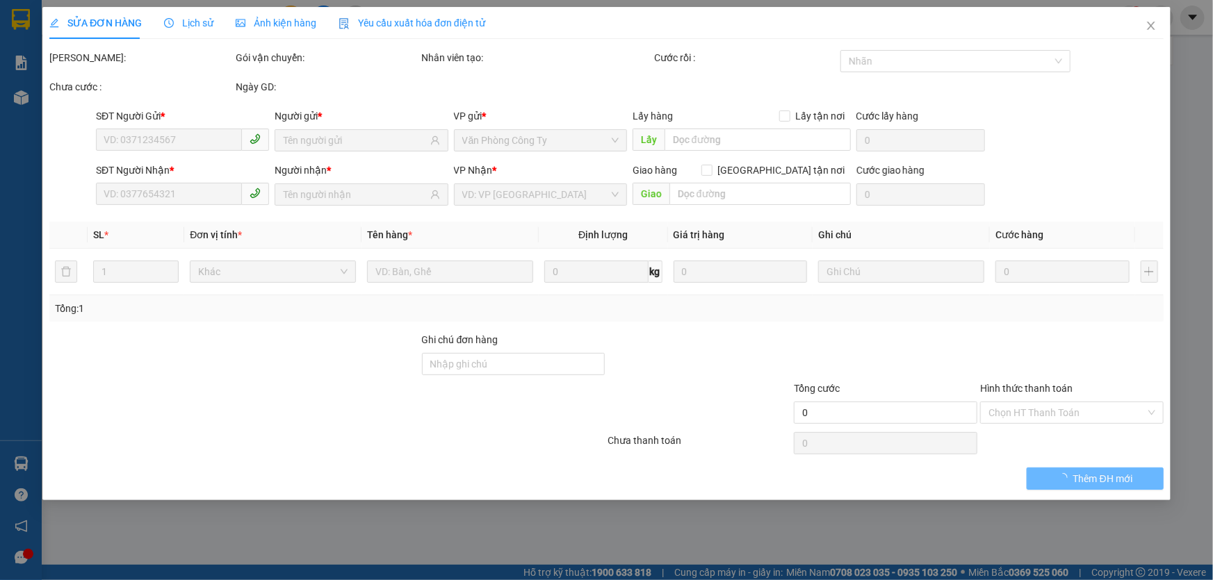
type input "30.000"
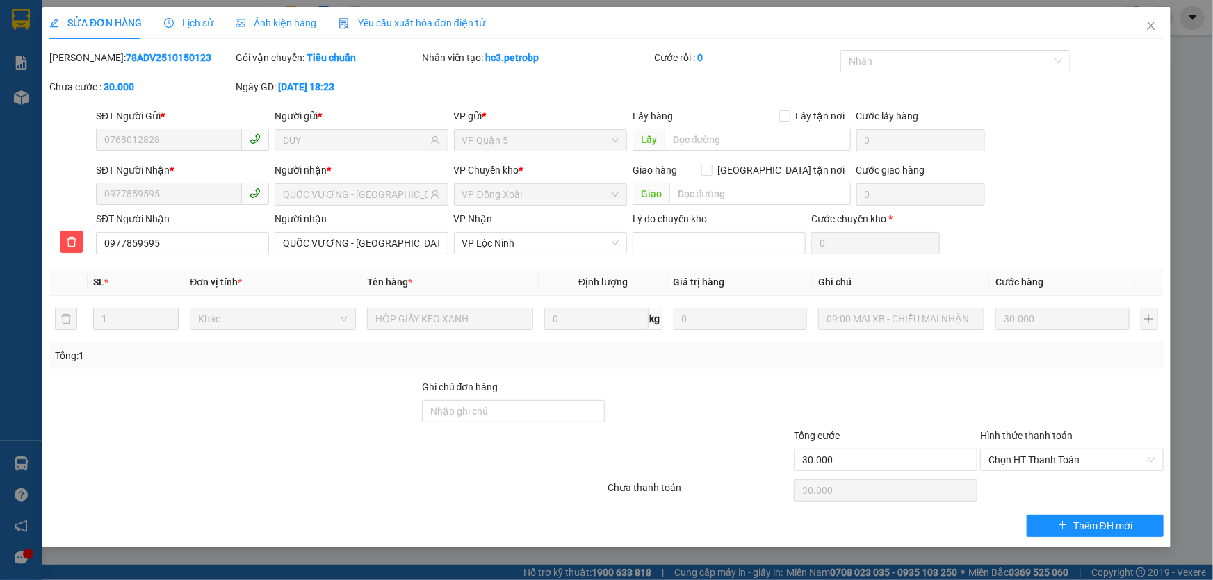
click at [195, 26] on span "Lịch sử" at bounding box center [188, 22] width 49 height 11
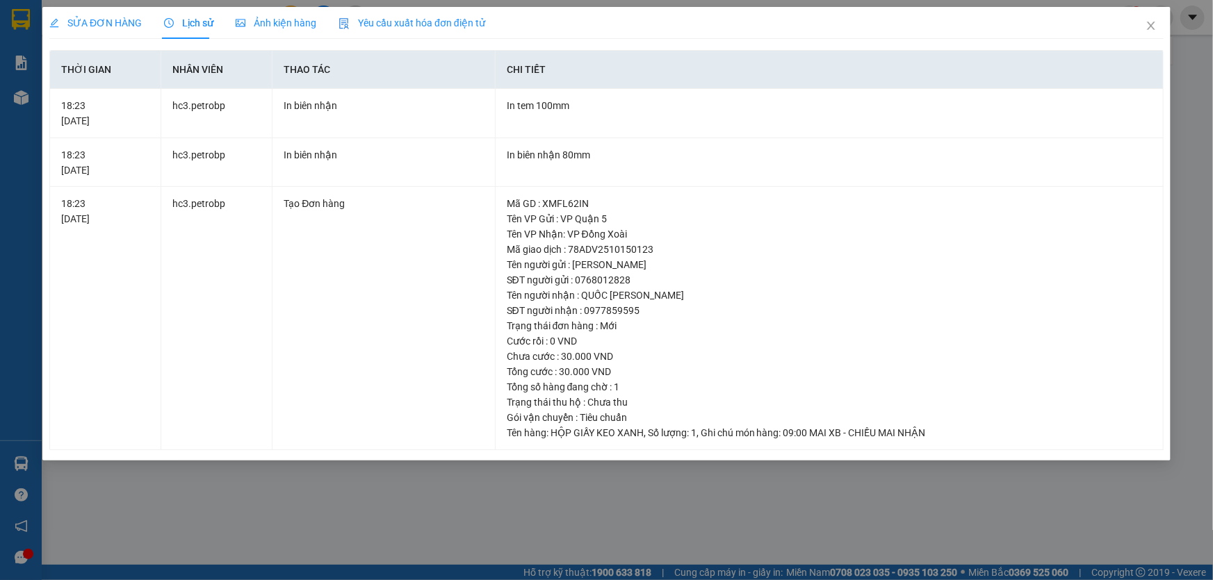
click at [391, 493] on div "SỬA ĐƠN HÀNG Lịch sử Ảnh kiện hàng Yêu cầu xuất hóa đơn điện tử Total Paid Fee …" at bounding box center [606, 290] width 1213 height 580
click at [1156, 28] on icon "close" at bounding box center [1150, 25] width 11 height 11
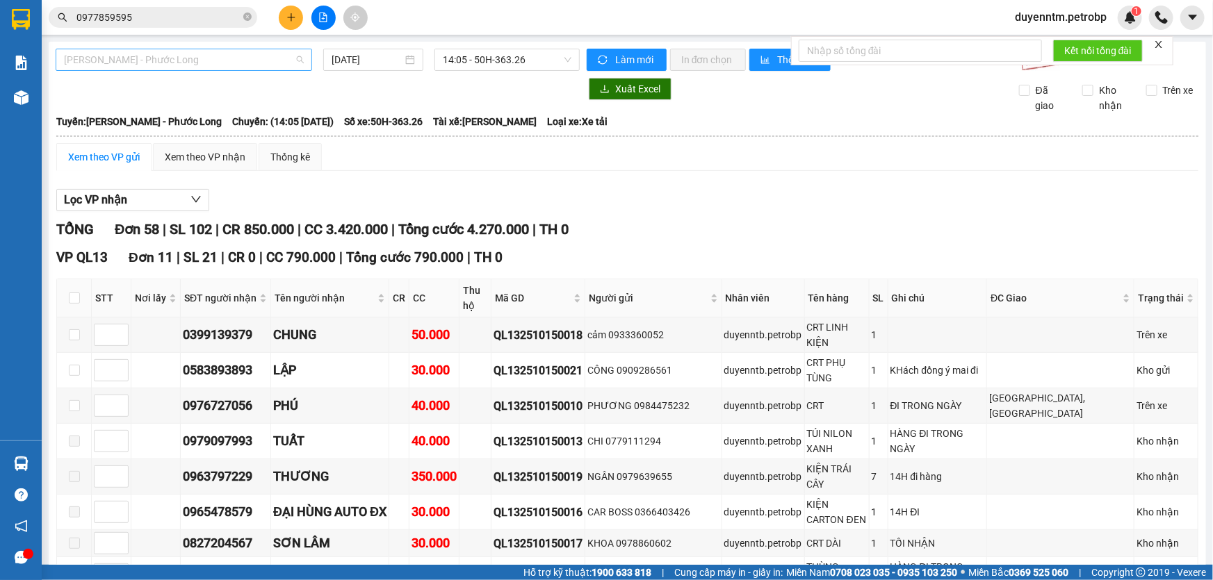
click at [245, 61] on span "[PERSON_NAME] - Phước Long" at bounding box center [184, 59] width 240 height 21
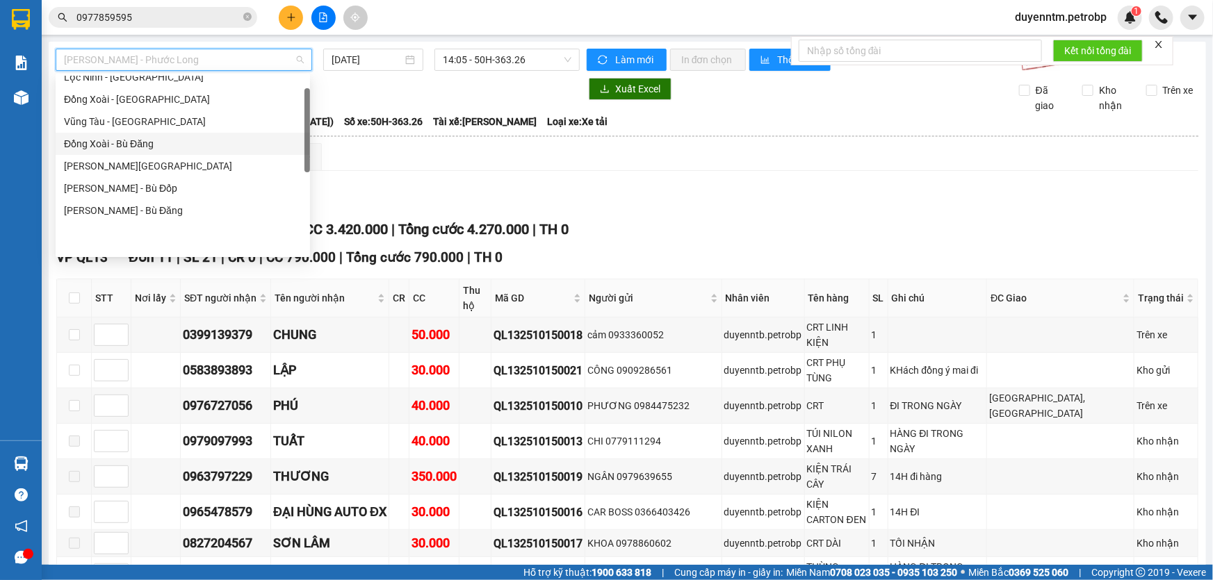
scroll to position [36, 0]
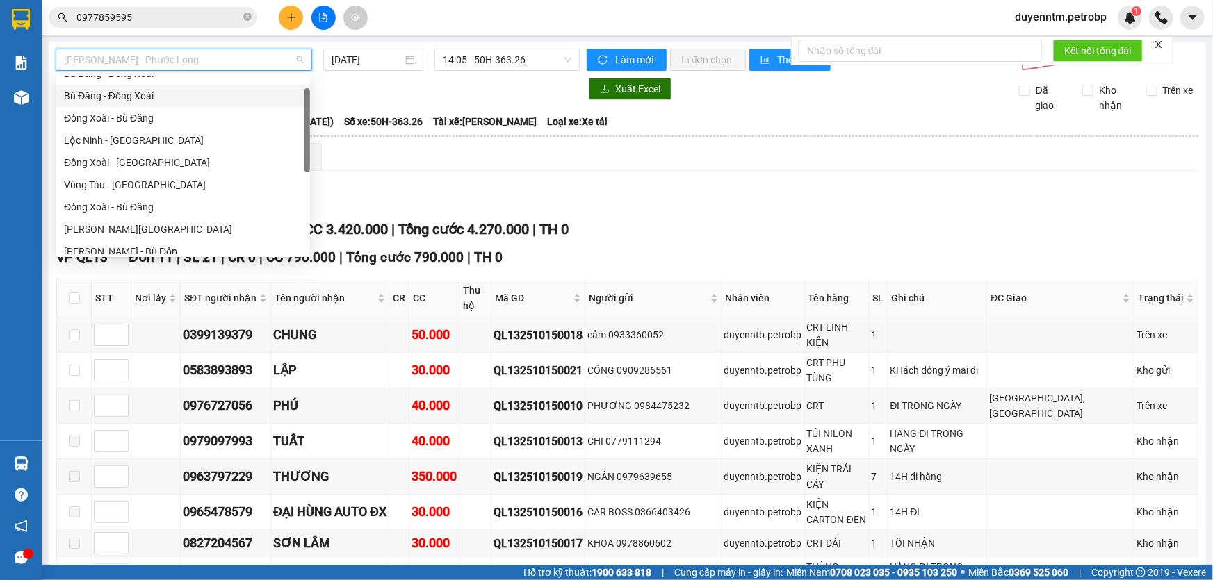
click at [164, 94] on div "Bù Đăng - Đồng Xoài" at bounding box center [183, 95] width 238 height 15
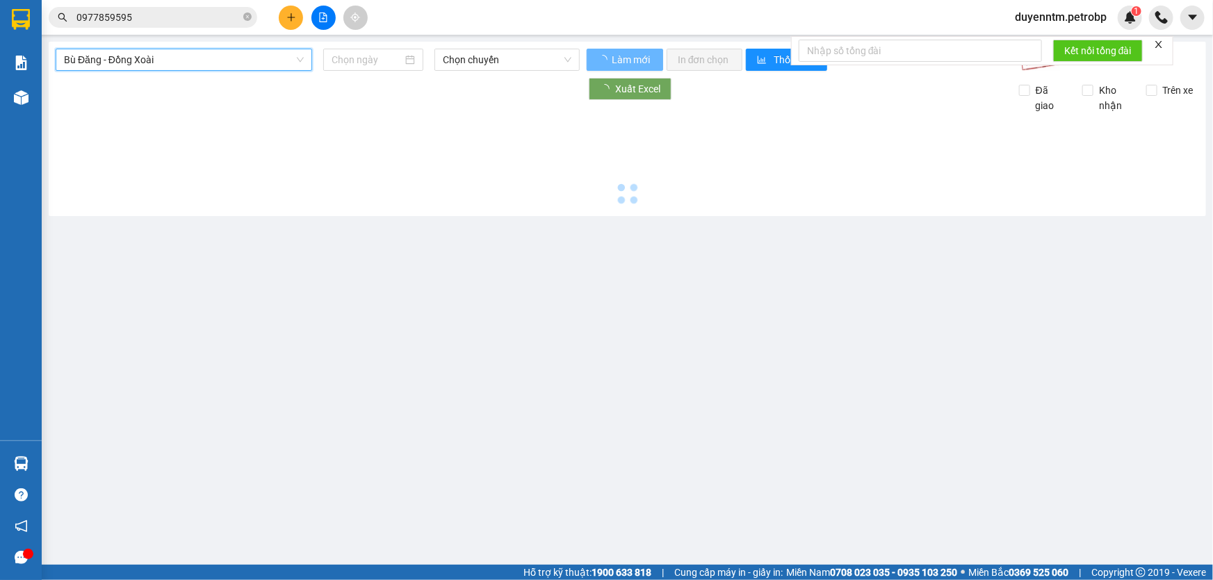
type input "[DATE]"
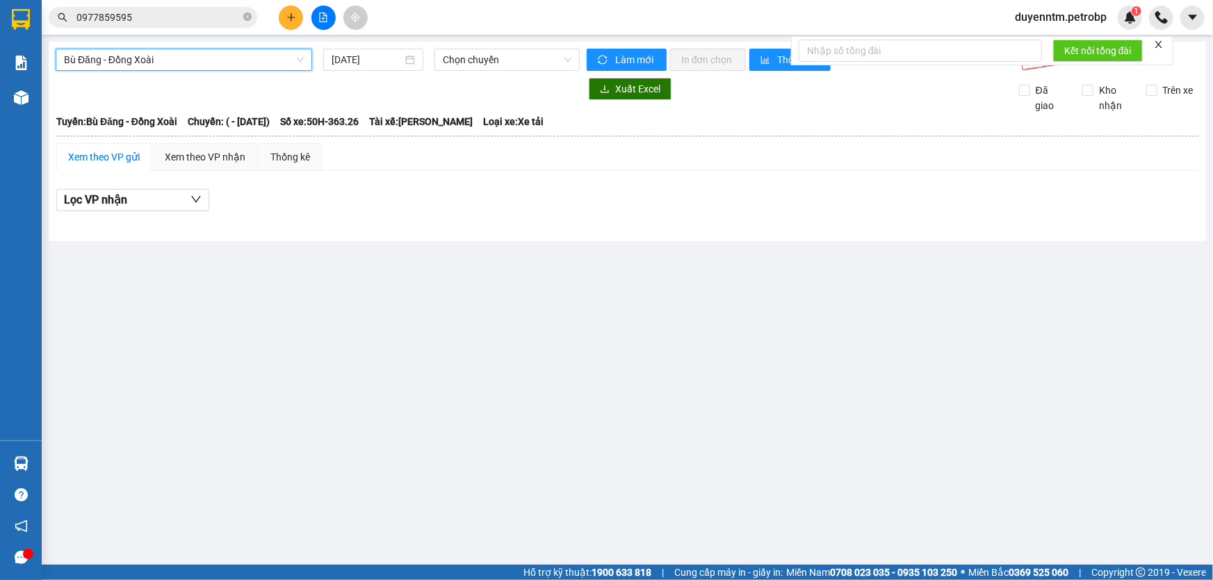
click at [247, 57] on span "Bù Đăng - Đồng Xoài" at bounding box center [184, 59] width 240 height 21
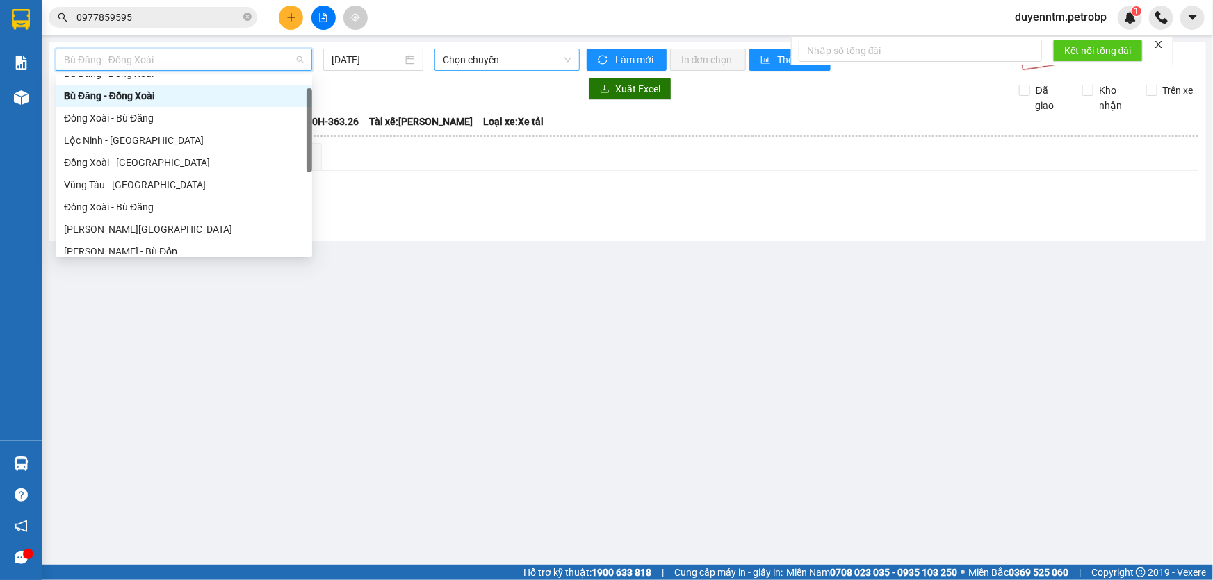
click at [518, 56] on span "Chọn chuyến" at bounding box center [507, 59] width 129 height 21
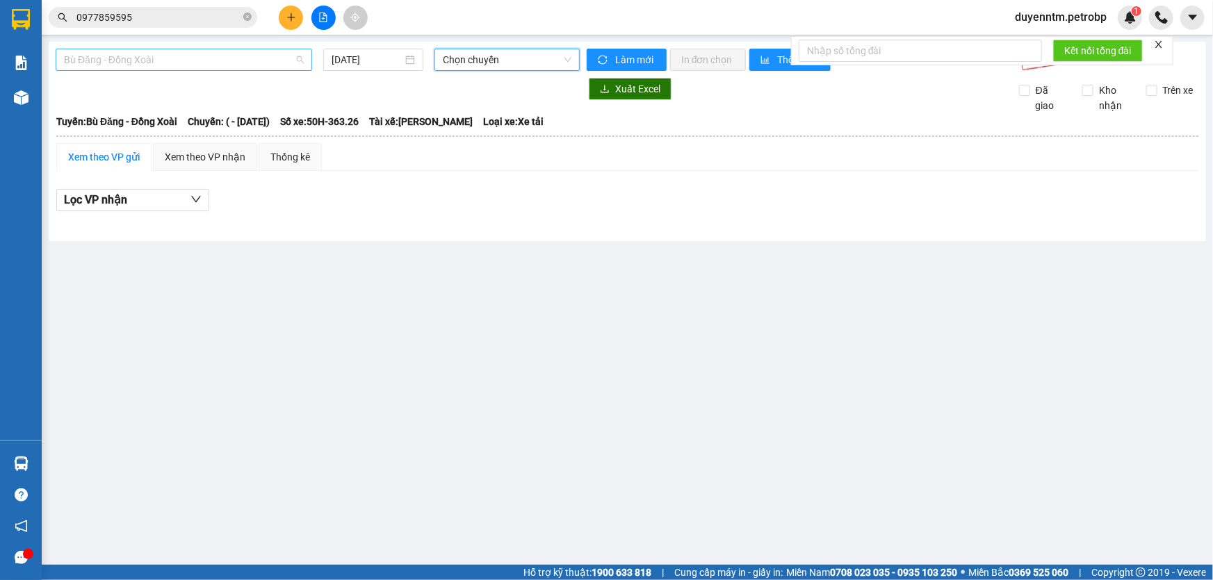
click at [186, 56] on span "Bù Đăng - Đồng Xoài" at bounding box center [184, 59] width 240 height 21
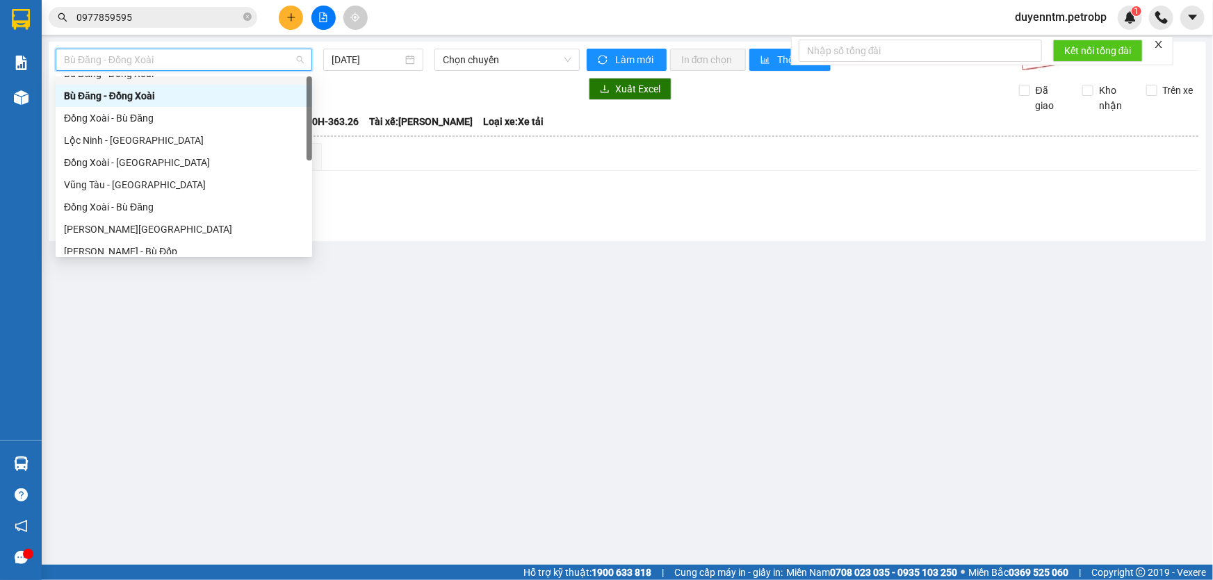
scroll to position [0, 0]
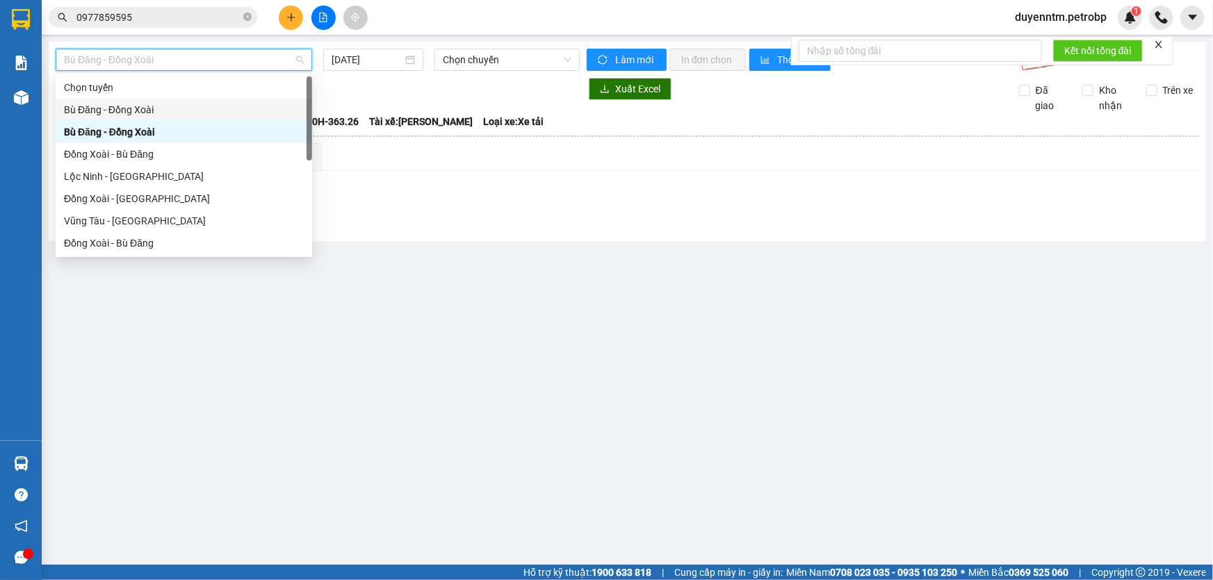
click at [161, 111] on div "Bù Đăng - Đồng Xoài" at bounding box center [184, 109] width 240 height 15
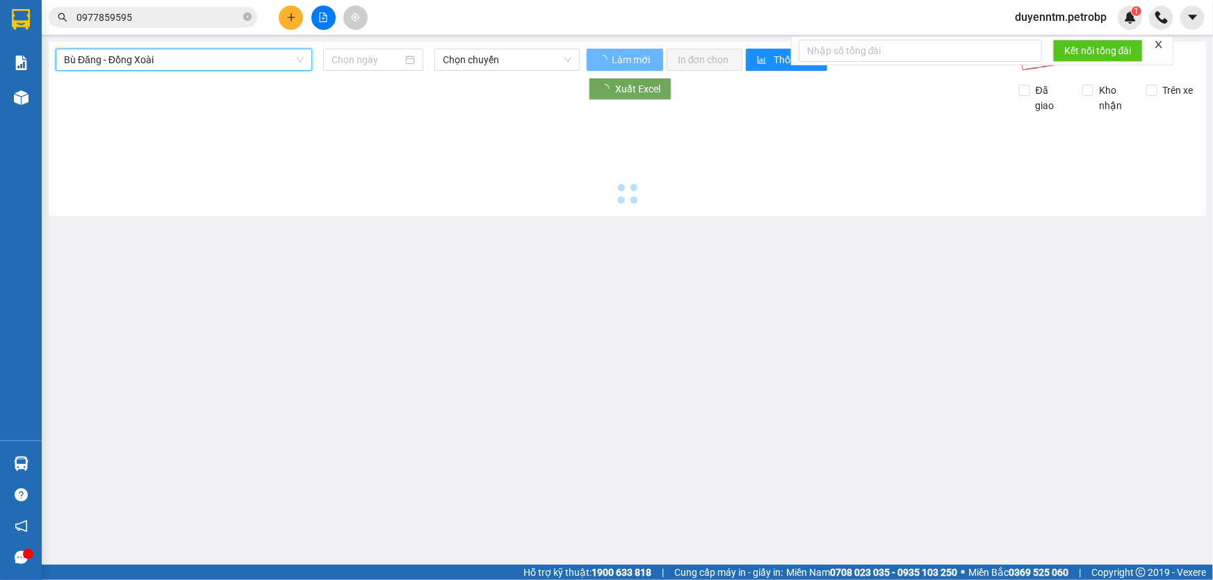
type input "[DATE]"
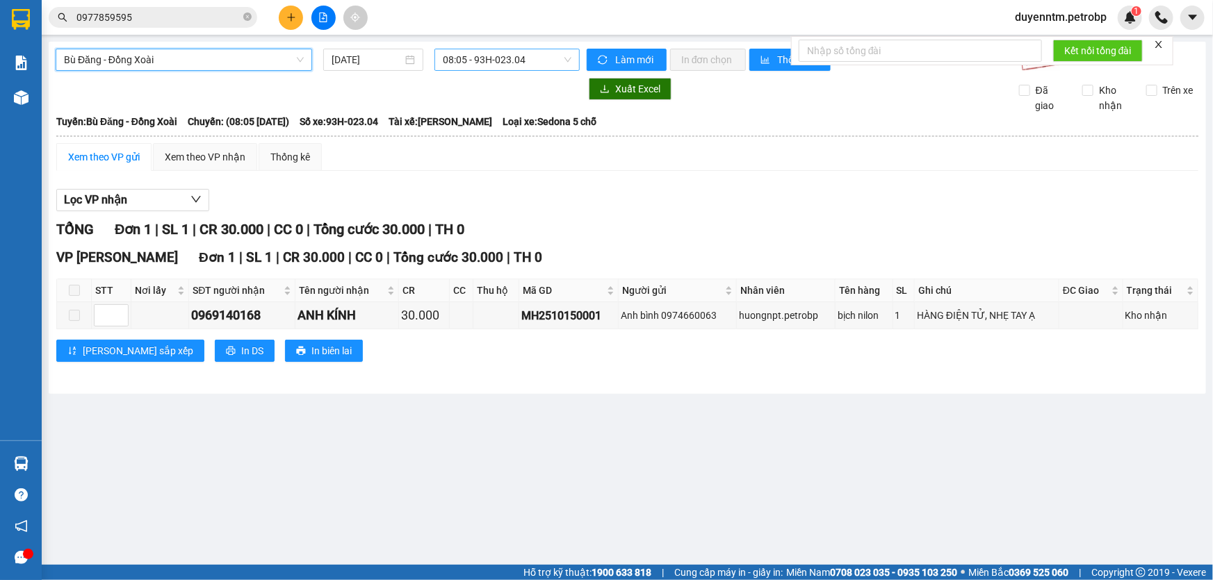
click at [479, 68] on span "08:05 - 93H-023.04" at bounding box center [507, 59] width 129 height 21
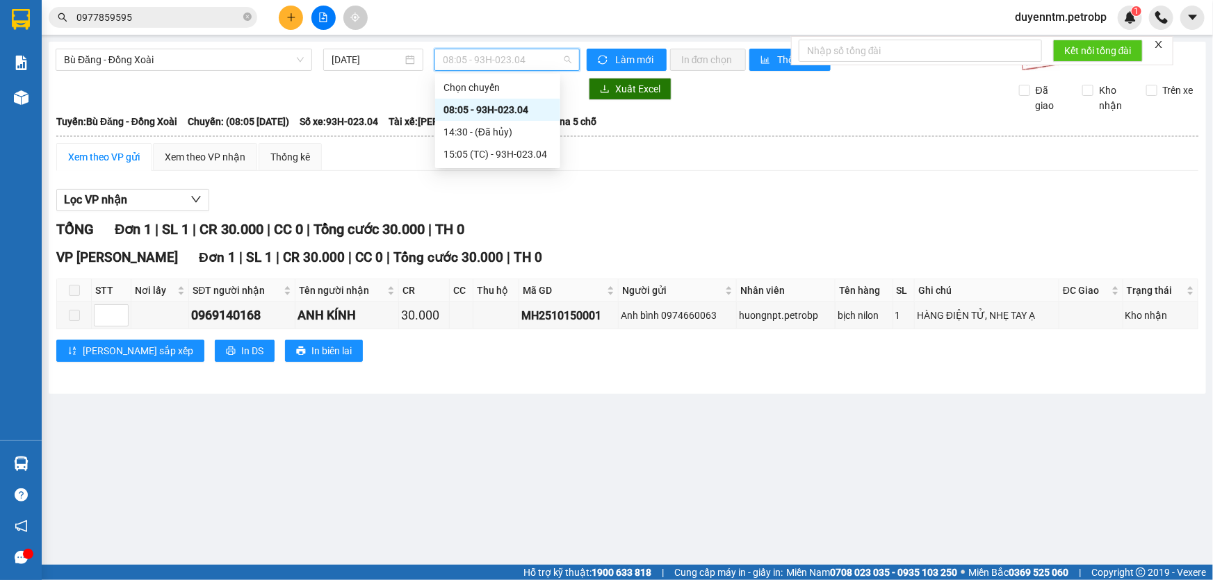
click at [511, 111] on div "08:05 - 93H-023.04" at bounding box center [497, 109] width 108 height 15
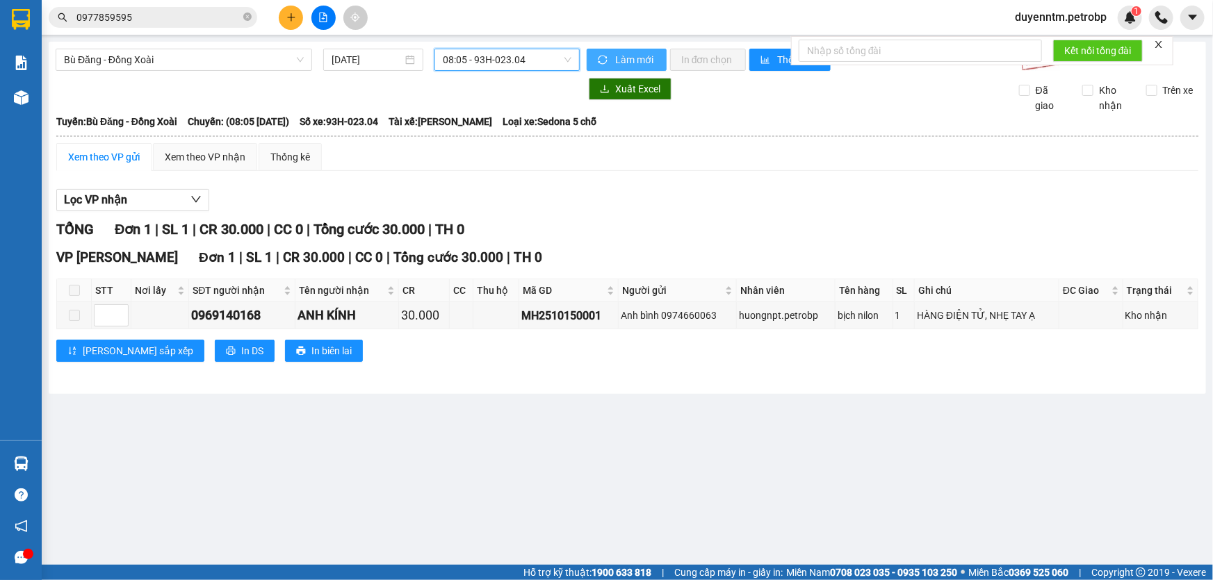
click at [621, 49] on button "Làm mới" at bounding box center [626, 60] width 80 height 22
click at [129, 204] on button "Lọc VP nhận" at bounding box center [132, 200] width 153 height 22
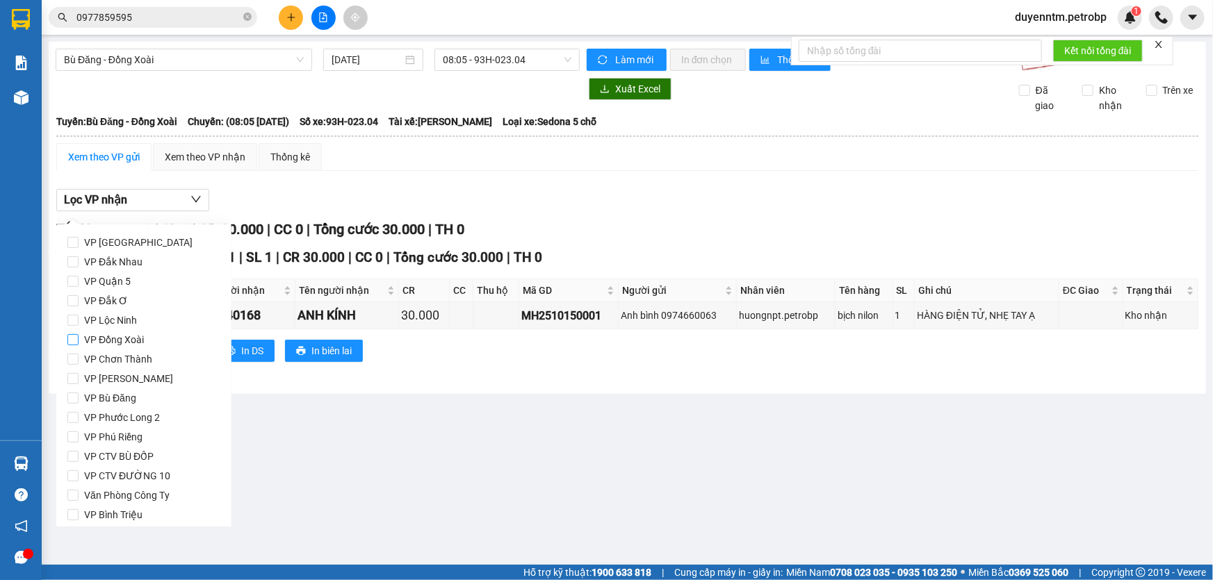
click at [117, 338] on span "VP Đồng Xoài" at bounding box center [114, 339] width 71 height 19
click at [79, 338] on input "VP Đồng Xoài" at bounding box center [72, 339] width 11 height 11
checkbox input "true"
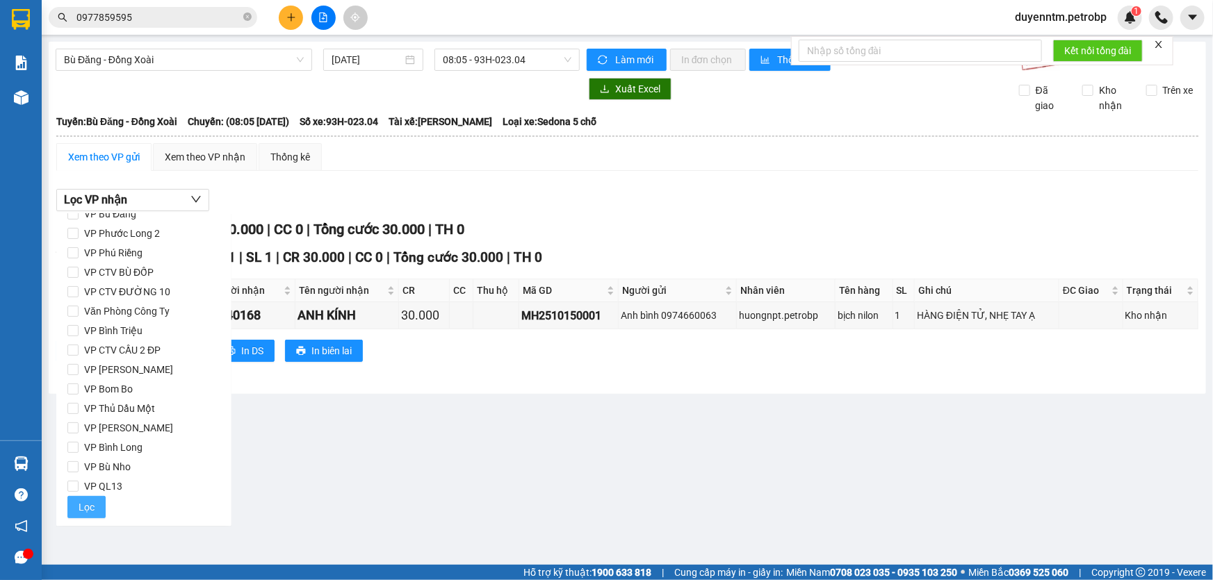
click at [93, 506] on button "Lọc" at bounding box center [86, 507] width 38 height 22
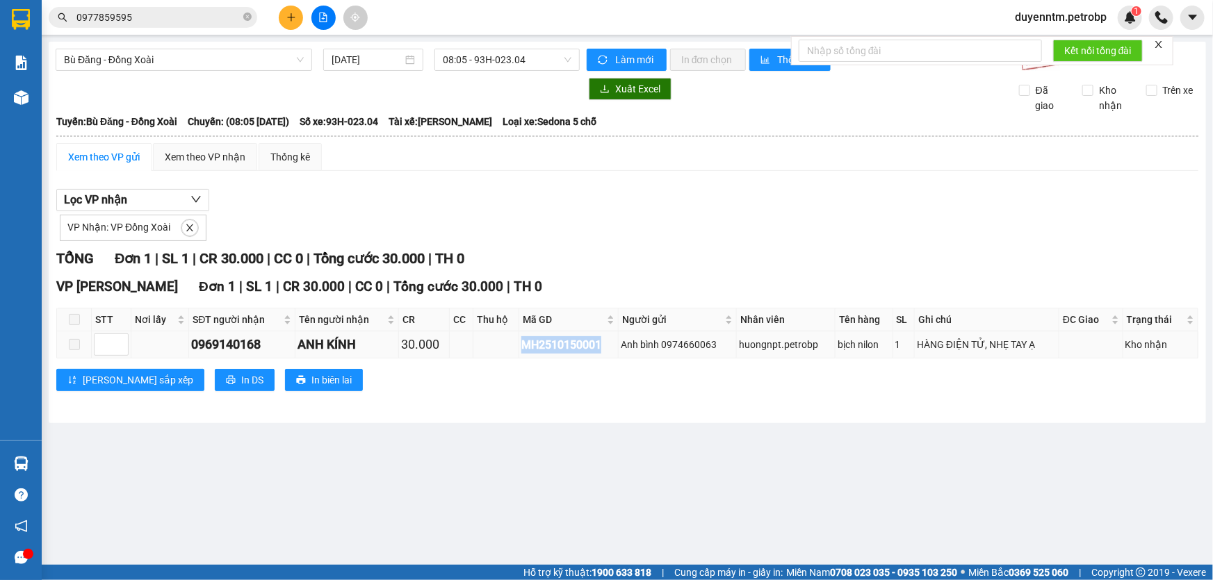
drag, startPoint x: 605, startPoint y: 342, endPoint x: 519, endPoint y: 341, distance: 85.5
click at [521, 341] on div "MH2510150001" at bounding box center [568, 344] width 95 height 17
copy div "MH2510150001"
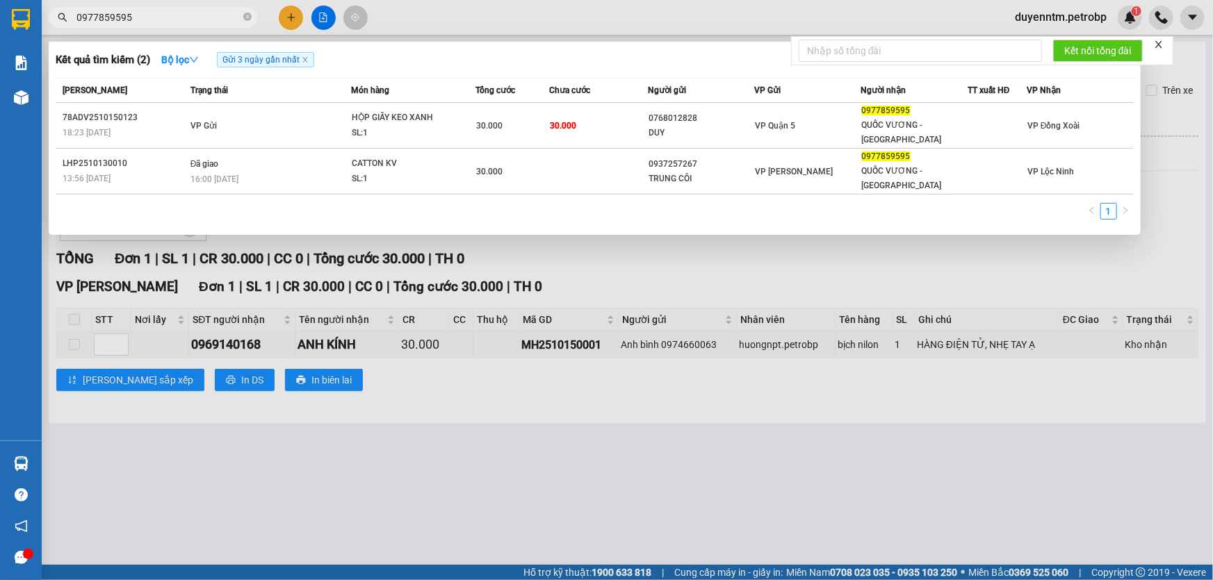
drag, startPoint x: 243, startPoint y: 20, endPoint x: 229, endPoint y: 21, distance: 13.9
click at [244, 21] on span at bounding box center [247, 17] width 8 height 13
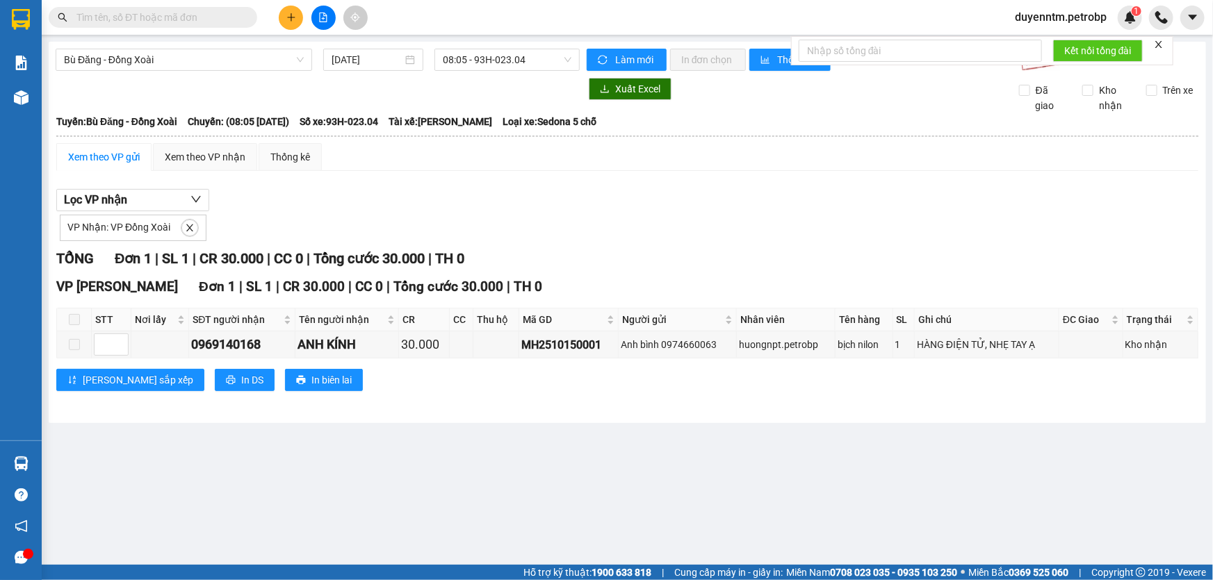
paste input "MH2510150001"
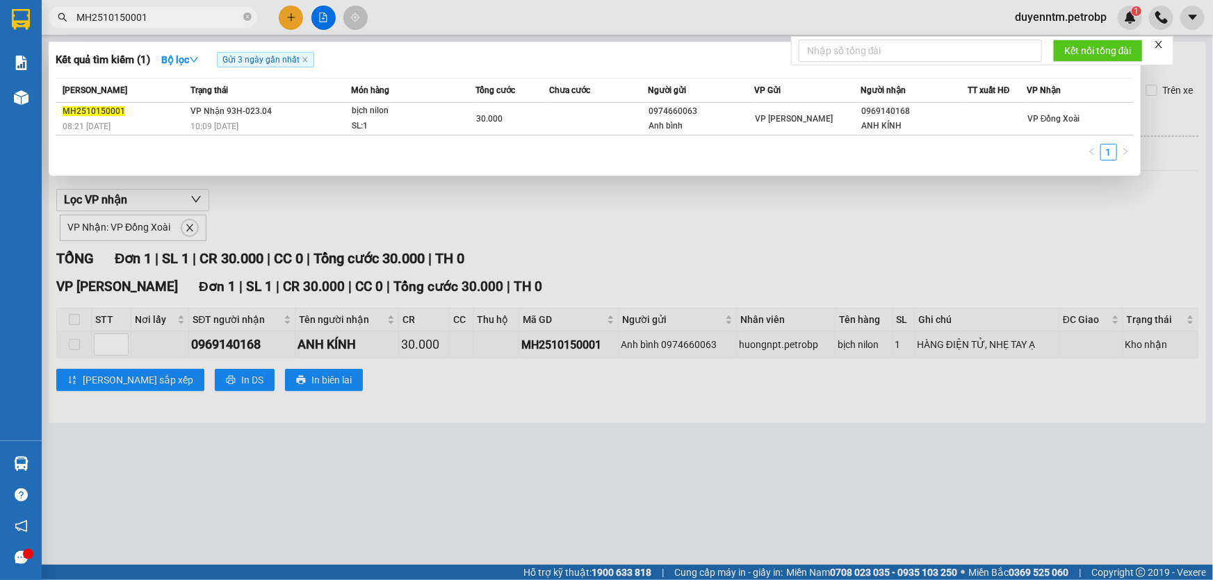
type input "MH2510150001"
click at [252, 14] on span "MH2510150001" at bounding box center [153, 17] width 208 height 21
click at [245, 16] on icon "close-circle" at bounding box center [247, 17] width 8 height 8
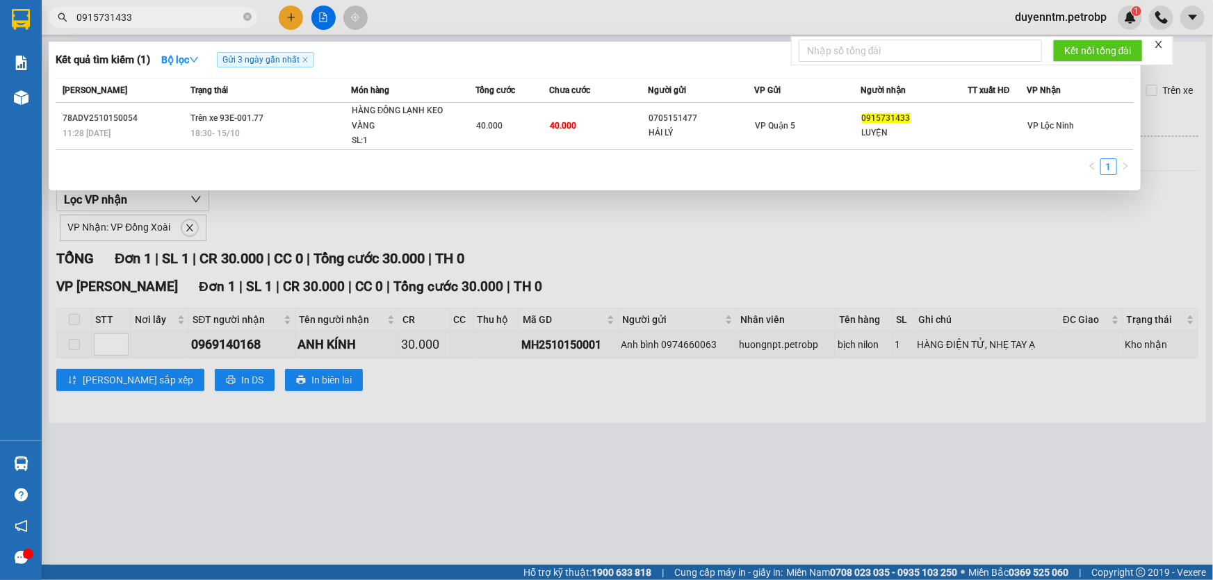
click at [108, 20] on input "0915731433" at bounding box center [158, 17] width 164 height 15
type input "0915731433"
click at [298, 205] on div at bounding box center [606, 290] width 1213 height 580
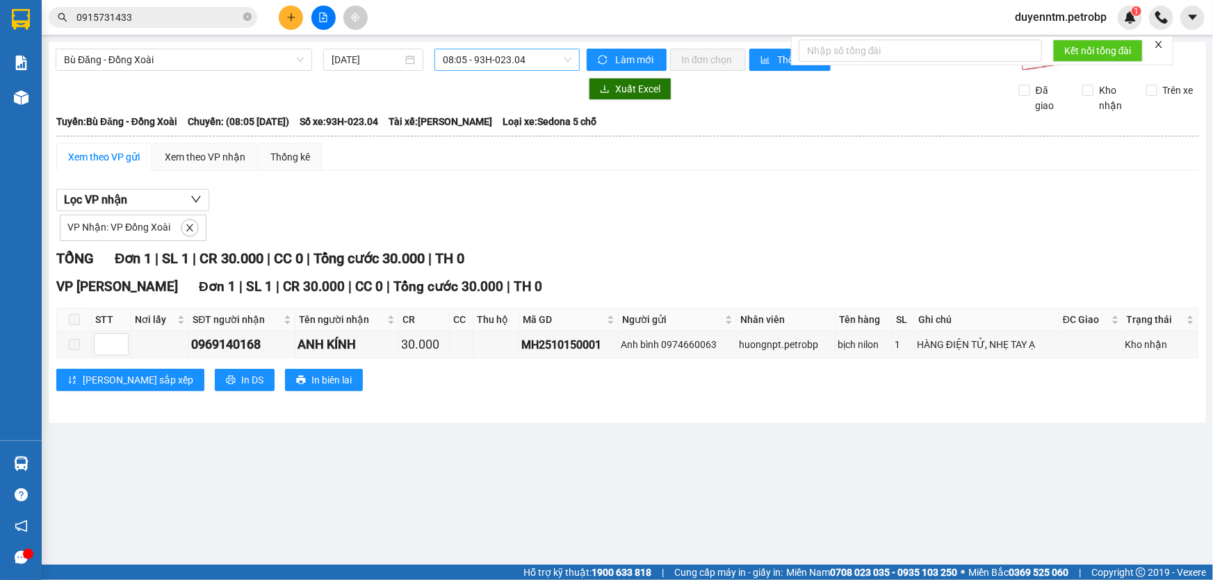
click at [484, 54] on span "08:05 - 93H-023.04" at bounding box center [507, 59] width 129 height 21
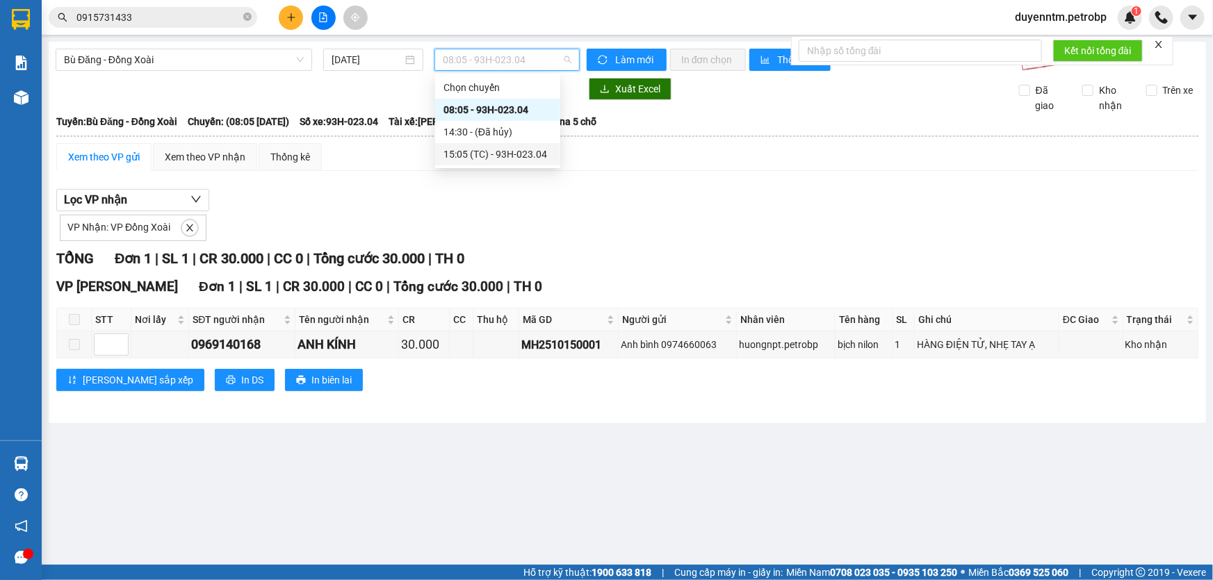
click at [495, 148] on div "15:05 (TC) - 93H-023.04" at bounding box center [497, 154] width 108 height 15
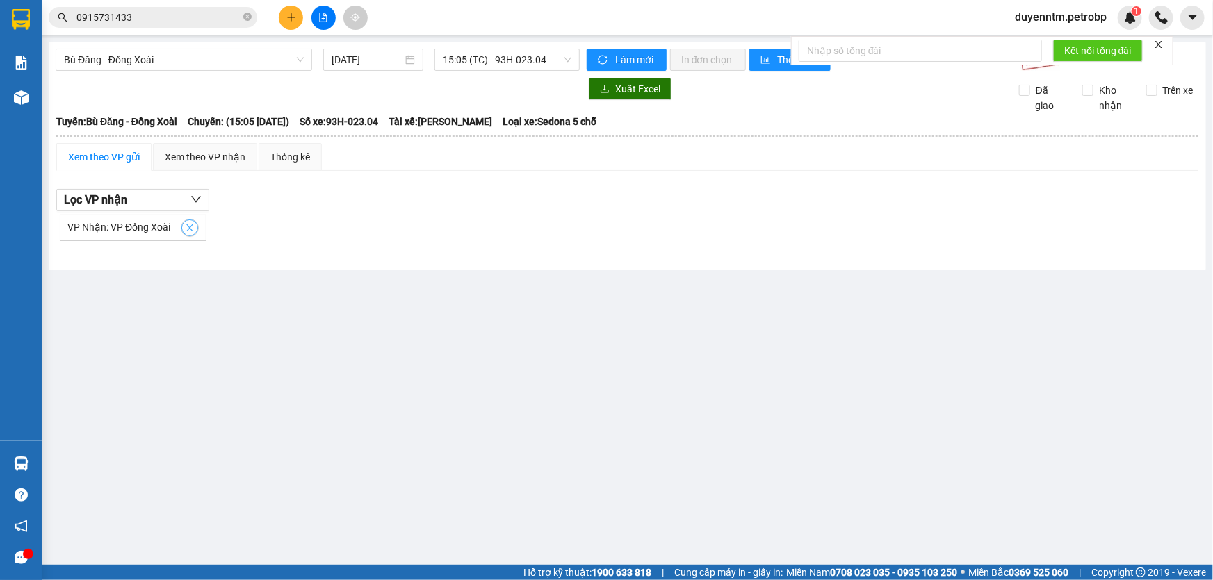
click at [185, 225] on icon "close" at bounding box center [190, 228] width 10 height 10
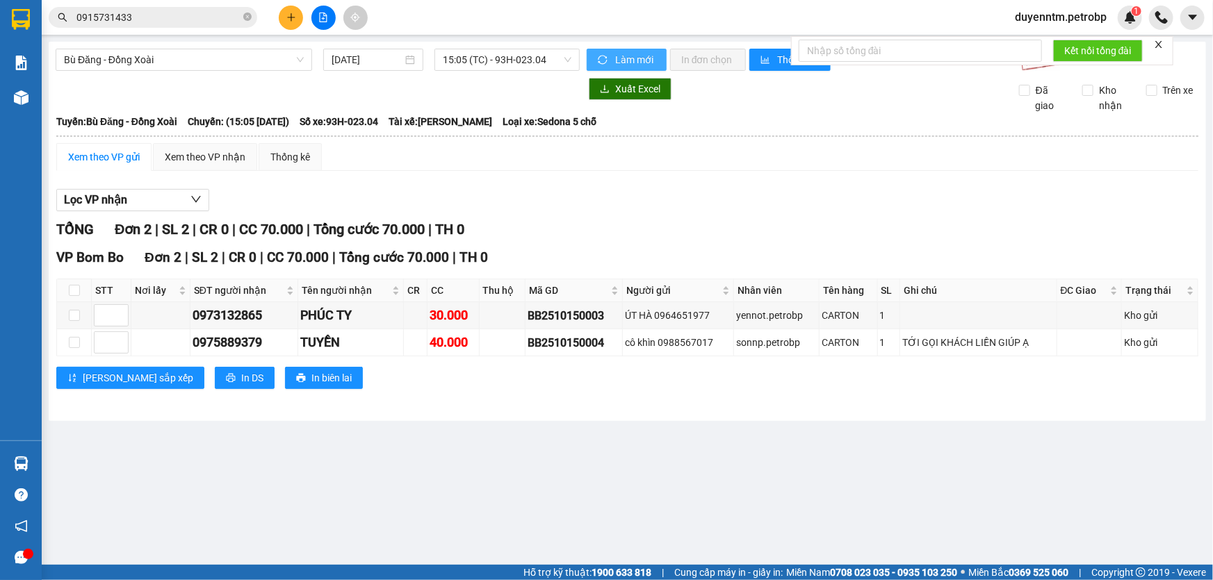
click at [616, 54] on span "Làm mới" at bounding box center [635, 59] width 40 height 15
click at [116, 196] on span "Lọc VP nhận" at bounding box center [95, 199] width 63 height 17
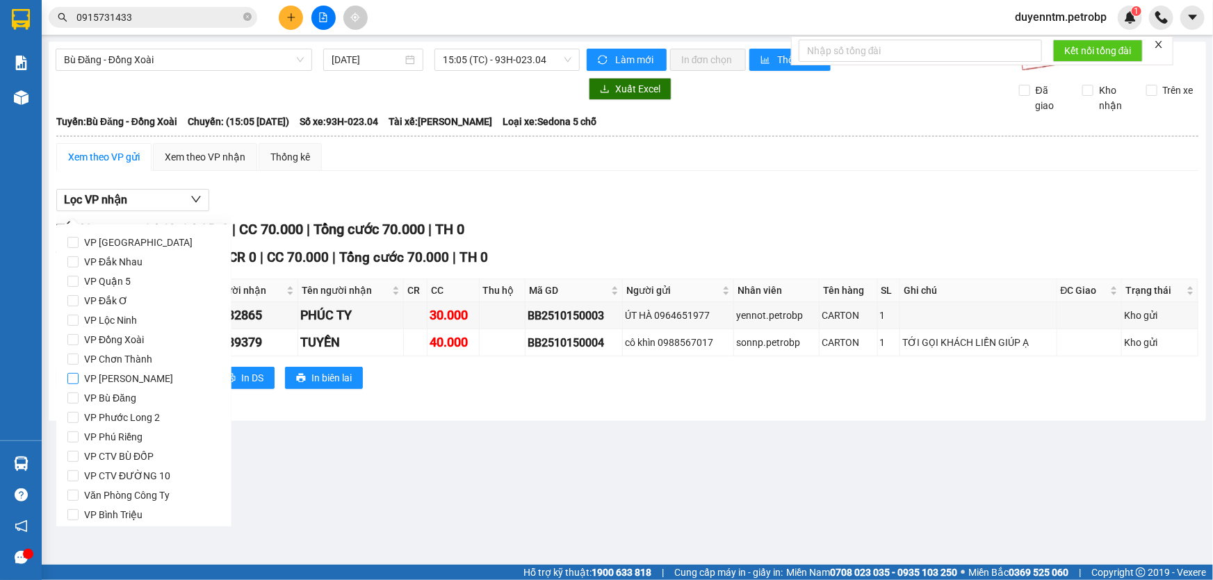
click at [114, 379] on span "VP [PERSON_NAME]" at bounding box center [129, 378] width 100 height 19
click at [79, 379] on input "VP [PERSON_NAME]" at bounding box center [72, 378] width 11 height 11
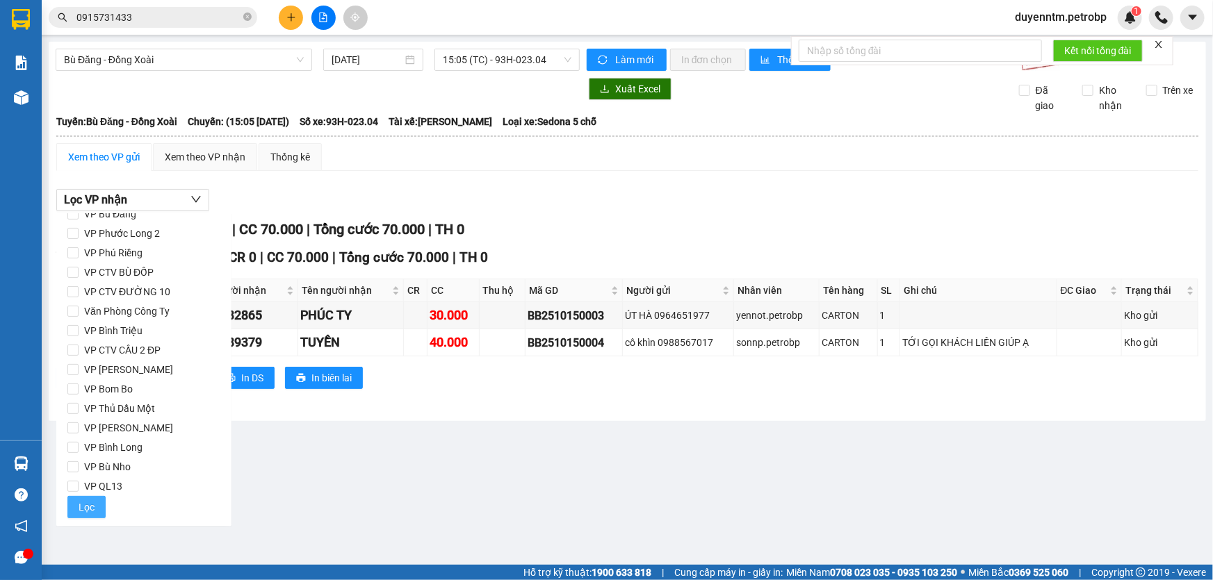
click at [90, 516] on button "Lọc" at bounding box center [86, 507] width 38 height 22
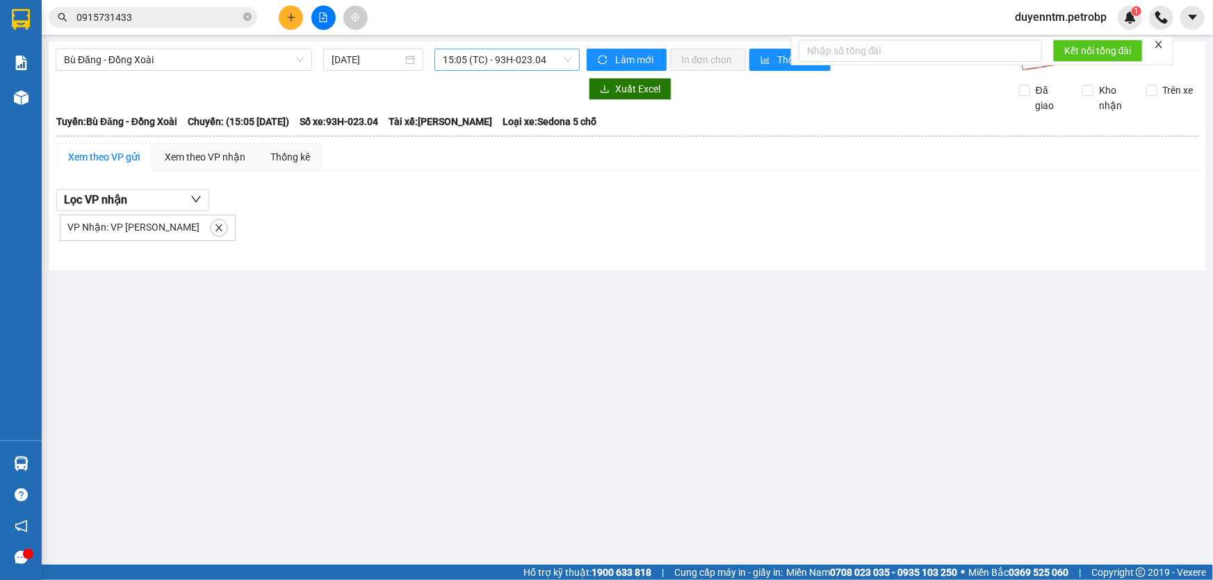
click at [519, 58] on span "15:05 (TC) - 93H-023.04" at bounding box center [507, 59] width 129 height 21
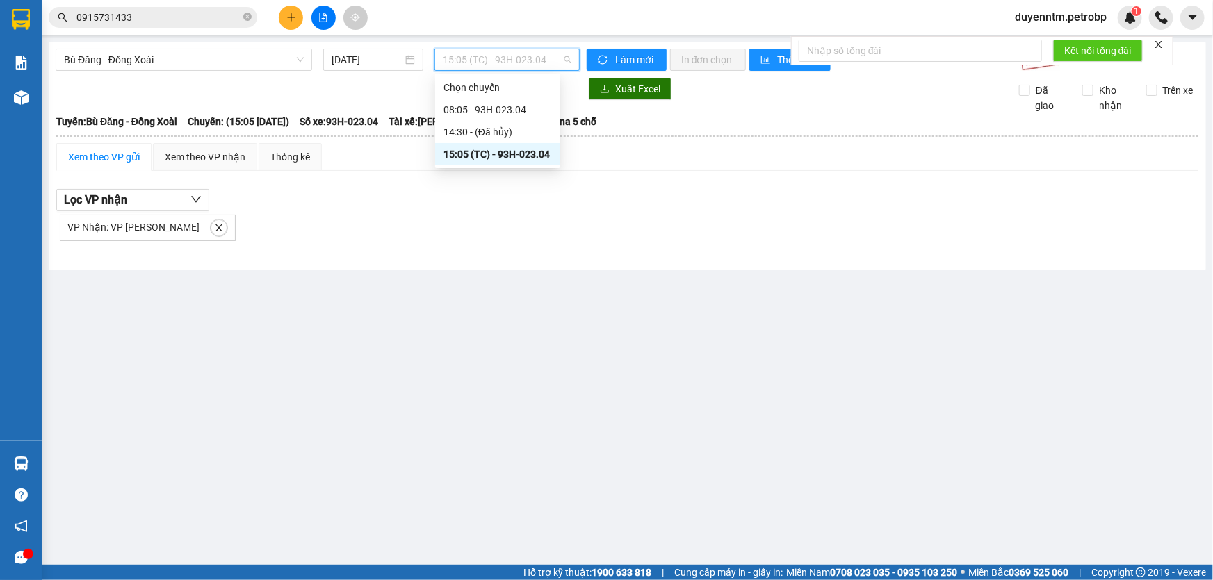
click at [509, 153] on div "15:05 (TC) - 93H-023.04" at bounding box center [497, 154] width 108 height 15
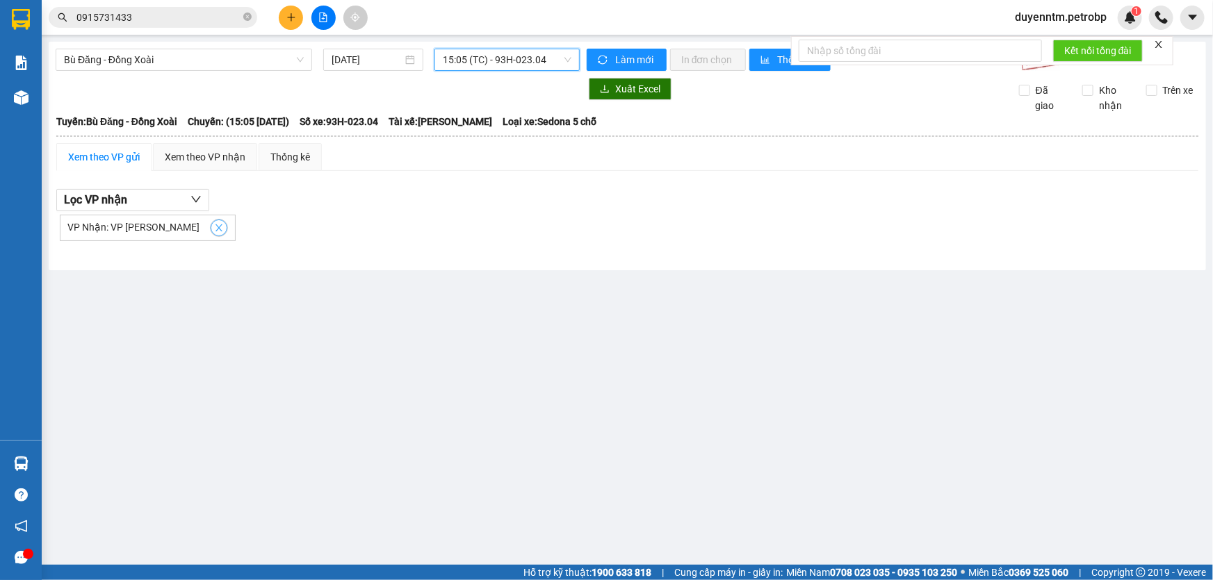
click at [170, 229] on div "VP Nhận: VP Đức Liễu" at bounding box center [148, 228] width 176 height 26
click at [214, 229] on icon "close" at bounding box center [219, 228] width 10 height 10
checkbox input "false"
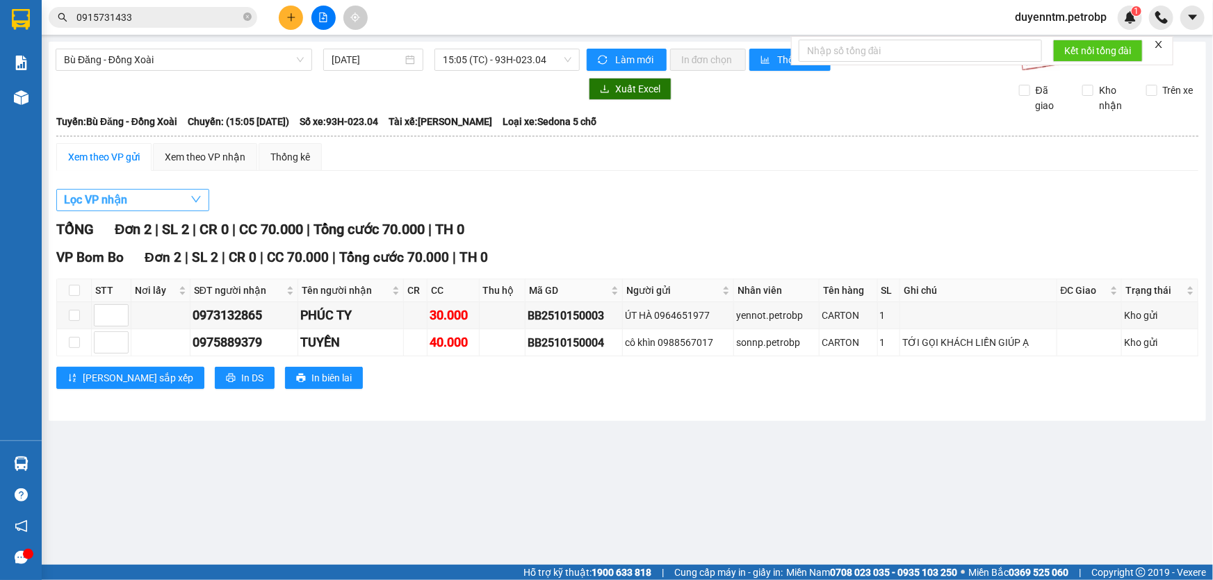
click at [179, 197] on button "Lọc VP nhận" at bounding box center [132, 200] width 153 height 22
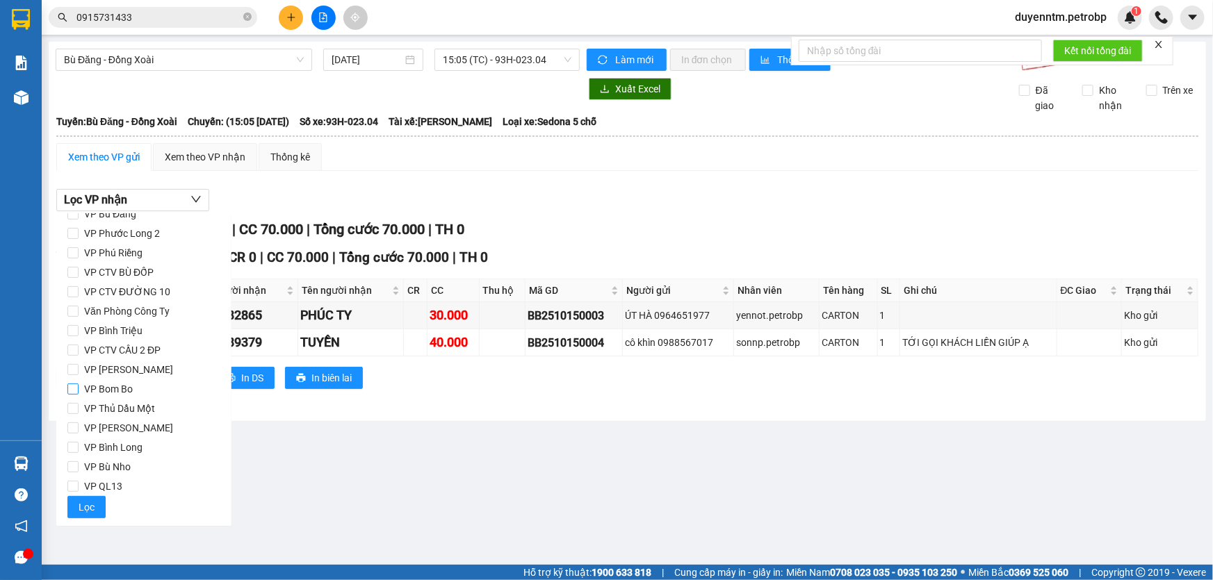
click at [124, 388] on span "VP Bom Bo" at bounding box center [109, 388] width 60 height 19
click at [79, 388] on input "VP Bom Bo" at bounding box center [72, 389] width 11 height 11
click at [88, 504] on span "Lọc" at bounding box center [87, 507] width 16 height 15
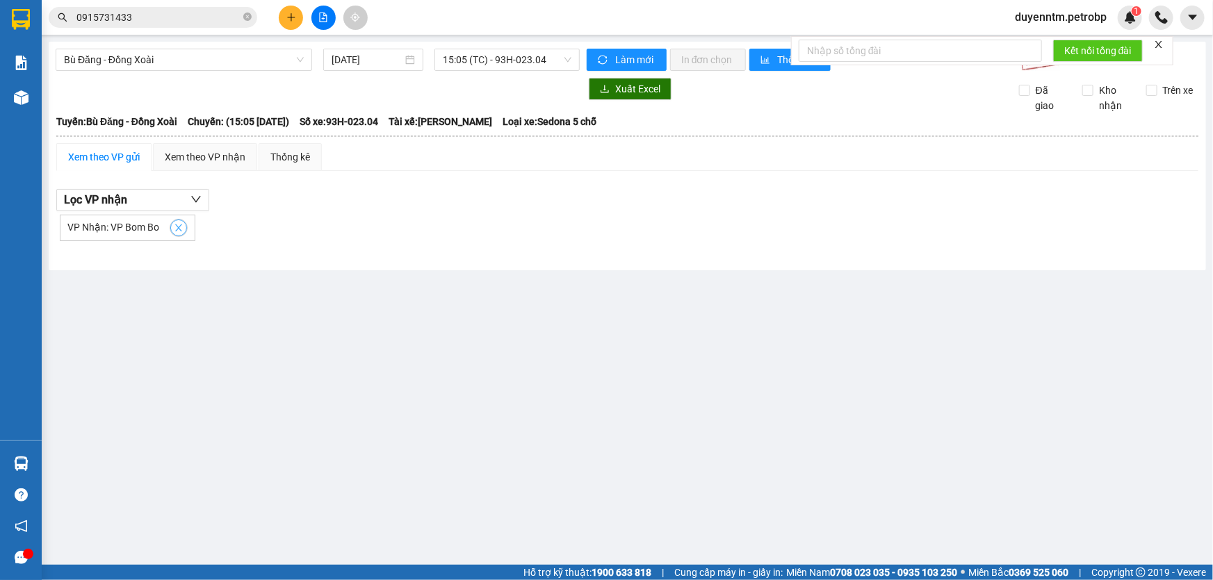
click at [177, 224] on icon "close" at bounding box center [179, 228] width 10 height 10
checkbox input "false"
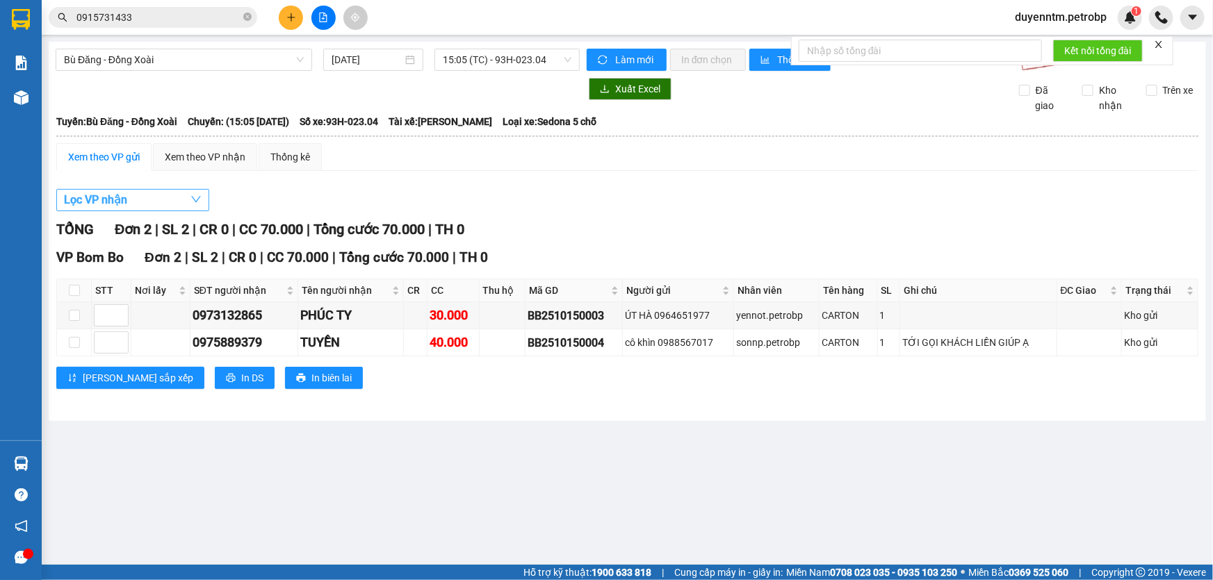
click at [181, 193] on button "Lọc VP nhận" at bounding box center [132, 200] width 153 height 22
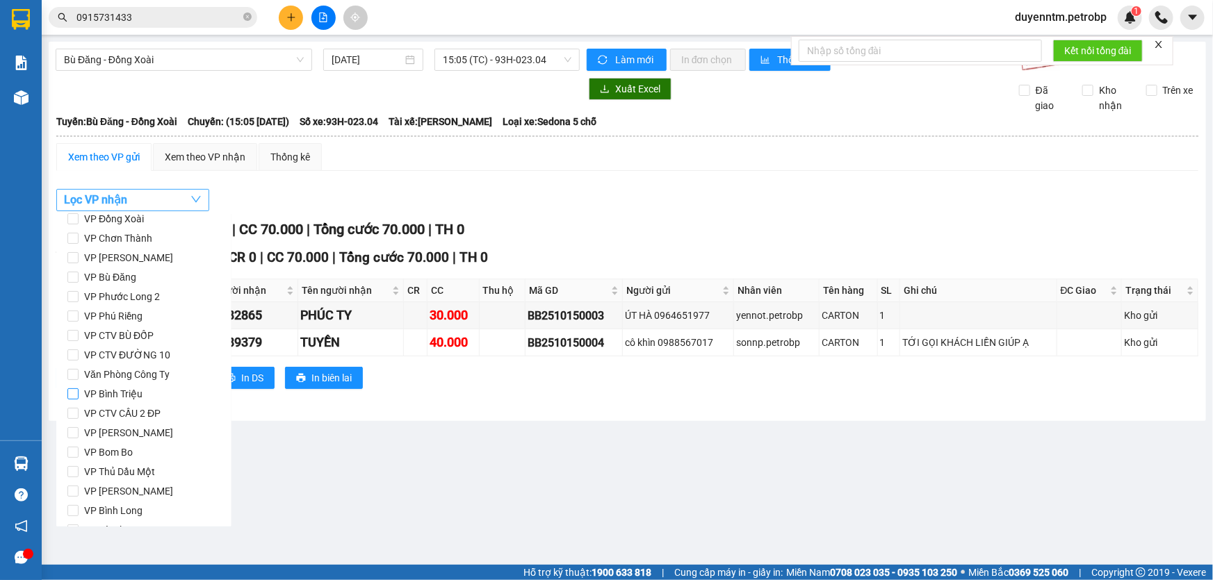
scroll to position [58, 0]
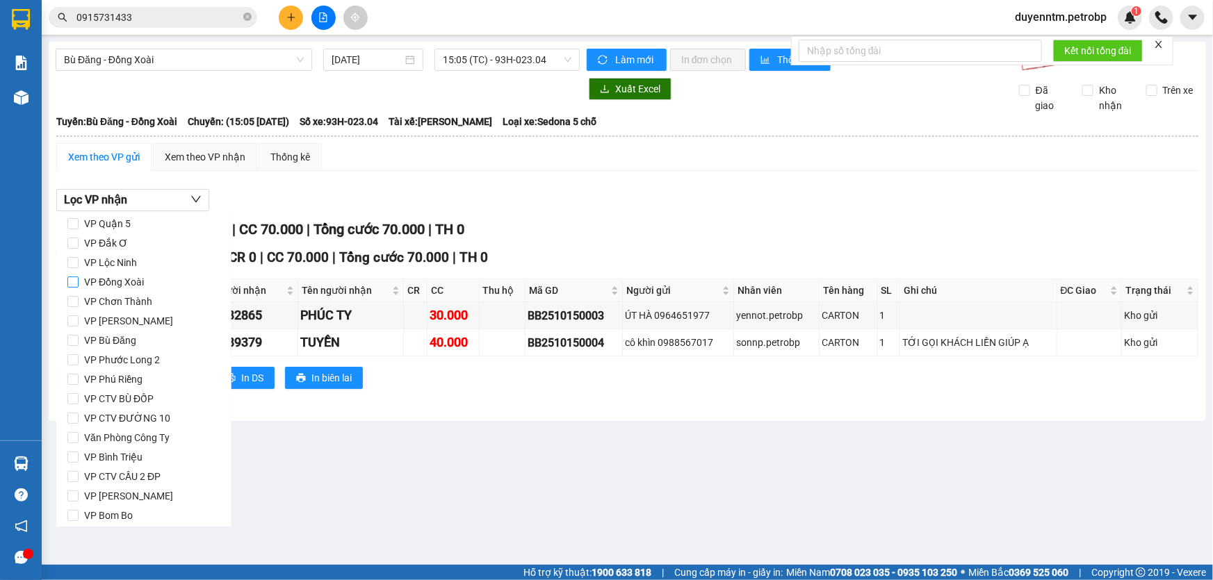
click at [113, 284] on span "VP Đồng Xoài" at bounding box center [114, 281] width 71 height 19
click at [79, 284] on input "VP Đồng Xoài" at bounding box center [72, 282] width 11 height 11
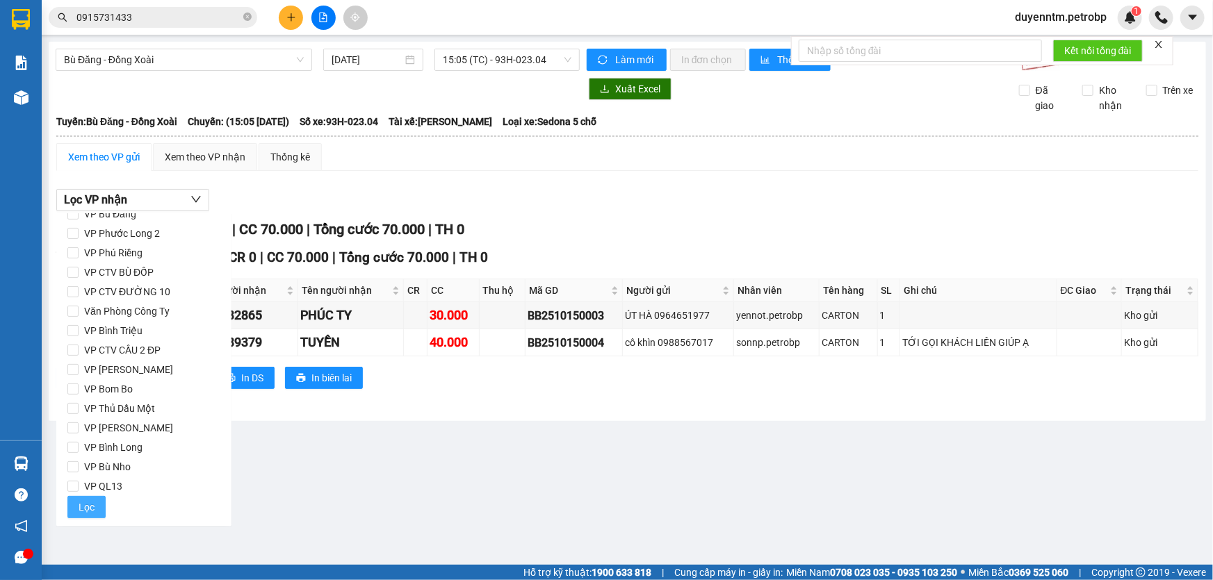
click at [93, 504] on button "Lọc" at bounding box center [86, 507] width 38 height 22
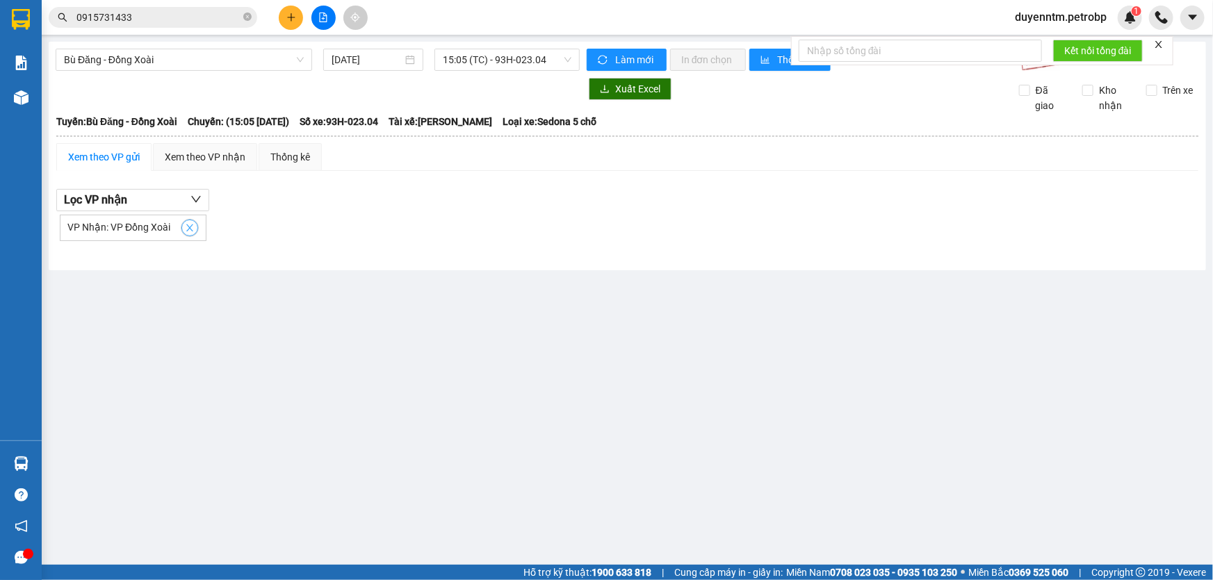
click at [187, 229] on icon "close" at bounding box center [189, 227] width 7 height 7
checkbox input "false"
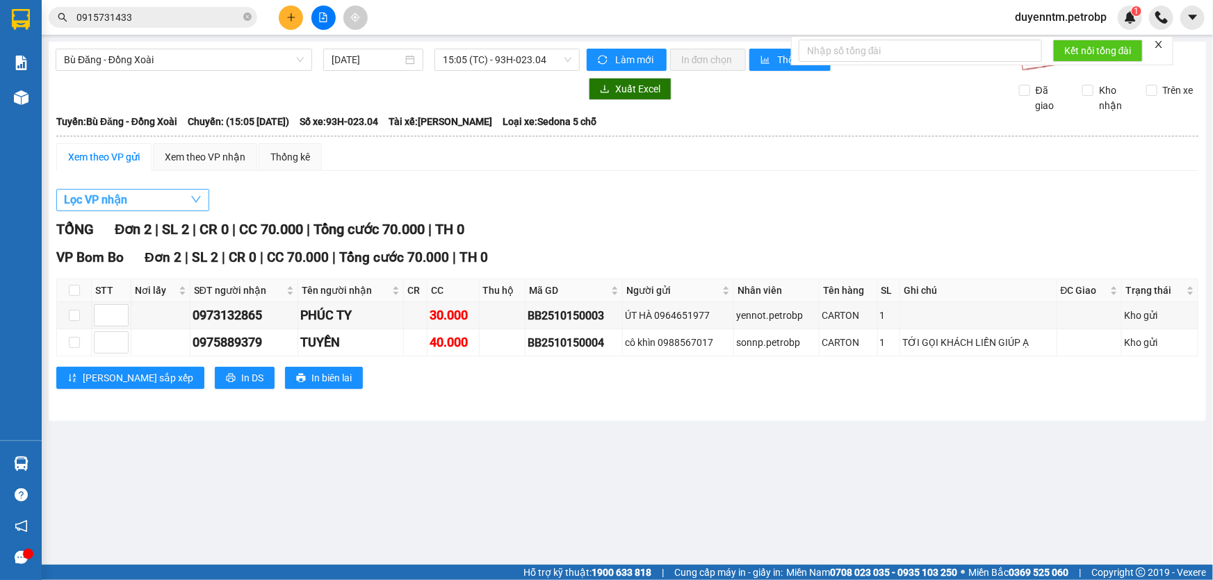
click at [173, 199] on button "Lọc VP nhận" at bounding box center [132, 200] width 153 height 22
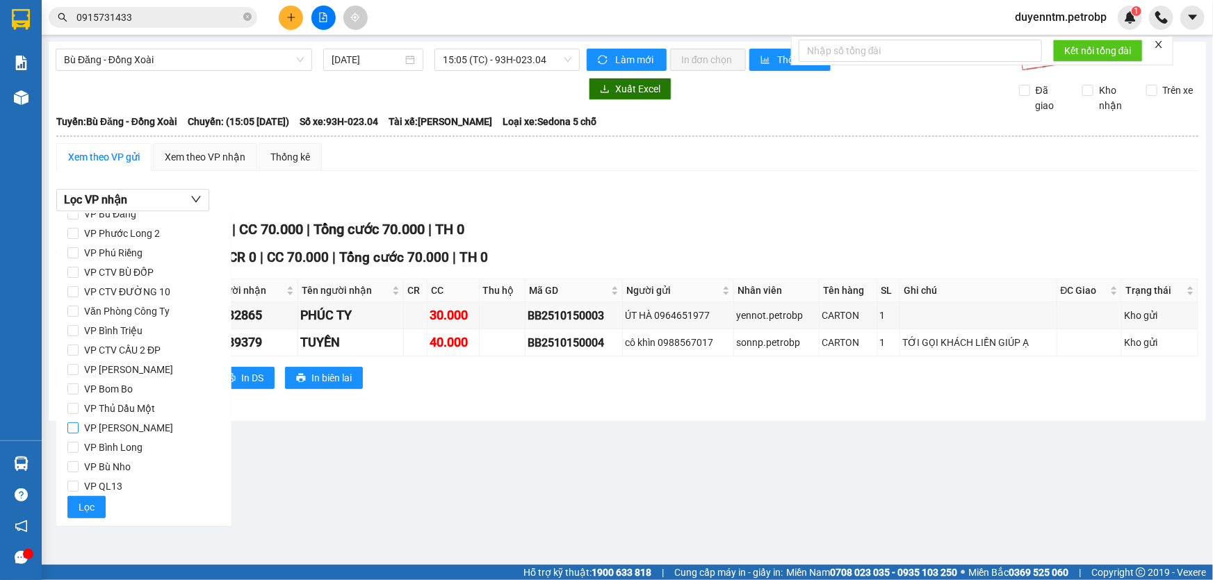
click at [122, 432] on span "VP [PERSON_NAME]" at bounding box center [129, 427] width 100 height 19
click at [79, 432] on input "VP [PERSON_NAME]" at bounding box center [72, 427] width 11 height 11
checkbox input "true"
click at [92, 509] on span "Lọc" at bounding box center [87, 507] width 16 height 15
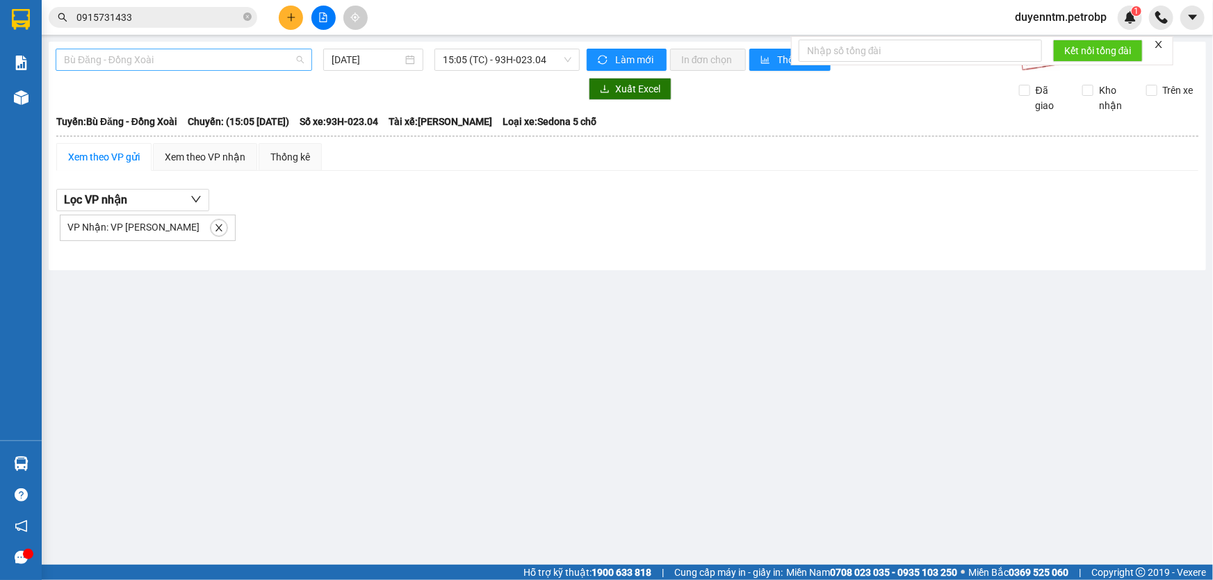
click at [184, 59] on span "Bù Đăng - Đồng Xoài" at bounding box center [184, 59] width 240 height 21
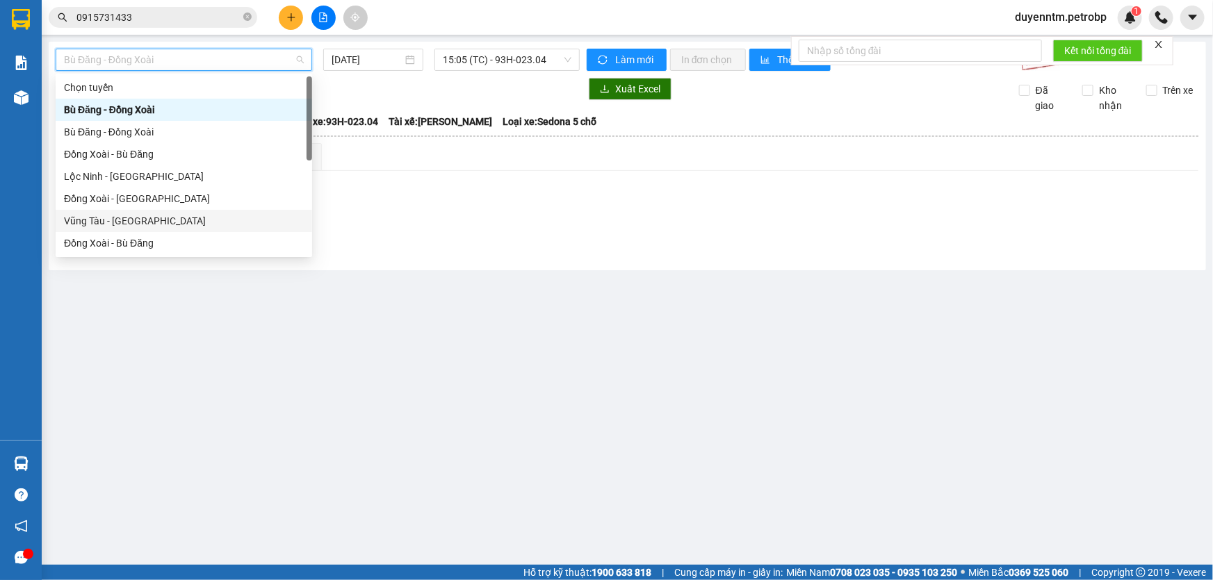
click at [339, 372] on main "Bù Đăng - Đồng Xoài 15/10/2025 15:05 (TC) - 93H-023.04 Làm mới In đơn chọn Thốn…" at bounding box center [606, 282] width 1213 height 565
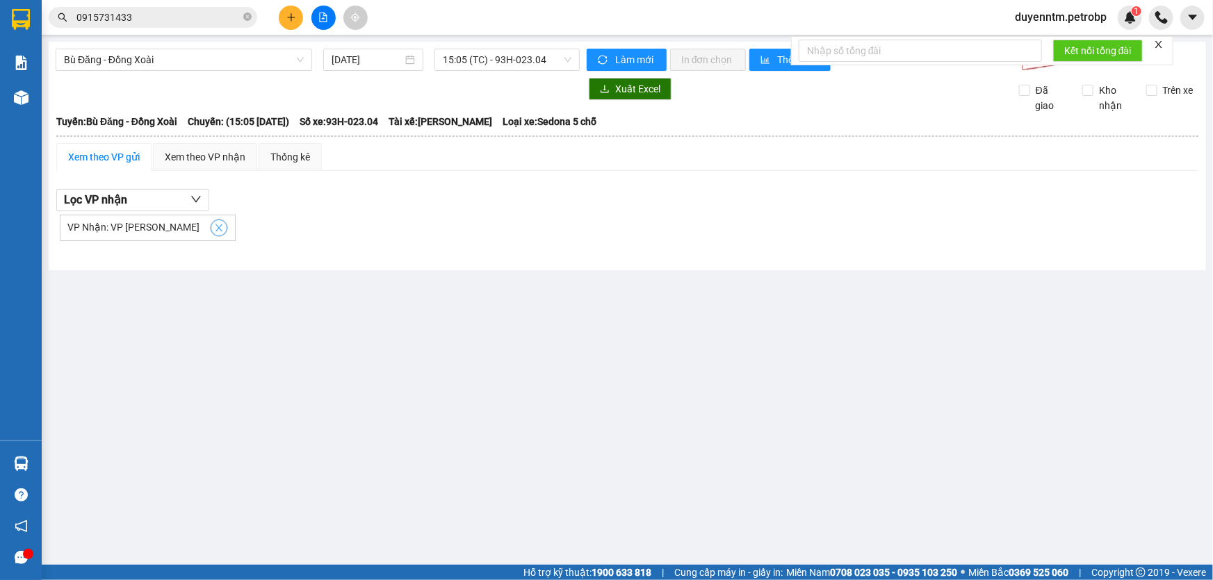
click at [211, 231] on span "close" at bounding box center [218, 228] width 15 height 10
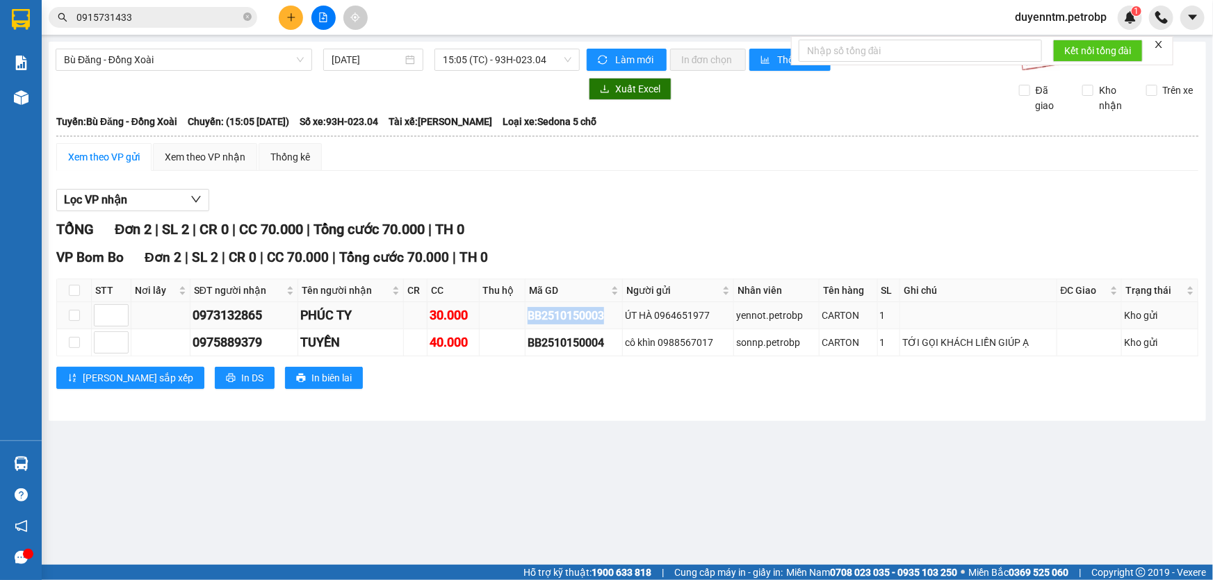
drag, startPoint x: 607, startPoint y: 318, endPoint x: 526, endPoint y: 312, distance: 80.8
click at [526, 312] on tr "0973132865 PHÚC TY 30.000 BB2510150003 ÚT HÀ 0964651977 yennot.petrobp CARTON 1…" at bounding box center [627, 315] width 1141 height 27
copy div "BB2510150003"
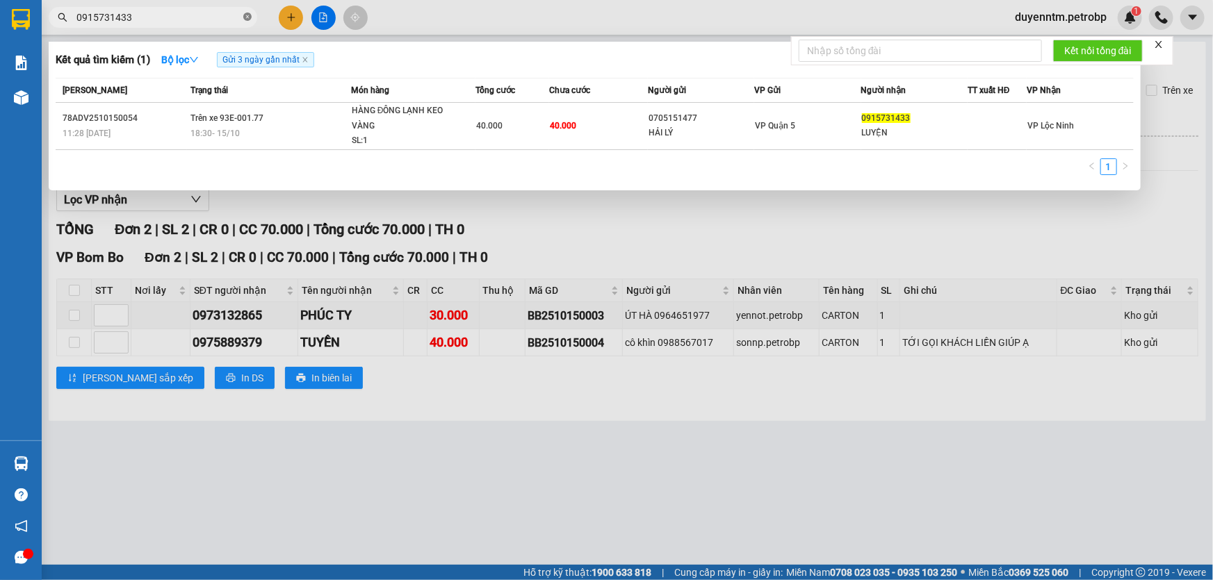
click at [244, 15] on icon "close-circle" at bounding box center [247, 17] width 8 height 8
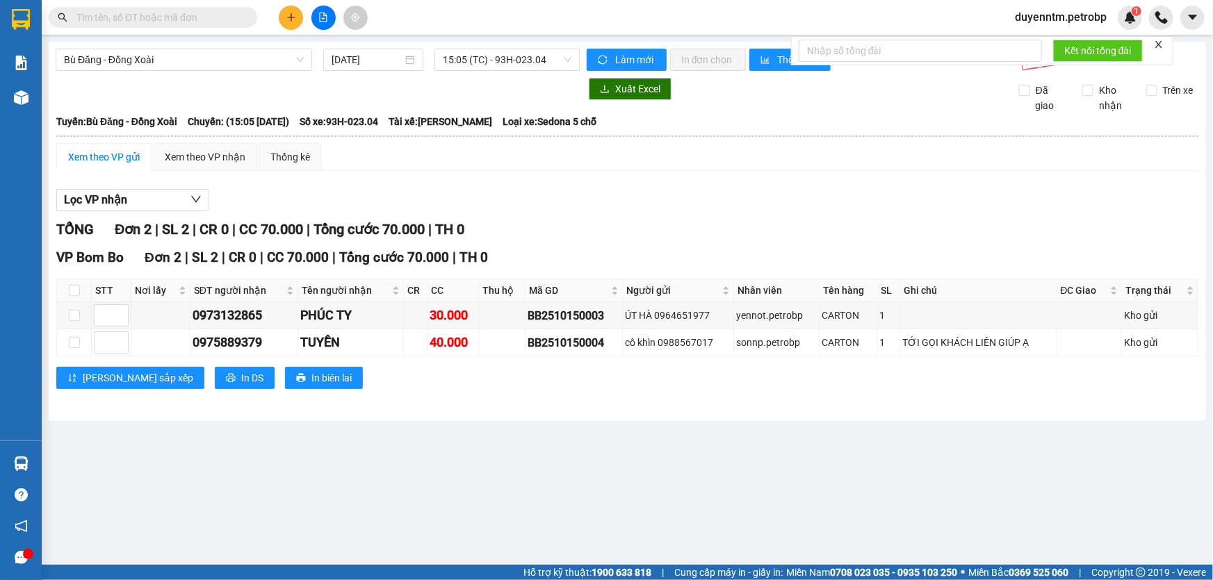
paste input "BB2510150003"
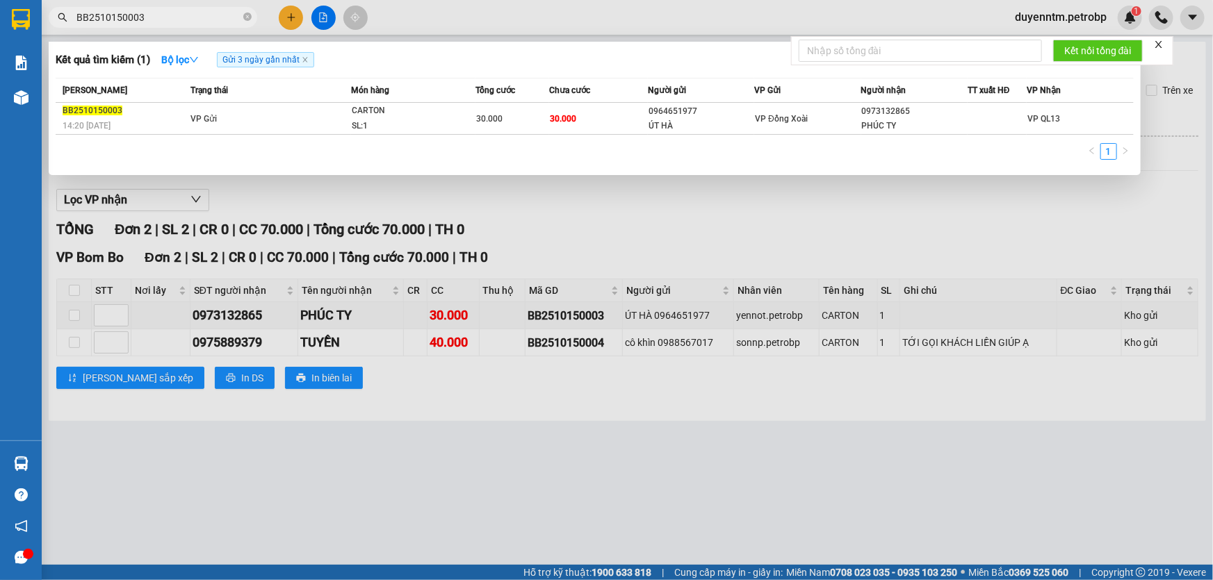
type input "BB2510150003"
click at [610, 215] on div at bounding box center [606, 290] width 1213 height 580
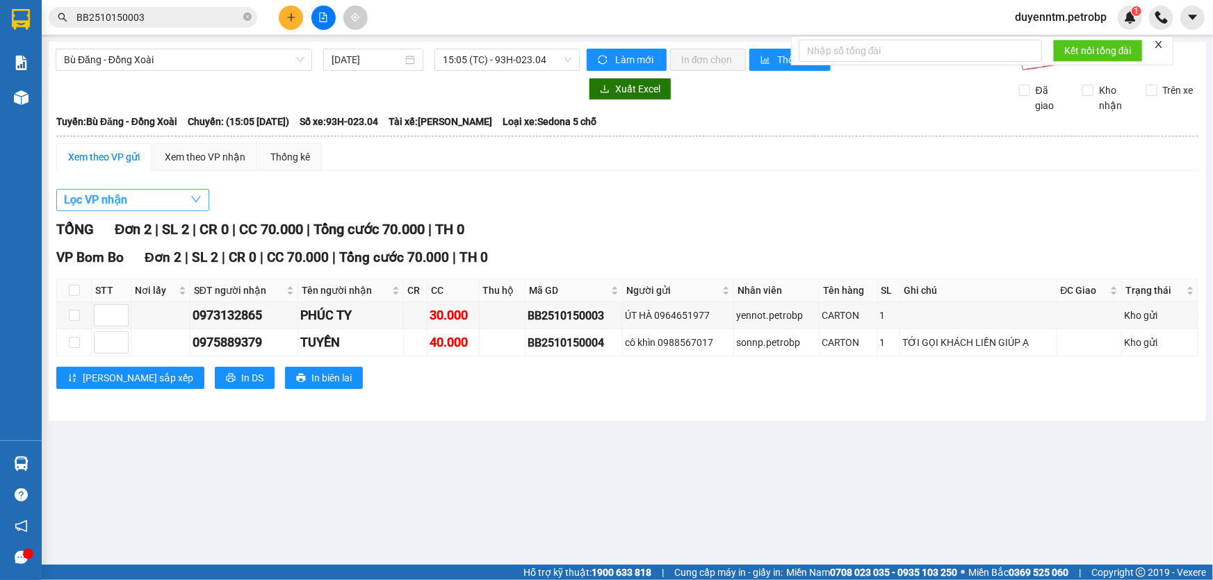
click at [156, 198] on button "Lọc VP nhận" at bounding box center [132, 200] width 153 height 22
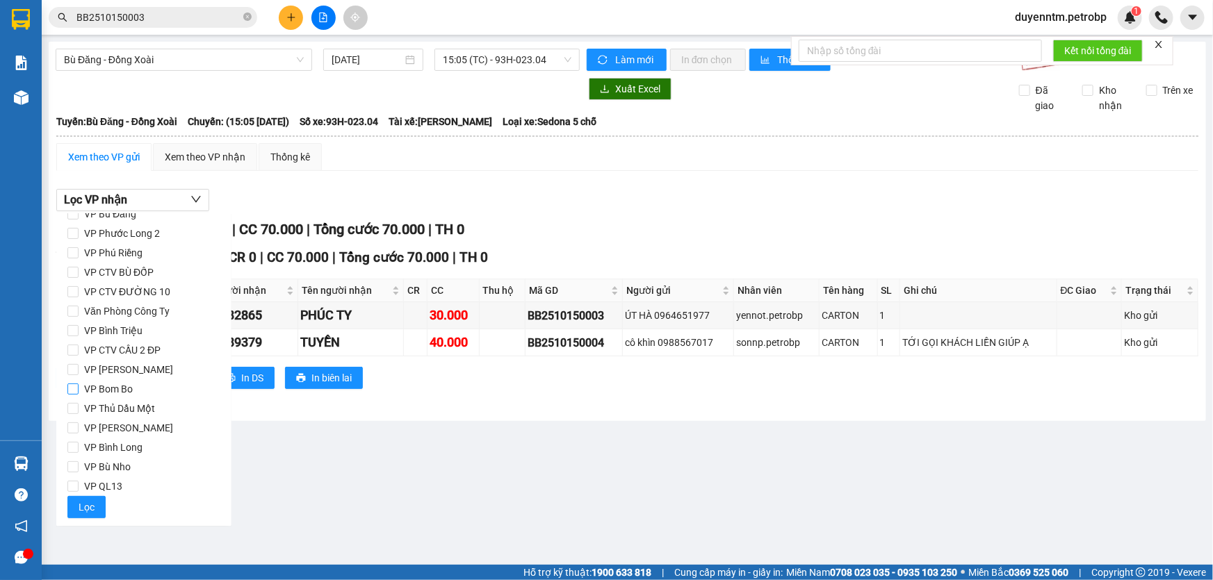
click at [121, 388] on span "VP Bom Bo" at bounding box center [109, 388] width 60 height 19
click at [79, 388] on input "VP Bom Bo" at bounding box center [72, 389] width 11 height 11
checkbox input "true"
click at [93, 507] on button "Lọc" at bounding box center [86, 507] width 38 height 22
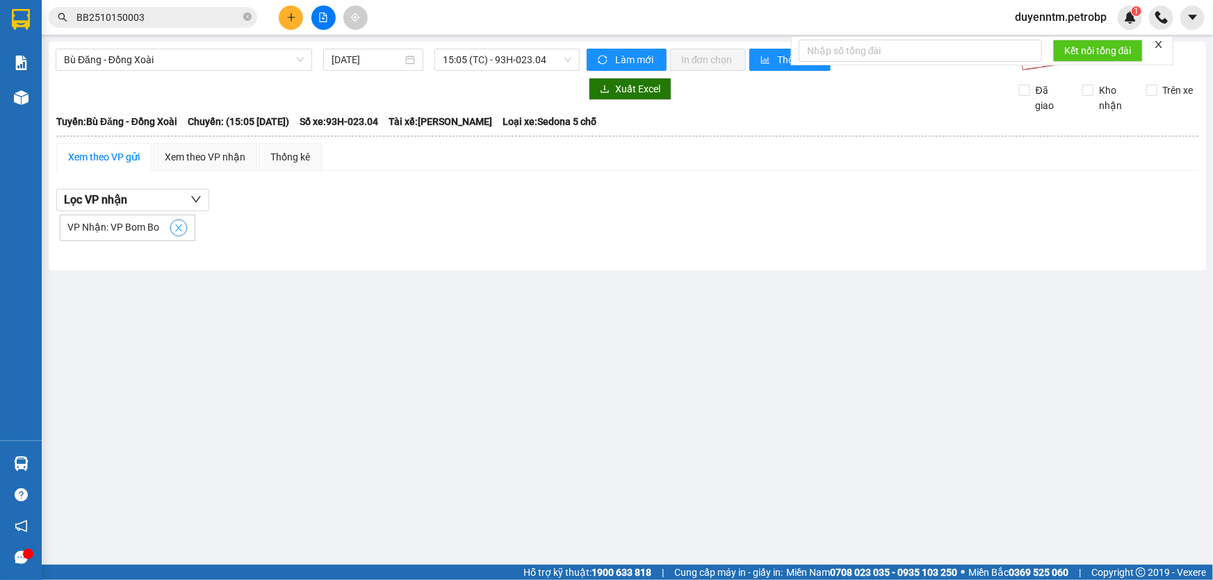
click at [176, 227] on icon "close" at bounding box center [178, 227] width 7 height 7
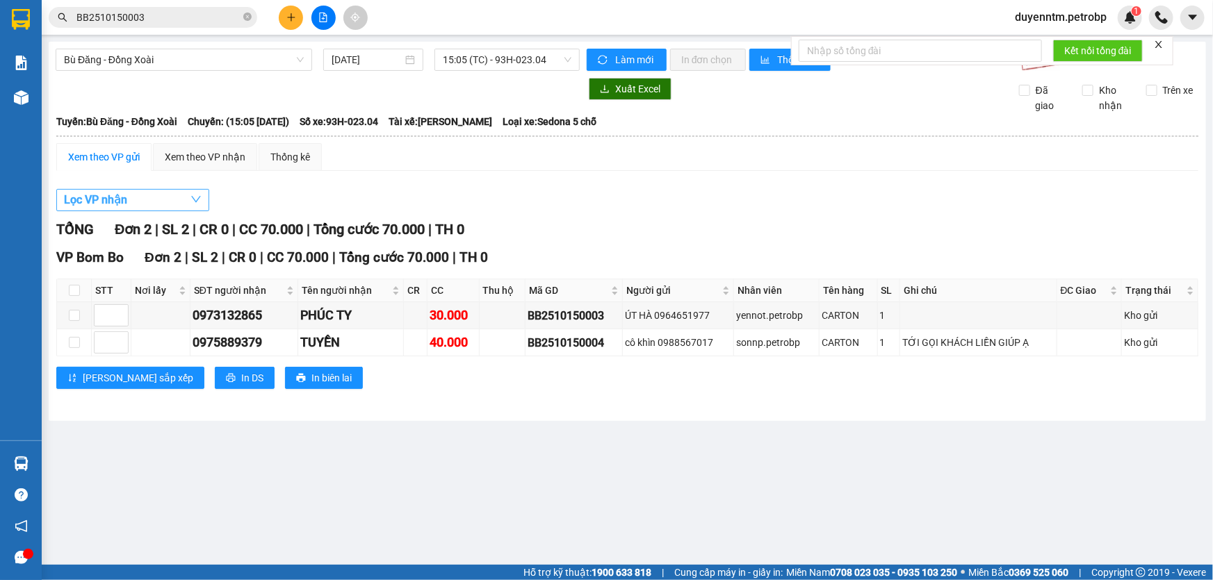
click at [163, 197] on button "Lọc VP nhận" at bounding box center [132, 200] width 153 height 22
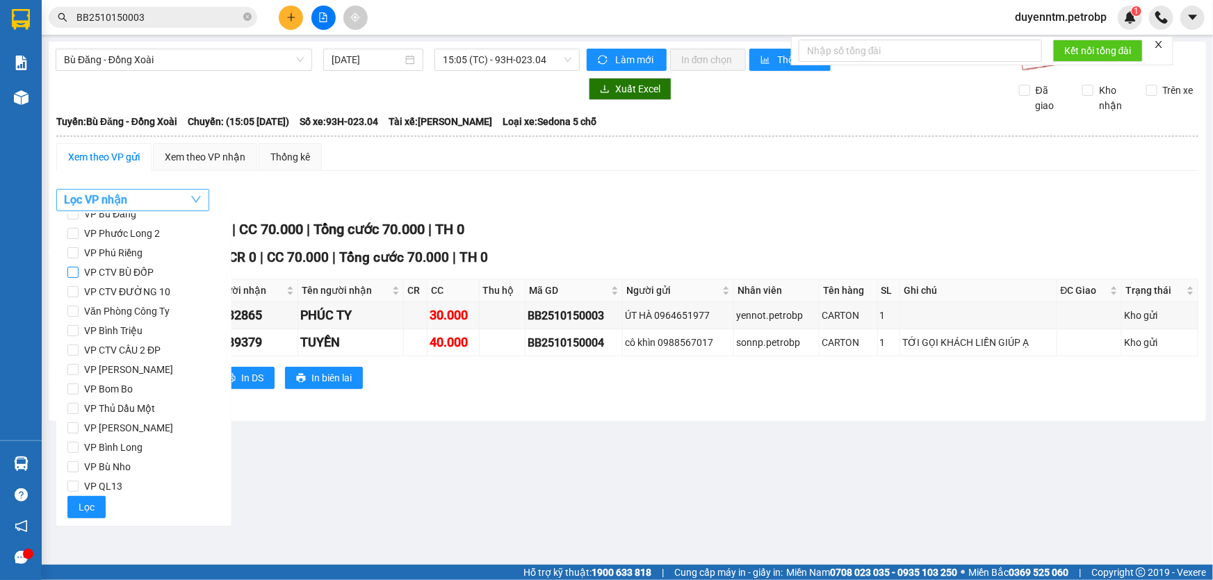
scroll to position [121, 0]
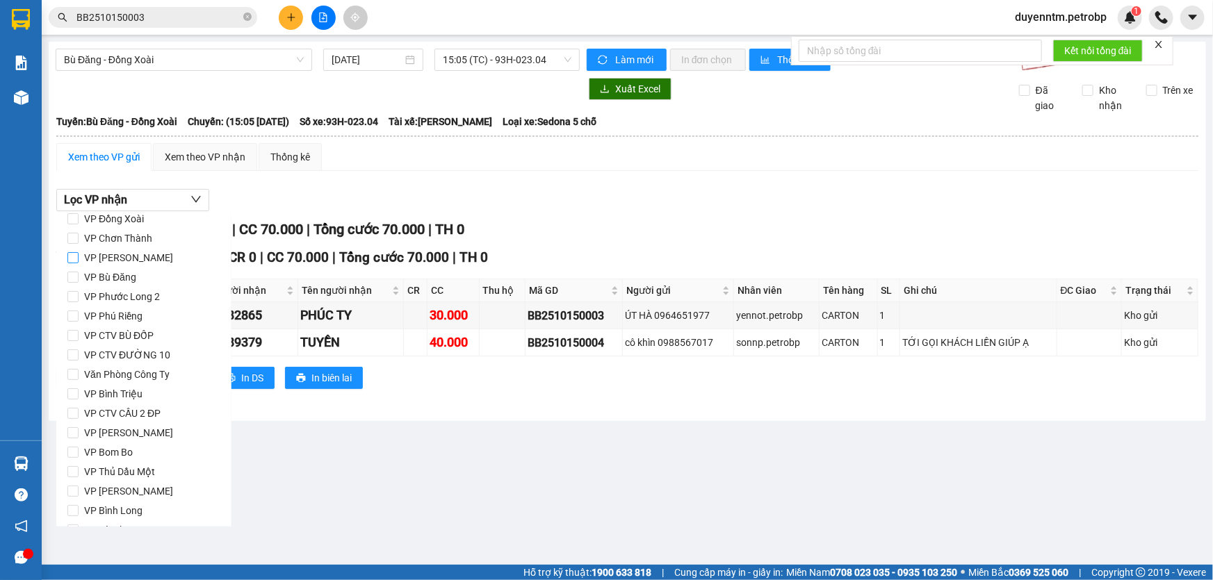
click at [106, 252] on span "VP [PERSON_NAME]" at bounding box center [129, 257] width 100 height 19
click at [79, 252] on input "VP [PERSON_NAME]" at bounding box center [72, 257] width 11 height 11
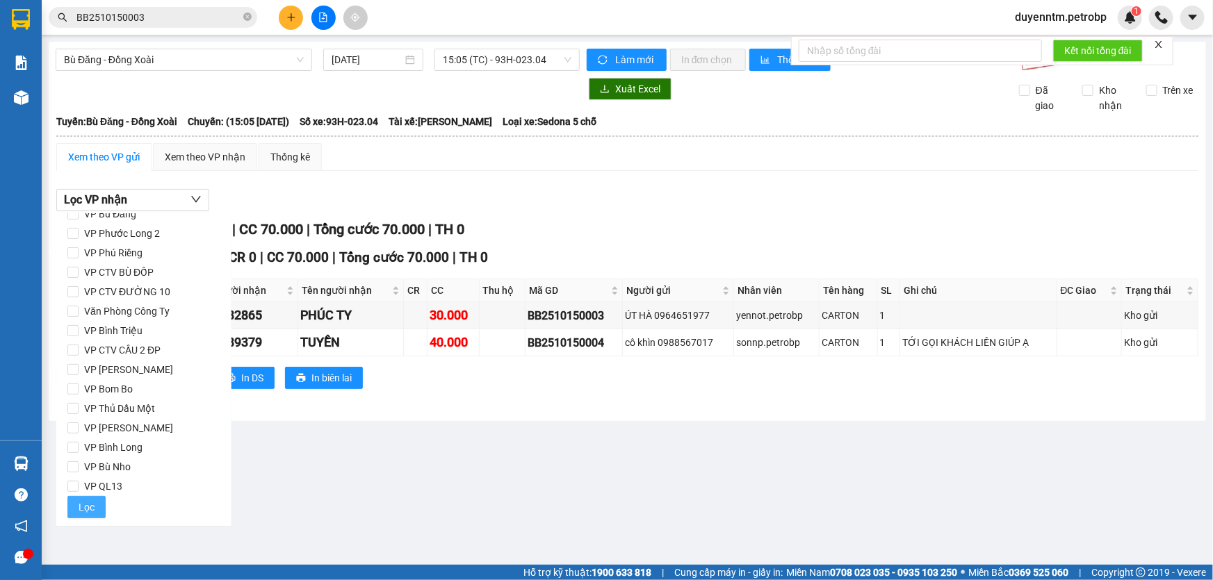
click at [93, 510] on button "Lọc" at bounding box center [86, 507] width 38 height 22
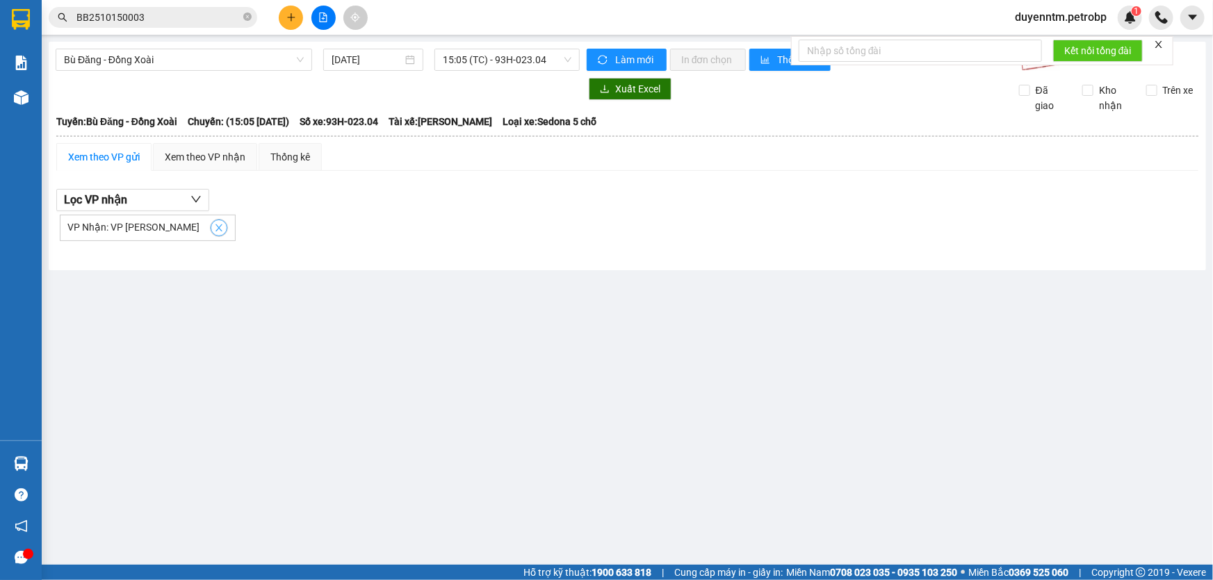
click at [215, 225] on icon "close" at bounding box center [218, 227] width 7 height 7
checkbox input "false"
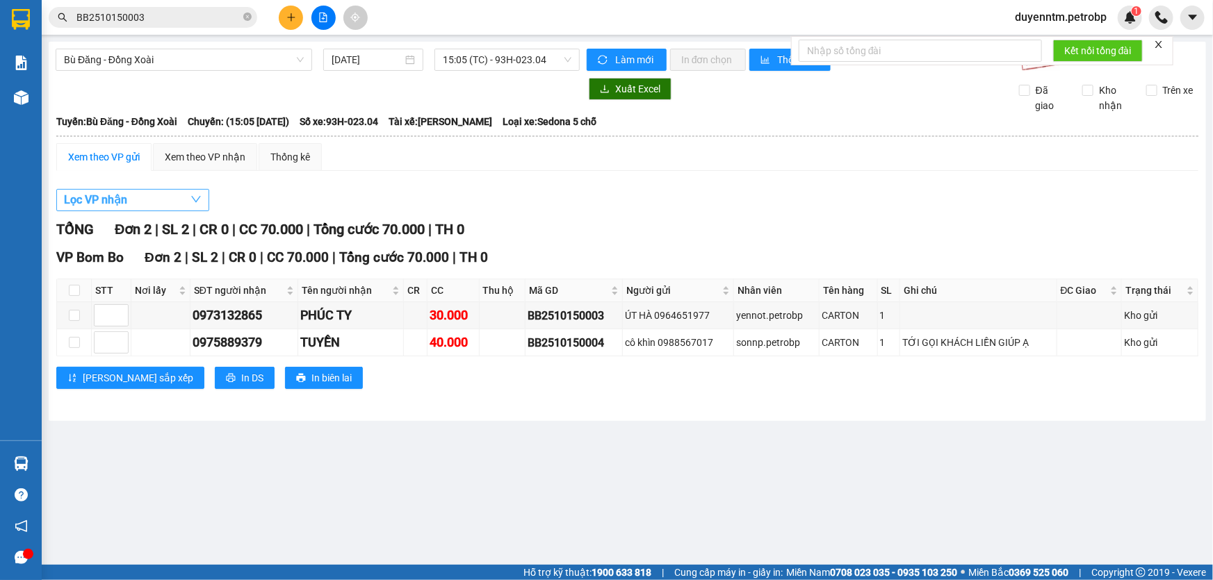
click at [177, 199] on button "Lọc VP nhận" at bounding box center [132, 200] width 153 height 22
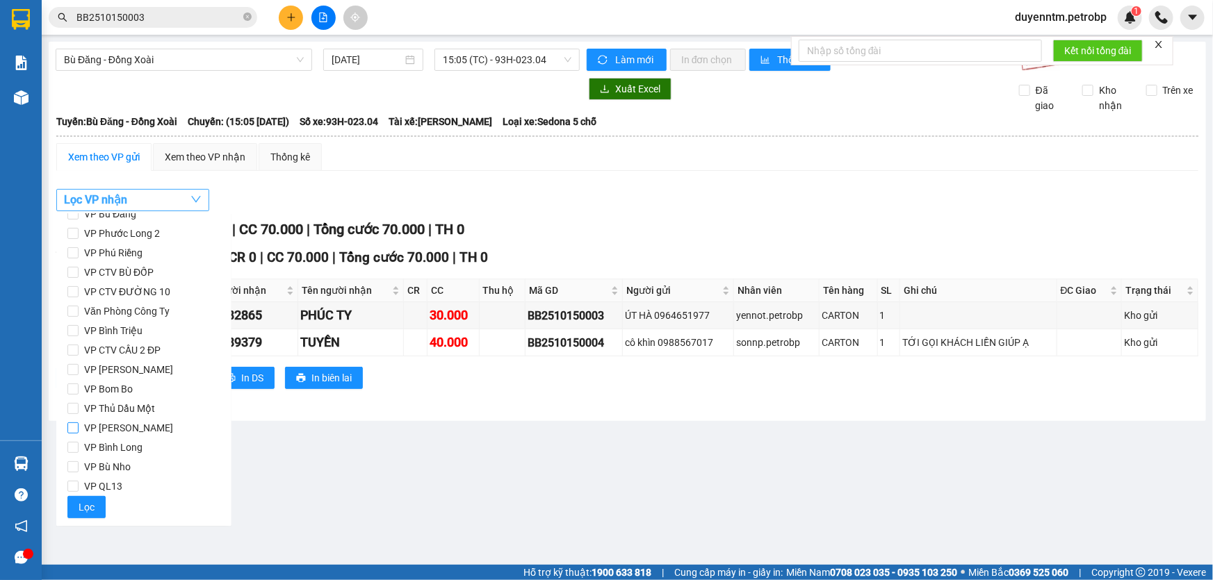
scroll to position [58, 0]
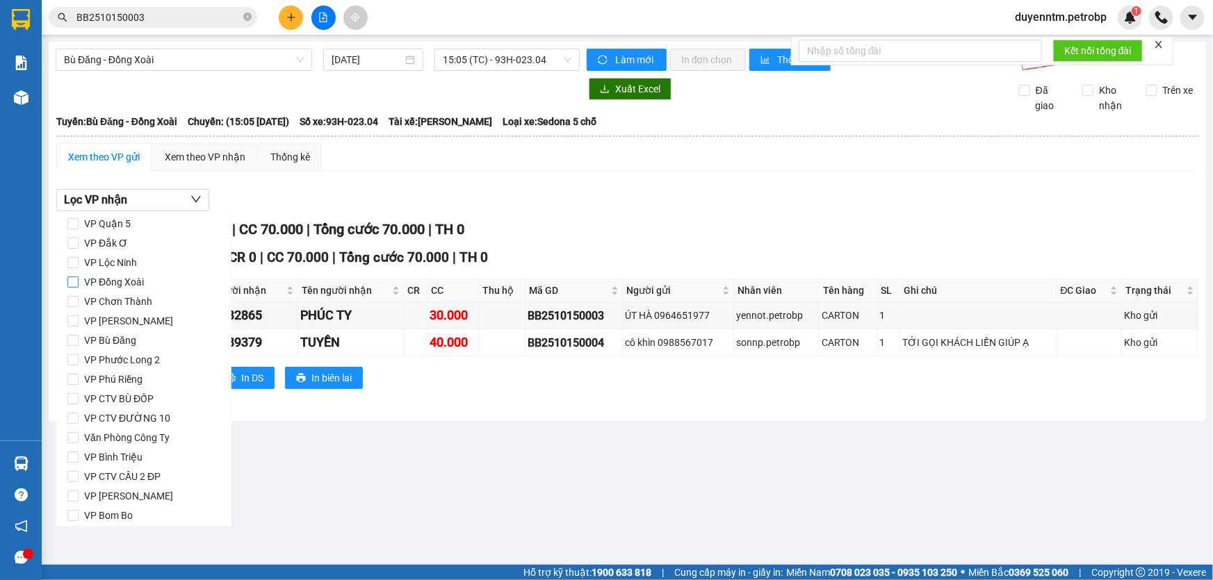
click at [123, 282] on span "VP Đồng Xoài" at bounding box center [114, 281] width 71 height 19
click at [79, 282] on input "VP Đồng Xoài" at bounding box center [72, 282] width 11 height 11
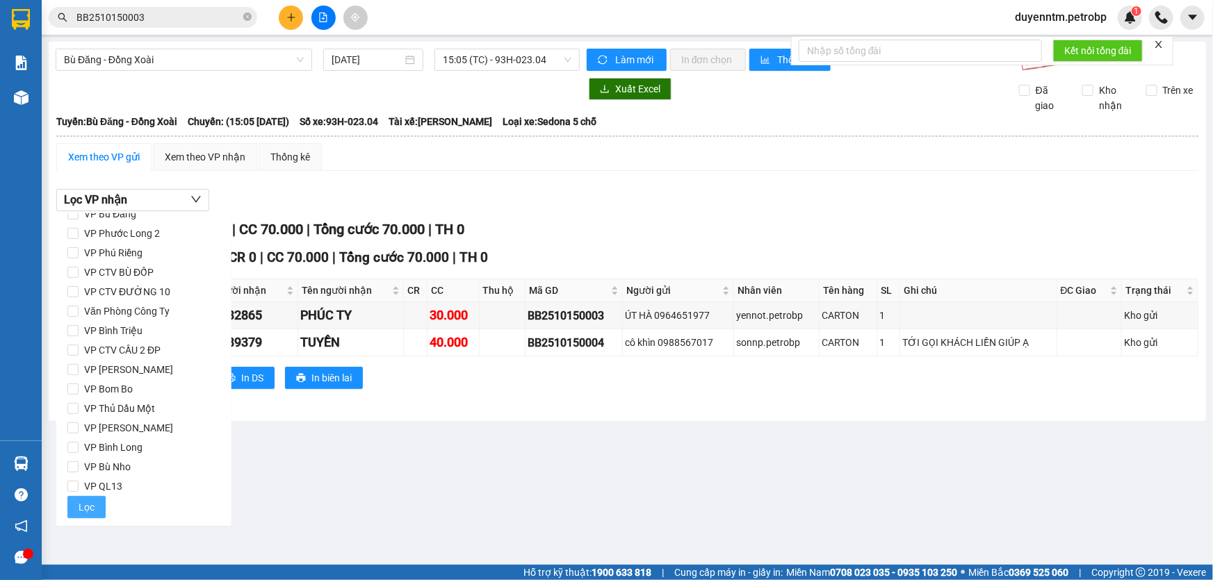
click at [88, 507] on span "Lọc" at bounding box center [87, 507] width 16 height 15
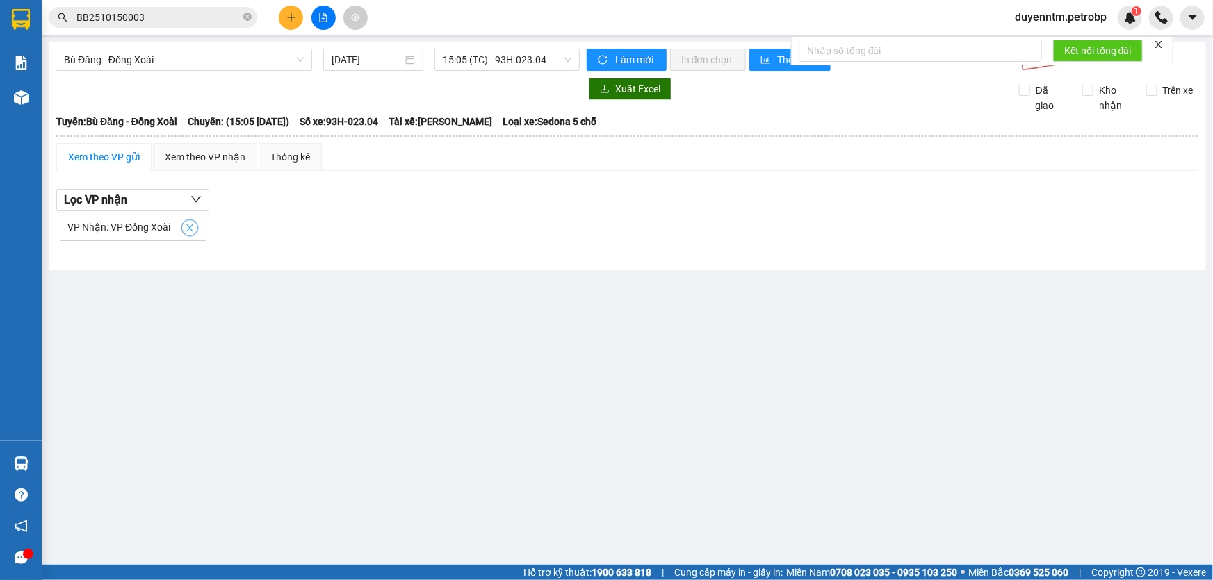
click at [194, 229] on span "close" at bounding box center [189, 228] width 15 height 10
checkbox input "false"
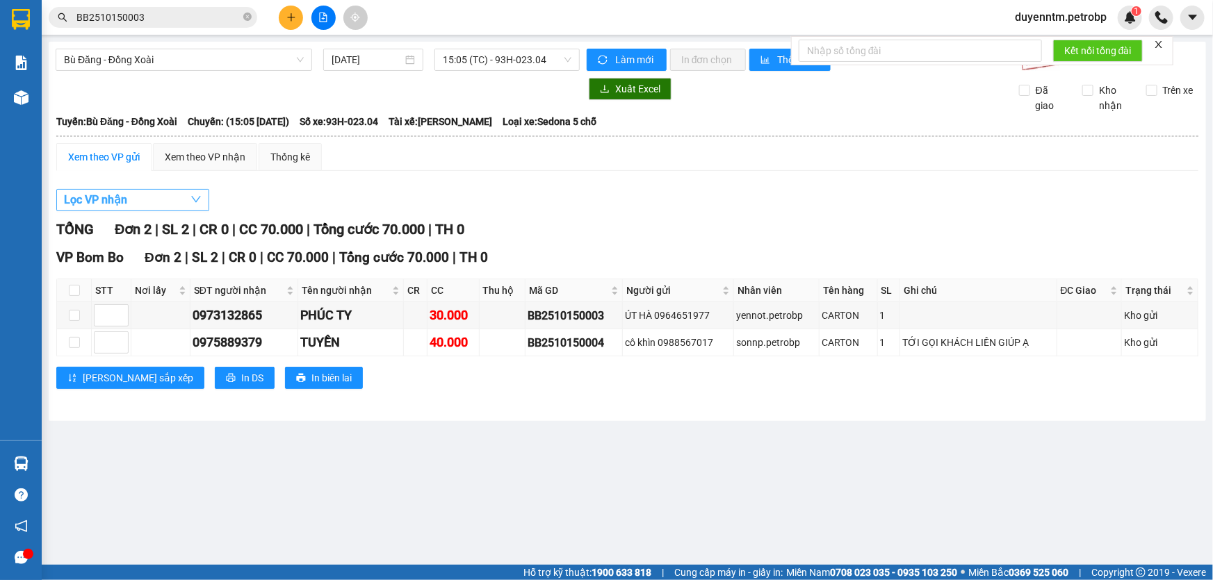
click at [179, 195] on button "Lọc VP nhận" at bounding box center [132, 200] width 153 height 22
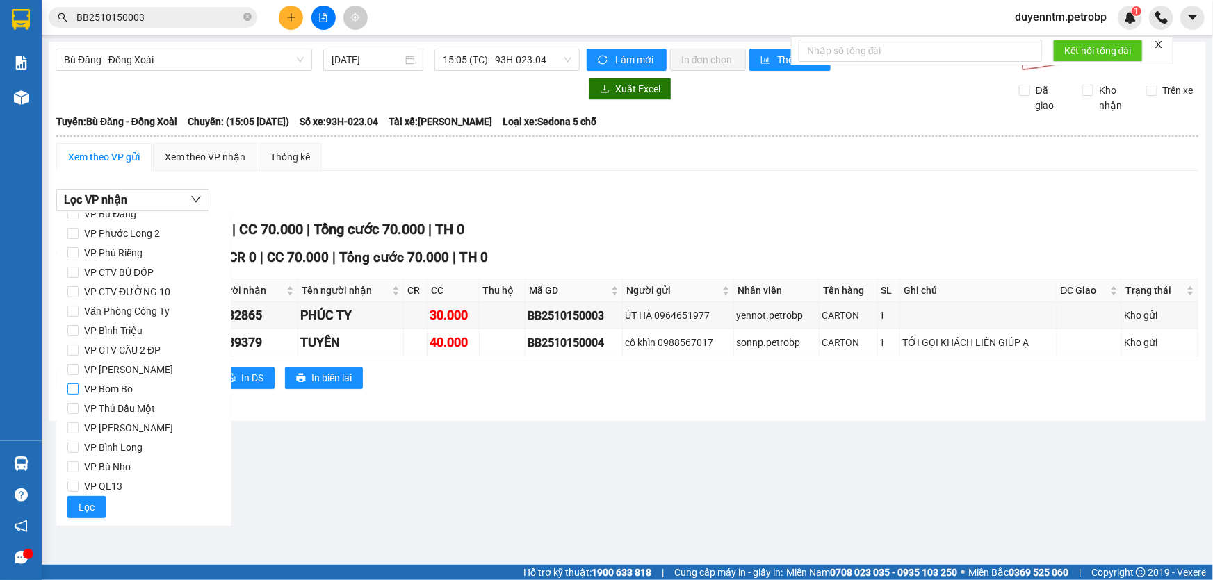
click at [117, 390] on span "VP Bom Bo" at bounding box center [109, 388] width 60 height 19
click at [79, 390] on input "VP Bom Bo" at bounding box center [72, 389] width 11 height 11
click at [90, 514] on span "Lọc" at bounding box center [87, 507] width 16 height 15
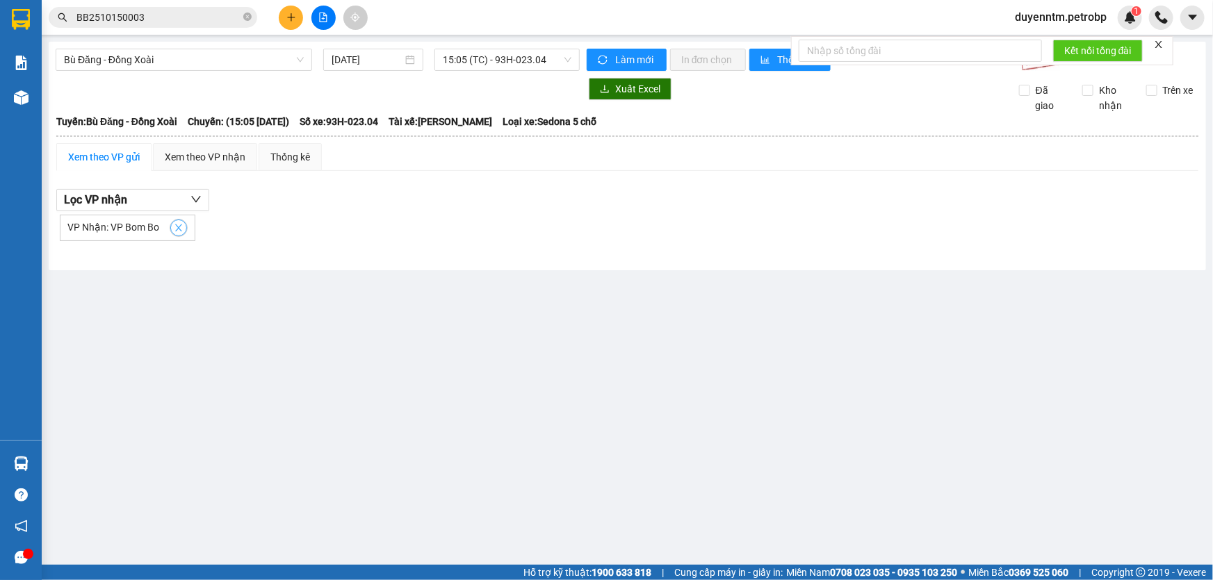
click at [175, 231] on icon "close" at bounding box center [179, 228] width 10 height 10
checkbox input "false"
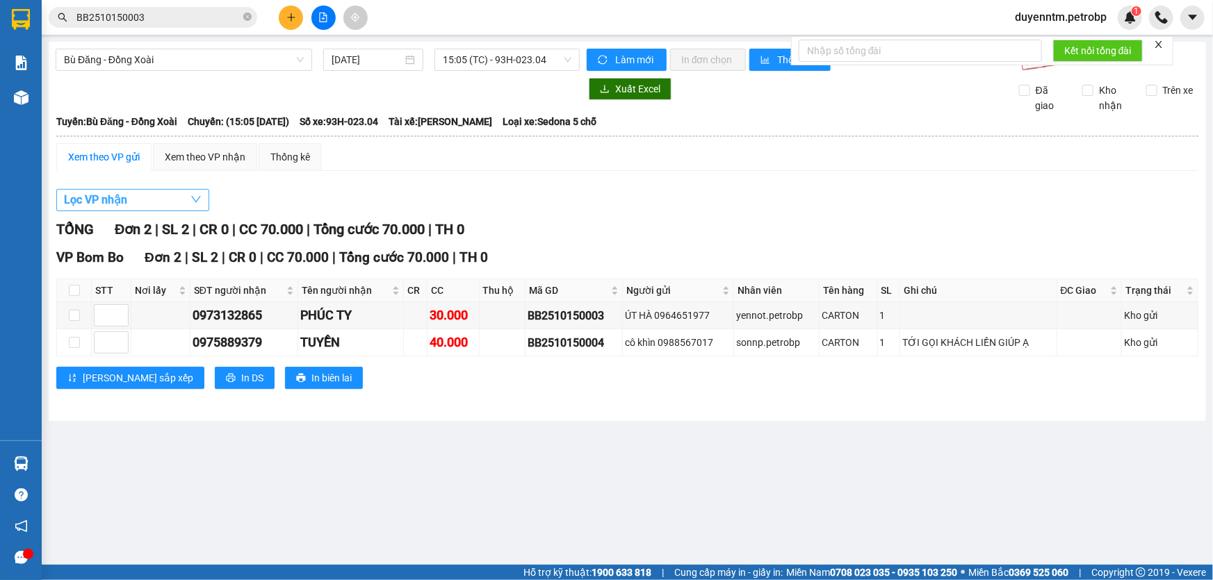
click at [170, 204] on button "Lọc VP nhận" at bounding box center [132, 200] width 153 height 22
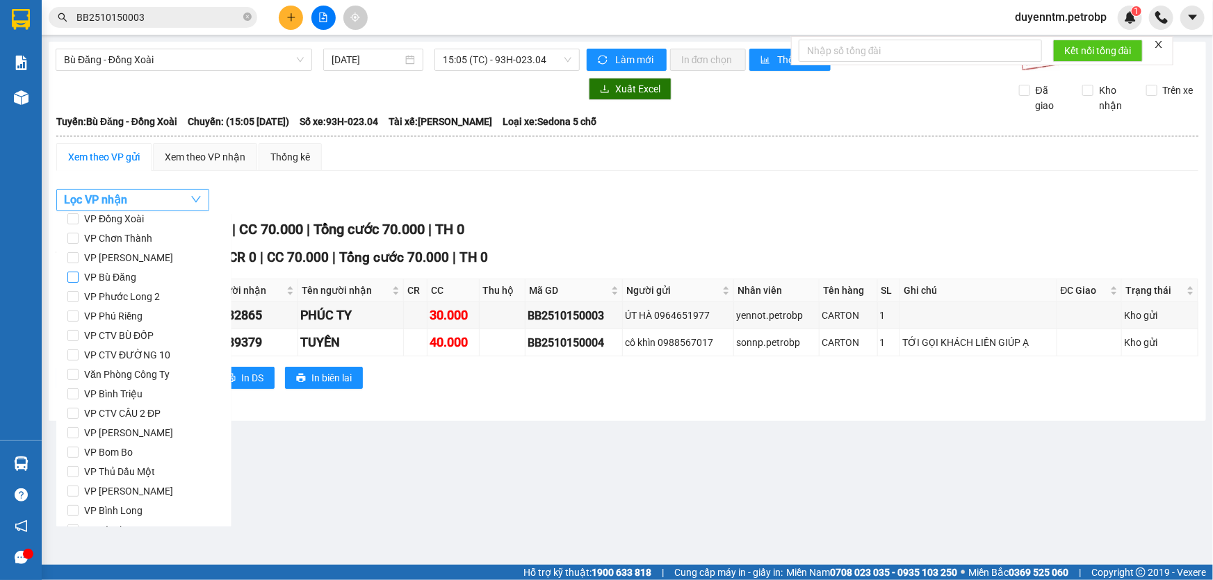
scroll to position [58, 0]
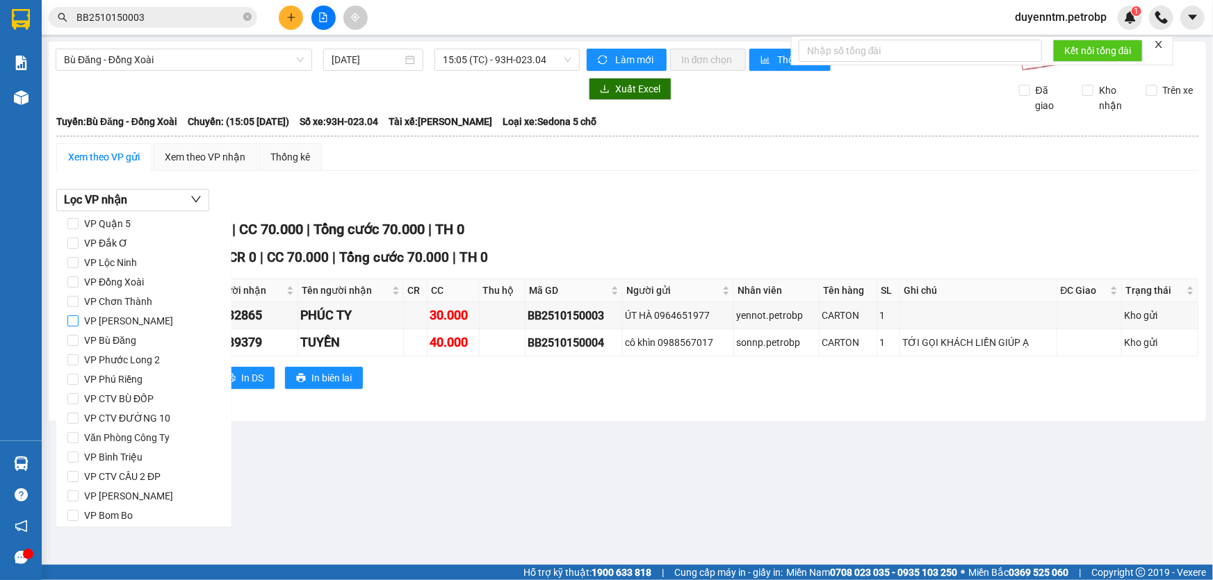
click at [130, 324] on span "VP [PERSON_NAME]" at bounding box center [129, 320] width 100 height 19
click at [79, 324] on input "VP [PERSON_NAME]" at bounding box center [72, 320] width 11 height 11
checkbox input "true"
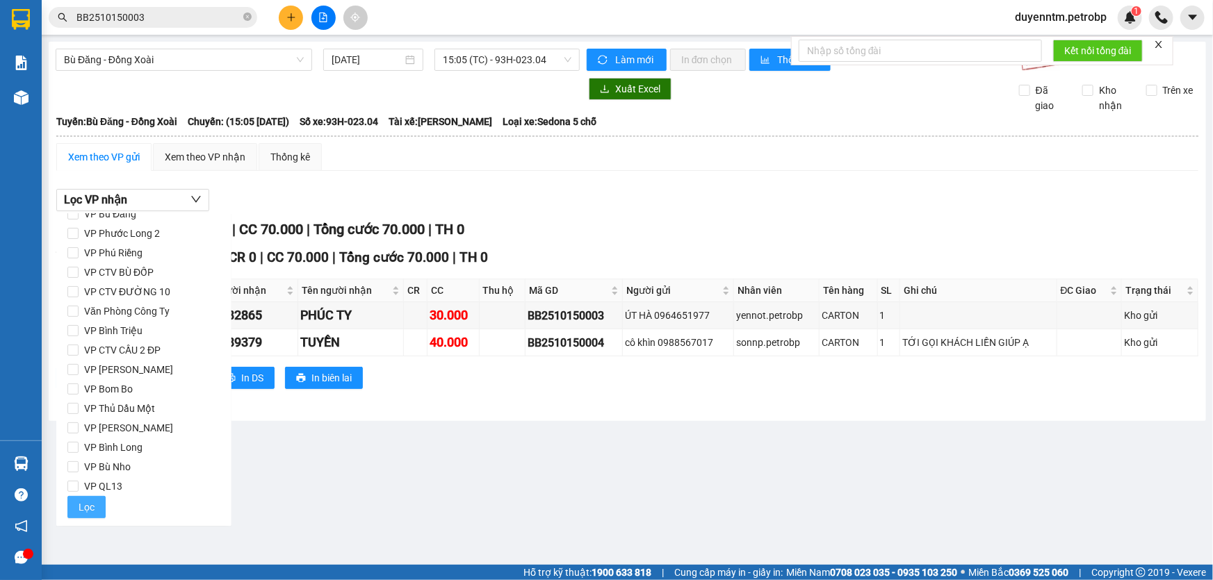
click at [92, 500] on span "Lọc" at bounding box center [87, 507] width 16 height 15
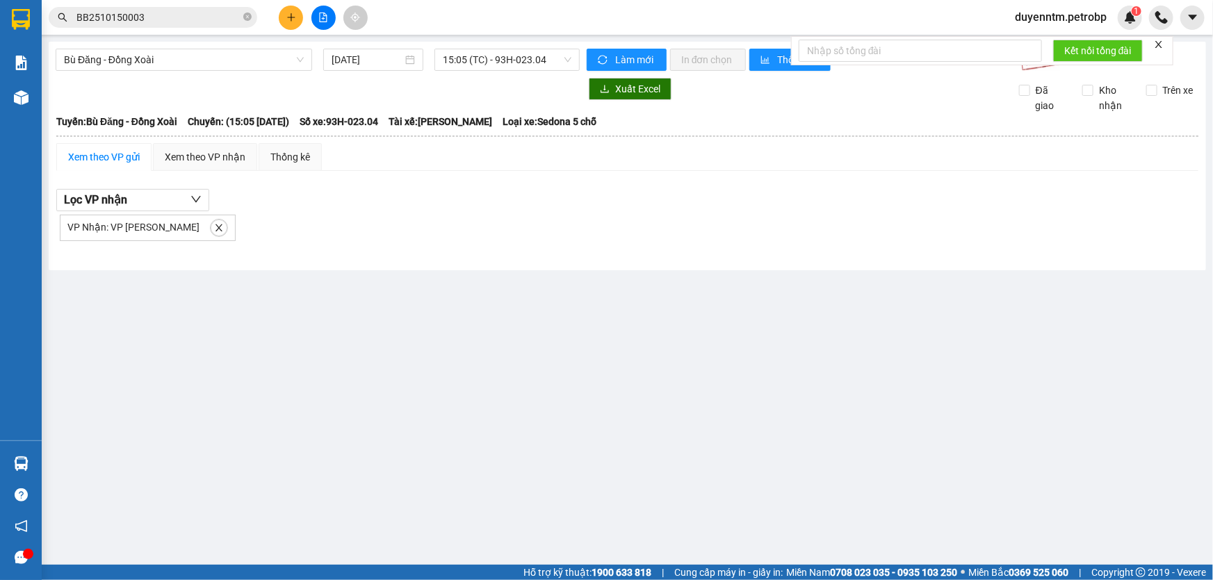
click at [388, 268] on div "Bù Đăng - Đồng Xoài 15/10/2025 15:05 (TC) - 93H-023.04 Làm mới In đơn chọn Thốn…" at bounding box center [627, 156] width 1157 height 229
click at [229, 54] on span "Bù Đăng - Đồng Xoài" at bounding box center [184, 59] width 240 height 21
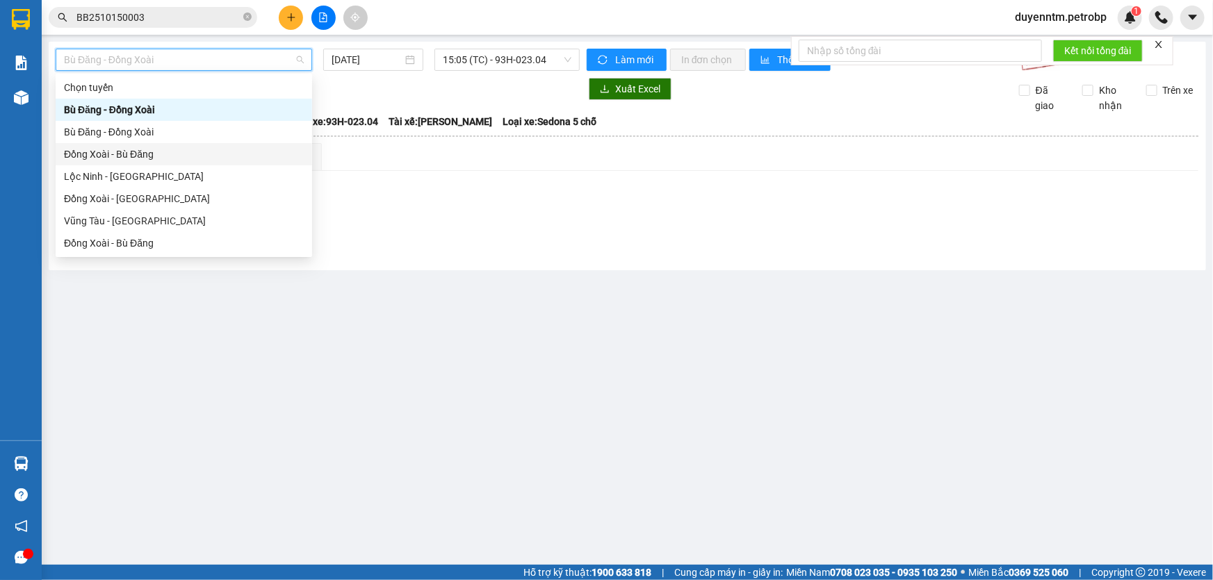
click at [182, 148] on div "Đồng Xoài - Bù Đăng" at bounding box center [184, 154] width 240 height 15
